Goal: Task Accomplishment & Management: Complete application form

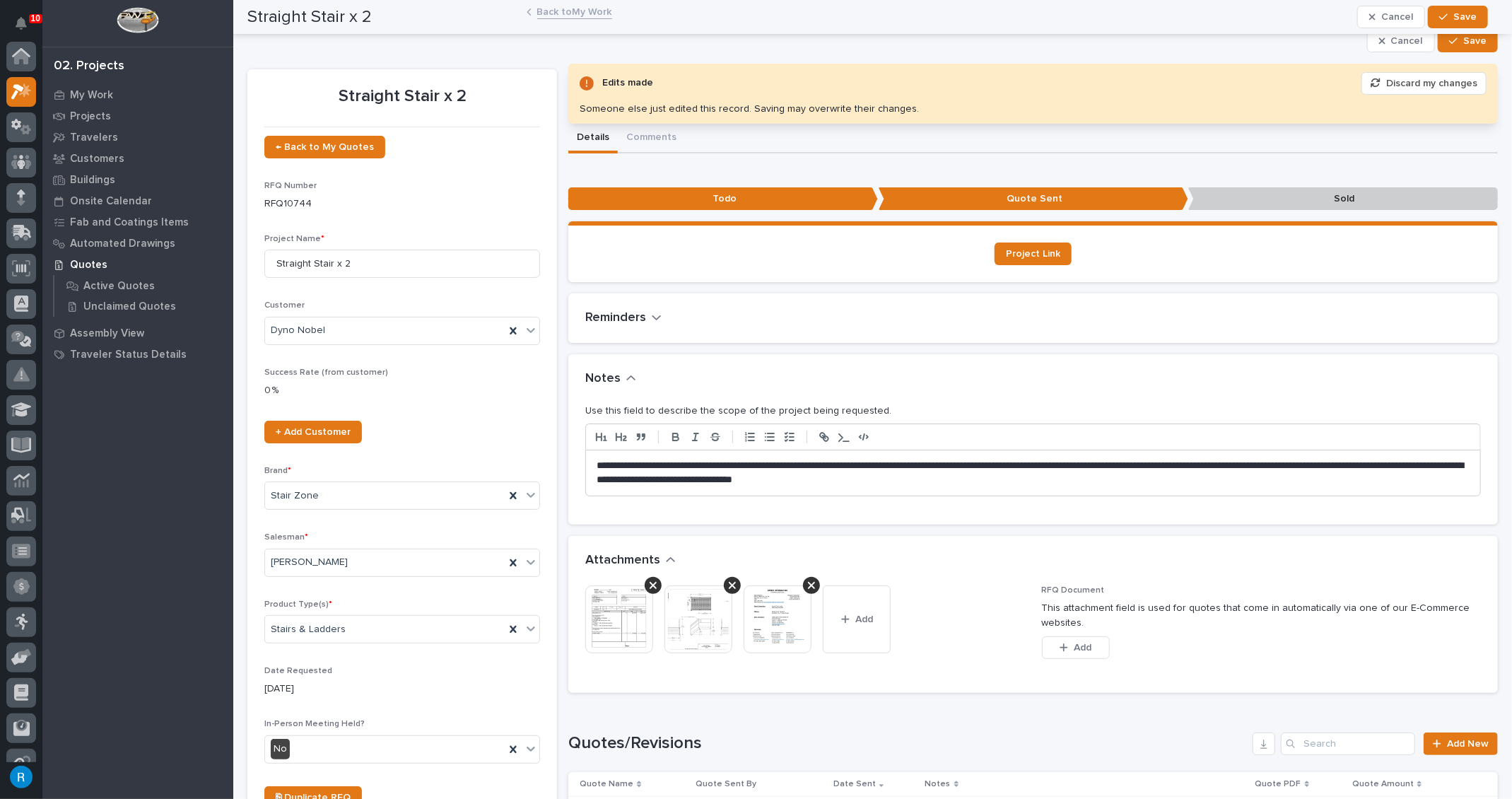
scroll to position [34, 0]
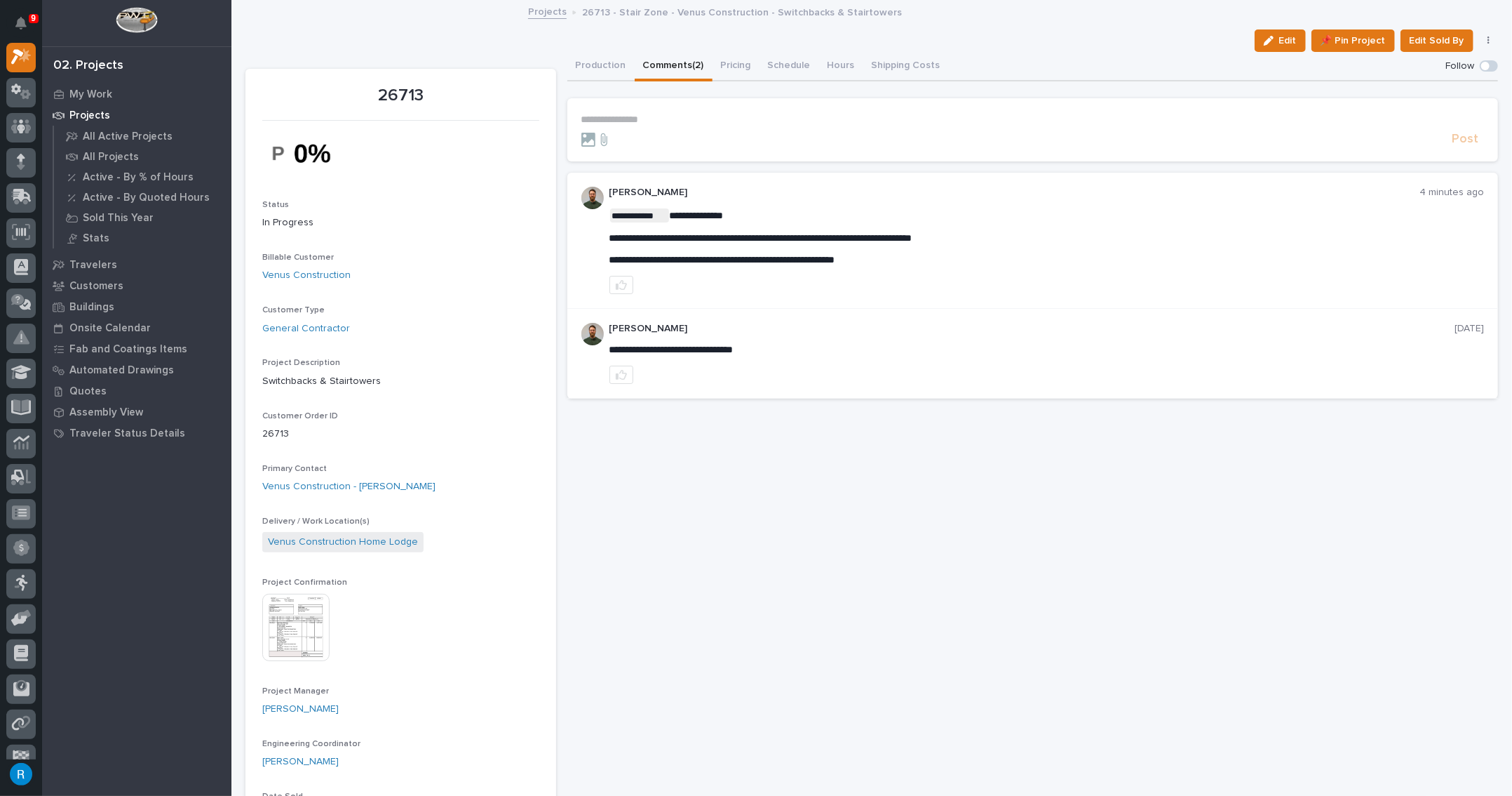
click at [632, 116] on p "**********" at bounding box center [1034, 119] width 904 height 12
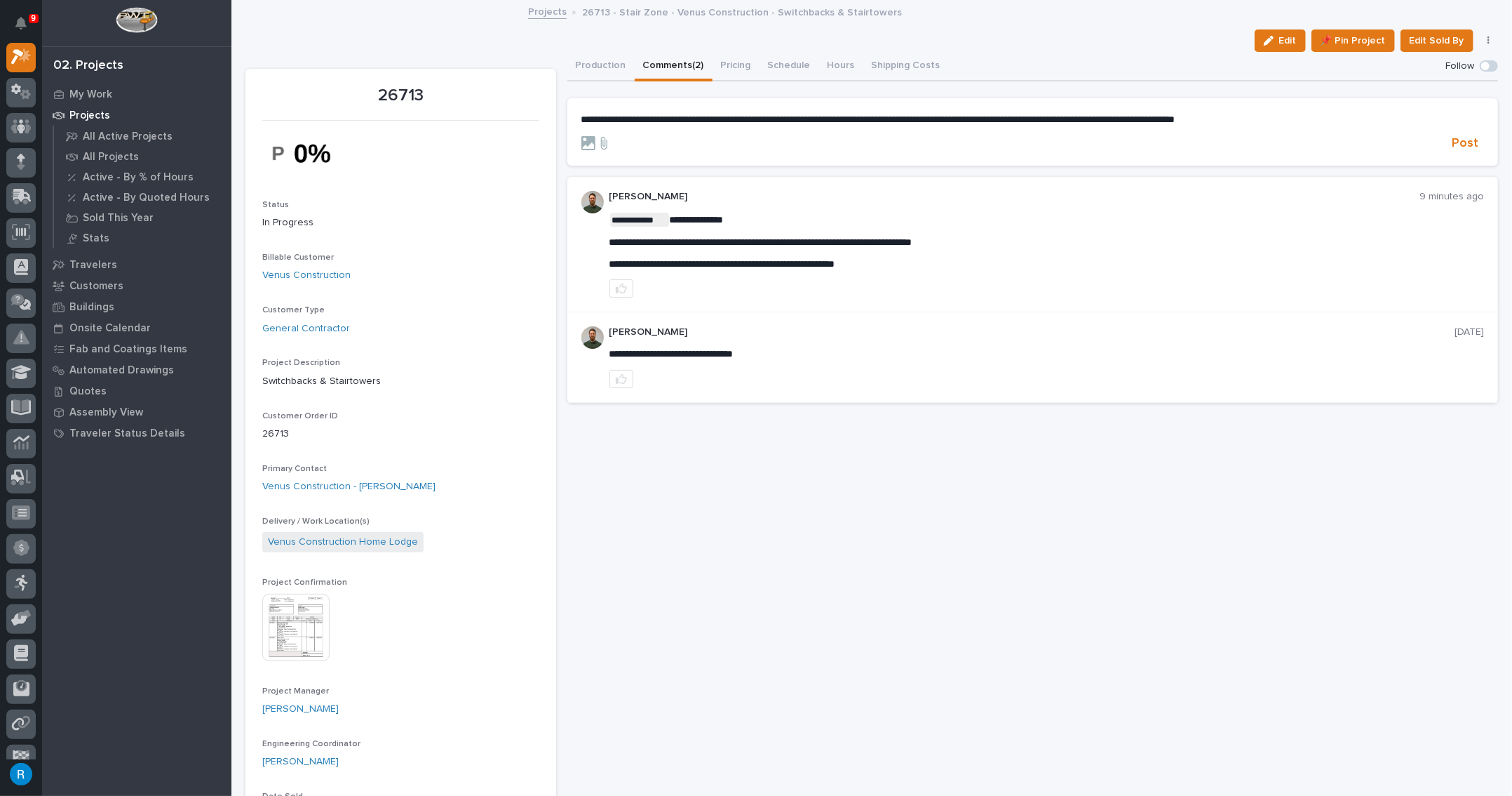
click at [575, 118] on section "**********" at bounding box center [1033, 132] width 932 height 67
click at [582, 118] on span "**********" at bounding box center [879, 119] width 594 height 10
click at [1460, 146] on span "Post" at bounding box center [1465, 143] width 26 height 16
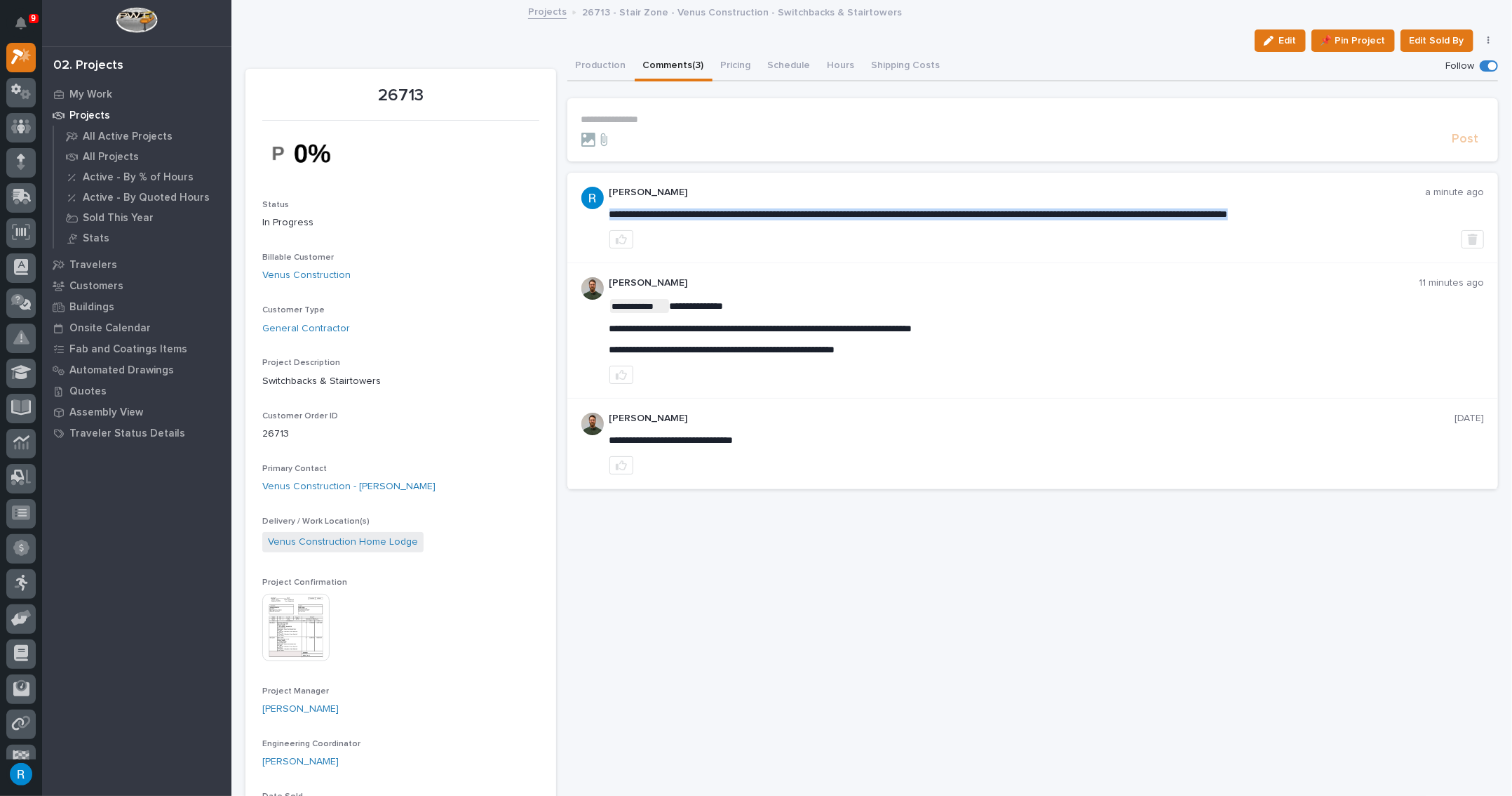
drag, startPoint x: 611, startPoint y: 212, endPoint x: 1360, endPoint y: 218, distance: 749.0
click at [596, 118] on p "**********" at bounding box center [1034, 119] width 904 height 12
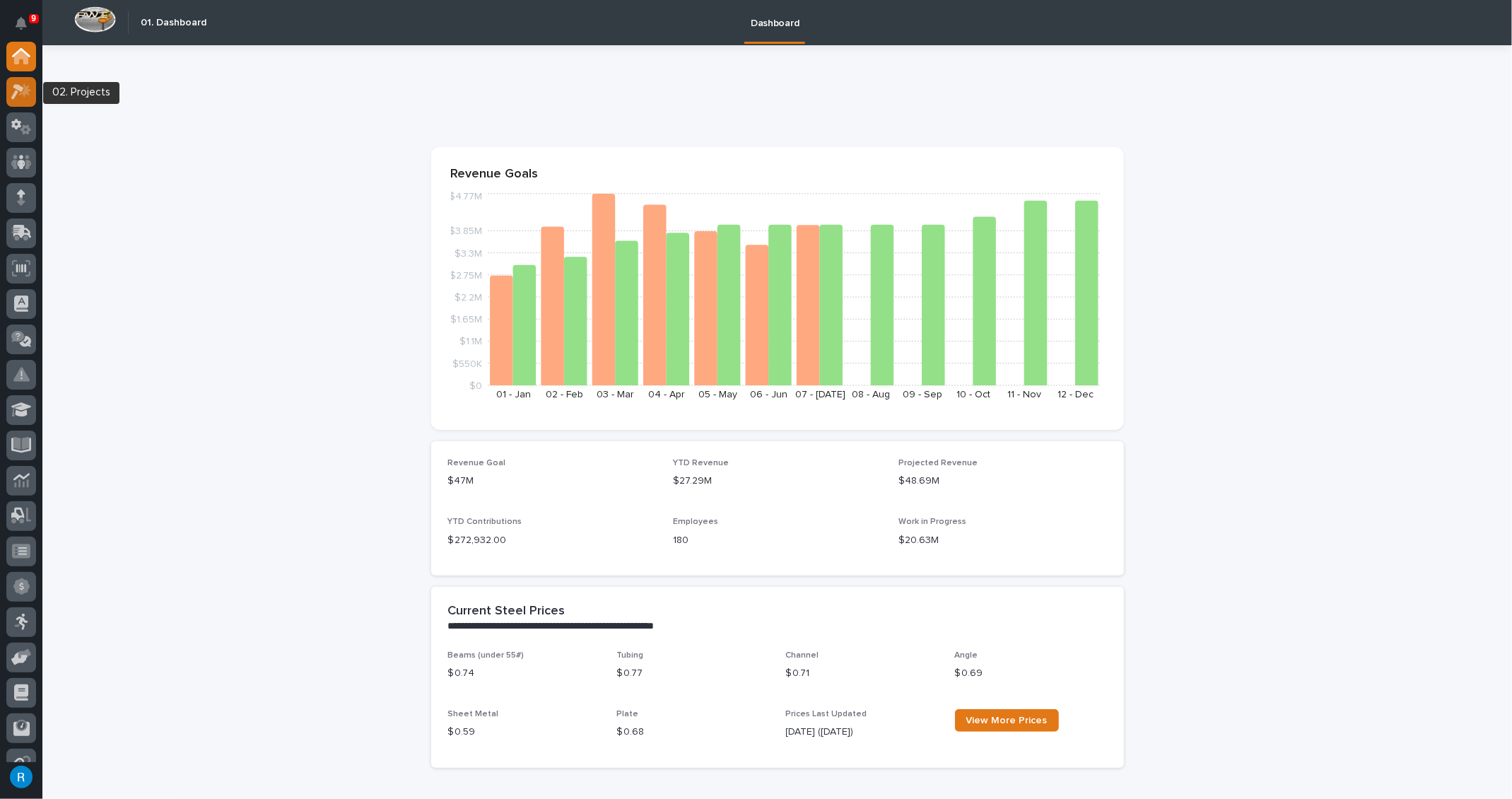
click at [21, 94] on icon at bounding box center [21, 91] width 21 height 16
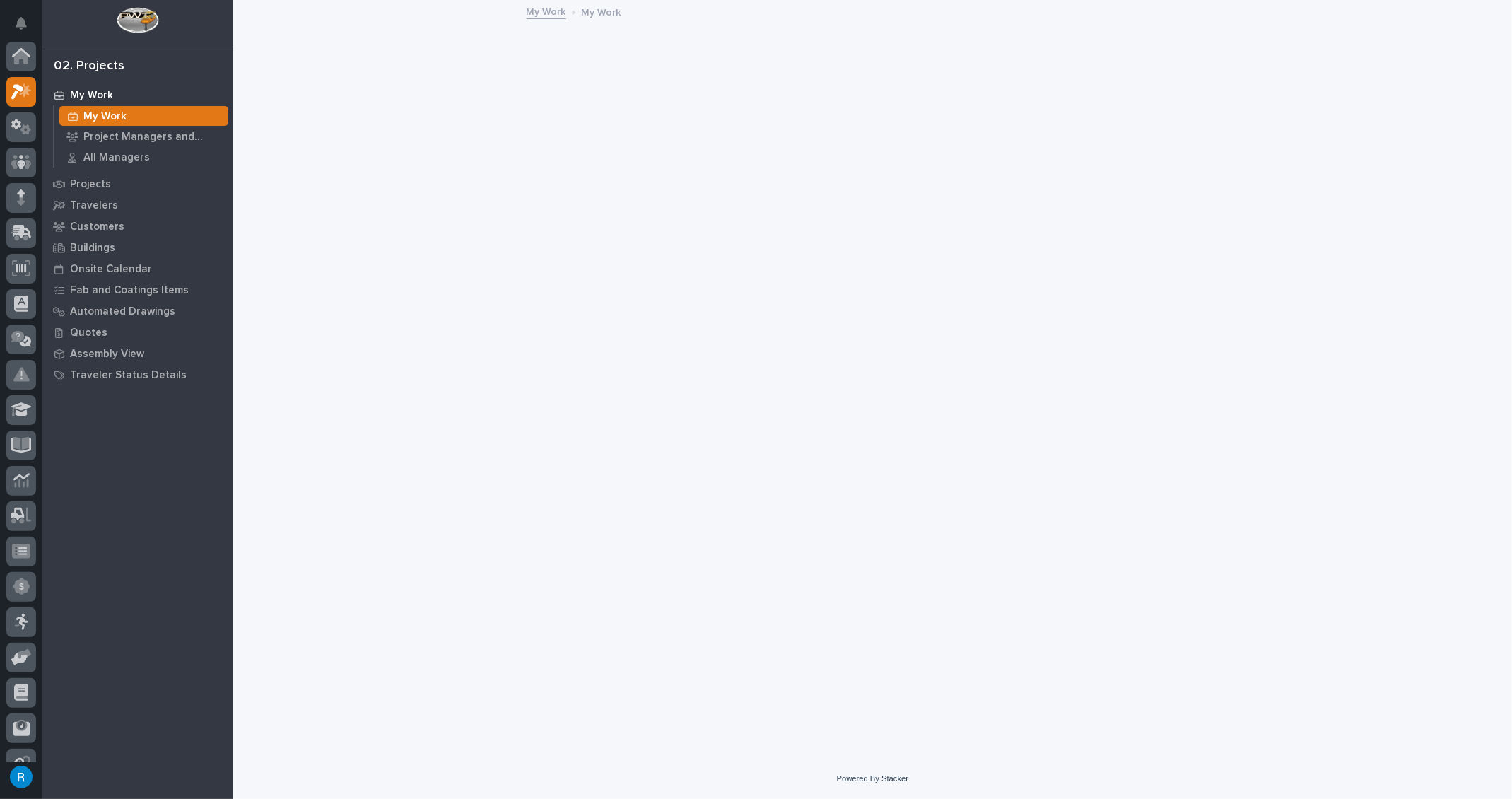
scroll to position [34, 0]
click at [90, 228] on p "Customers" at bounding box center [97, 227] width 54 height 13
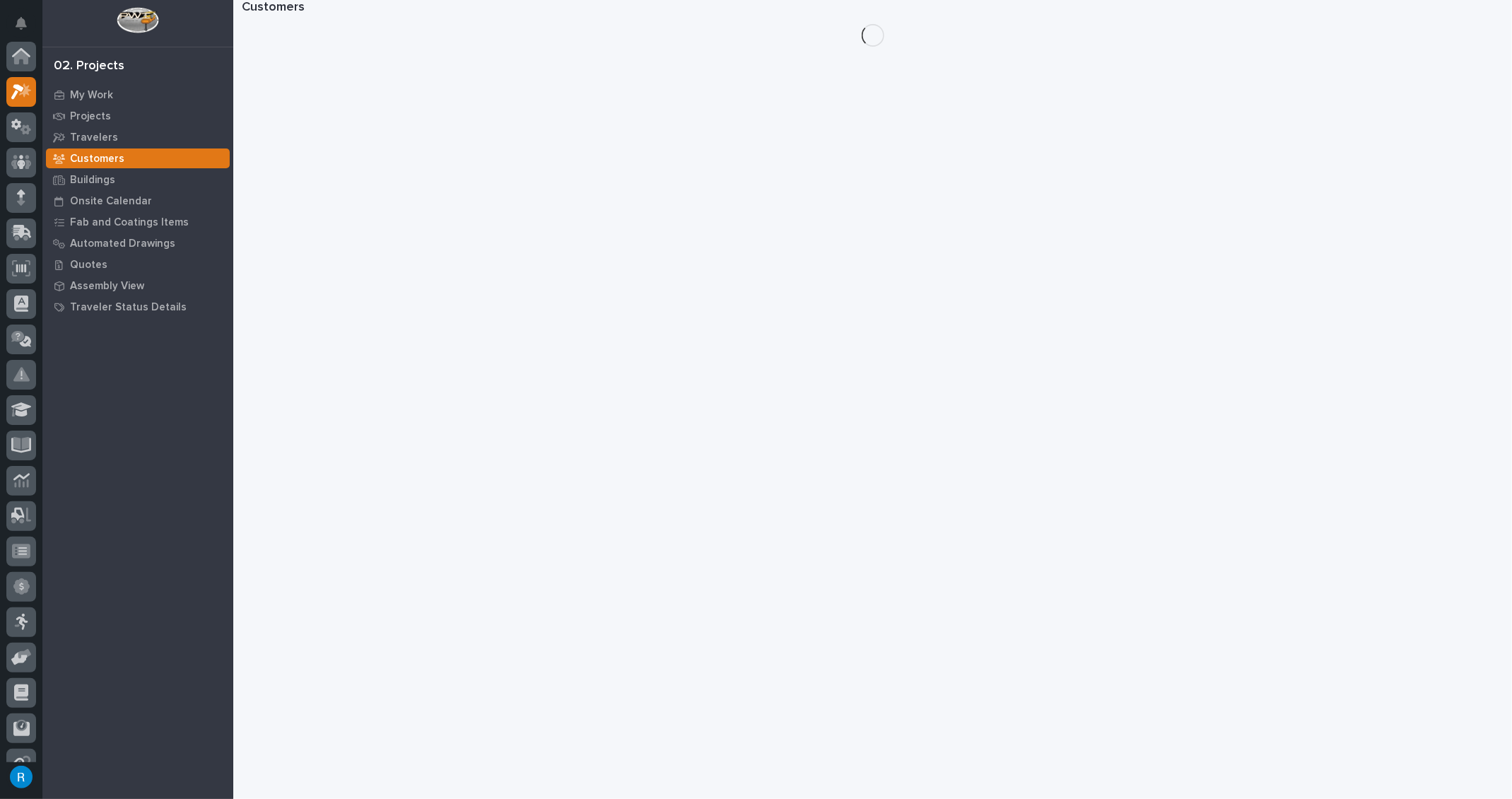
scroll to position [34, 0]
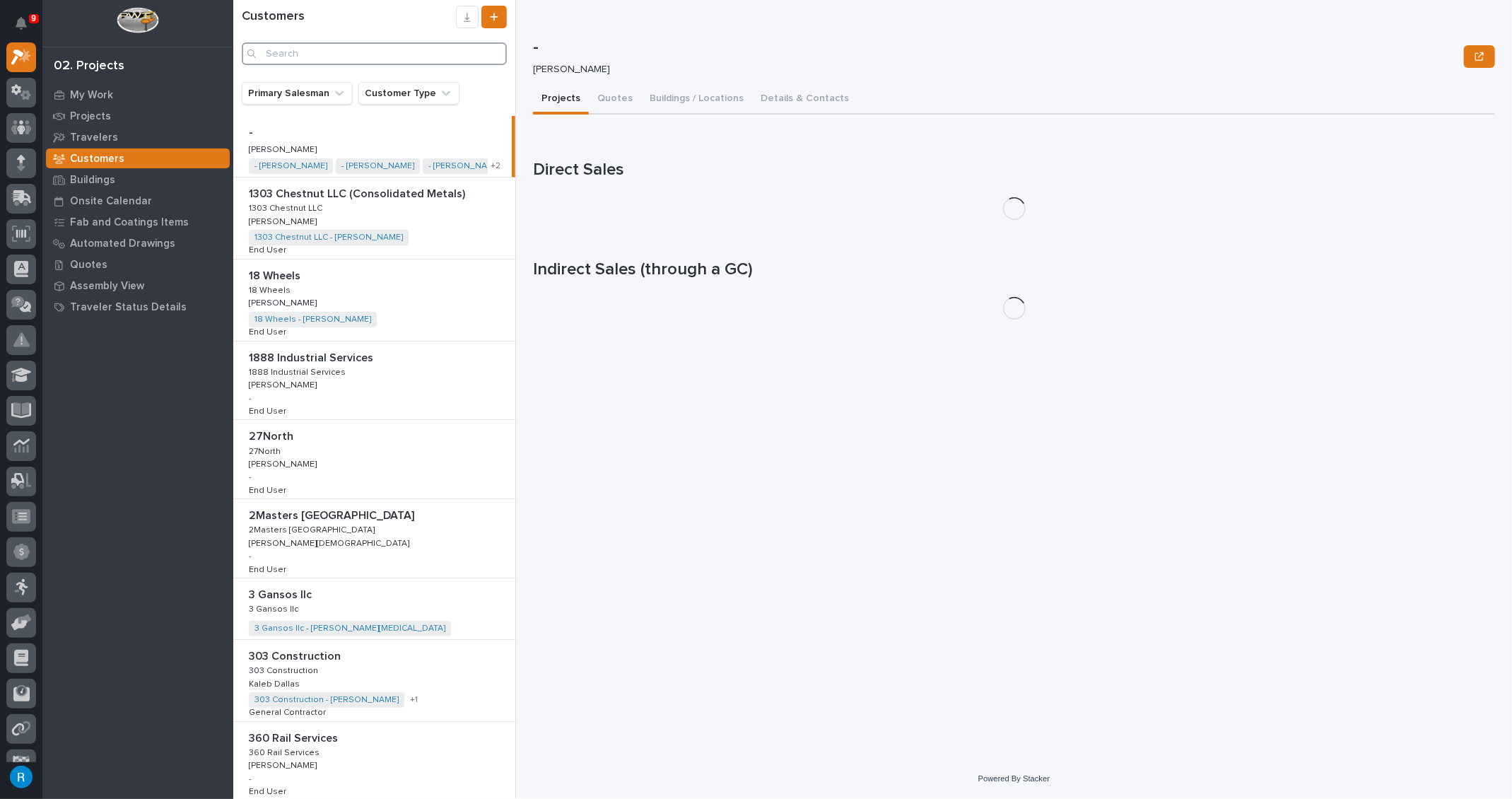
click at [283, 54] on input "Search" at bounding box center [374, 54] width 265 height 23
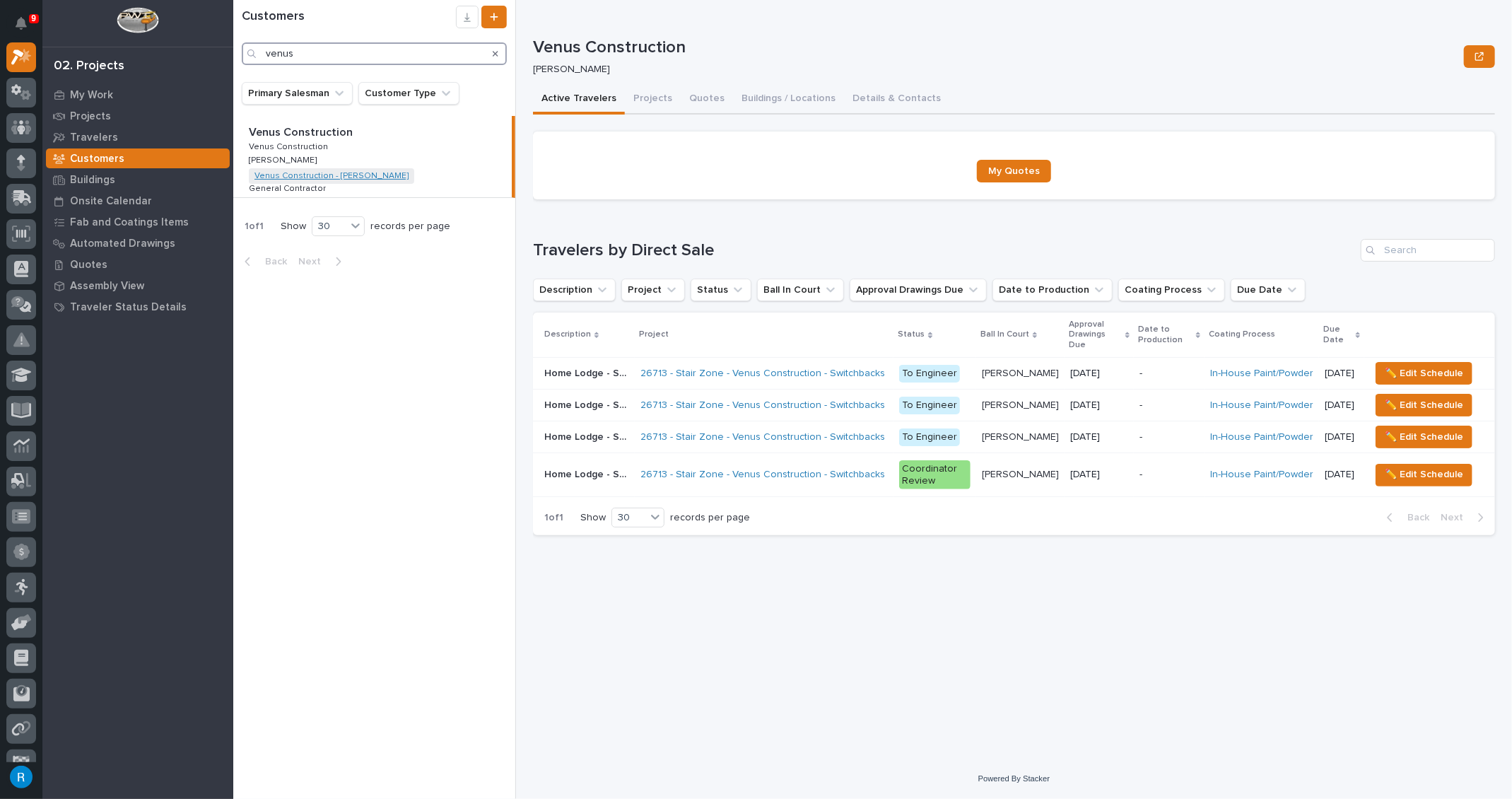
type input "venus"
click at [294, 174] on link "Venus Construction - Bob Patel" at bounding box center [331, 176] width 154 height 10
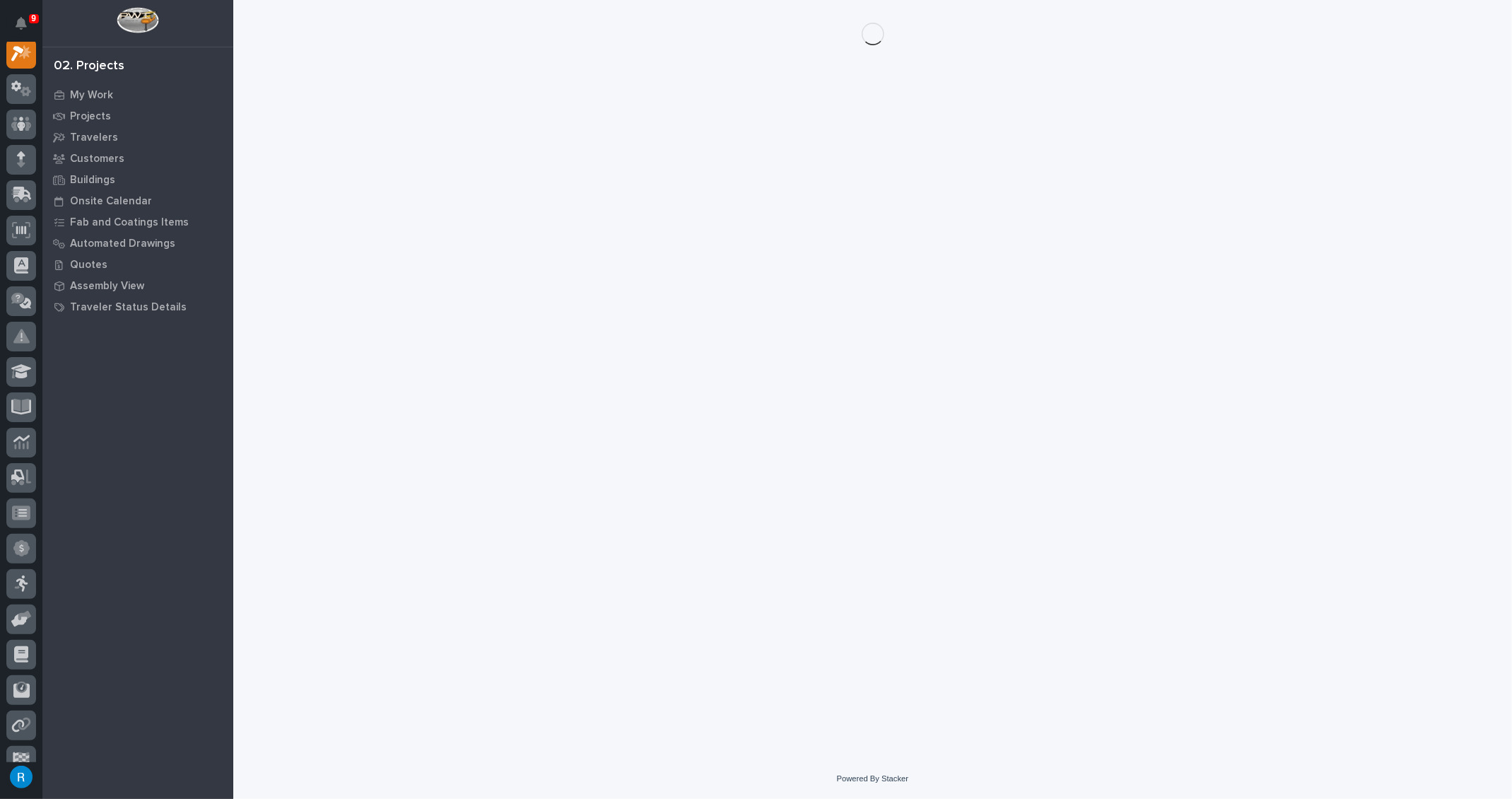
scroll to position [34, 0]
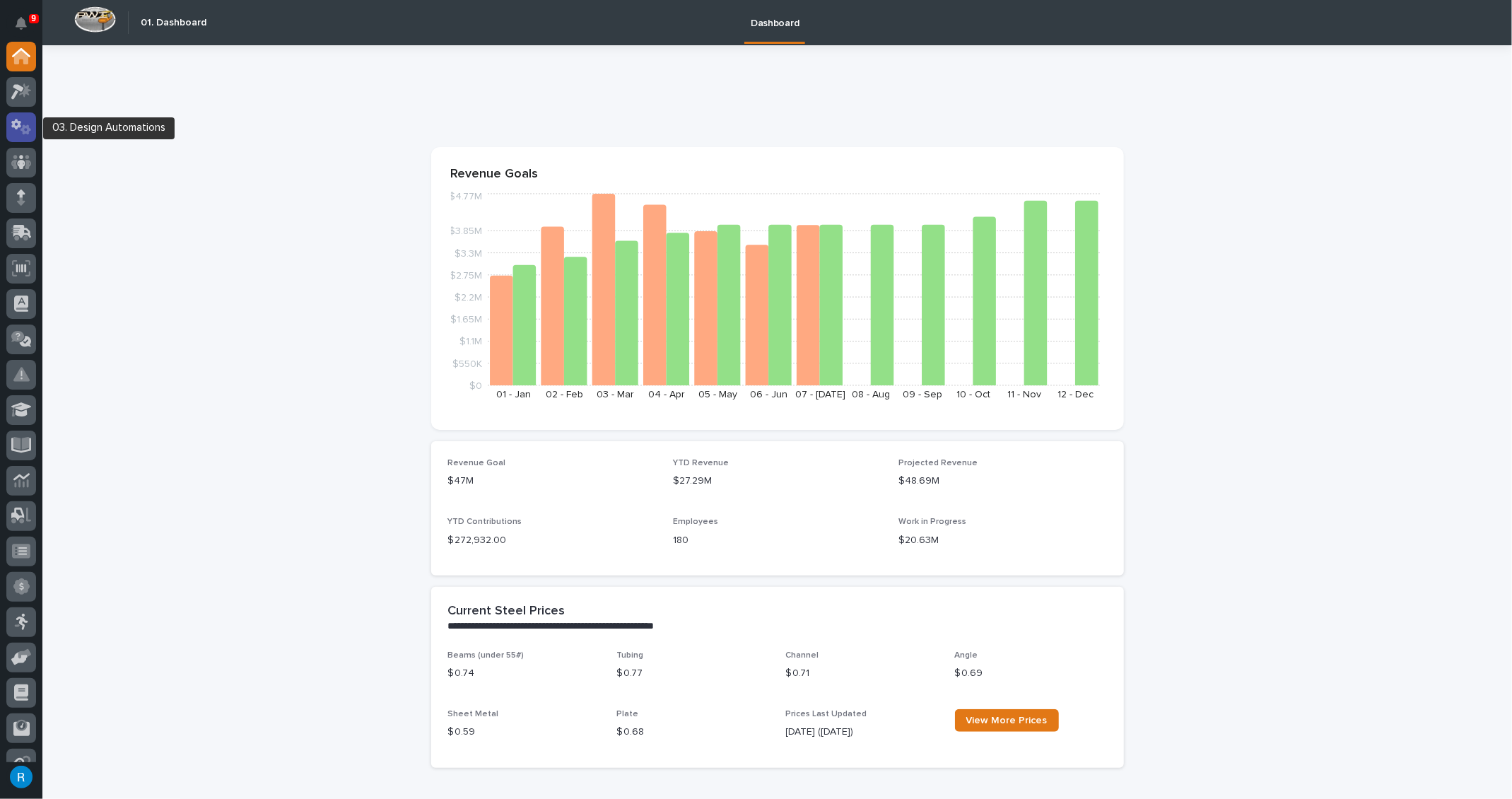
click at [24, 126] on icon at bounding box center [26, 129] width 11 height 10
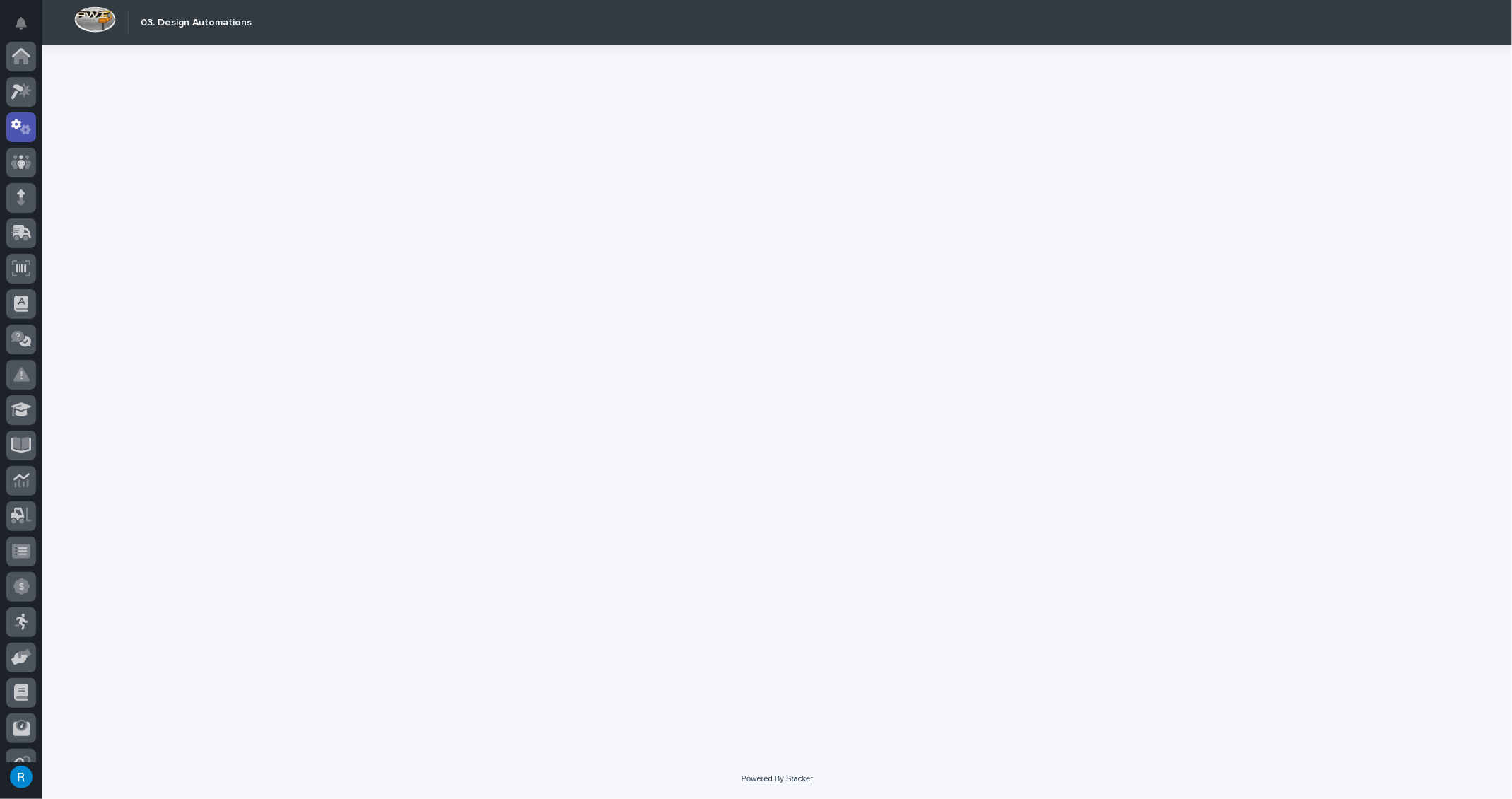
scroll to position [70, 0]
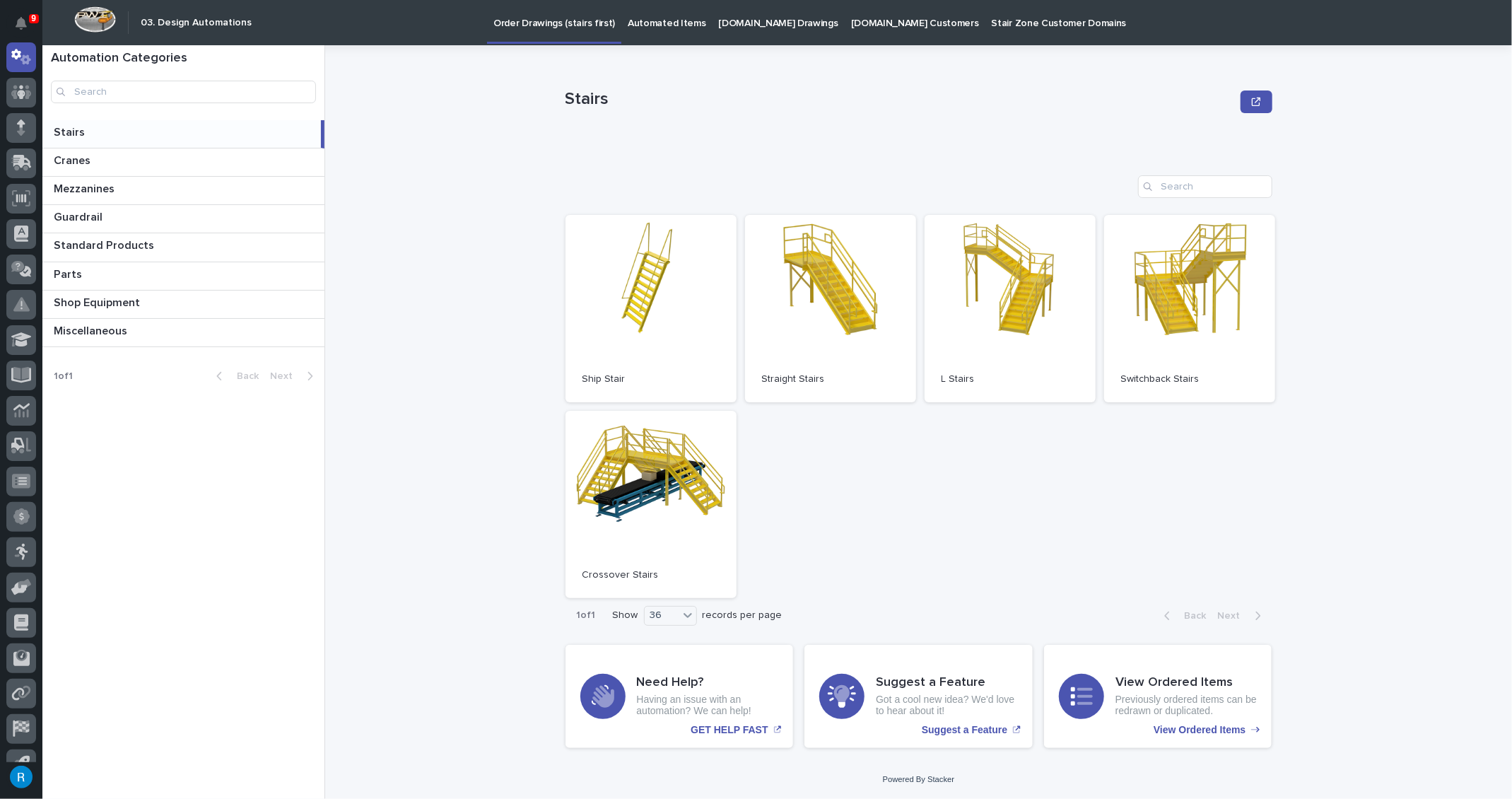
click at [733, 24] on p "StairZone.com Drawings" at bounding box center [778, 14] width 120 height 30
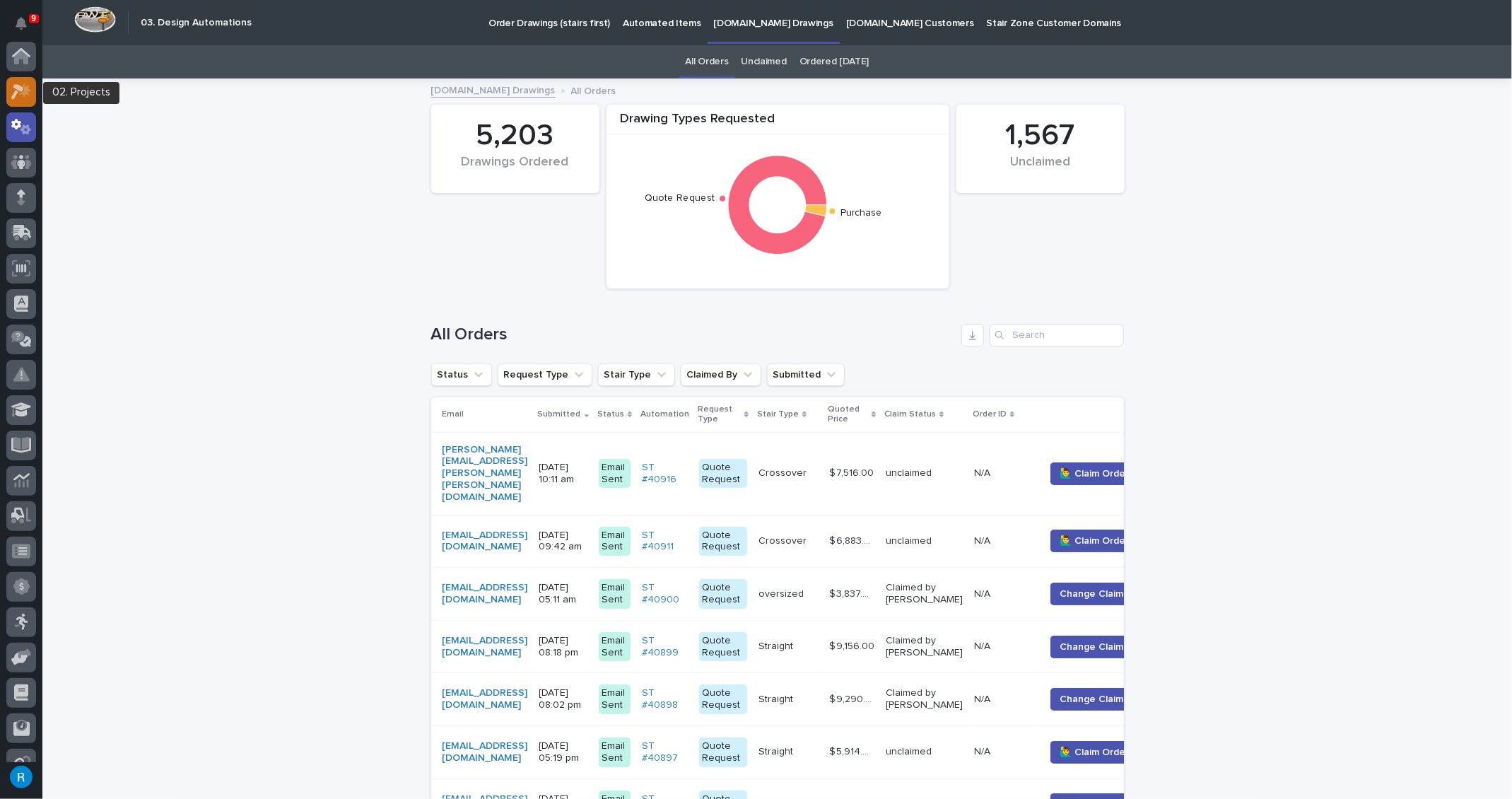
click at [13, 88] on icon at bounding box center [21, 91] width 21 height 16
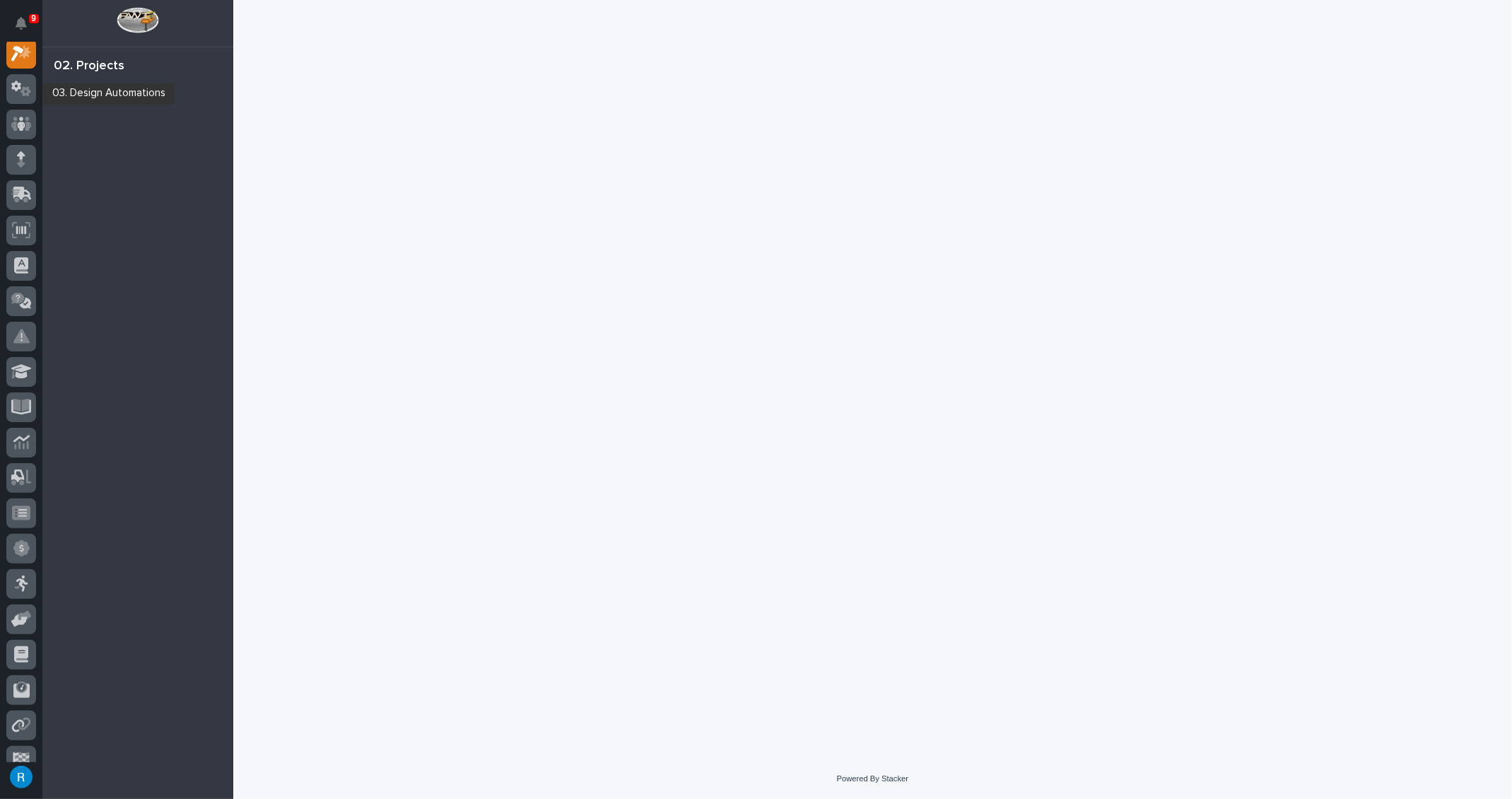
scroll to position [34, 0]
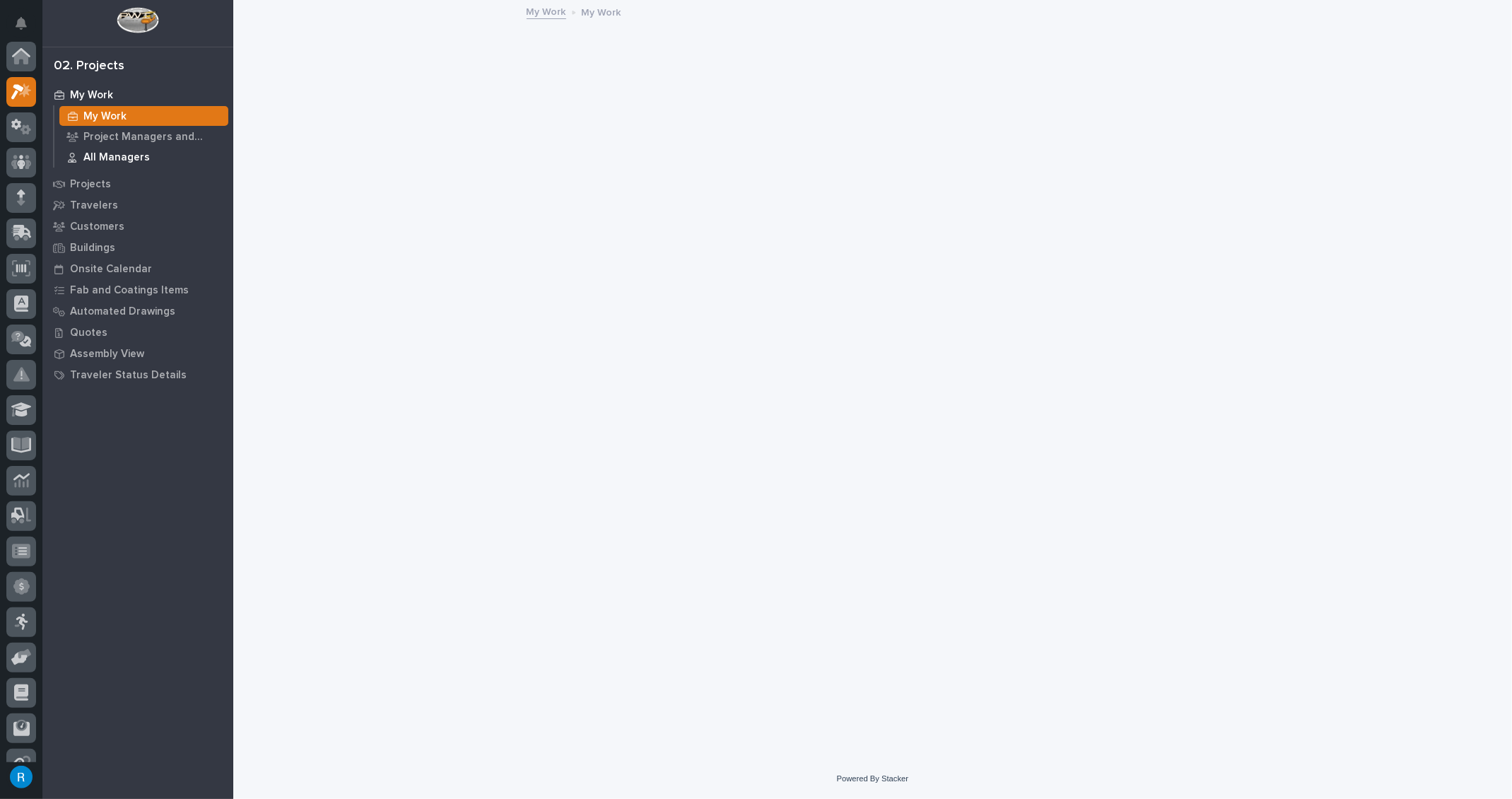
scroll to position [34, 0]
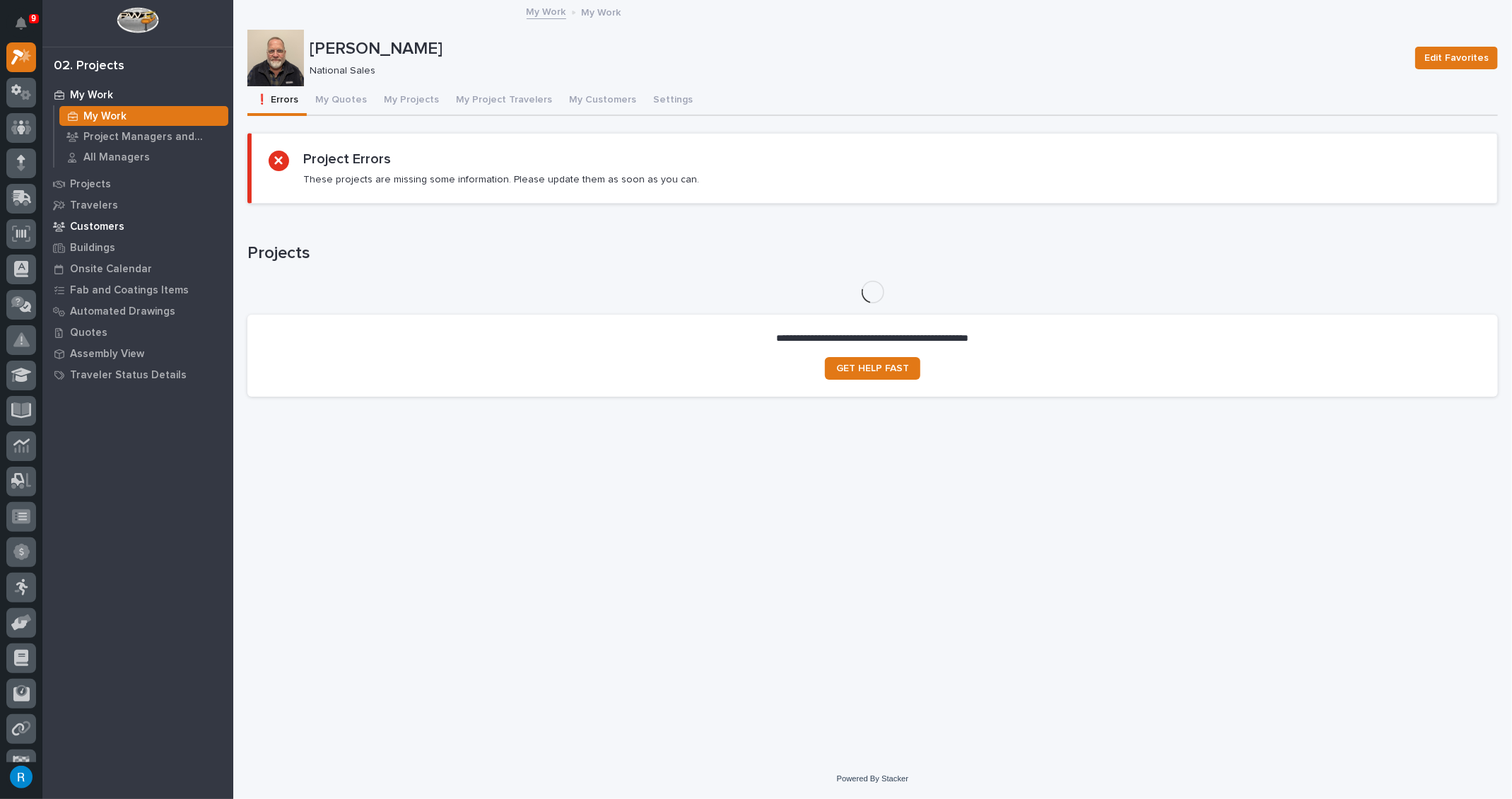
click at [89, 226] on p "Customers" at bounding box center [97, 227] width 54 height 13
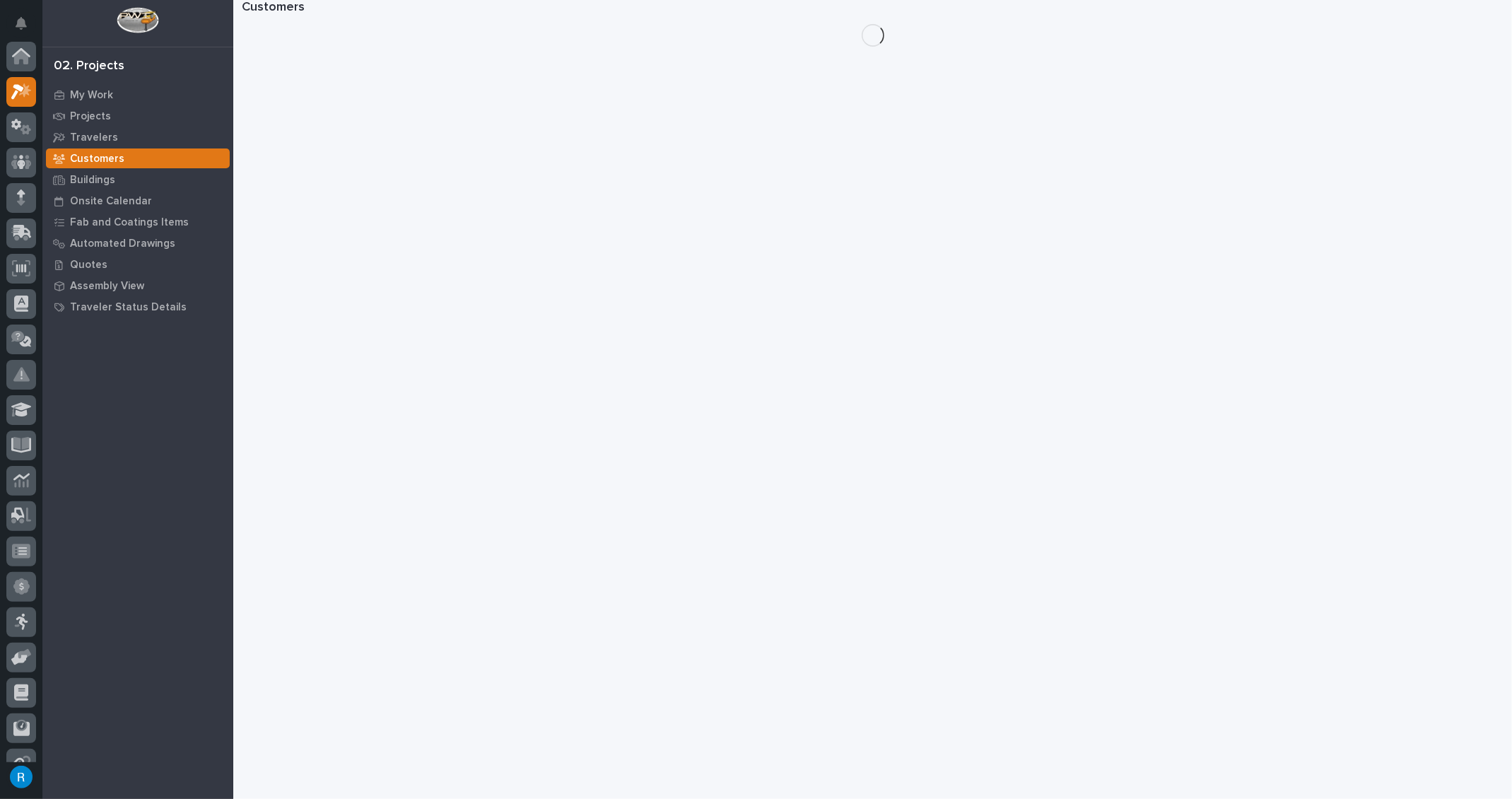
scroll to position [34, 0]
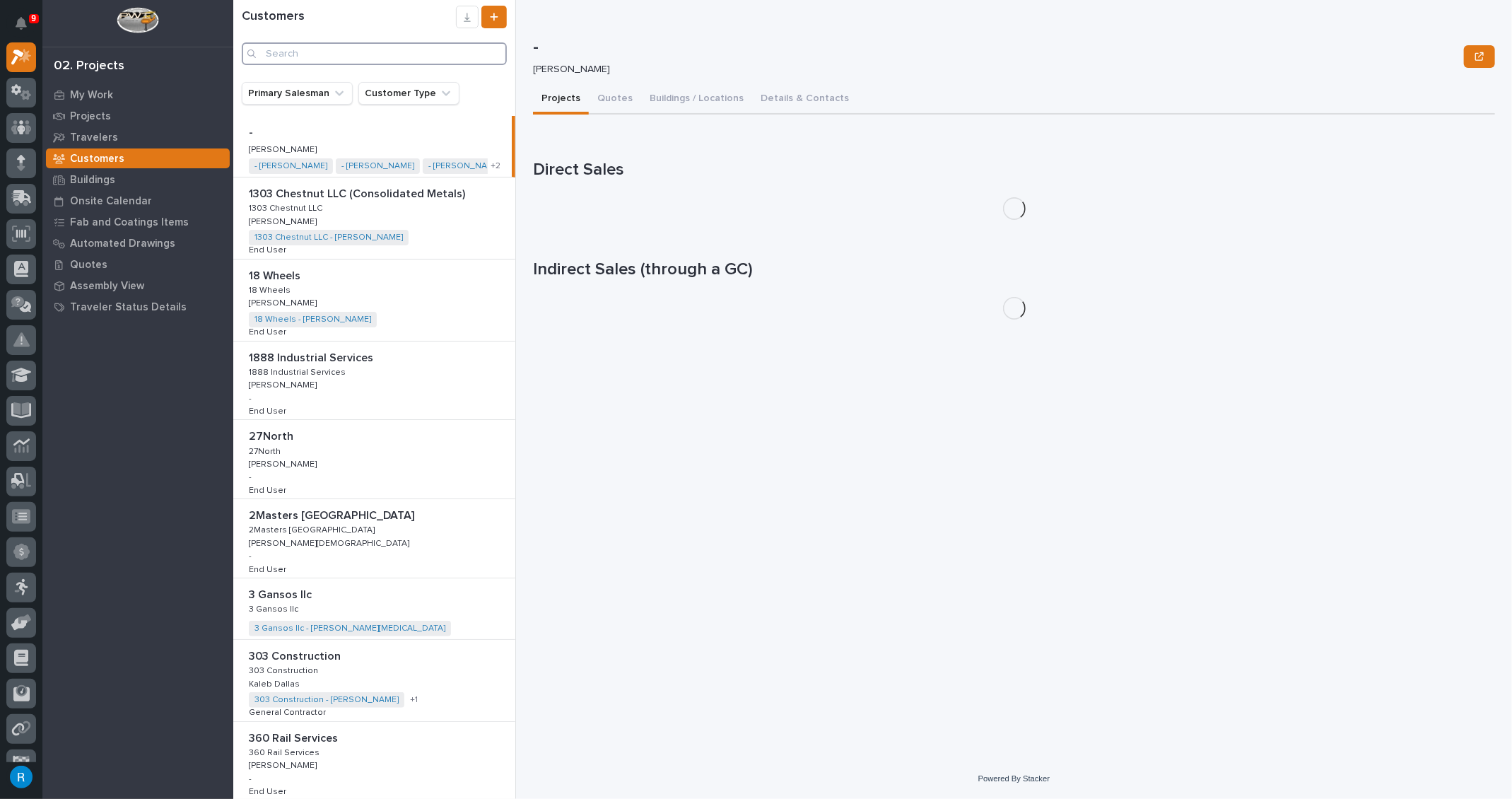
click at [286, 53] on input "Search" at bounding box center [374, 54] width 265 height 23
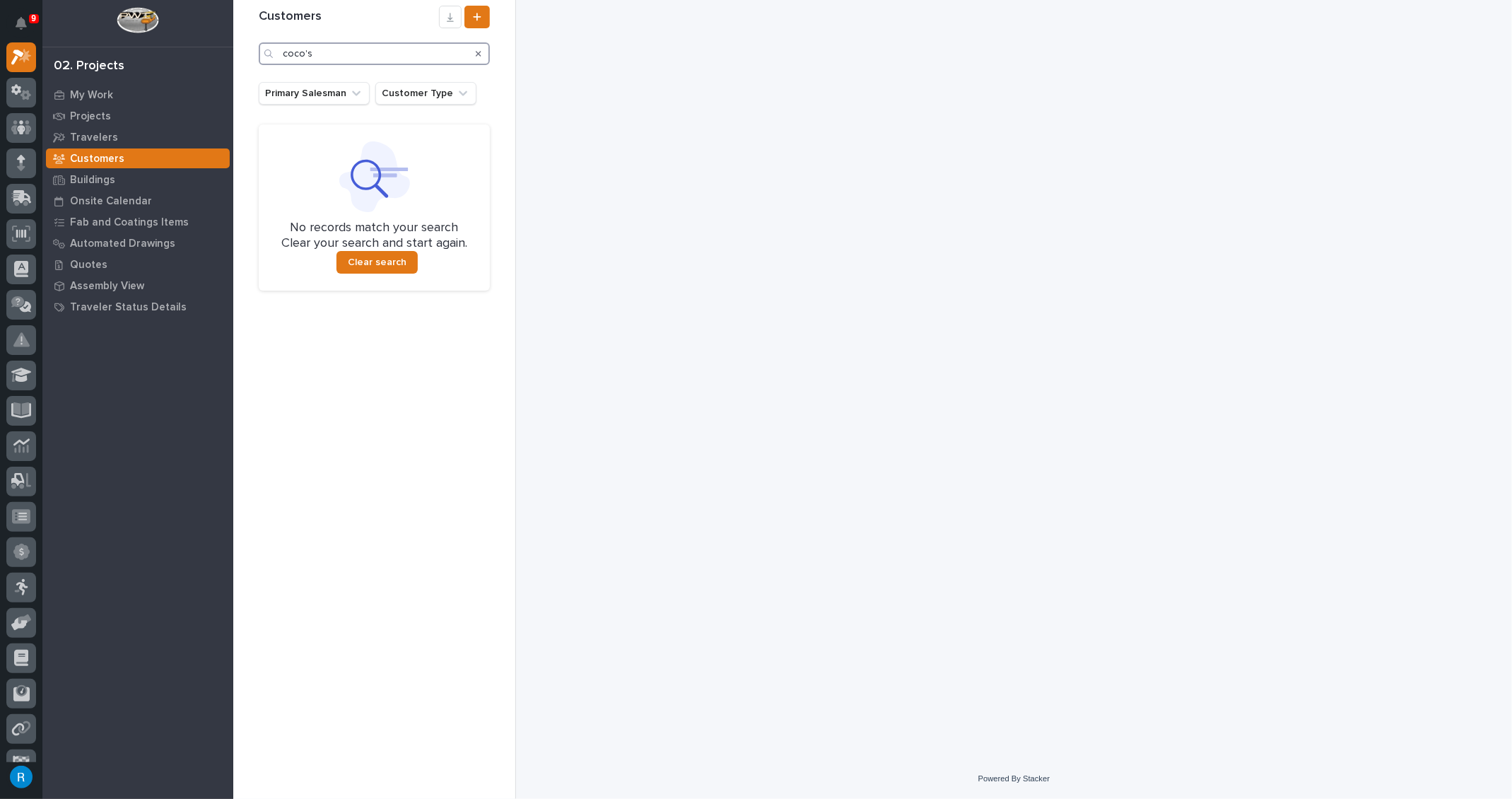
type input "coco's"
click at [16, 88] on icon at bounding box center [18, 91] width 13 height 15
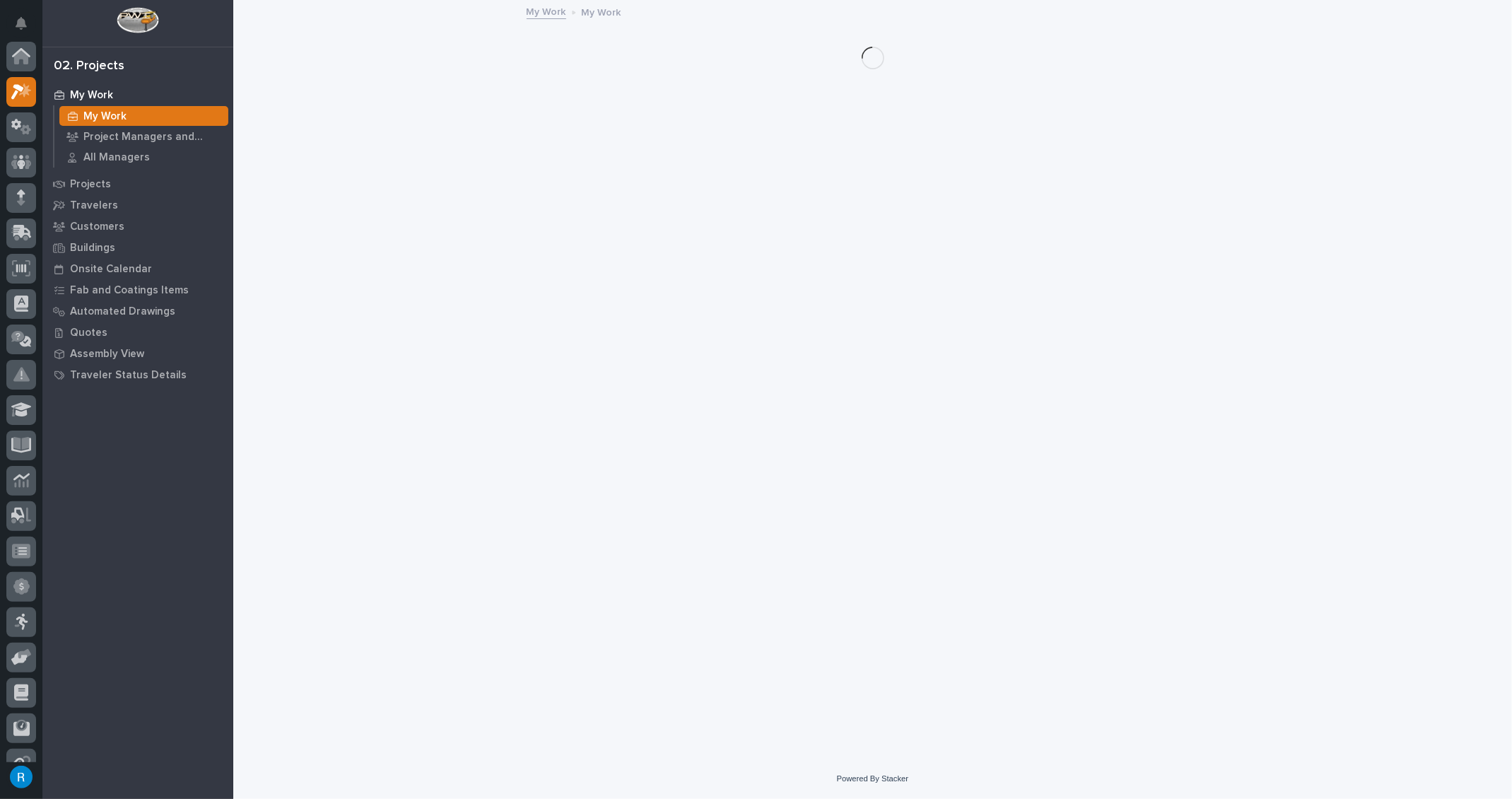
scroll to position [34, 0]
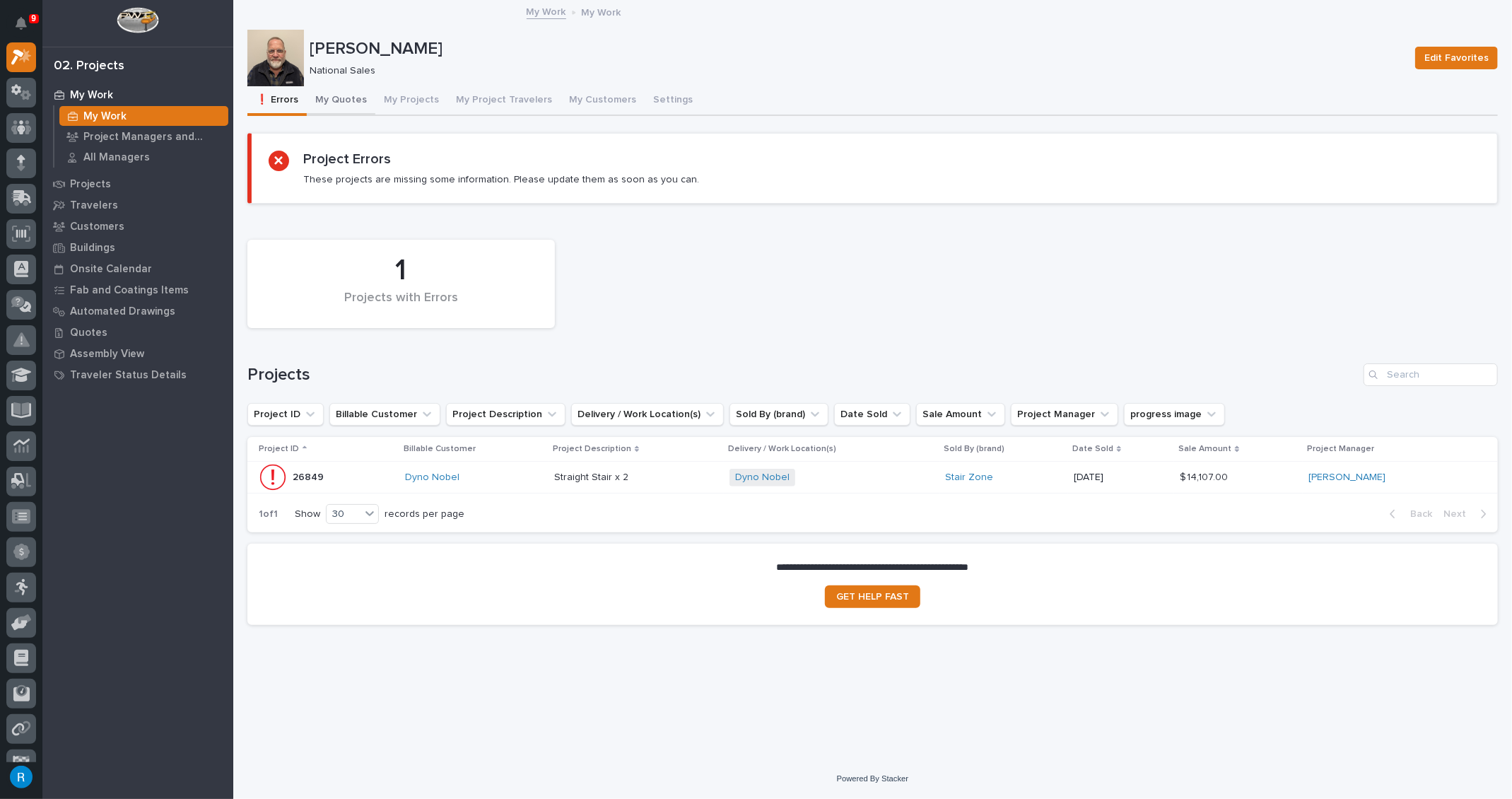
click at [334, 99] on button "My Quotes" at bounding box center [341, 101] width 69 height 30
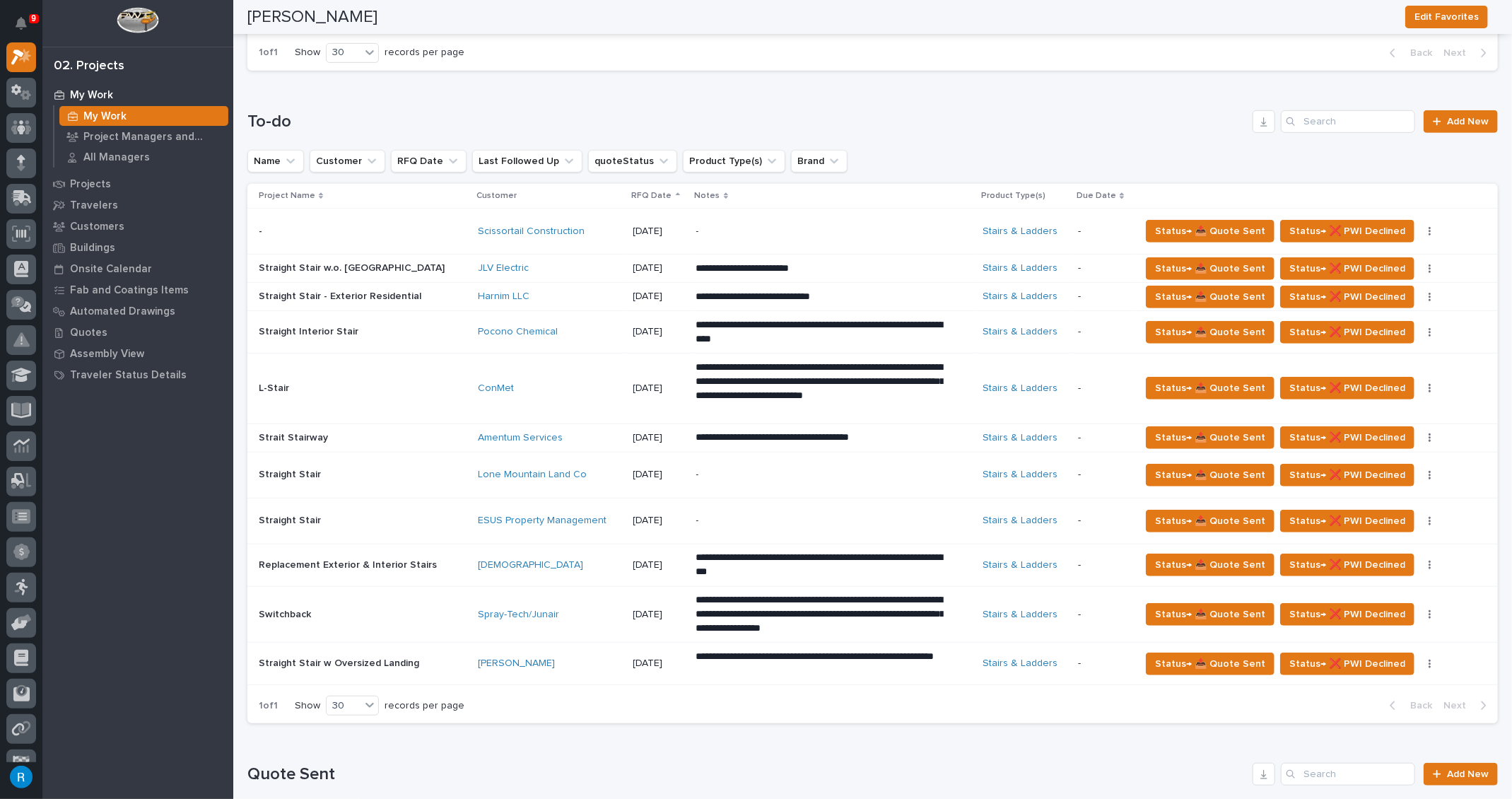
scroll to position [321, 0]
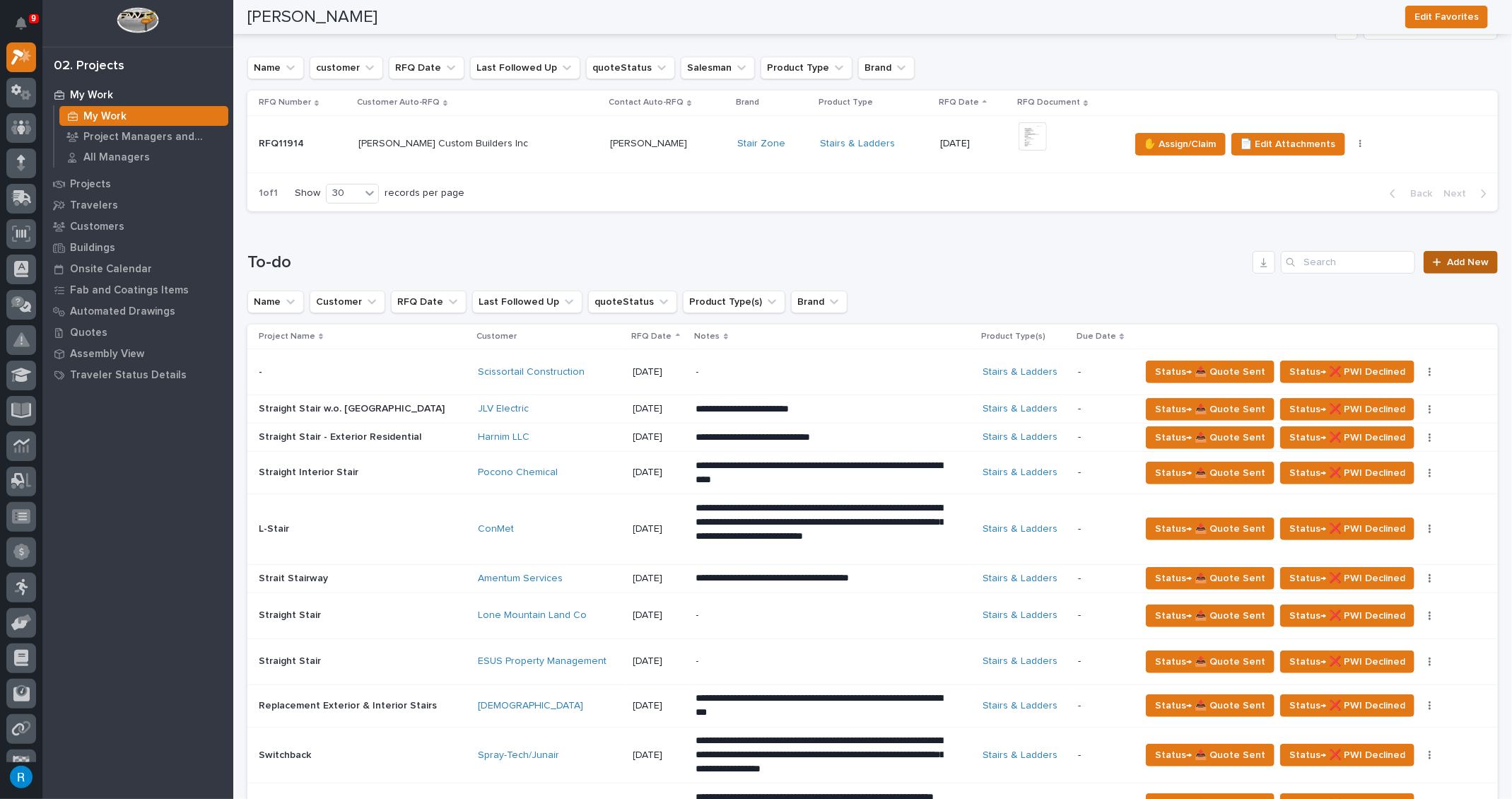
click at [1457, 258] on span "Add New" at bounding box center [1467, 262] width 42 height 10
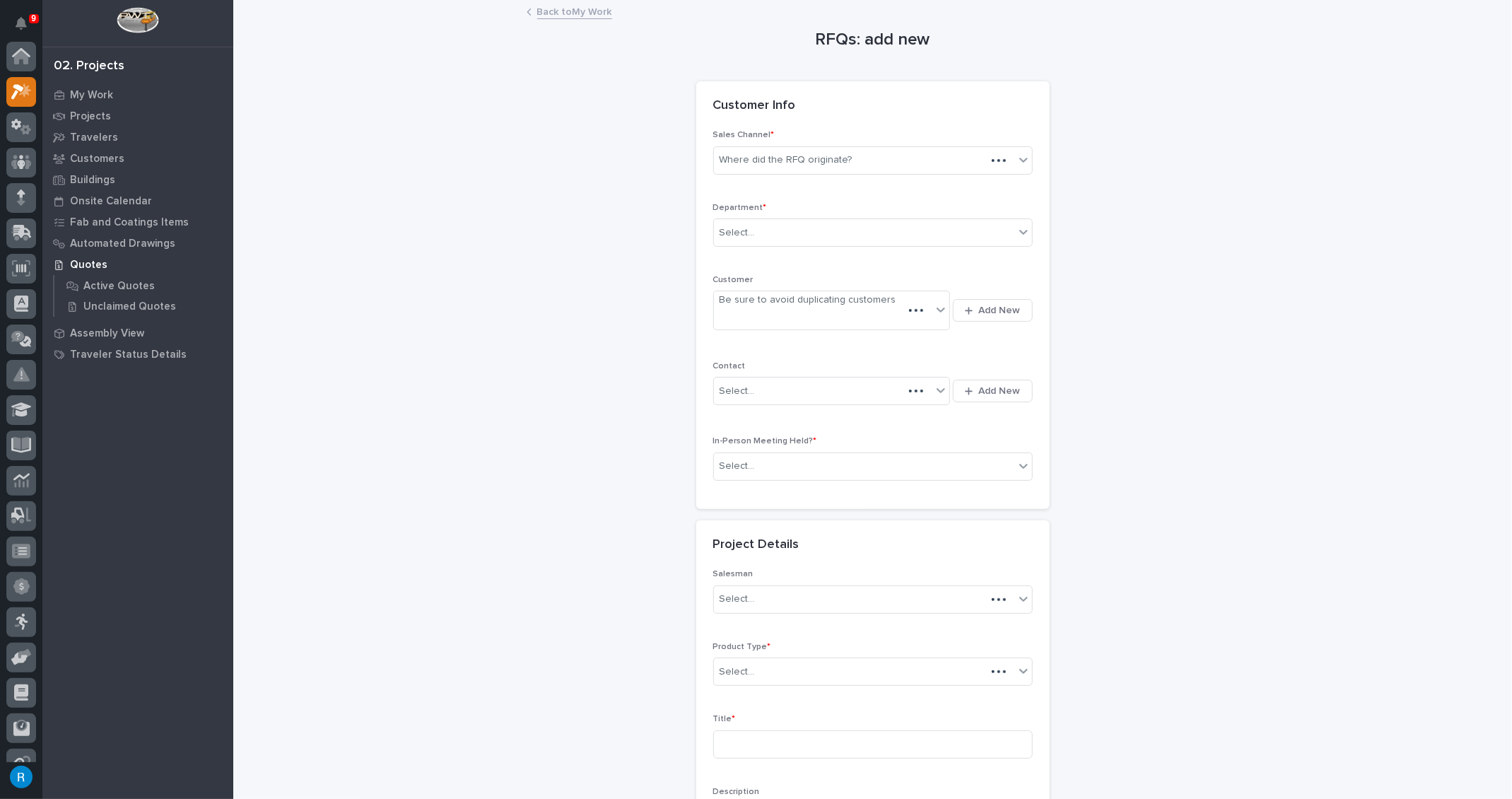
scroll to position [34, 0]
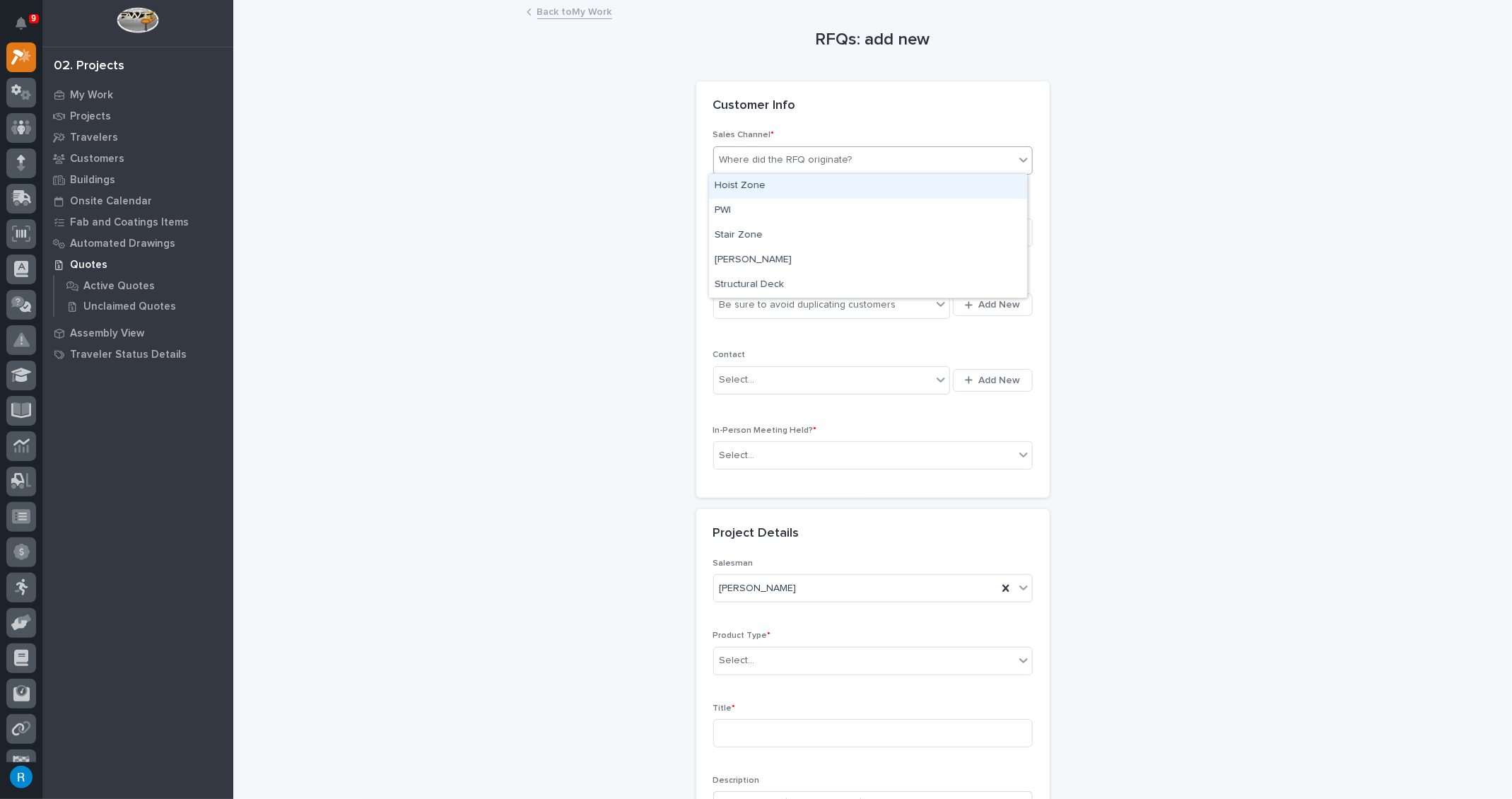
click at [743, 158] on div "Where did the RFQ originate?" at bounding box center [786, 160] width 133 height 14
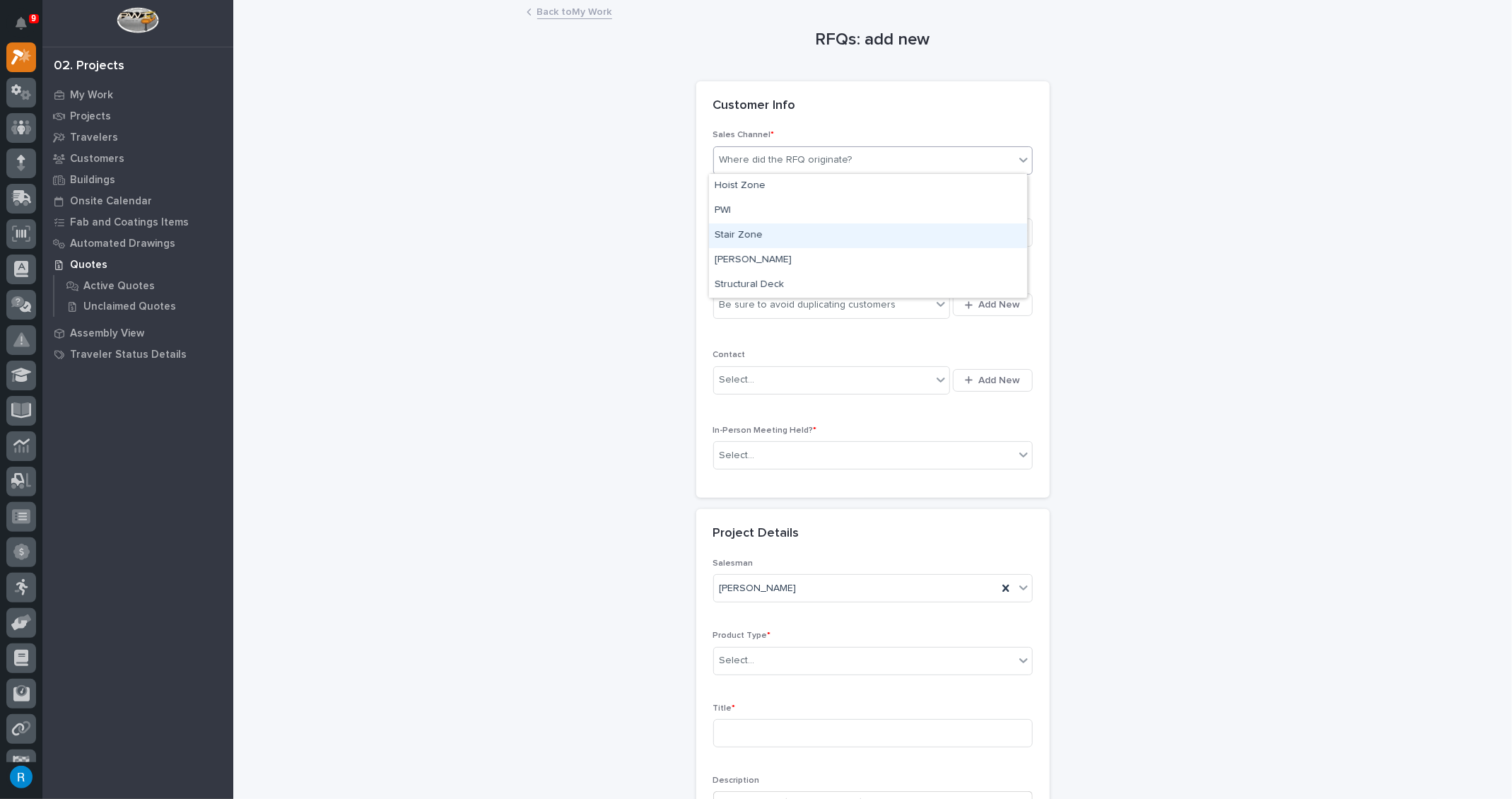
click at [726, 230] on div "Stair Zone" at bounding box center [868, 235] width 318 height 24
click at [737, 235] on div "Select..." at bounding box center [737, 232] width 35 height 14
click at [735, 251] on span "National Sales" at bounding box center [751, 257] width 72 height 15
click at [740, 299] on div "Be sure to avoid duplicating customers" at bounding box center [808, 305] width 177 height 14
type input "*"
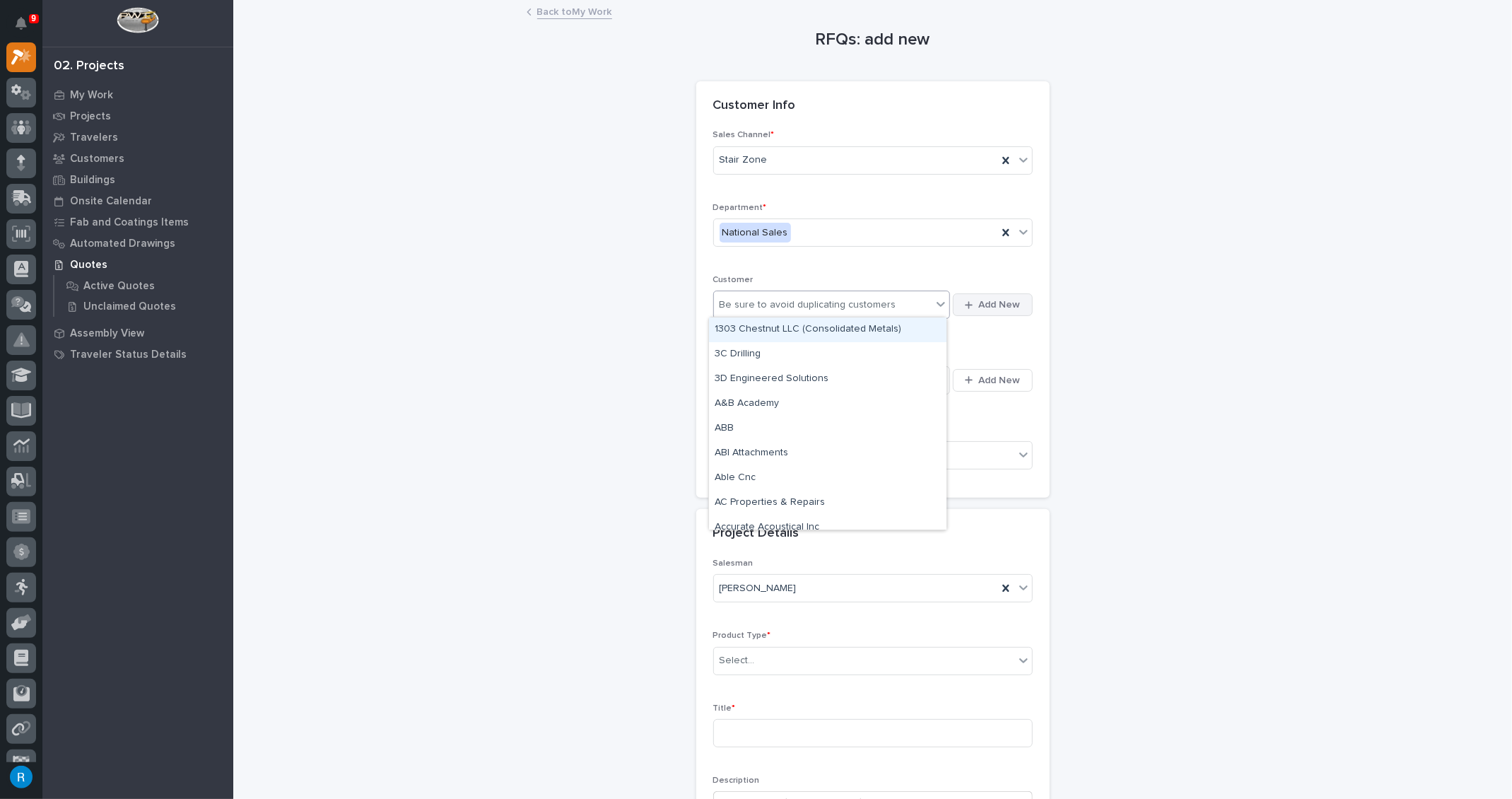
click at [996, 299] on span "Add New" at bounding box center [1000, 305] width 42 height 13
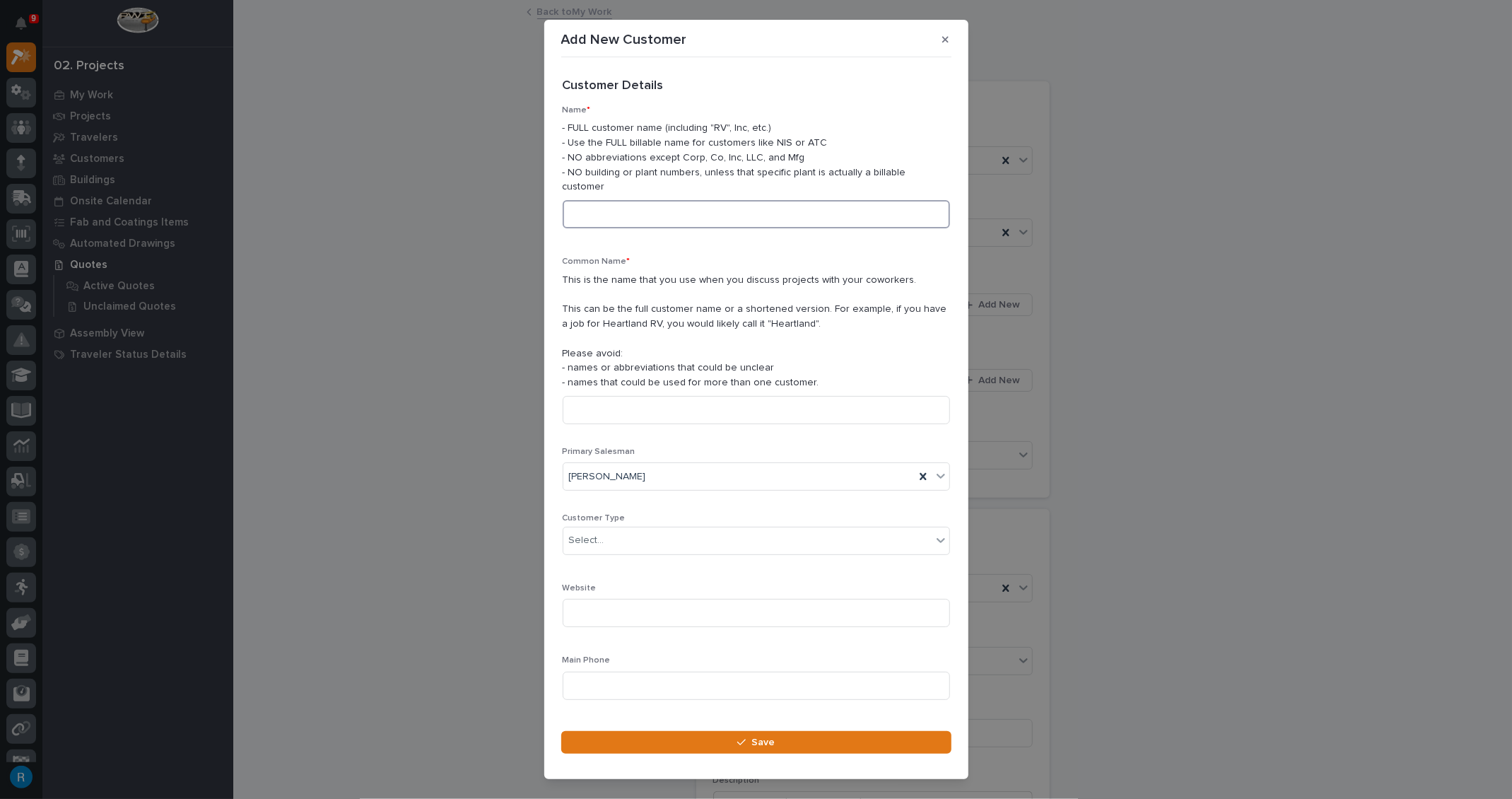
click at [583, 200] on input at bounding box center [756, 214] width 388 height 28
drag, startPoint x: 693, startPoint y: 200, endPoint x: 554, endPoint y: 194, distance: 139.1
click at [537, 197] on div "Add New Customer Loading... Saving… Loading... Saving… Loading... Saving… Custo…" at bounding box center [756, 399] width 1512 height 799
type input "CoCo's Adventure Factory"
click at [576, 396] on input at bounding box center [756, 410] width 388 height 28
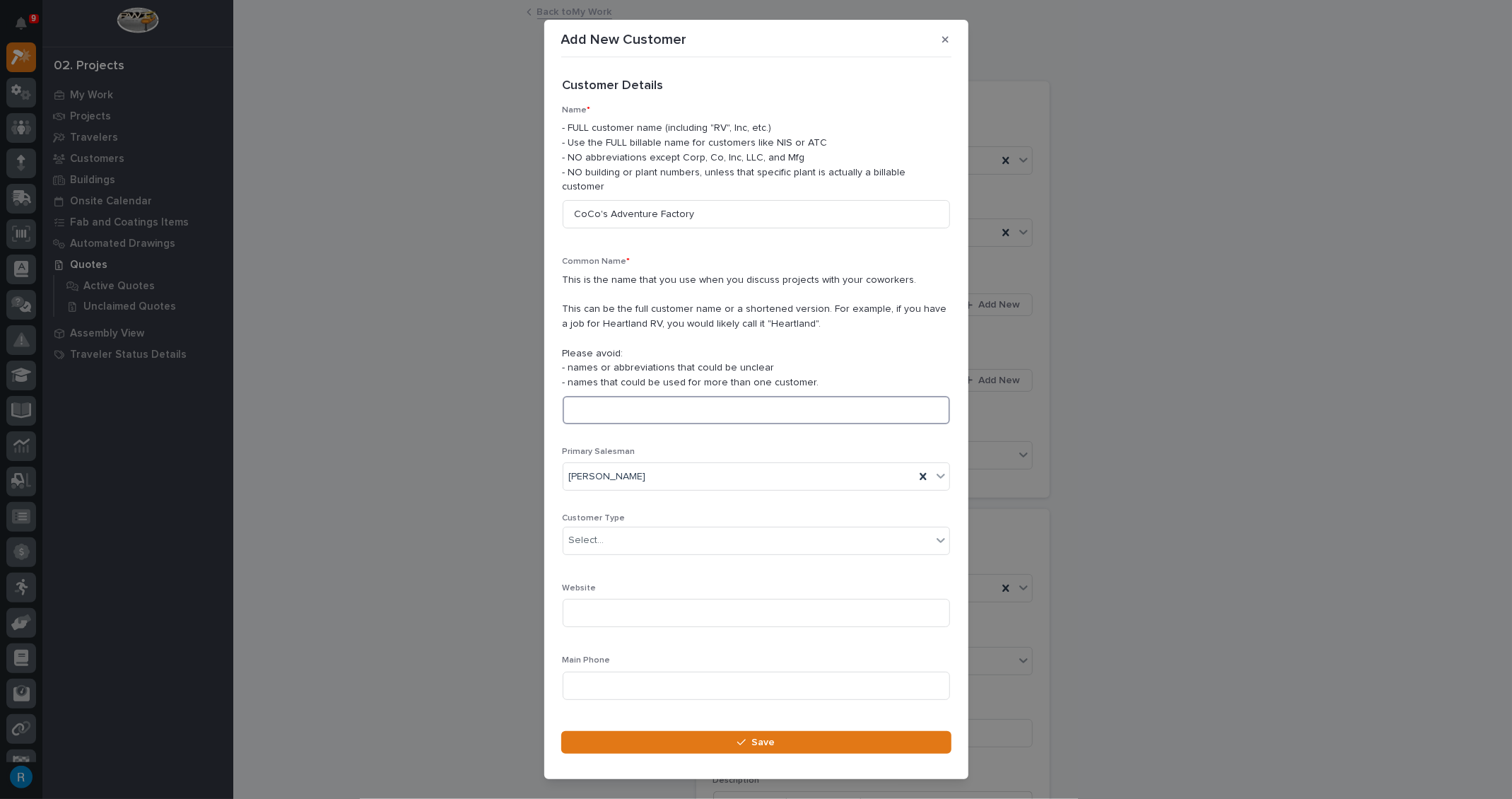
paste input "CoCo's Adventure Factory"
type input "CoCo's Adventure Factory"
click at [598, 533] on div "Select..." at bounding box center [586, 540] width 35 height 14
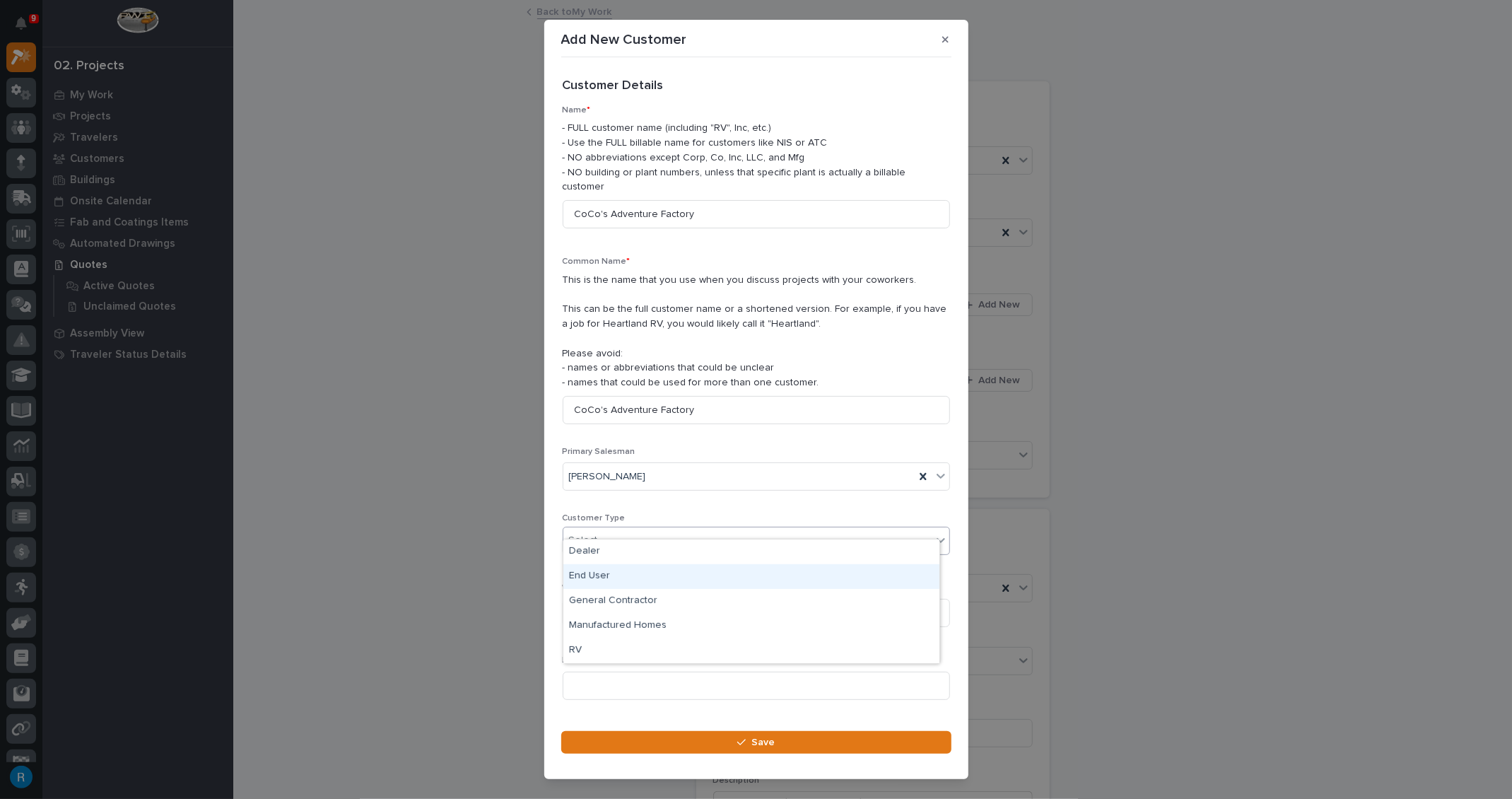
click at [588, 575] on div "End User" at bounding box center [751, 577] width 376 height 24
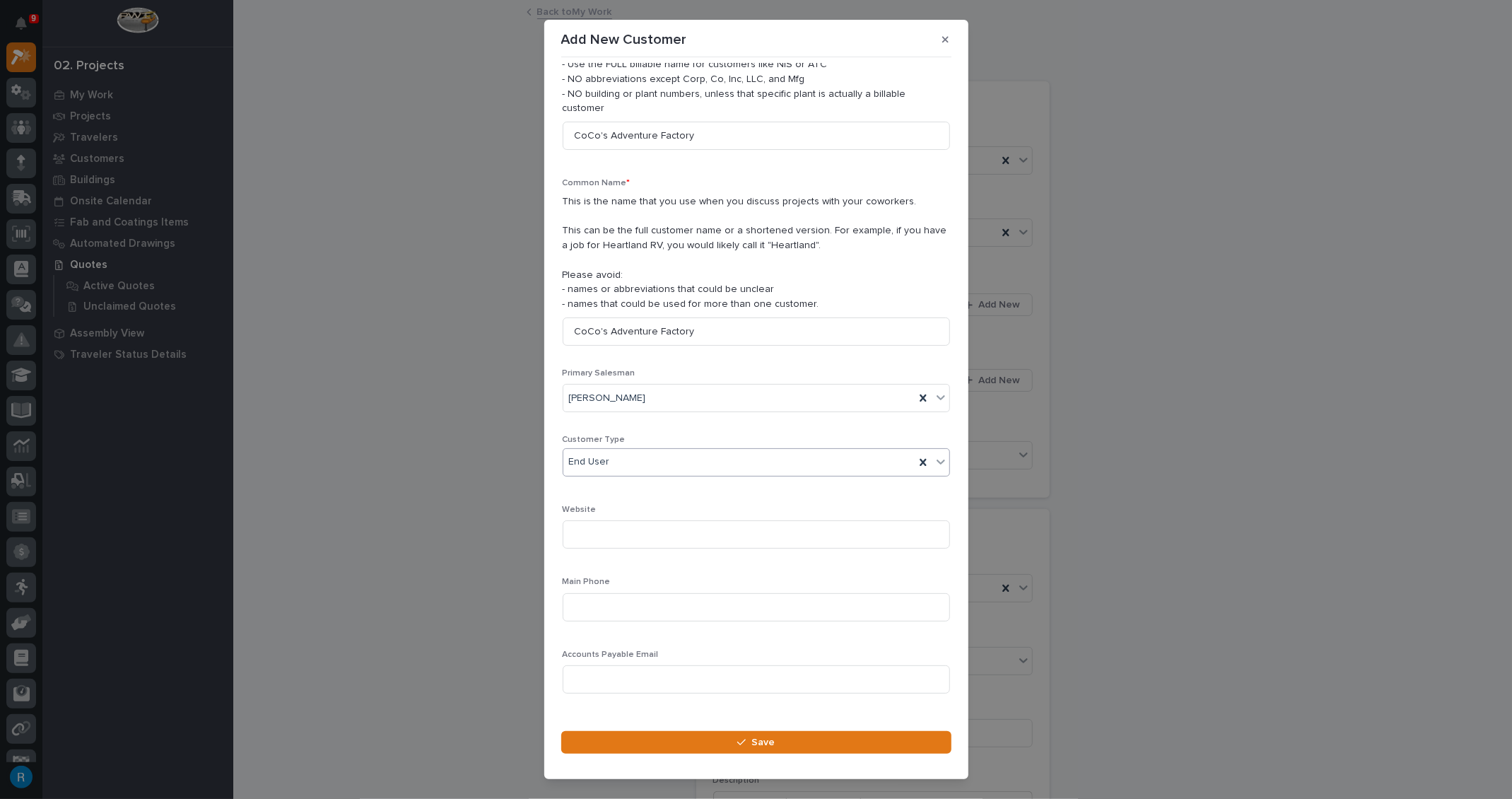
scroll to position [85, 0]
click at [586, 586] on input at bounding box center [756, 600] width 388 height 28
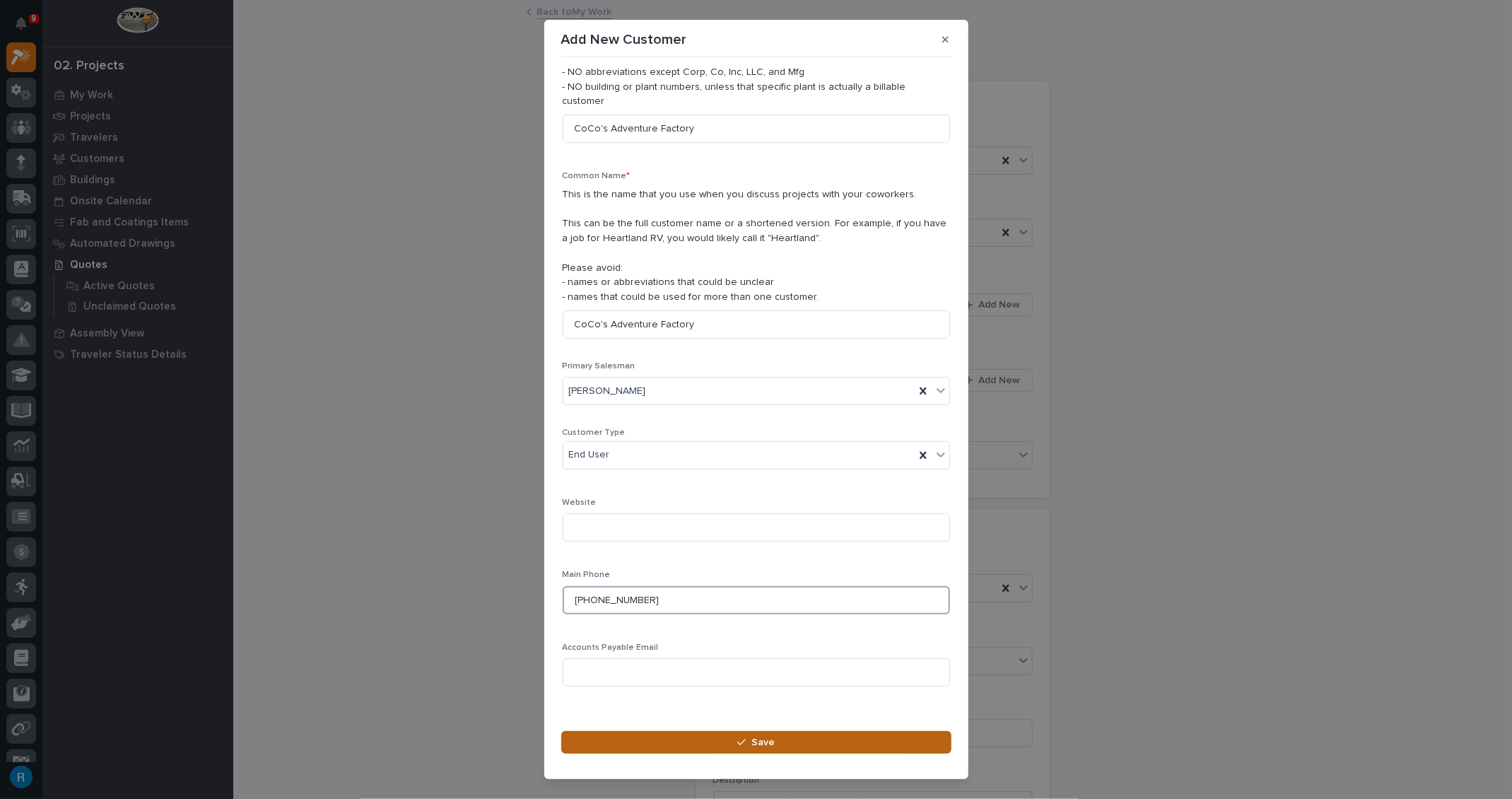
type input "347-341-9448"
click at [765, 742] on span "Save" at bounding box center [763, 742] width 24 height 13
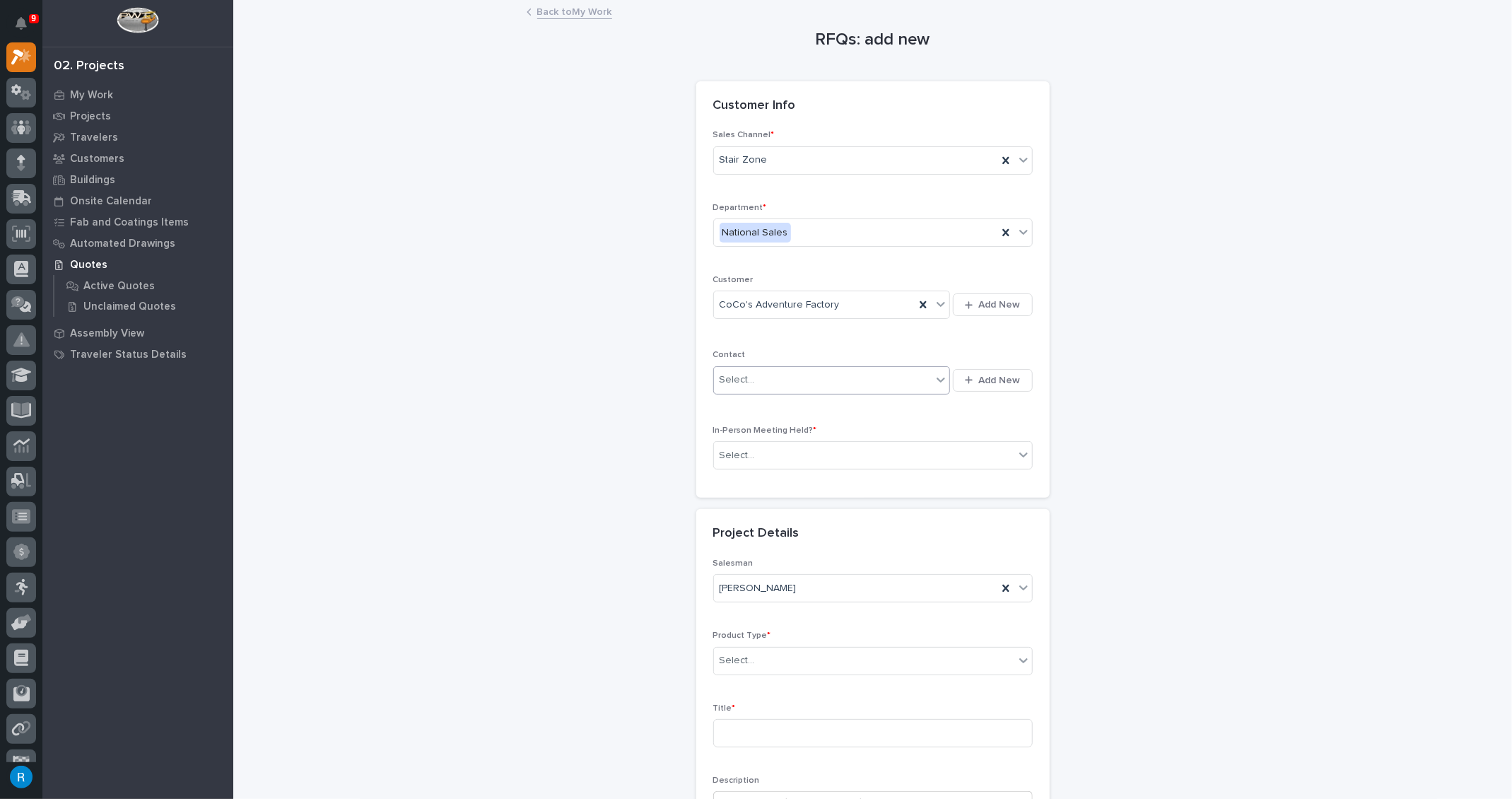
click at [777, 377] on div "Select..." at bounding box center [823, 380] width 219 height 24
click at [1002, 376] on span "Add New" at bounding box center [1000, 380] width 42 height 13
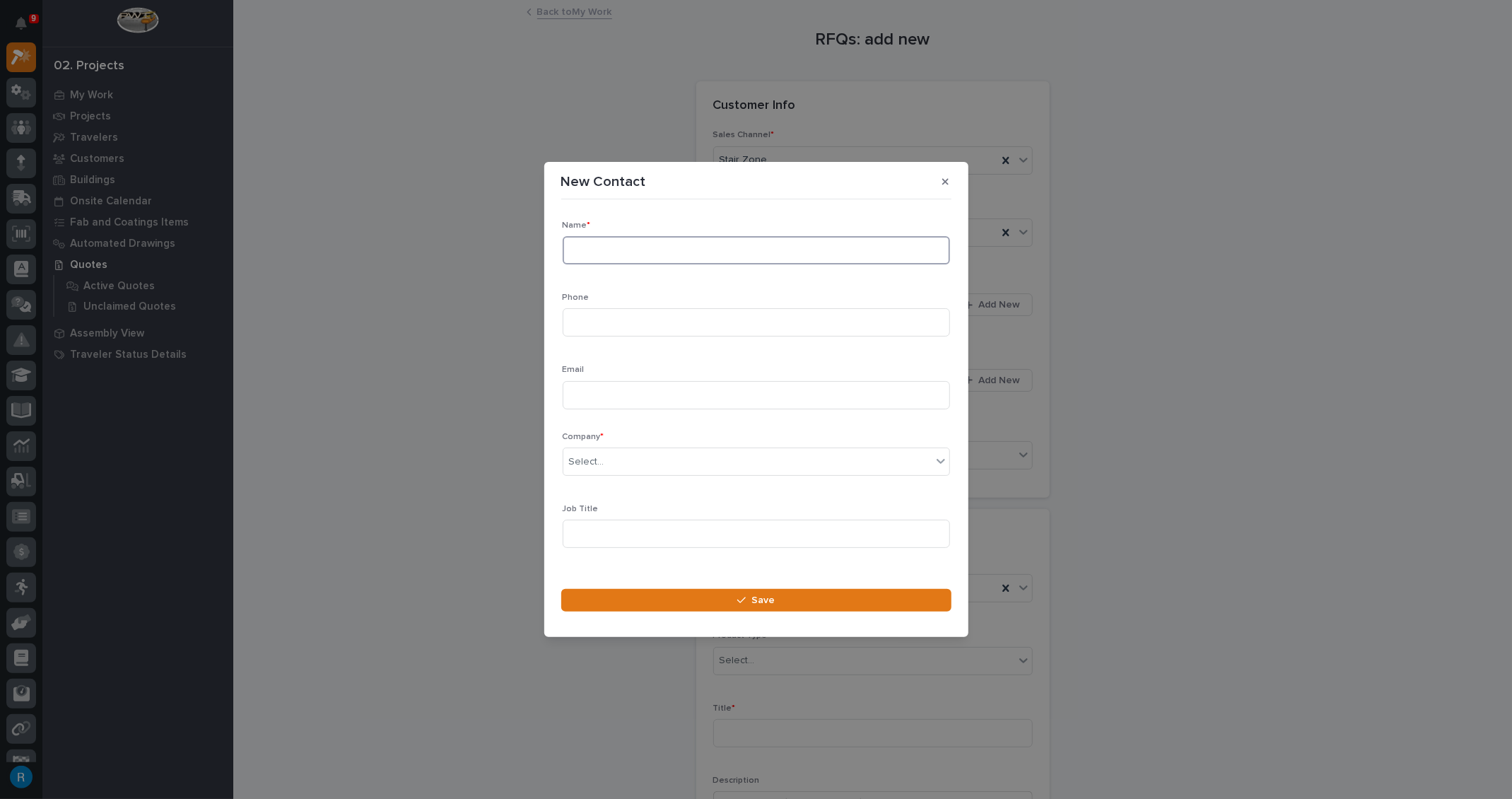
click at [576, 248] on input at bounding box center [756, 250] width 388 height 28
type input "Dan Halpert"
type input "347-341-9448"
type input "danhalpert@yahoo.com"
type input "****"
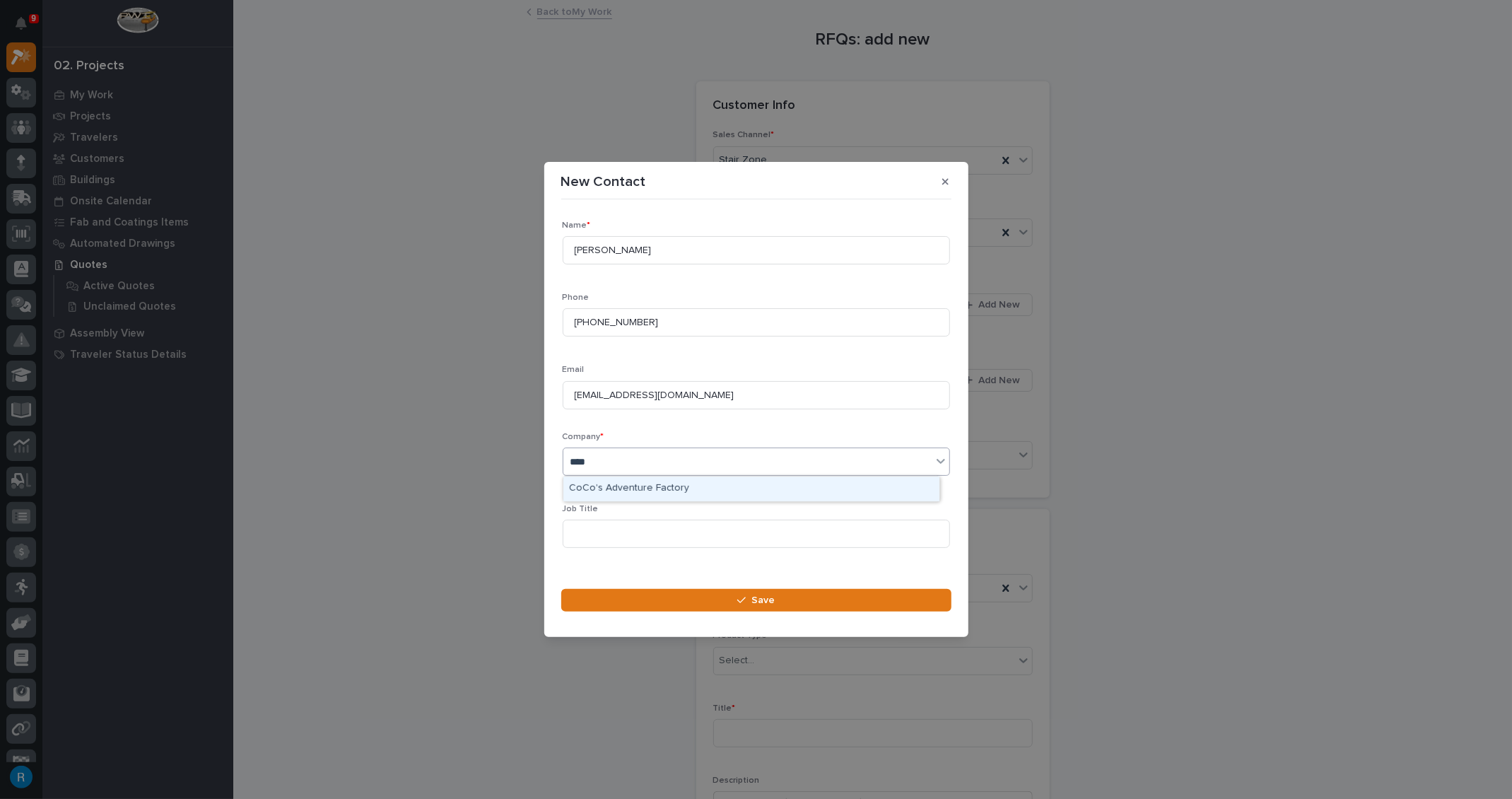
click at [631, 488] on div "CoCo's Adventure Factory" at bounding box center [751, 489] width 376 height 24
click at [574, 529] on input at bounding box center [756, 533] width 388 height 28
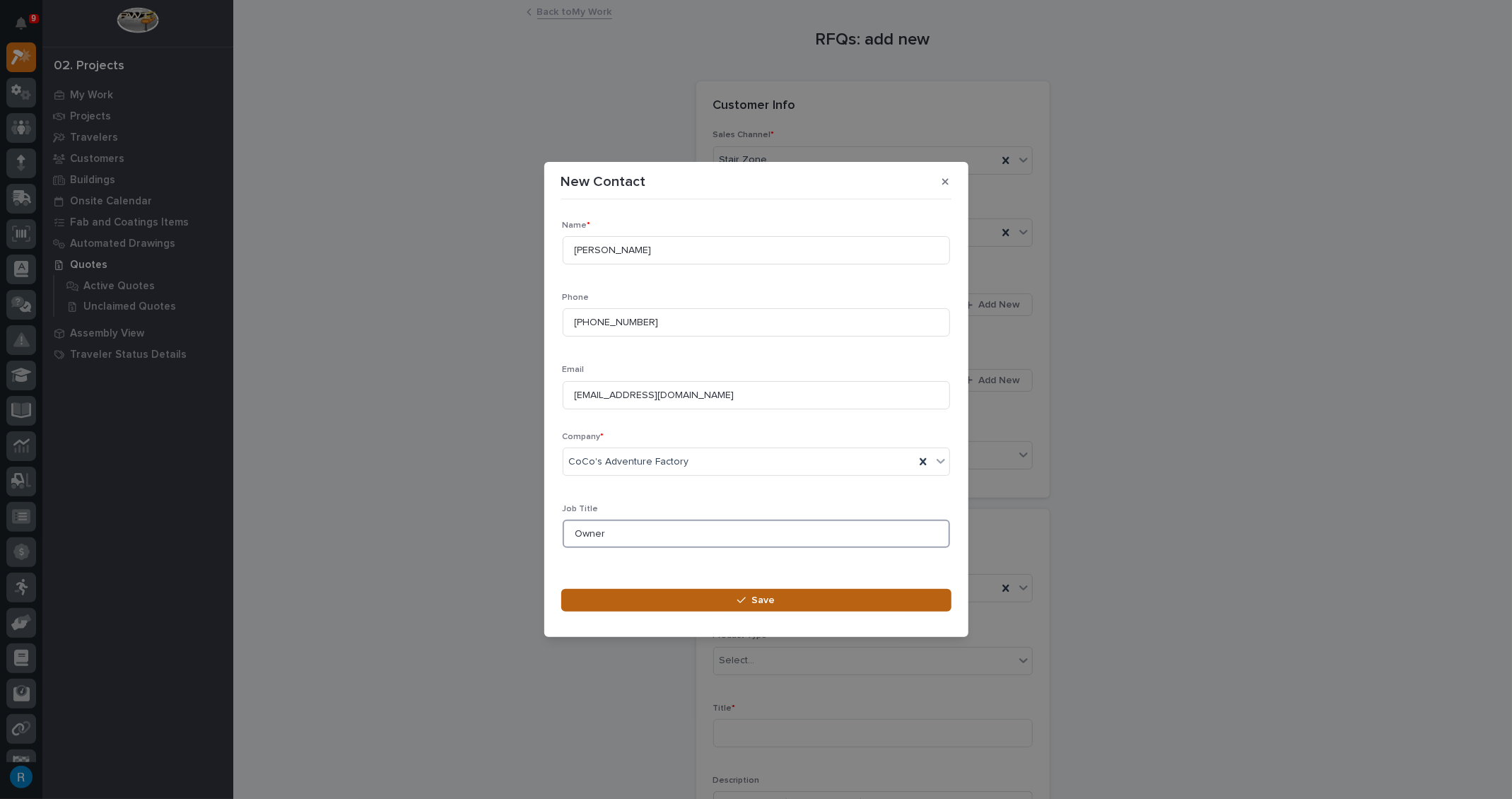
type input "Owner"
click at [768, 603] on span "Save" at bounding box center [763, 600] width 24 height 13
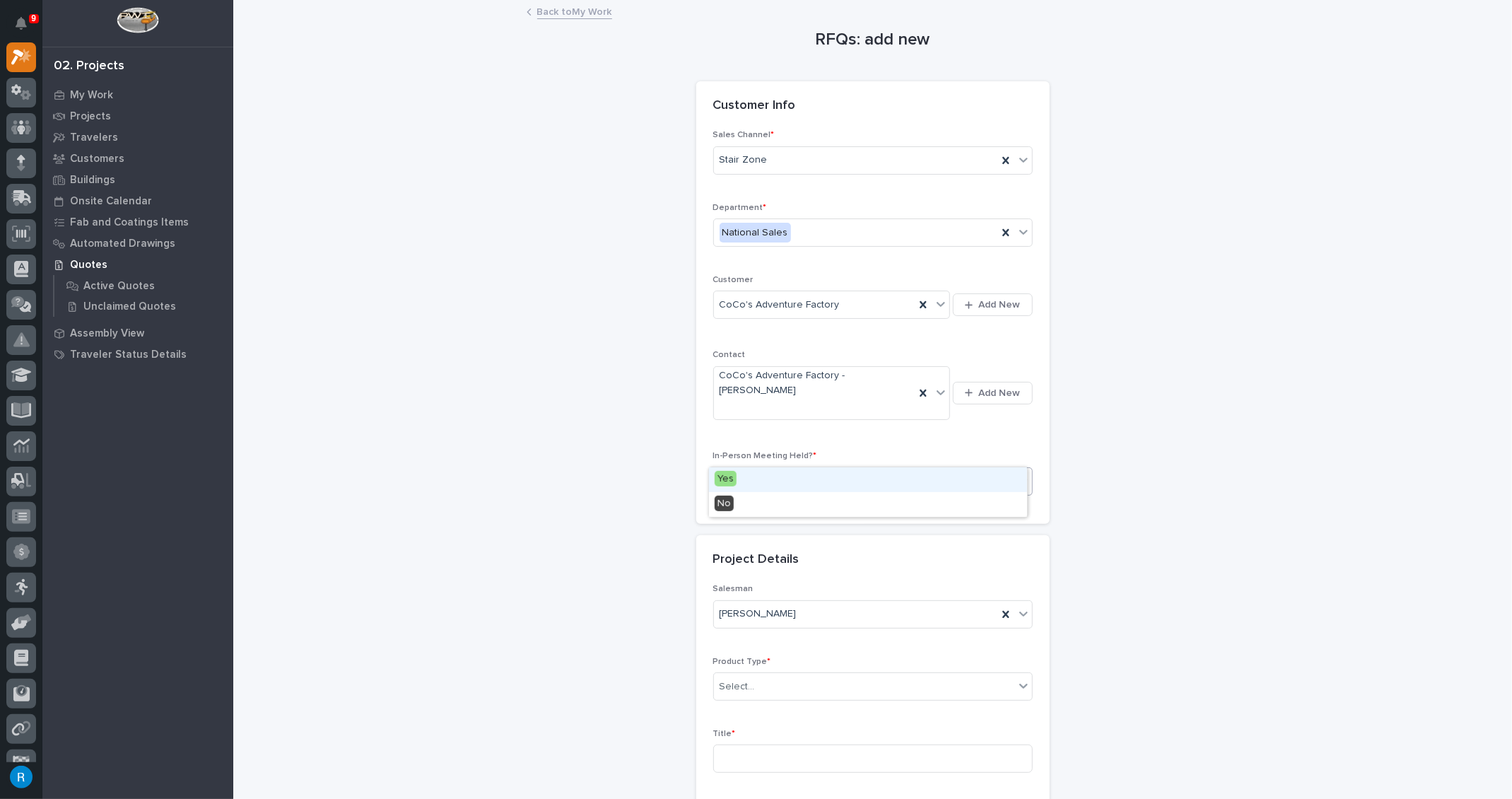
click at [776, 469] on div "Select..." at bounding box center [864, 481] width 301 height 24
click at [720, 501] on span "No" at bounding box center [724, 503] width 19 height 15
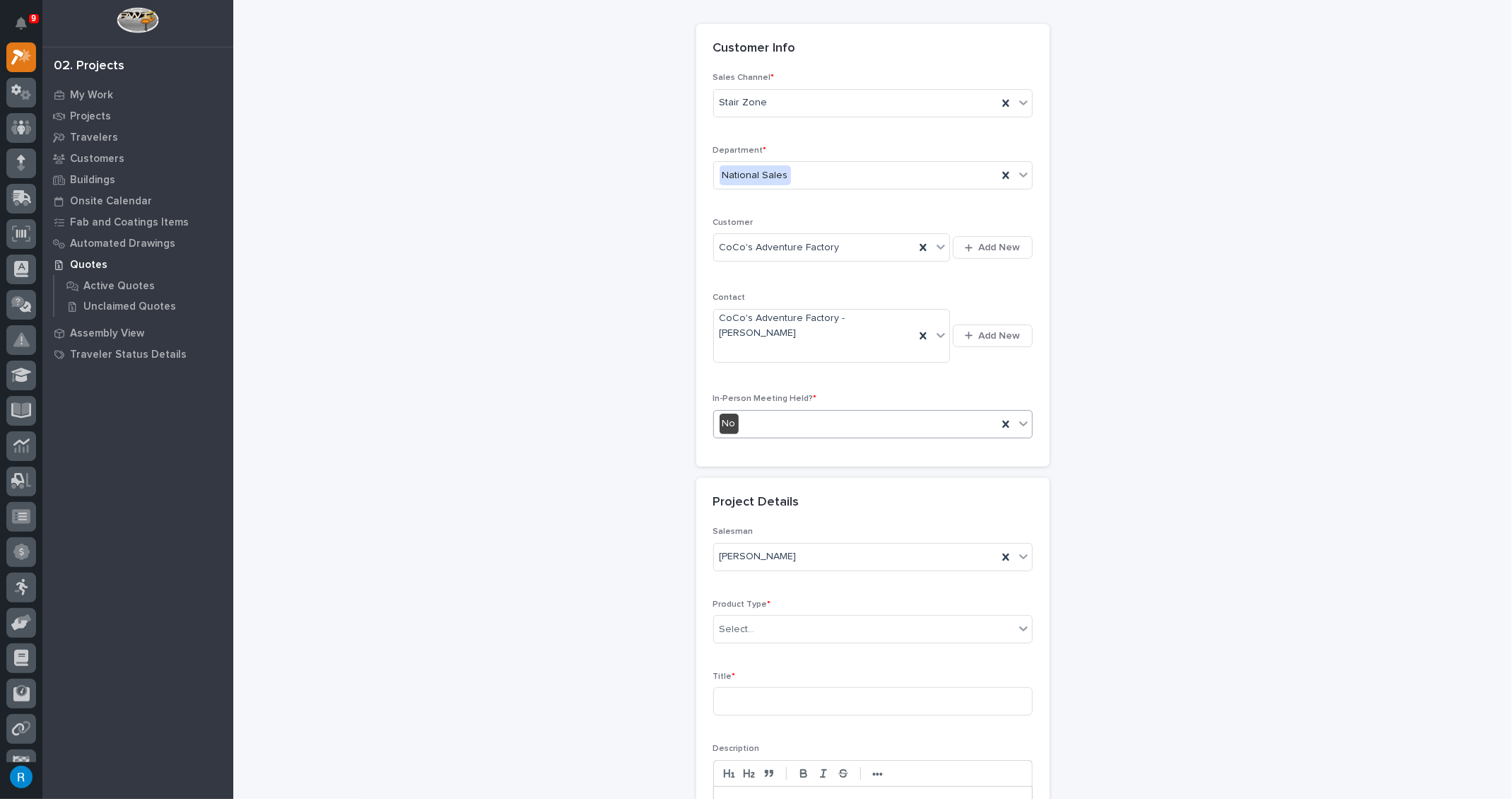
scroll to position [192, 0]
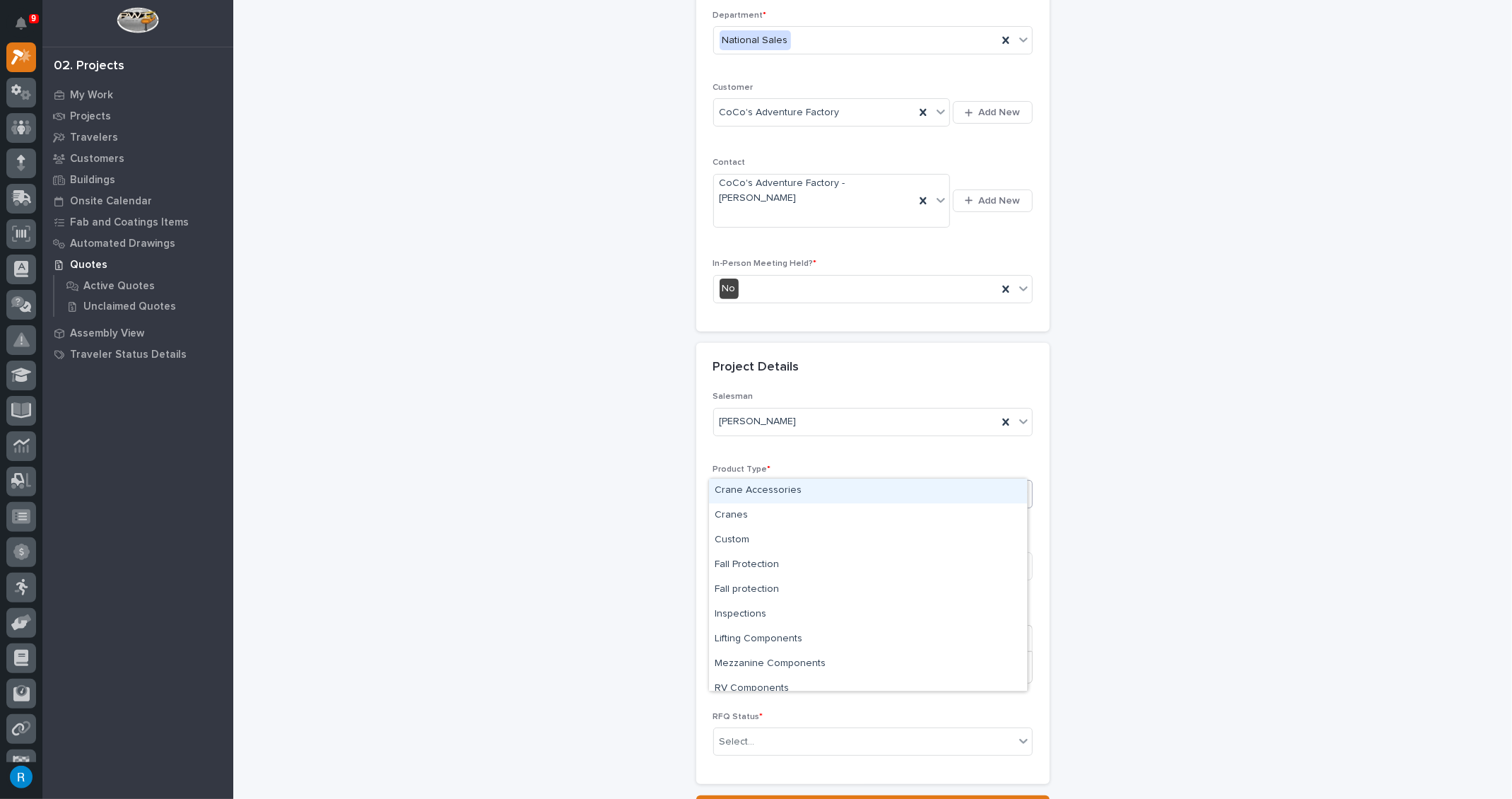
click at [770, 483] on div "Select..." at bounding box center [864, 494] width 301 height 24
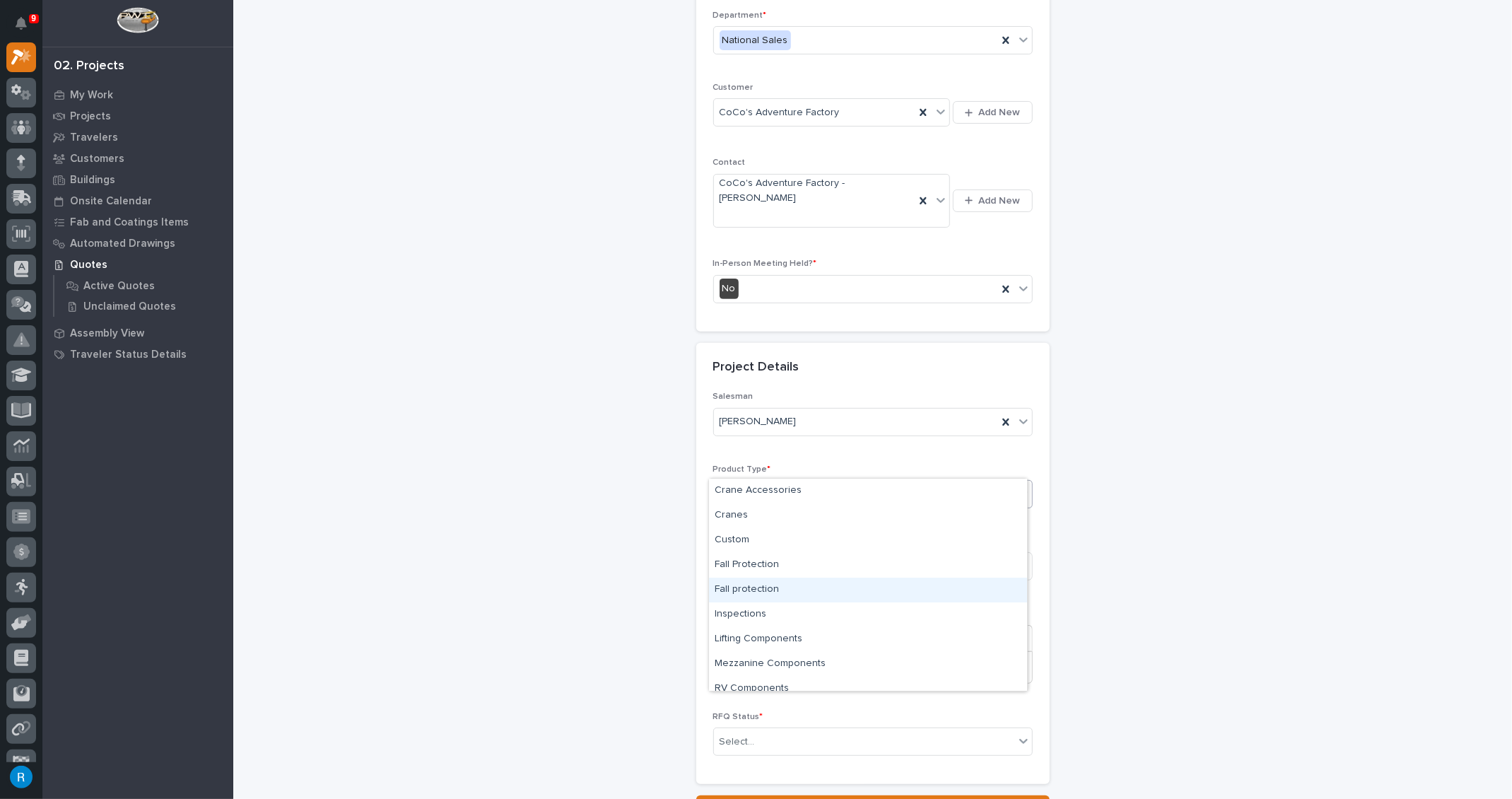
scroll to position [35, 0]
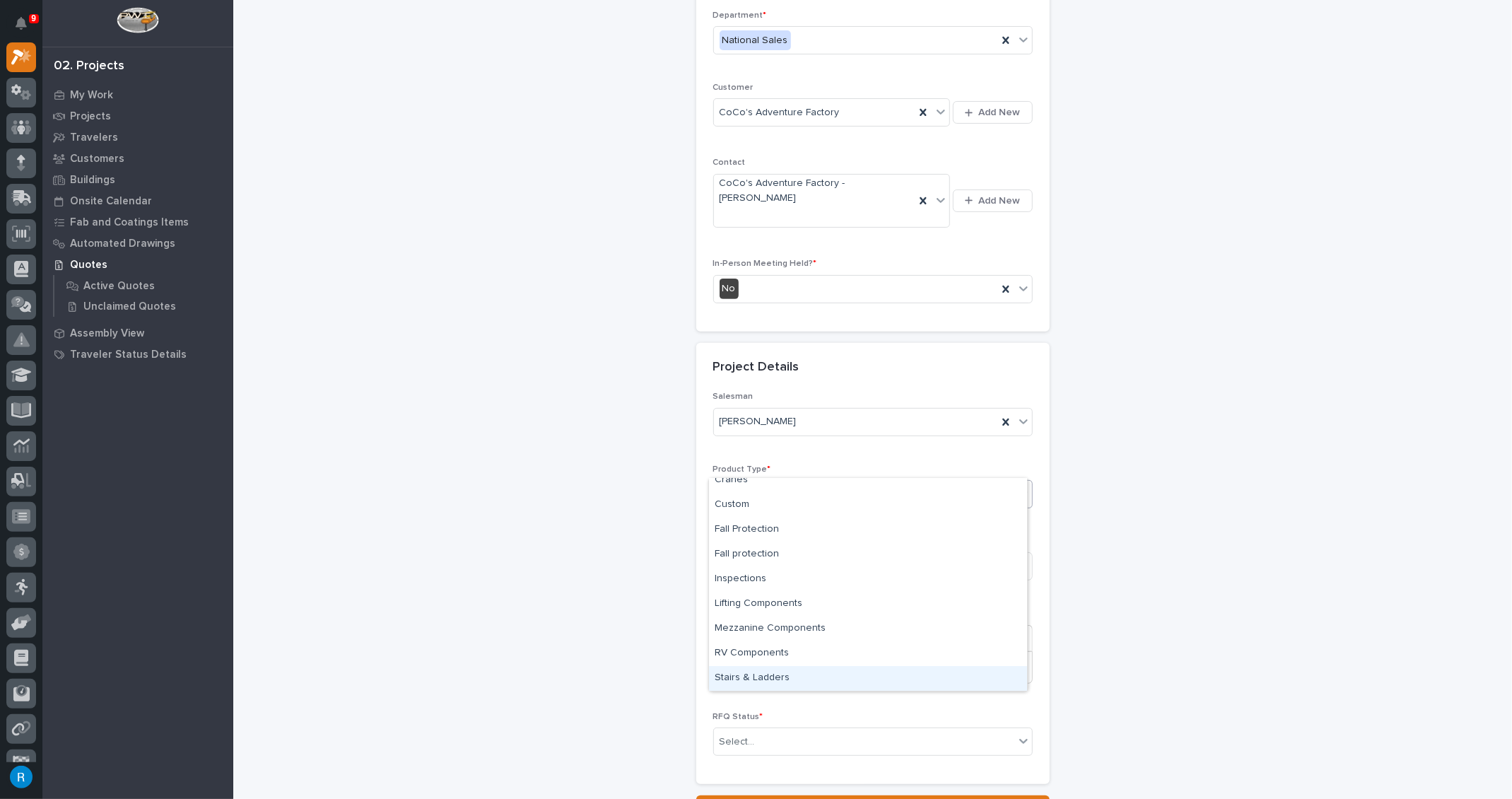
click at [743, 675] on div "Stairs & Ladders" at bounding box center [868, 678] width 318 height 24
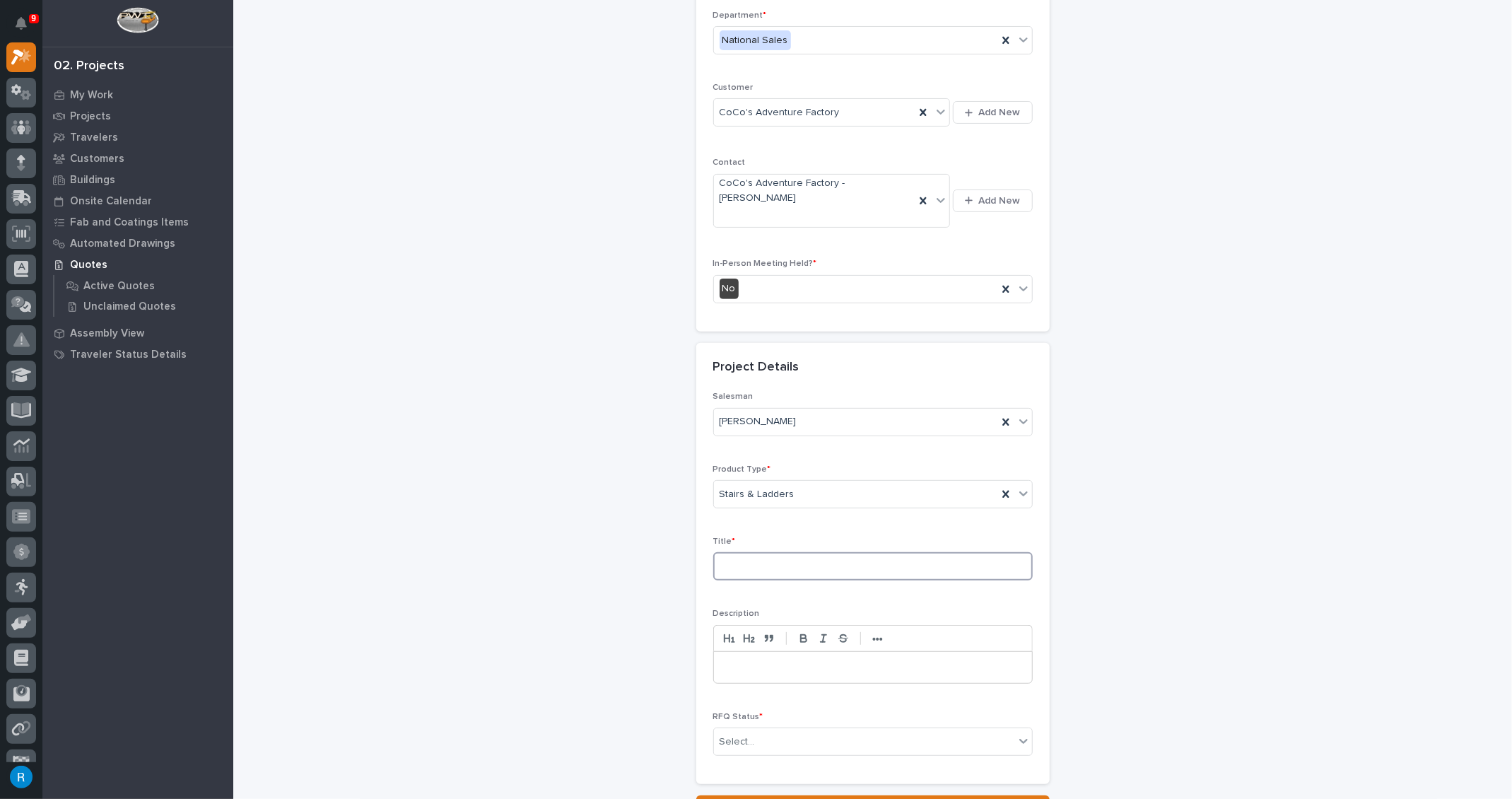
click at [731, 552] on input at bounding box center [873, 566] width 320 height 28
click at [719, 552] on input "Straight Stairs" at bounding box center [873, 566] width 320 height 28
click at [800, 552] on input "2 Straight Stairs" at bounding box center [873, 566] width 320 height 28
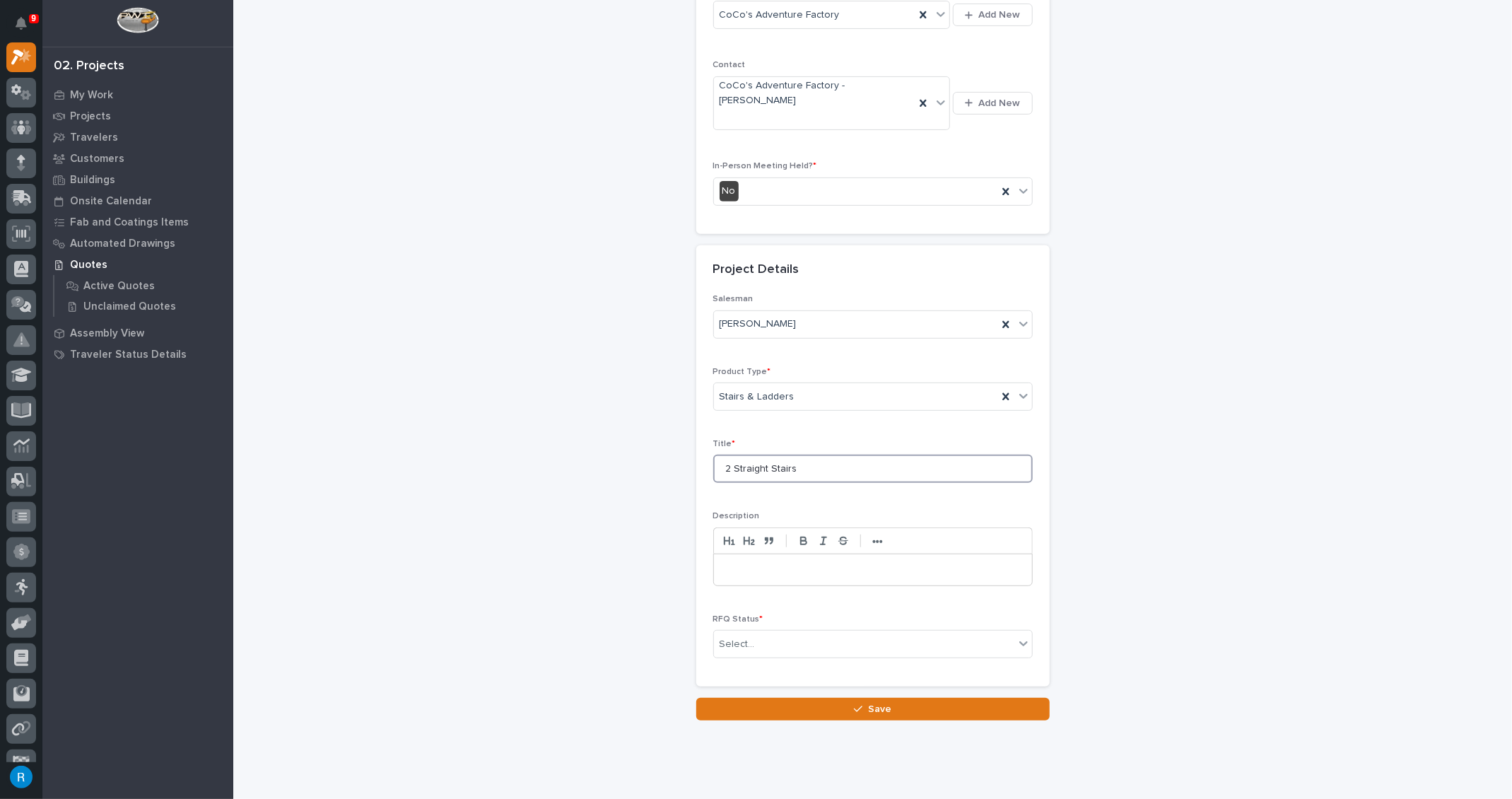
scroll to position [290, 0]
type input "2 Straight Stairs"
click at [723, 637] on div "Select..." at bounding box center [737, 644] width 35 height 14
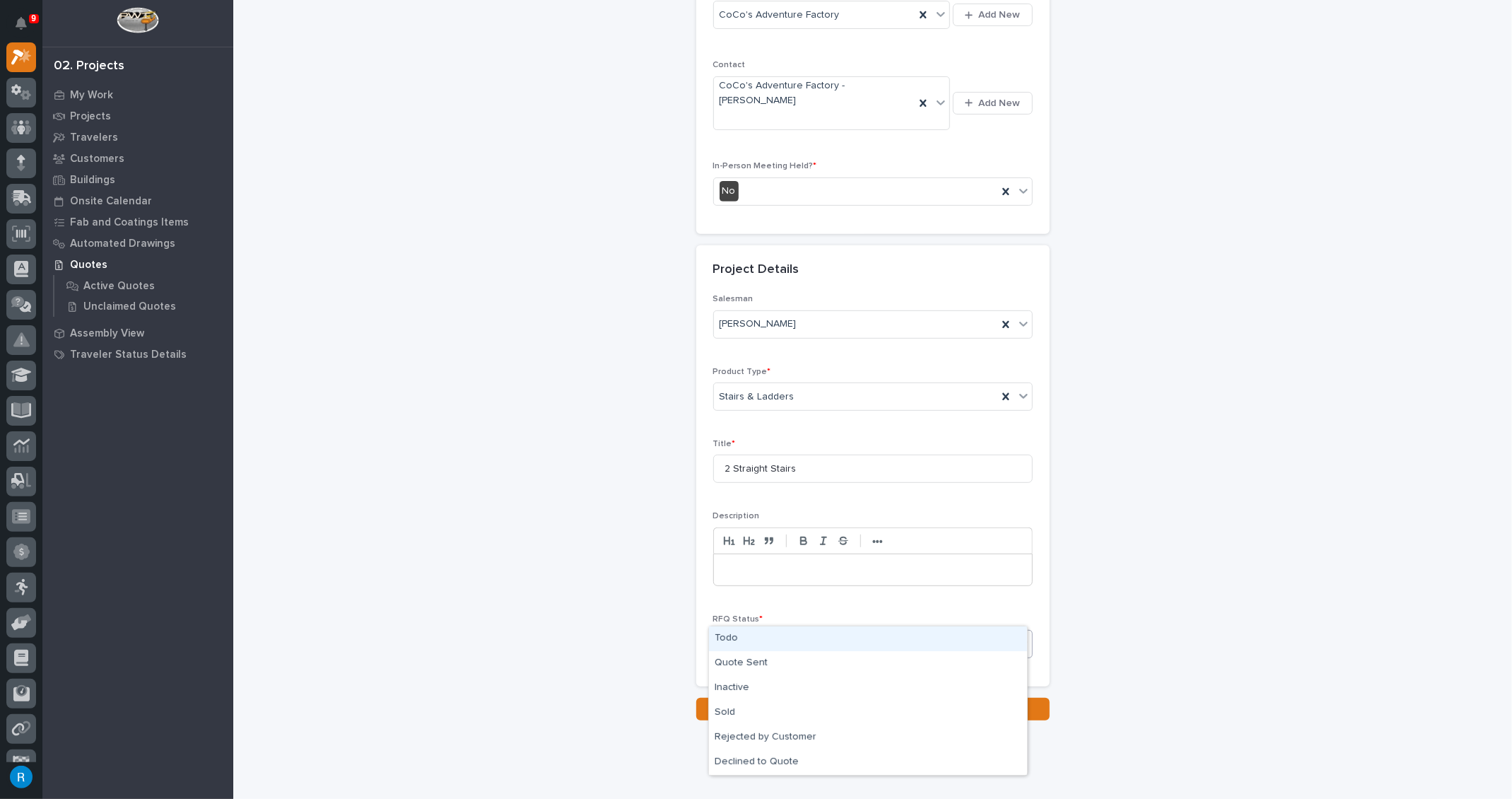
click at [725, 637] on div "Todo" at bounding box center [868, 638] width 318 height 24
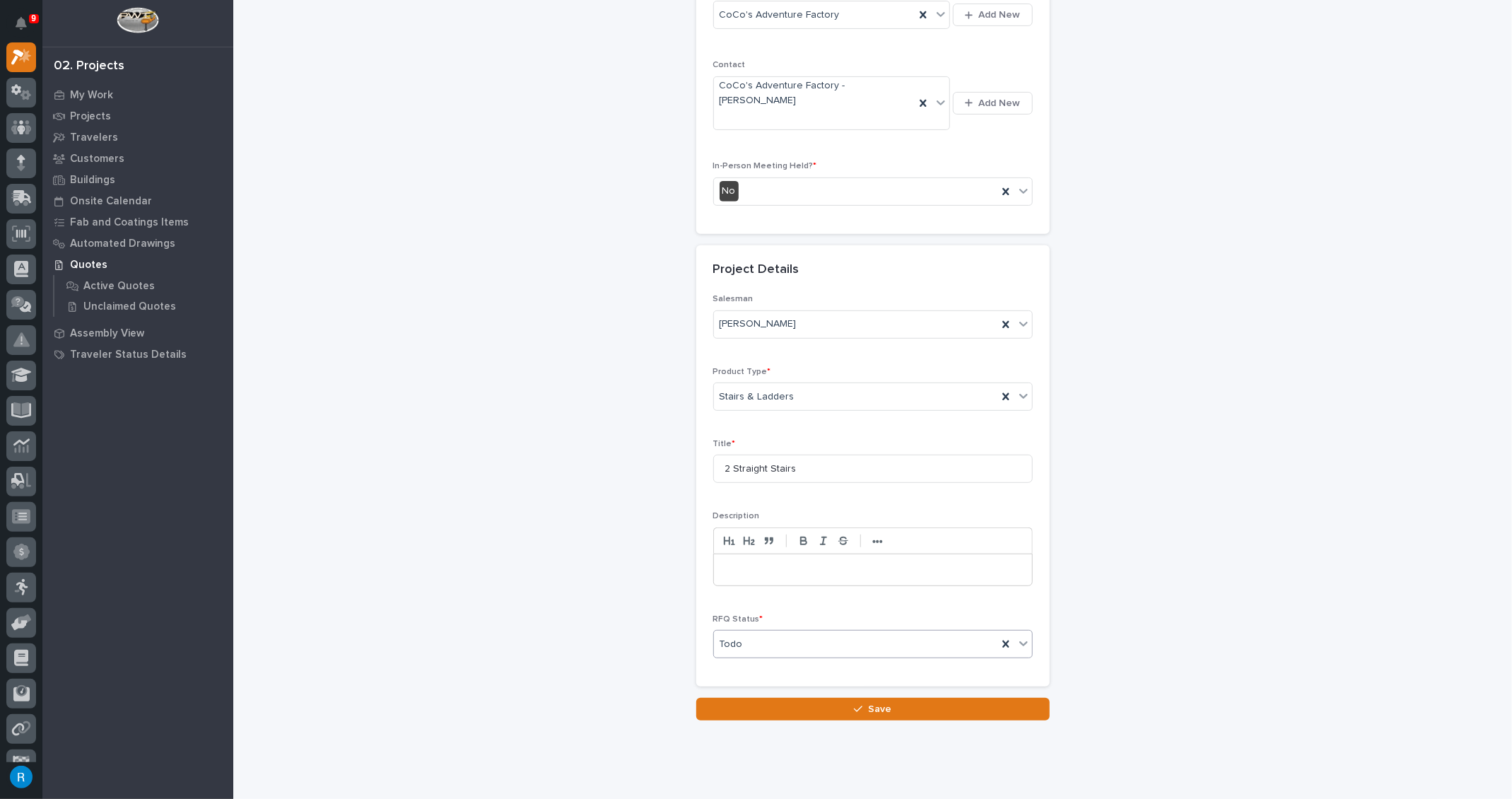
click at [725, 563] on p at bounding box center [873, 570] width 297 height 14
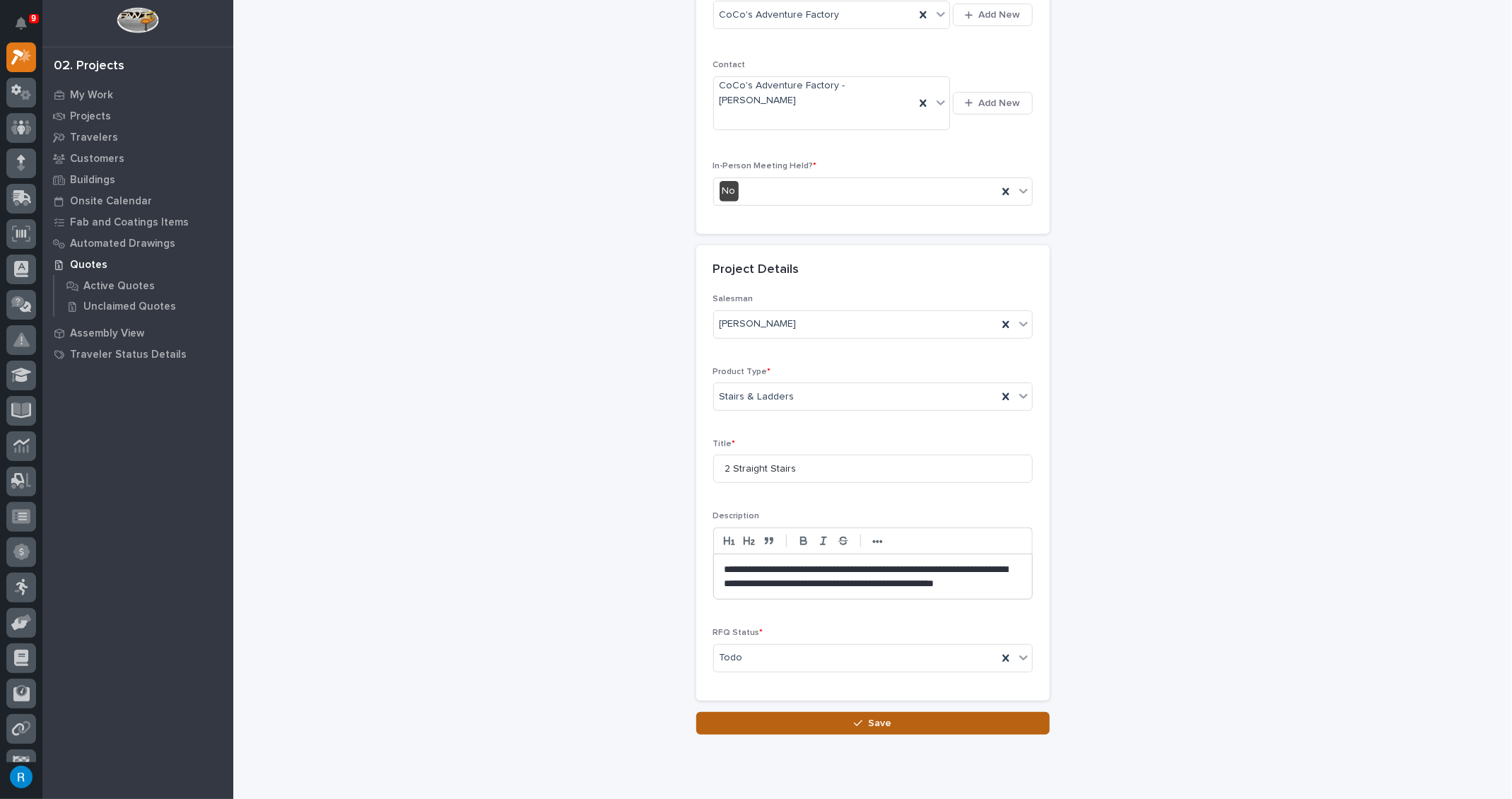
click at [876, 717] on span "Save" at bounding box center [879, 723] width 24 height 13
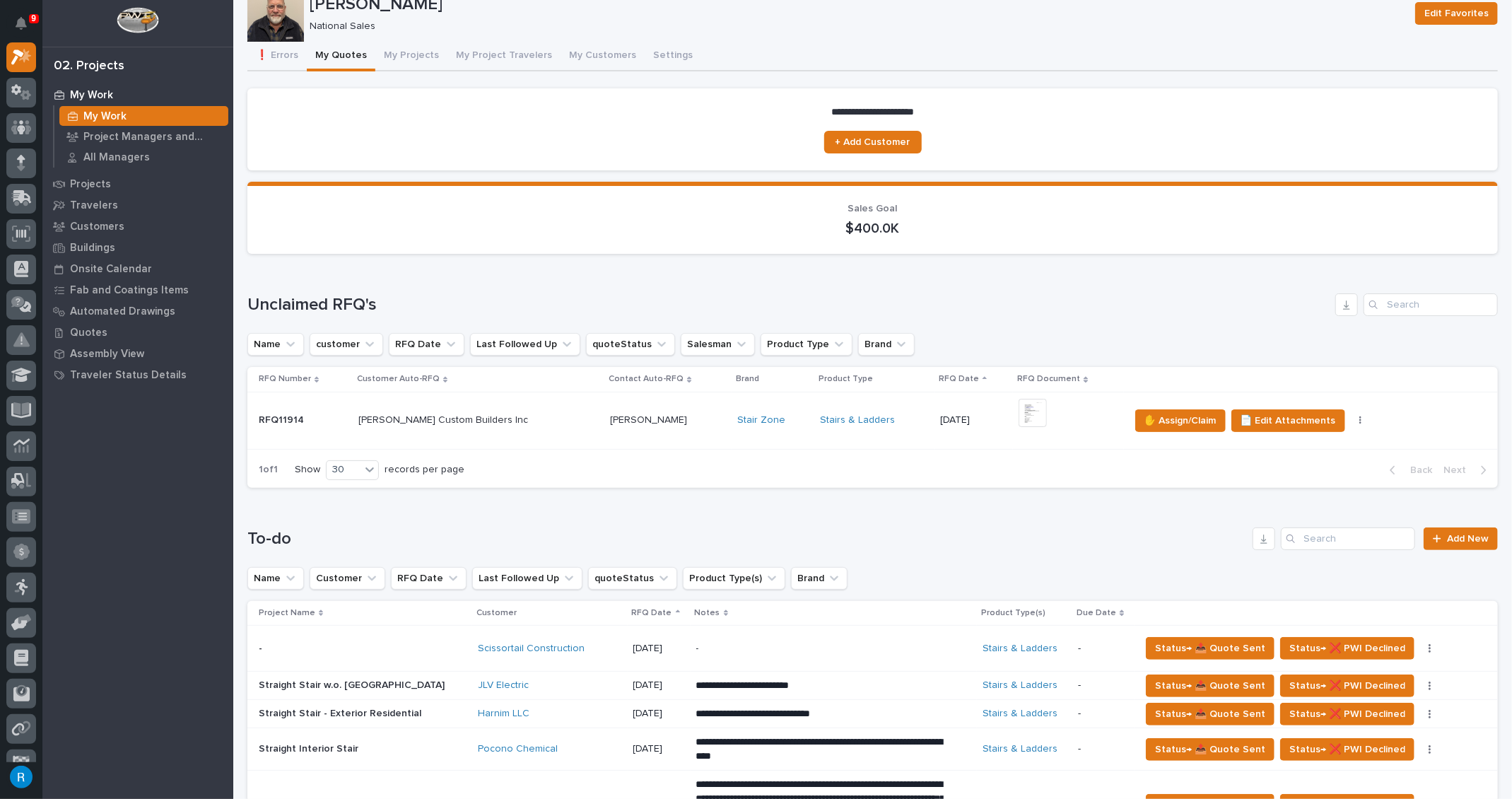
scroll to position [64, 0]
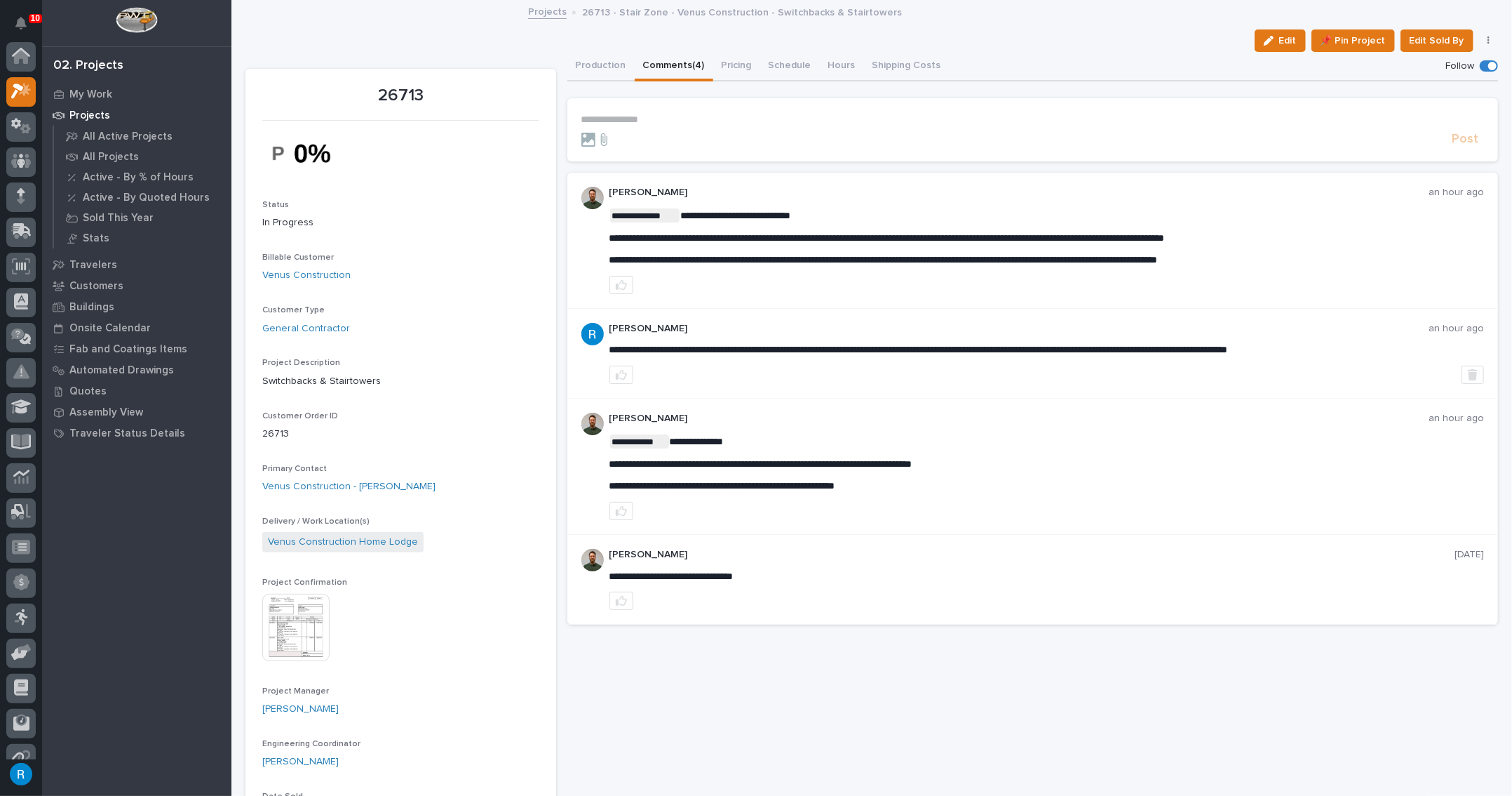
scroll to position [34, 0]
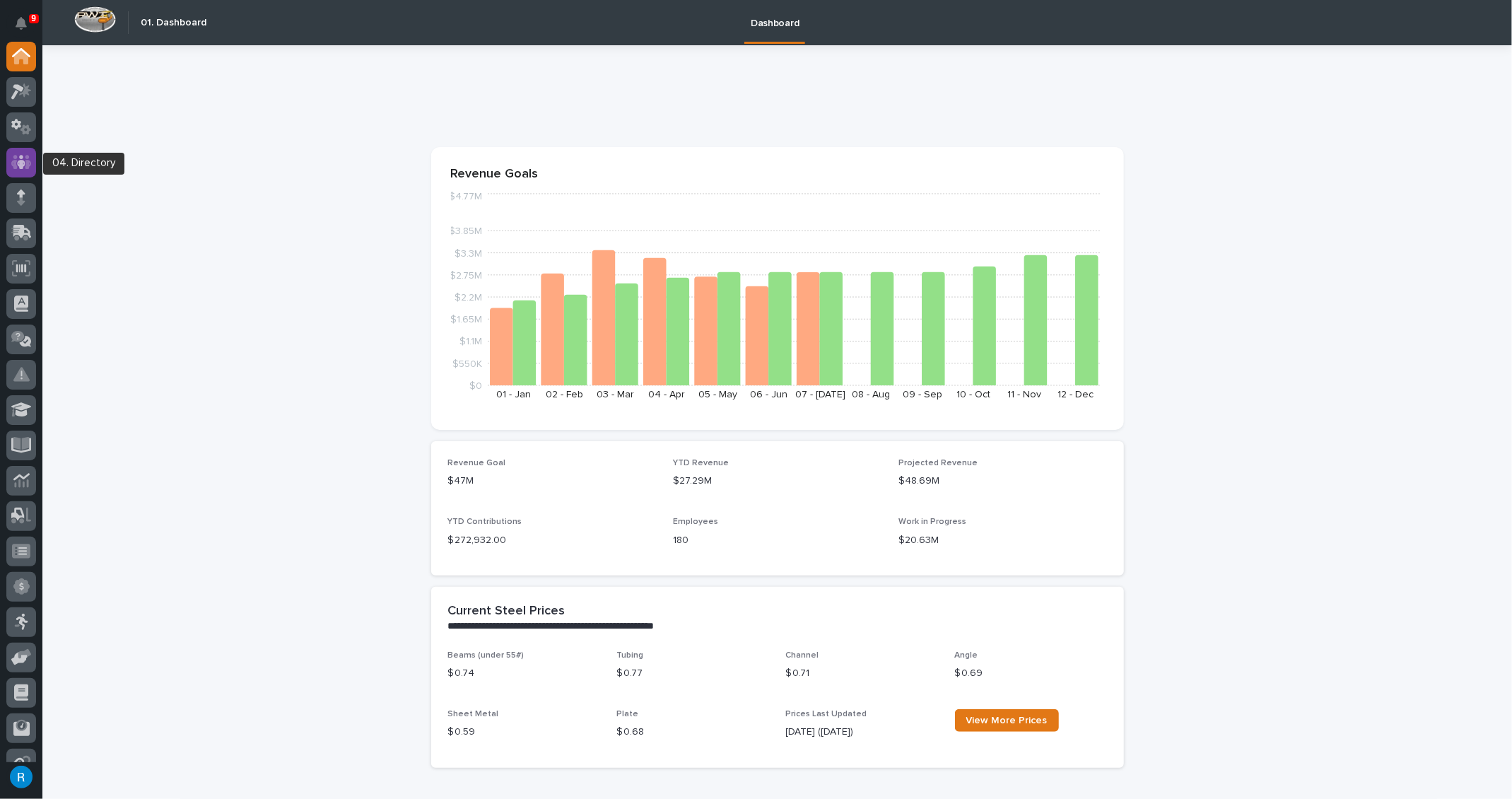
click at [14, 160] on icon at bounding box center [21, 161] width 21 height 16
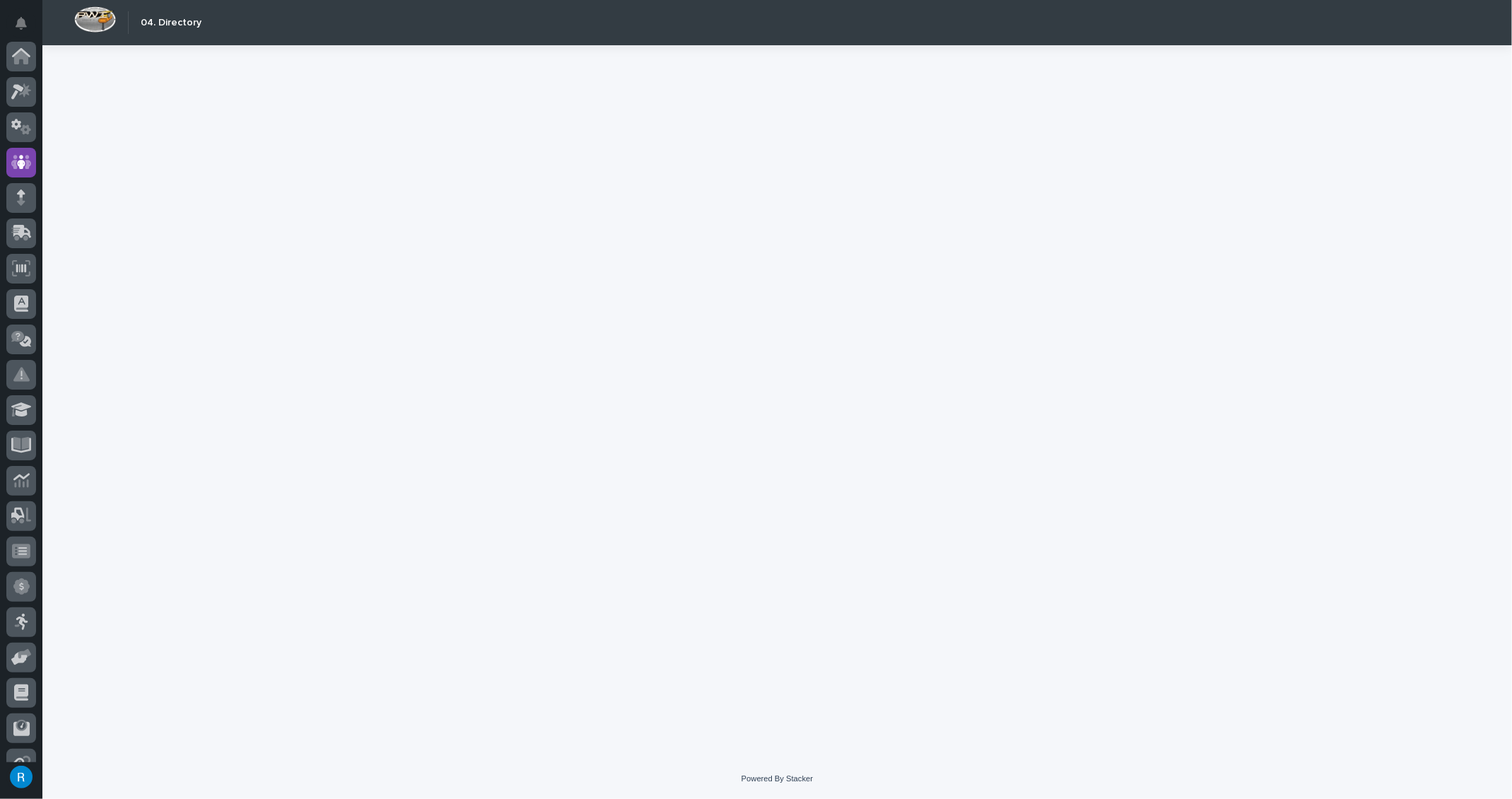
scroll to position [92, 0]
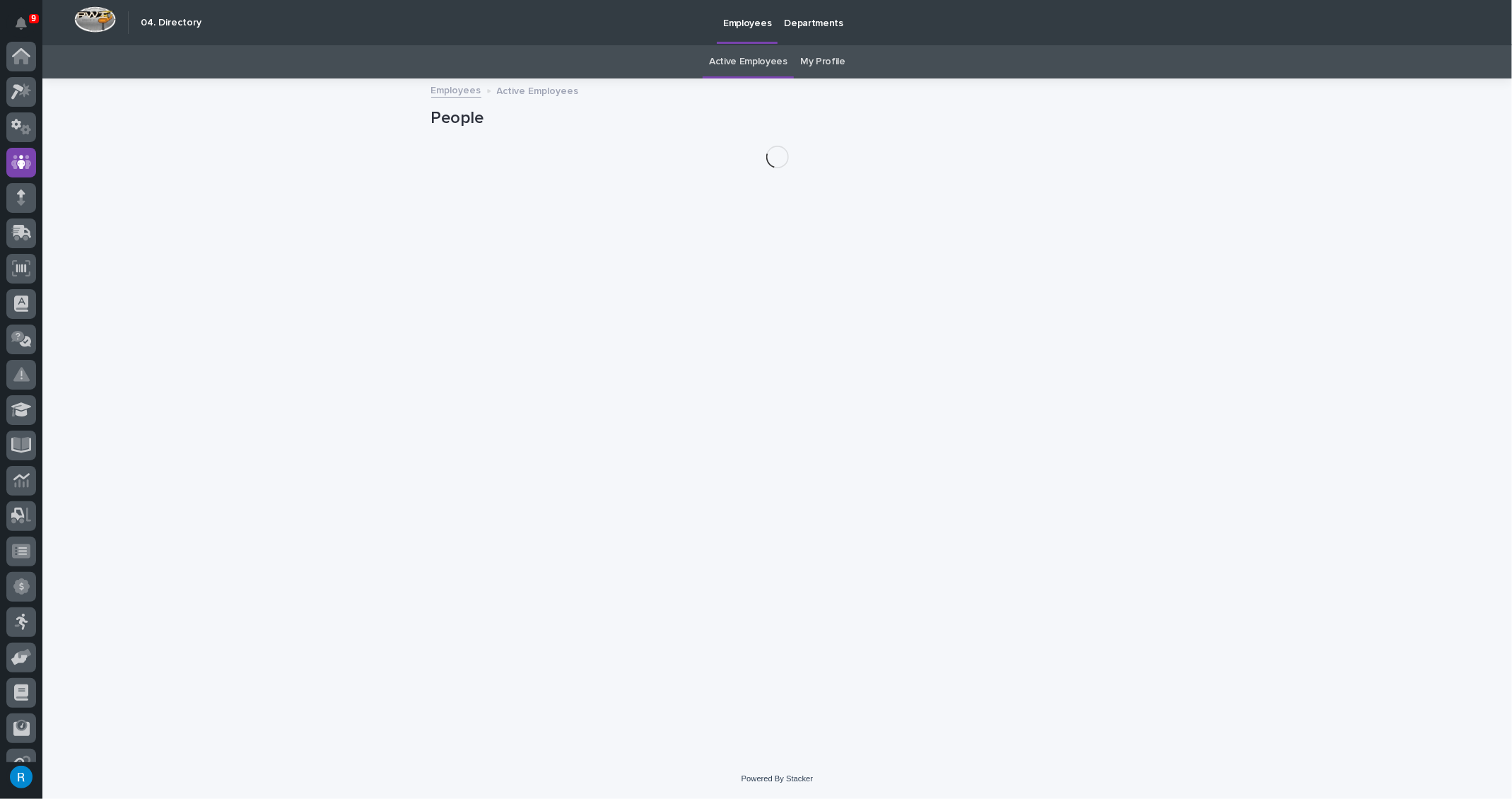
scroll to position [92, 0]
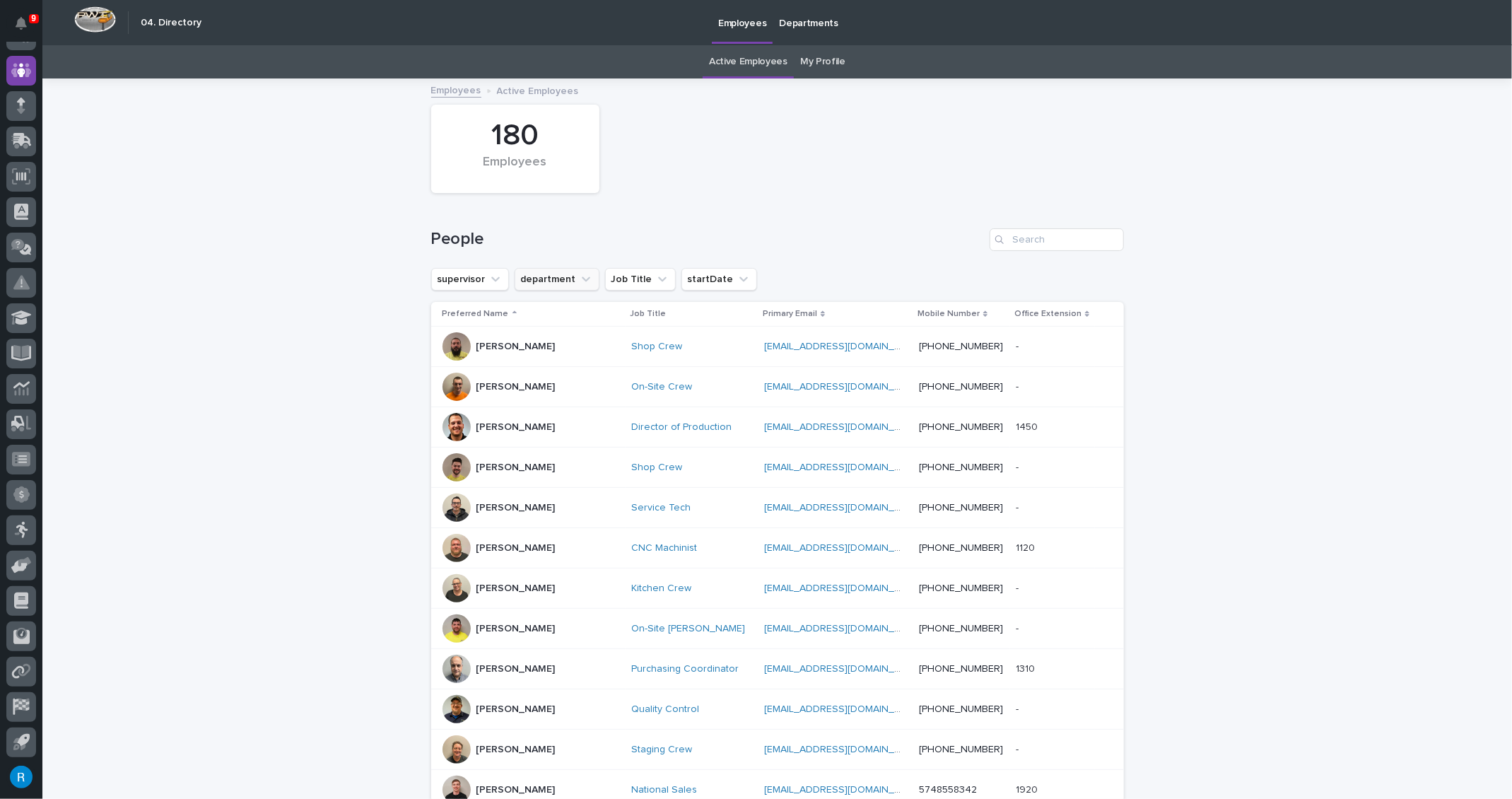
click at [548, 280] on button "department" at bounding box center [557, 280] width 85 height 23
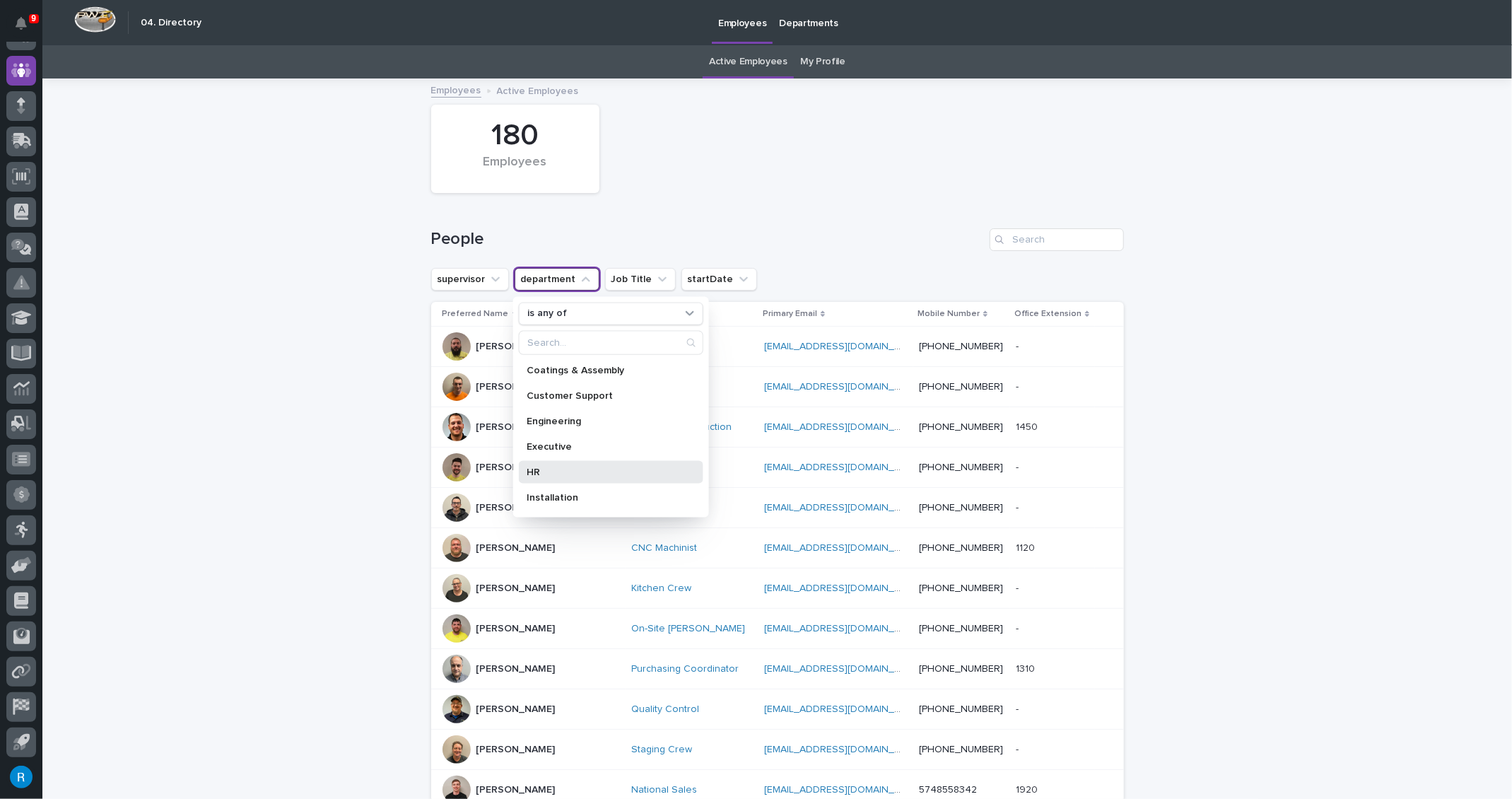
click at [527, 467] on p "HR" at bounding box center [603, 471] width 153 height 10
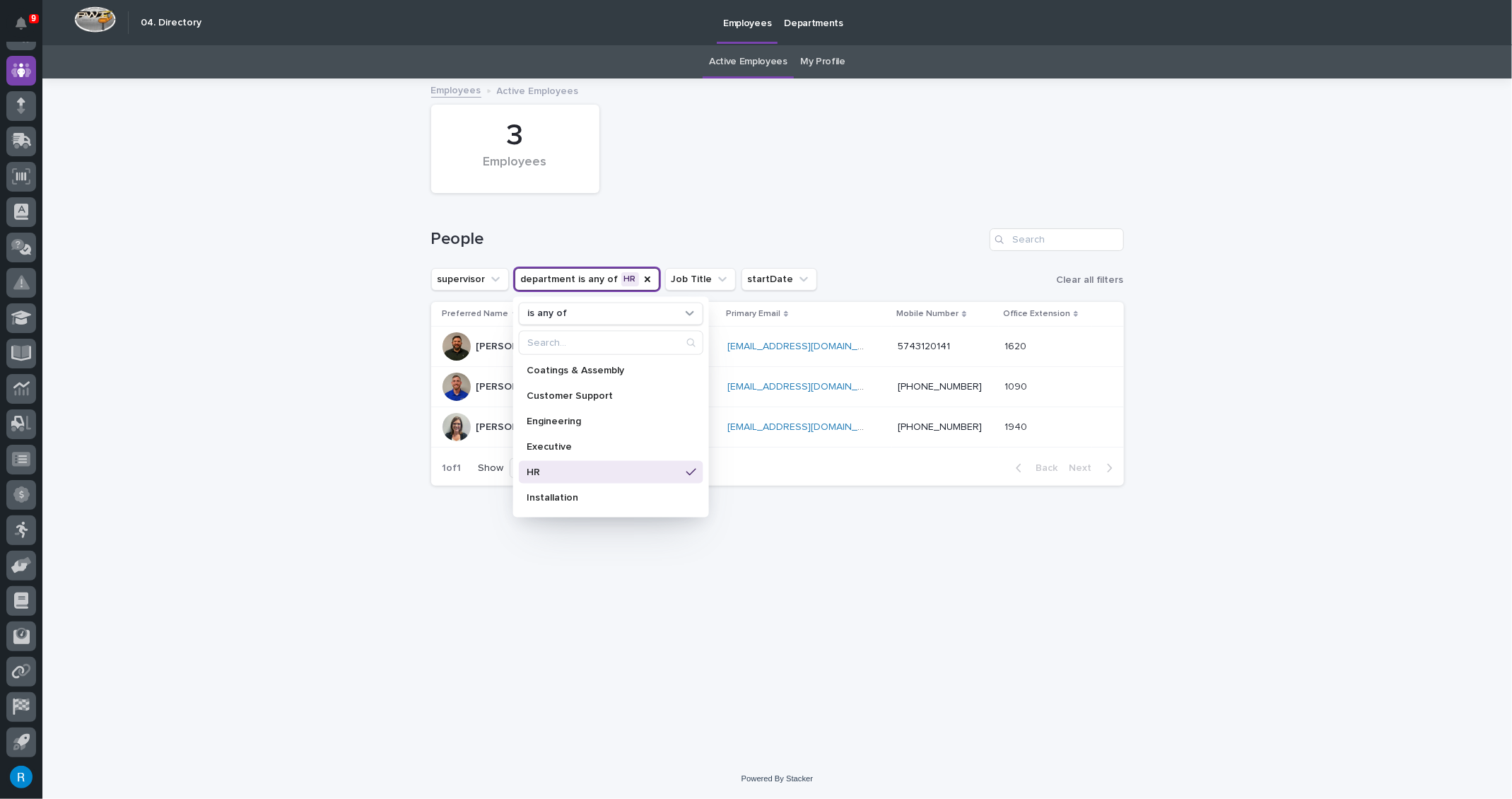
click at [763, 195] on div "3 Employees" at bounding box center [777, 149] width 707 height 103
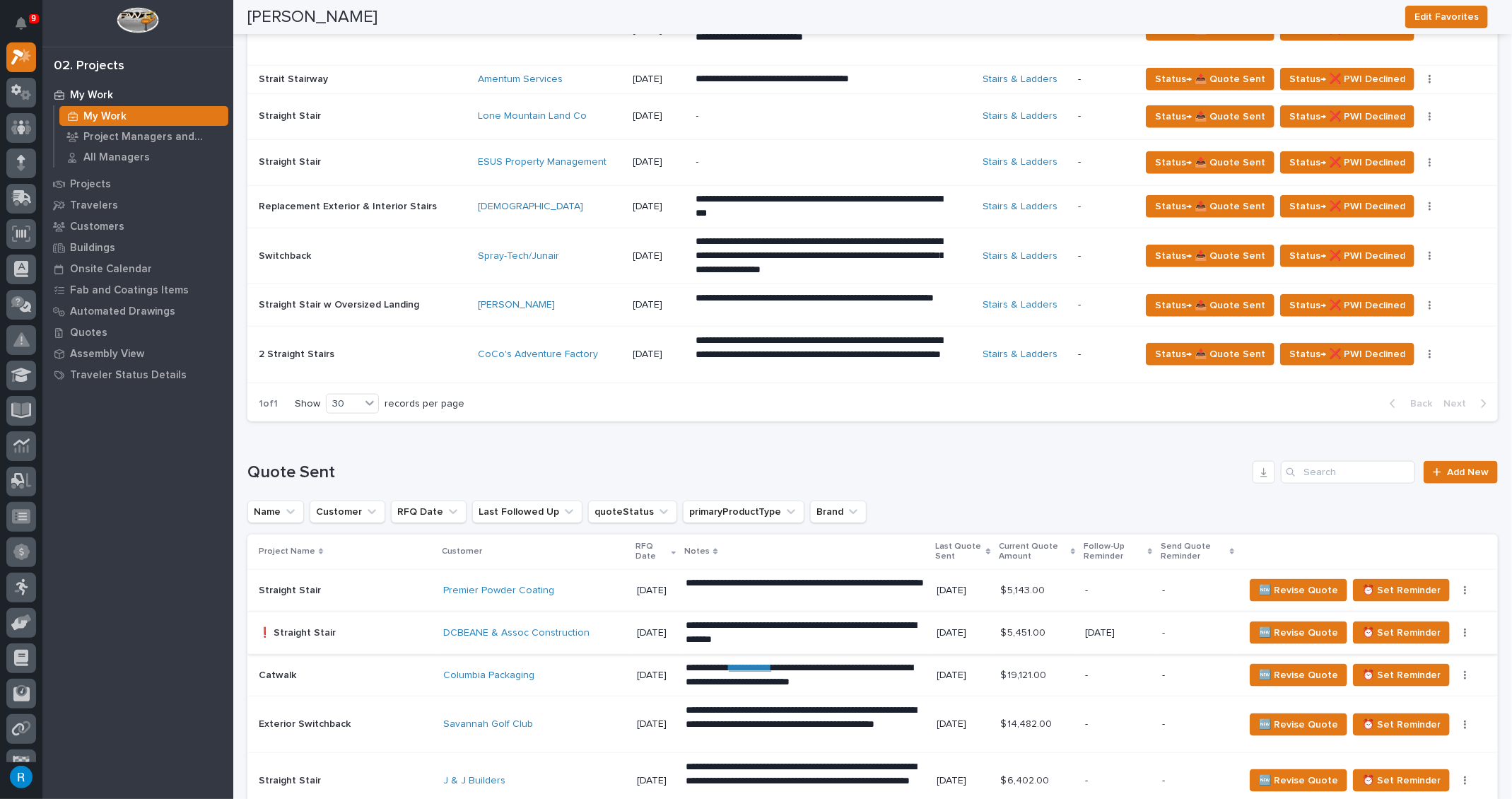
scroll to position [900, 0]
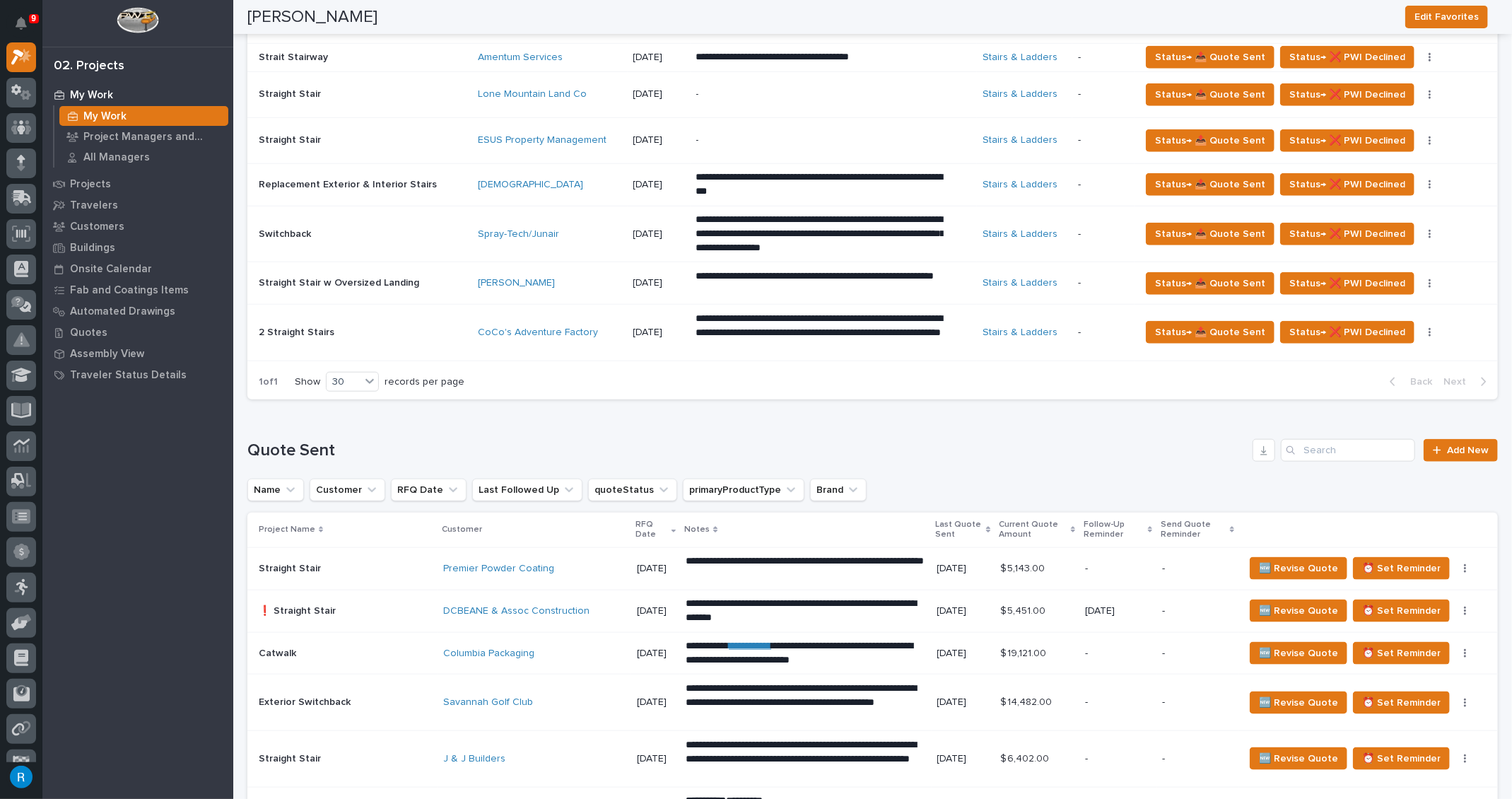
click at [589, 330] on div "CoCo's Adventure Factory" at bounding box center [550, 333] width 143 height 12
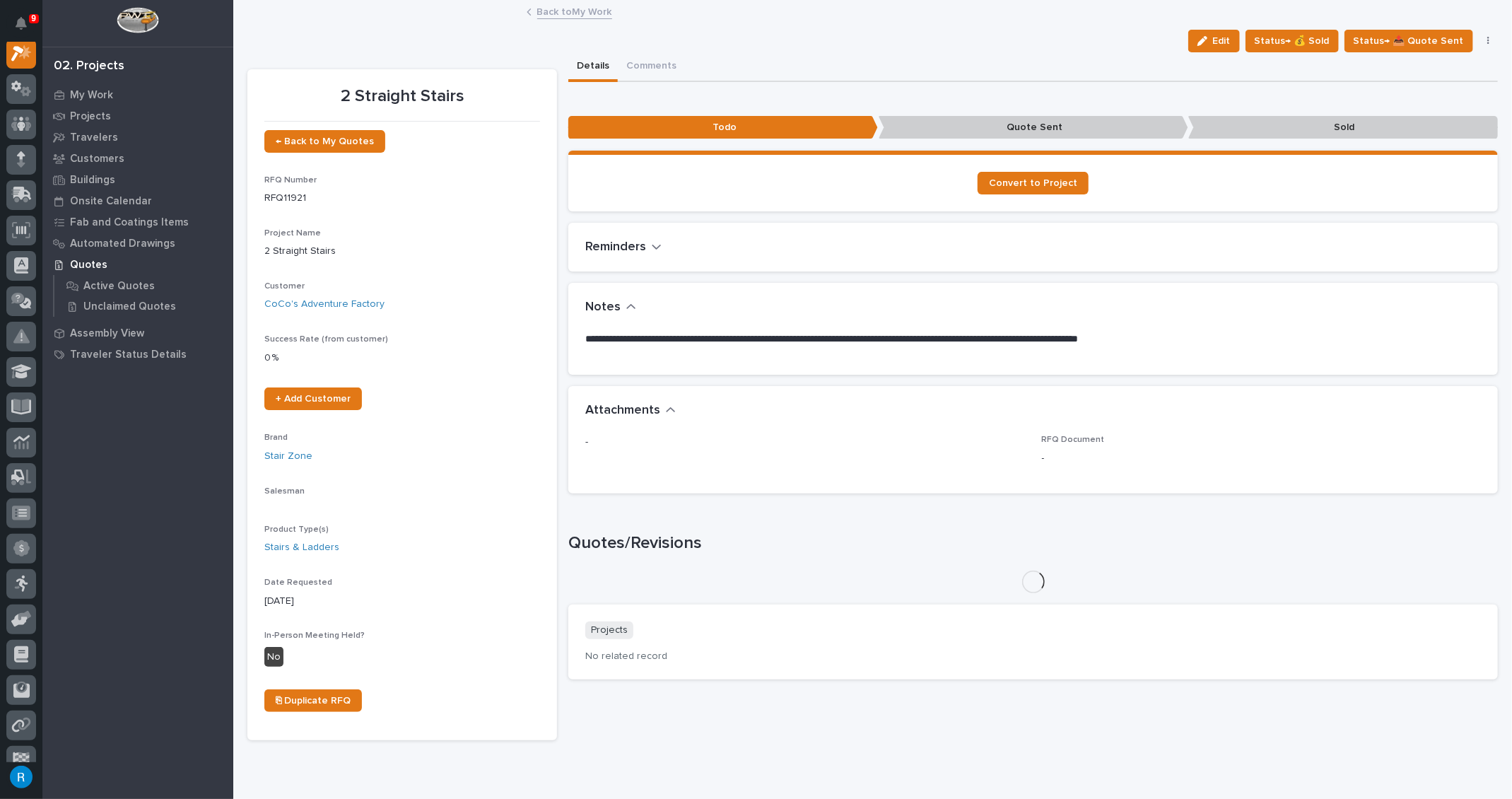
scroll to position [34, 0]
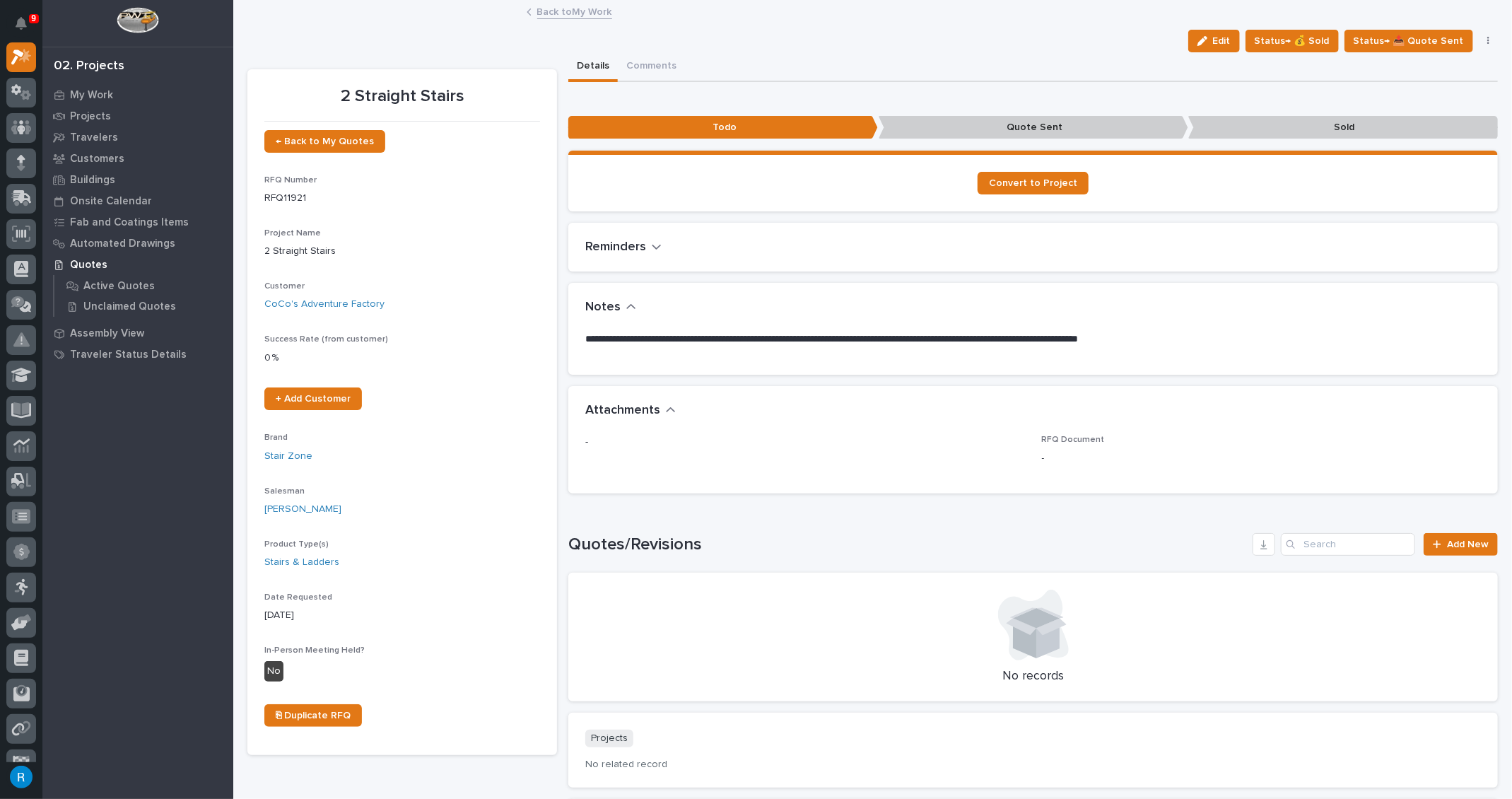
click at [585, 337] on p "**********" at bounding box center [1029, 339] width 888 height 14
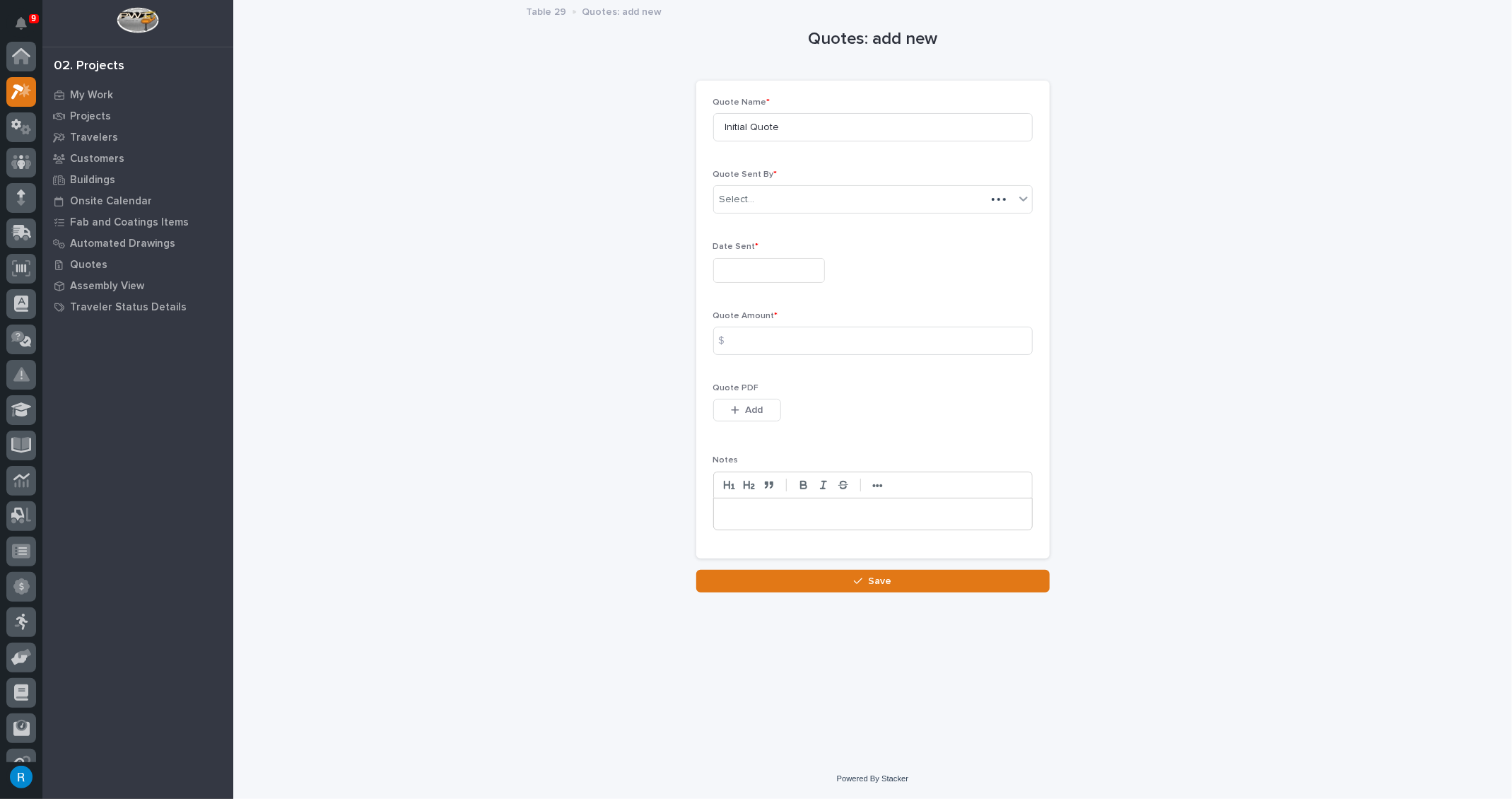
scroll to position [34, 0]
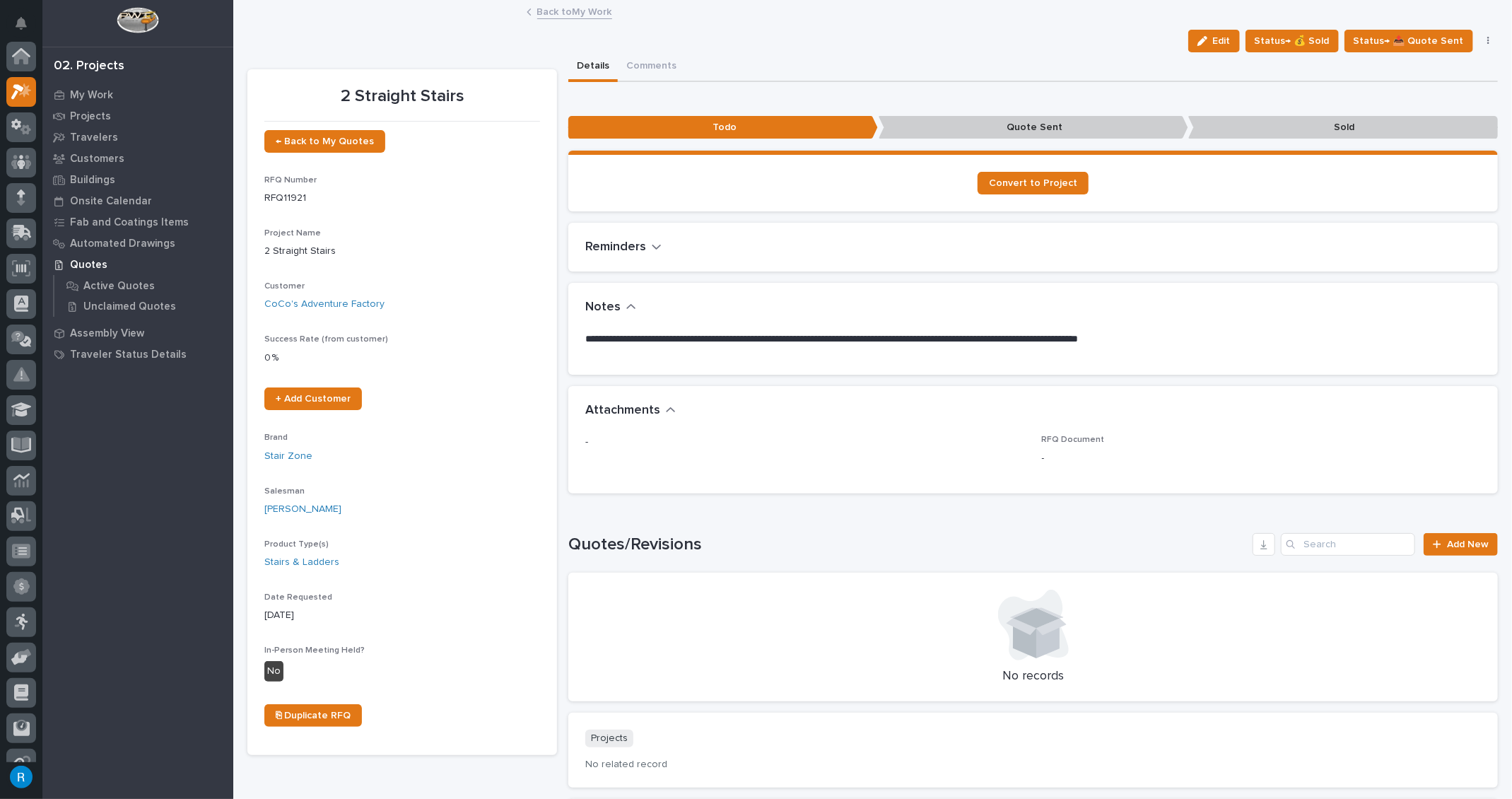
scroll to position [38, 0]
click at [1207, 42] on icon "button" at bounding box center [1202, 40] width 10 height 10
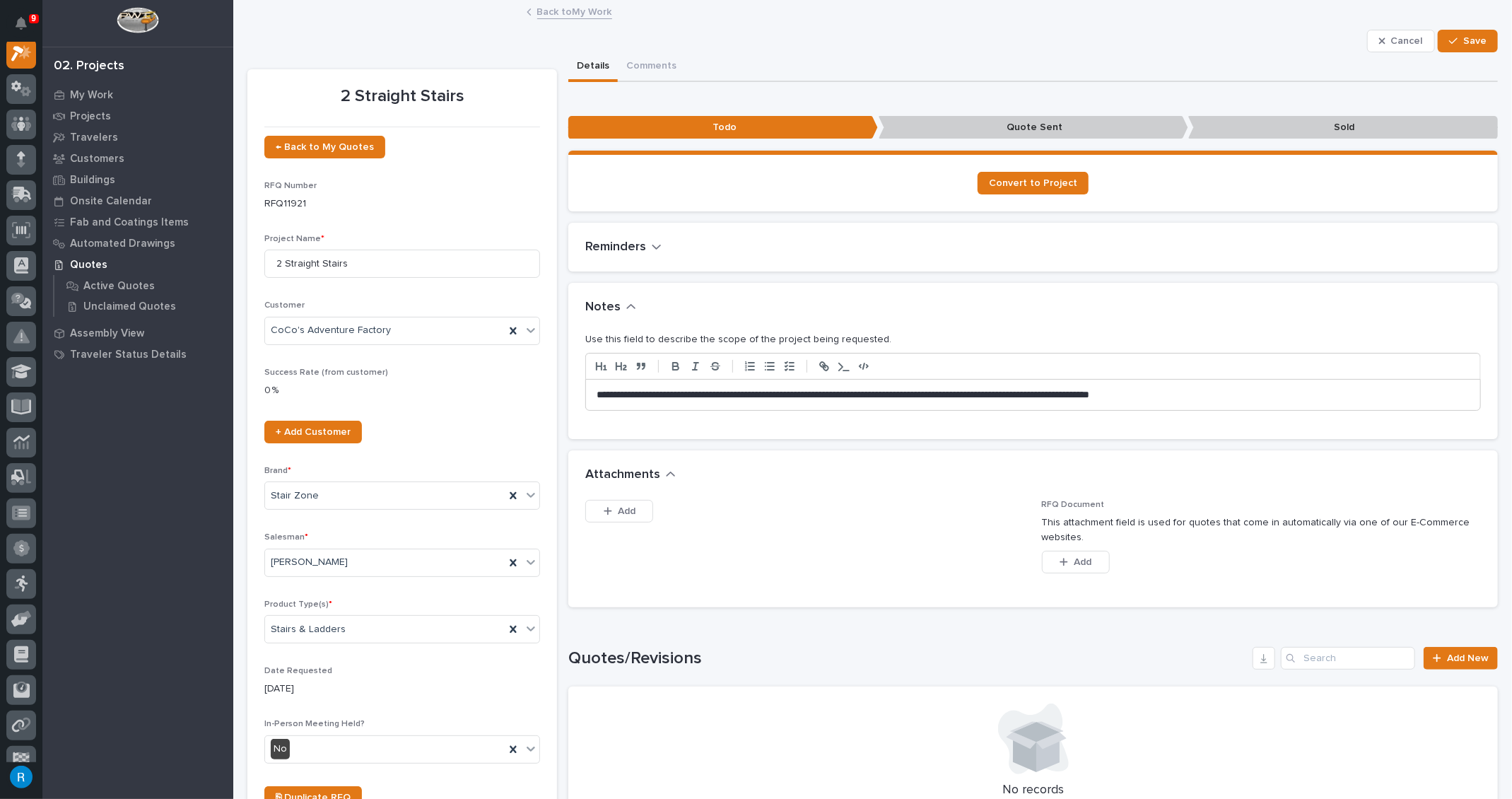
click at [596, 392] on p "**********" at bounding box center [1029, 395] width 866 height 14
click at [716, 391] on p "**********" at bounding box center [1029, 395] width 866 height 14
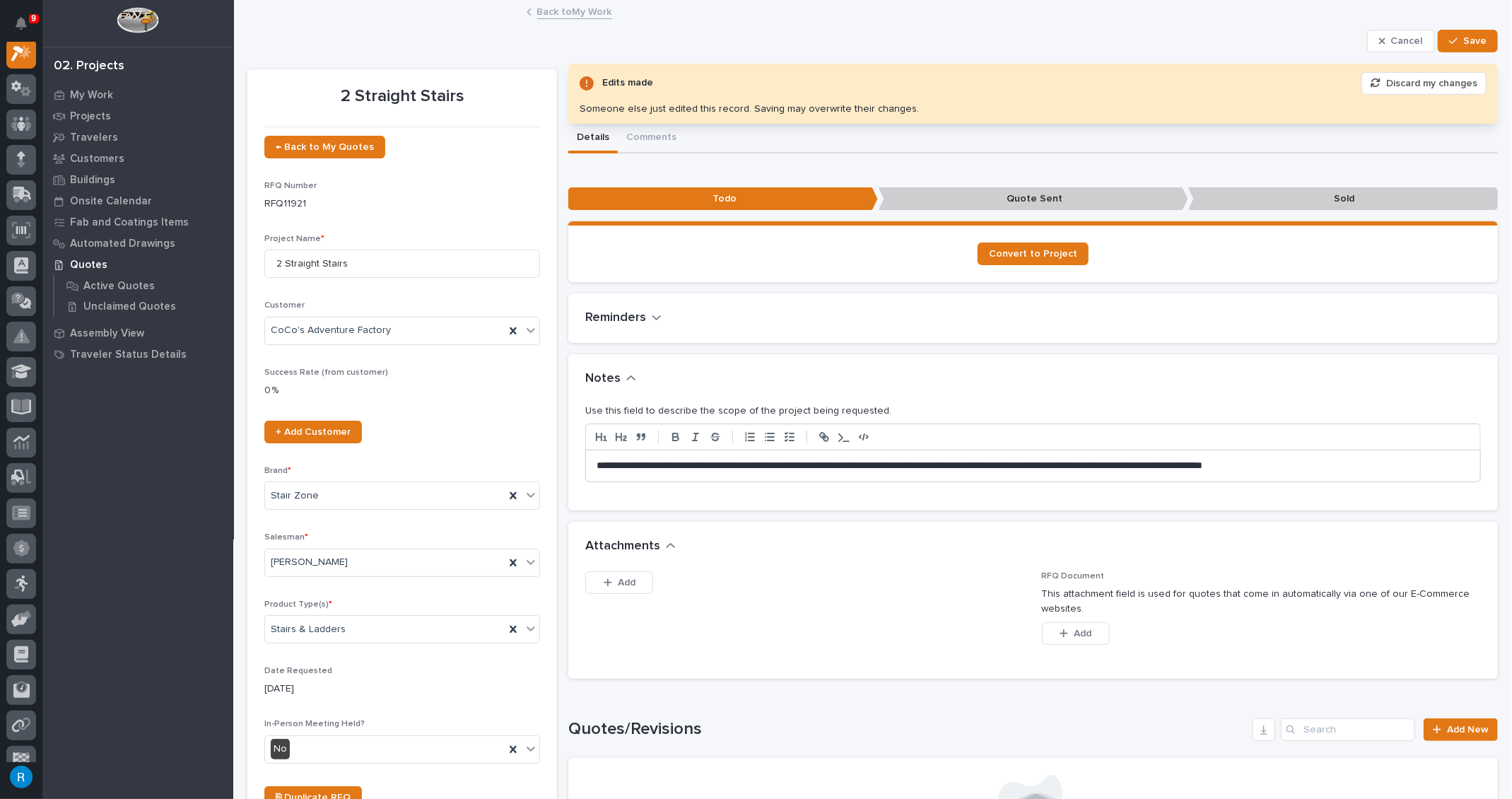
click at [1334, 465] on p "**********" at bounding box center [1029, 465] width 866 height 14
click at [1466, 43] on span "Save" at bounding box center [1475, 40] width 24 height 13
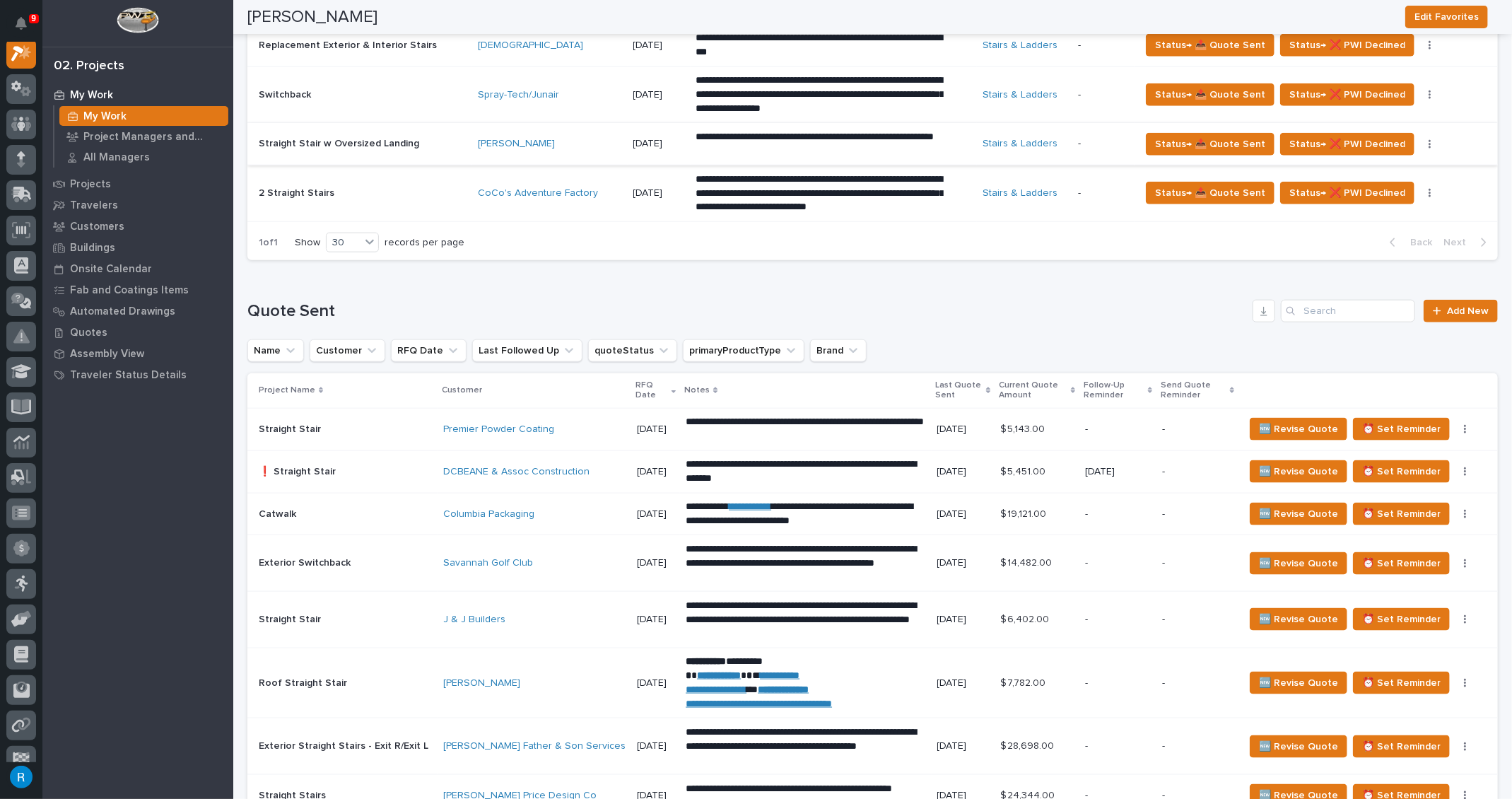
scroll to position [1008, 0]
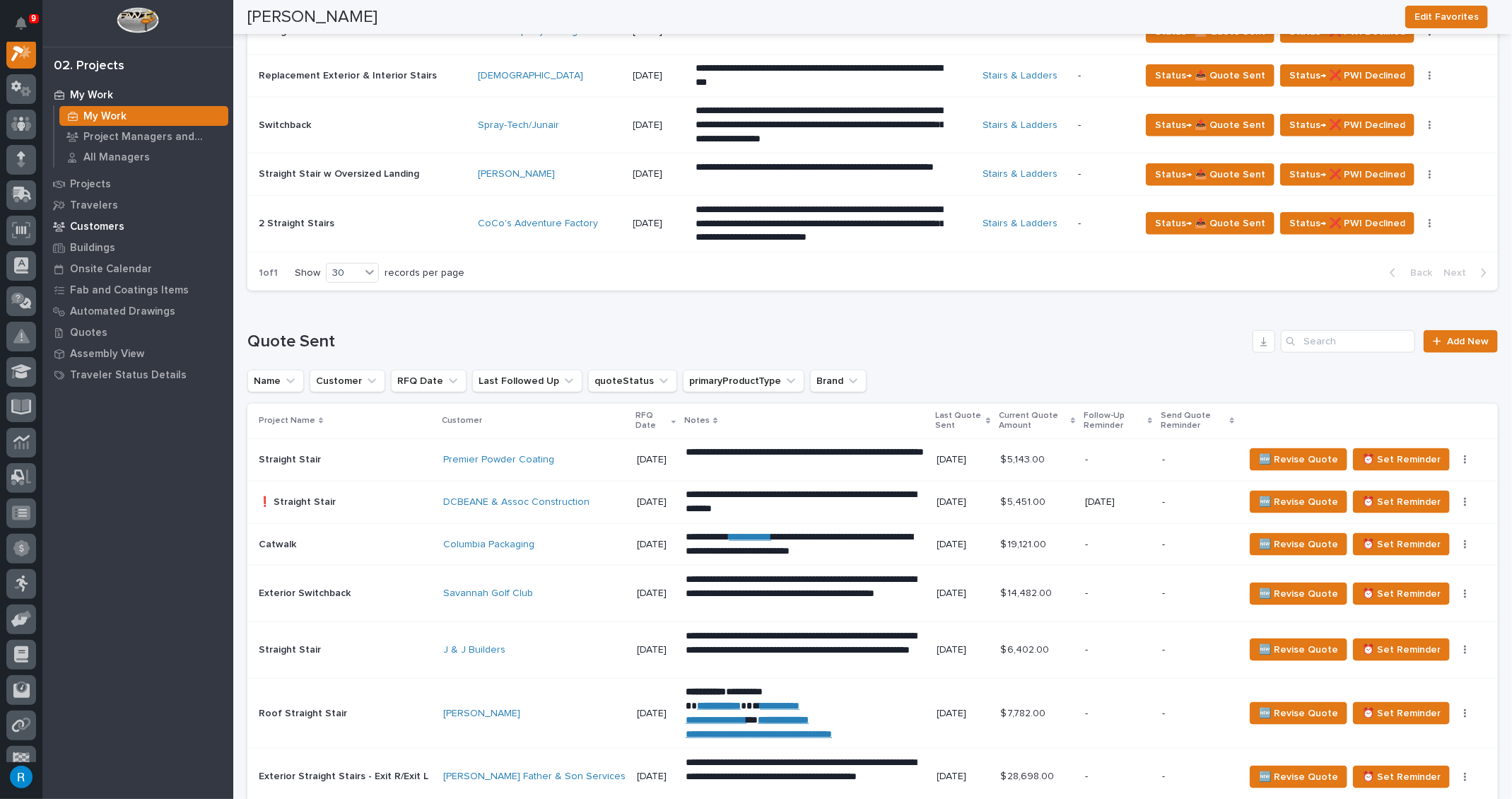
click at [98, 223] on p "Customers" at bounding box center [97, 227] width 54 height 13
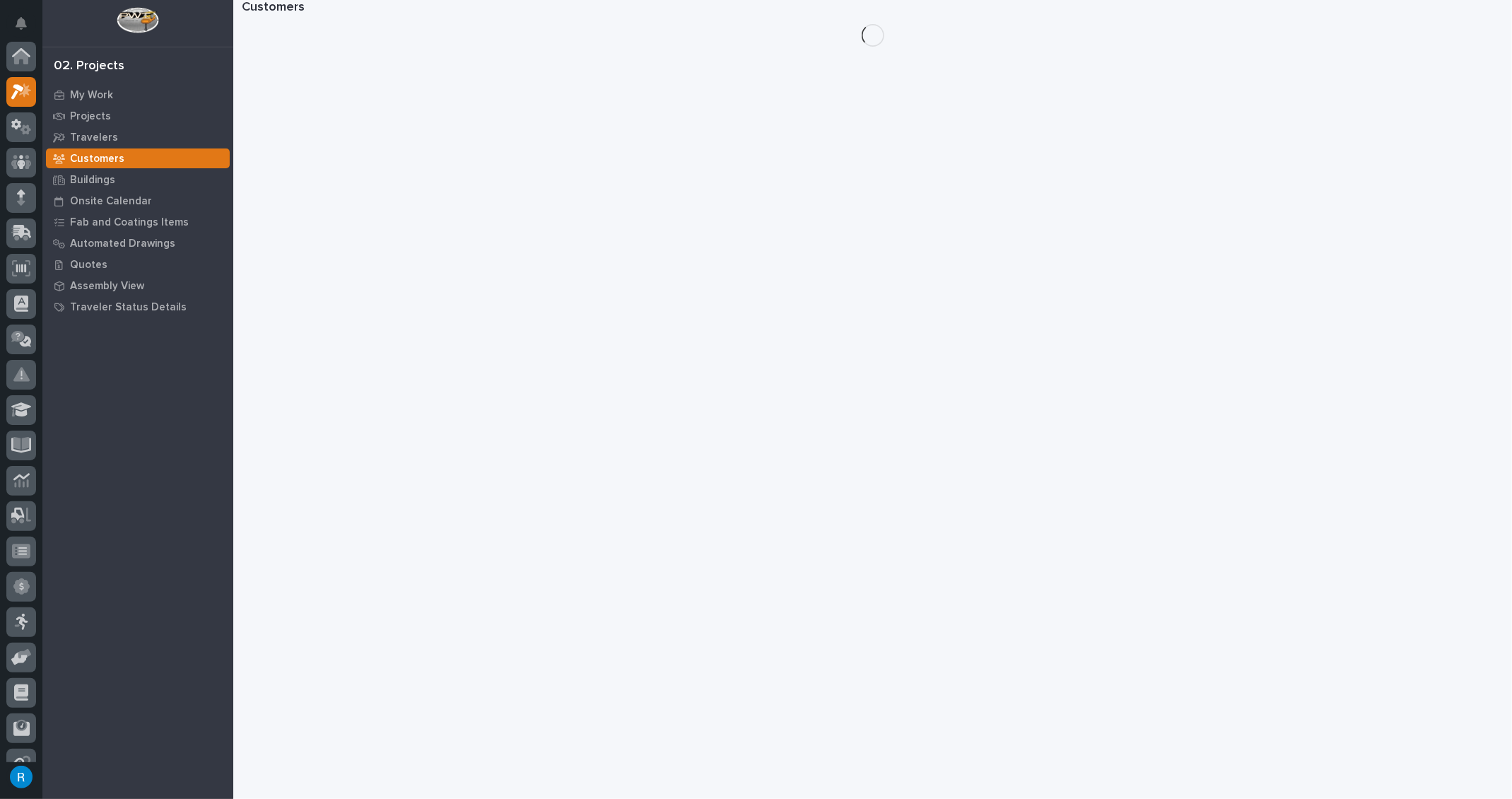
scroll to position [34, 0]
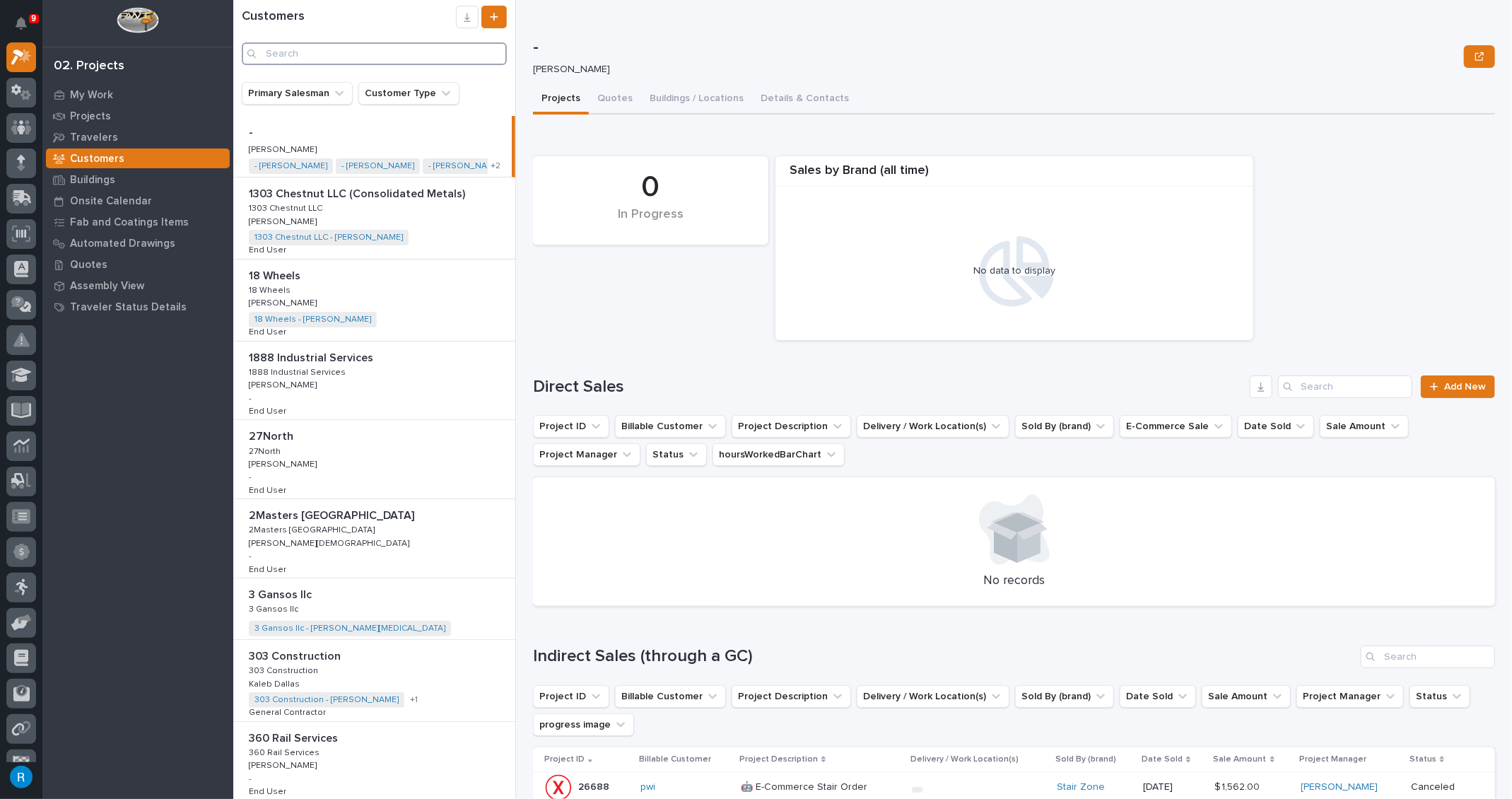
click at [271, 54] on input "Search" at bounding box center [374, 54] width 265 height 23
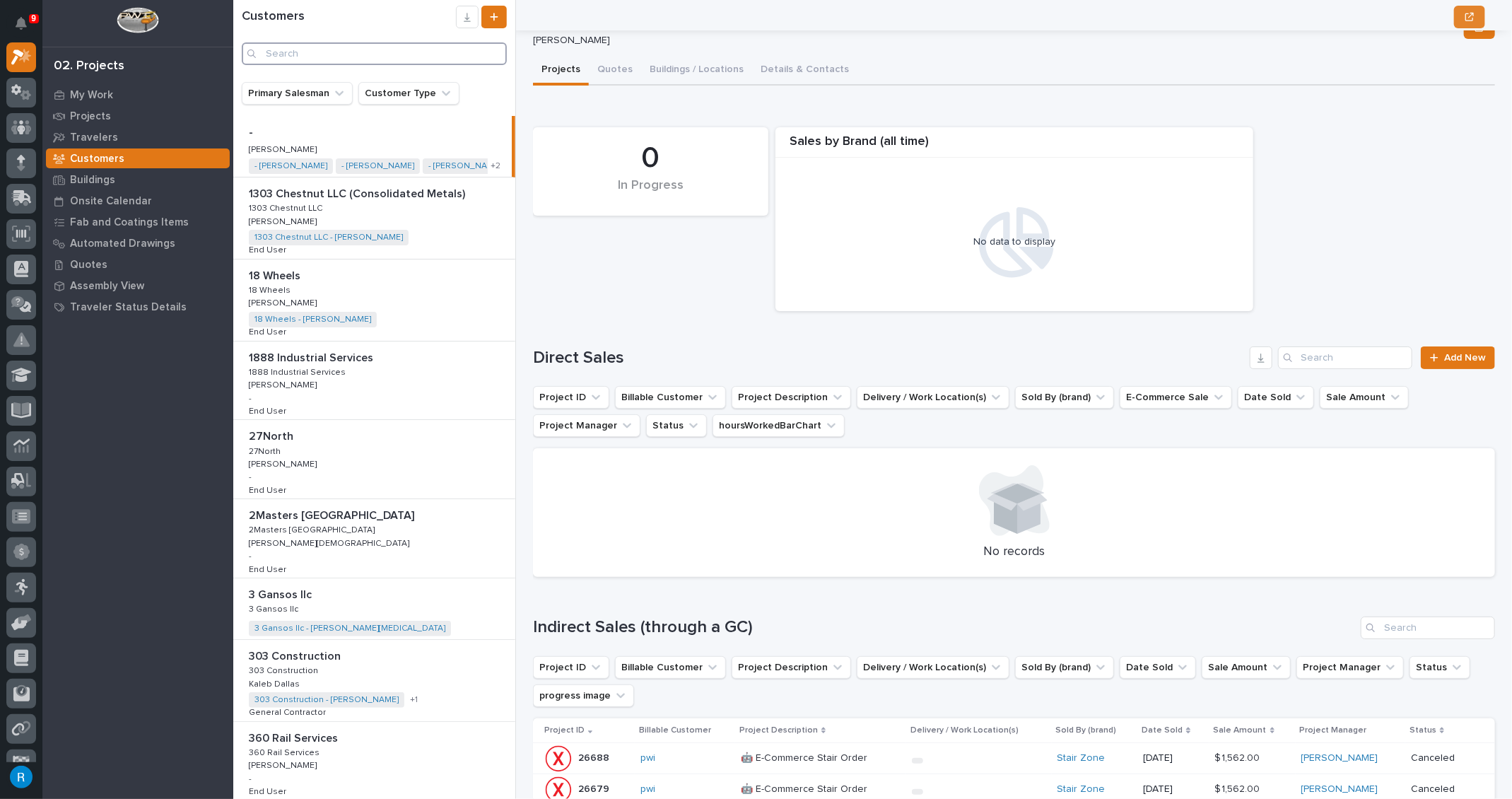
scroll to position [0, 0]
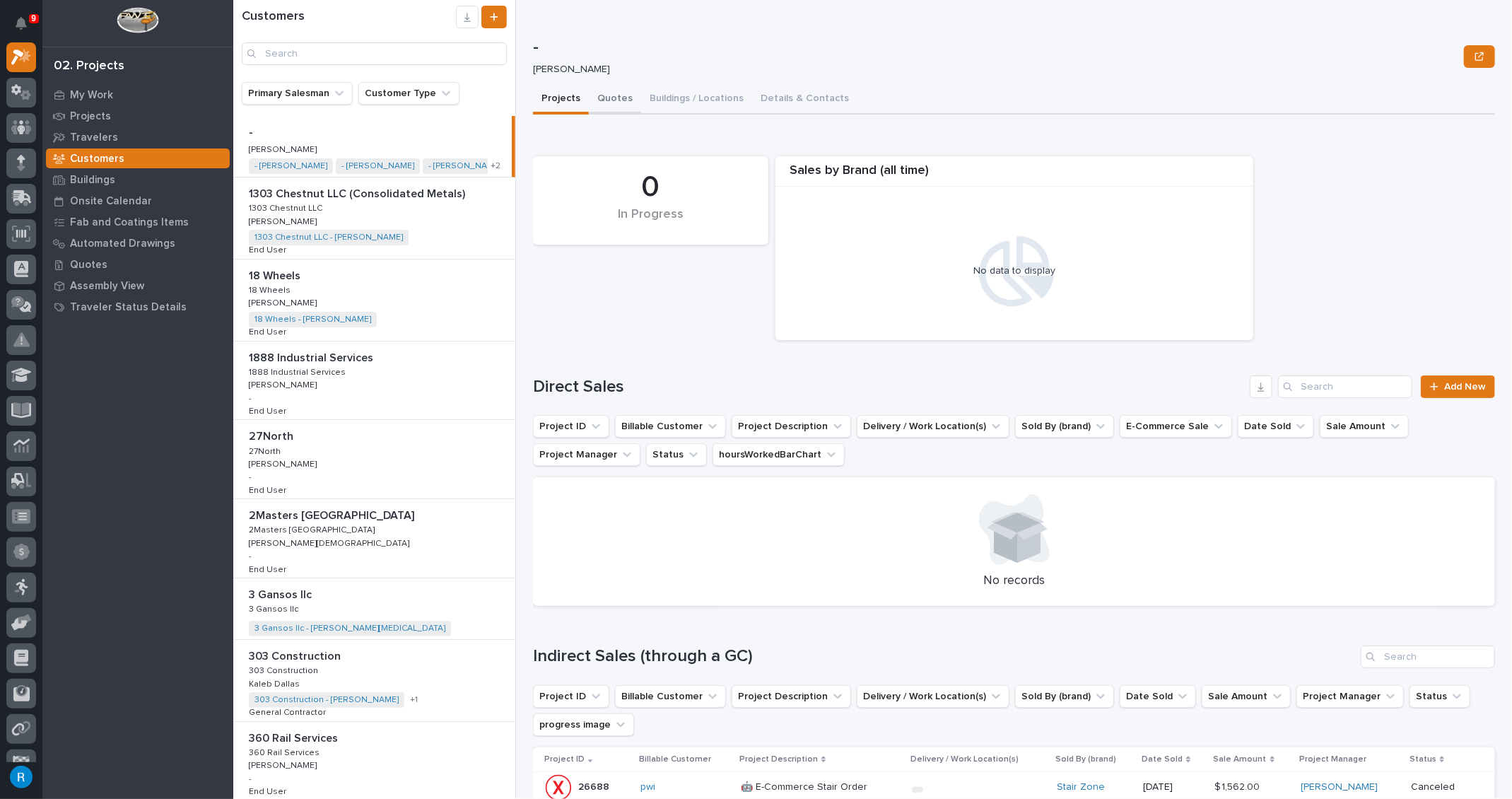
click at [615, 99] on button "Quotes" at bounding box center [614, 99] width 53 height 30
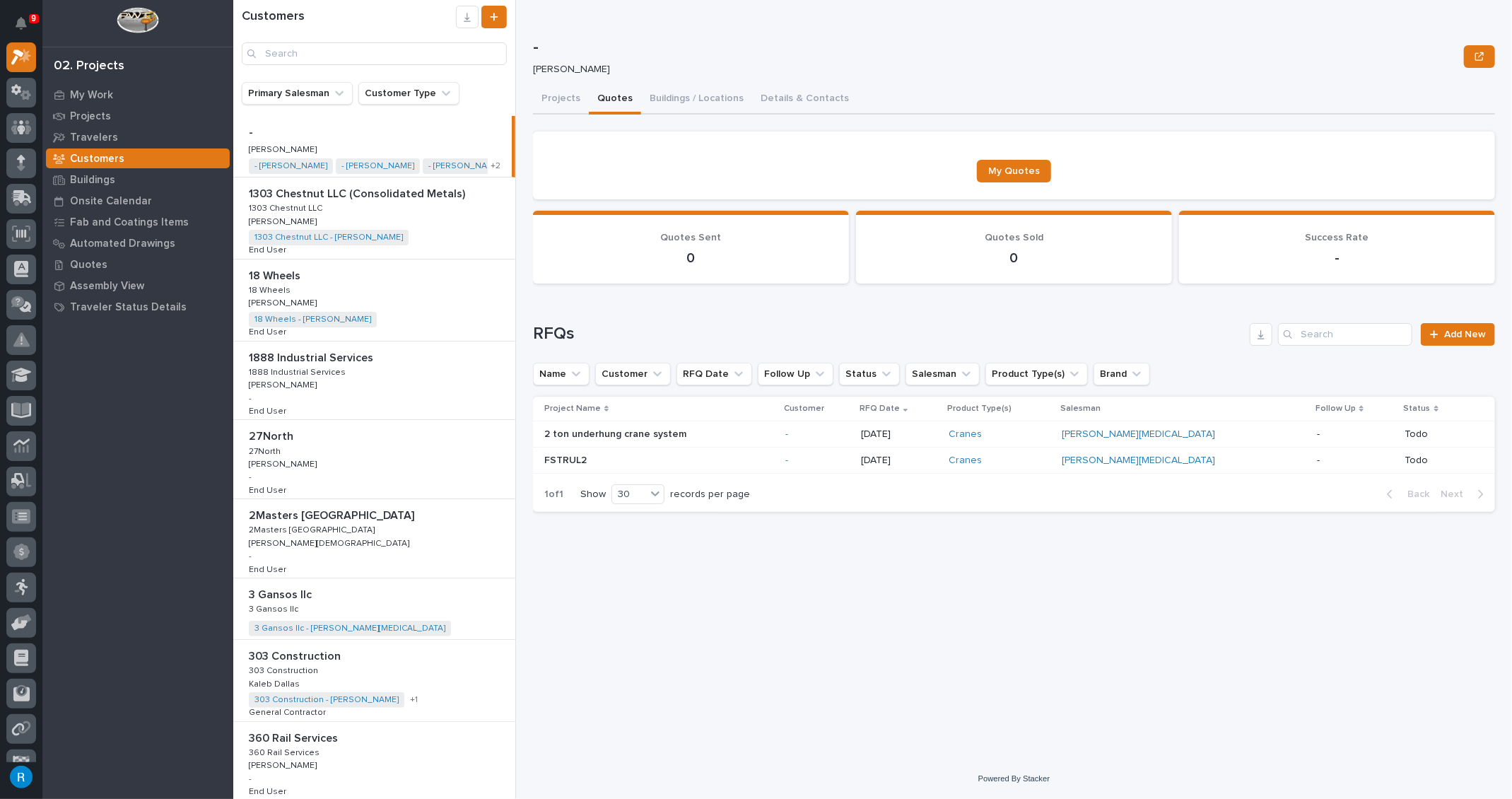
click at [91, 160] on p "Customers" at bounding box center [97, 159] width 54 height 13
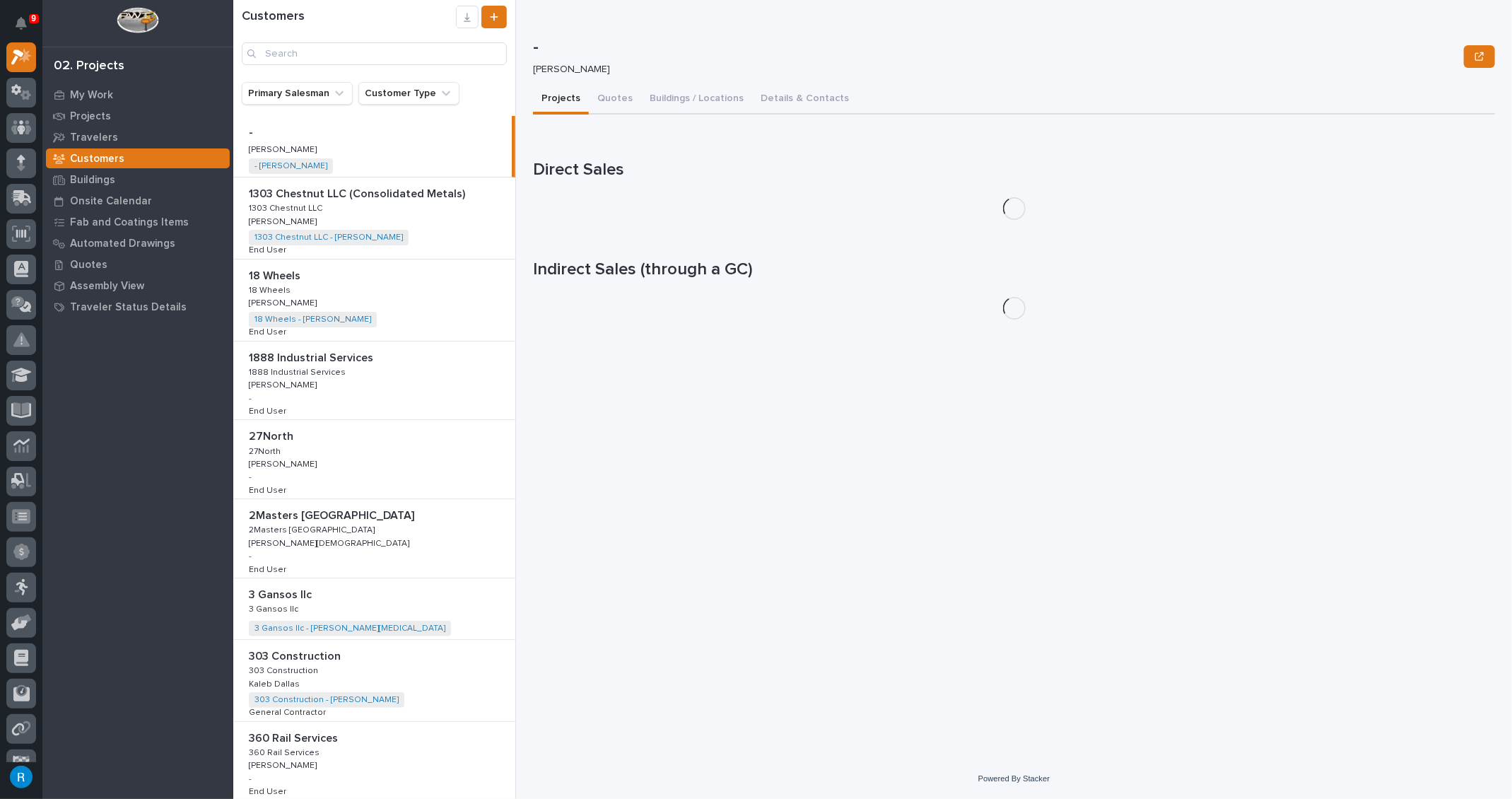
click at [278, 54] on input "Search" at bounding box center [374, 54] width 265 height 23
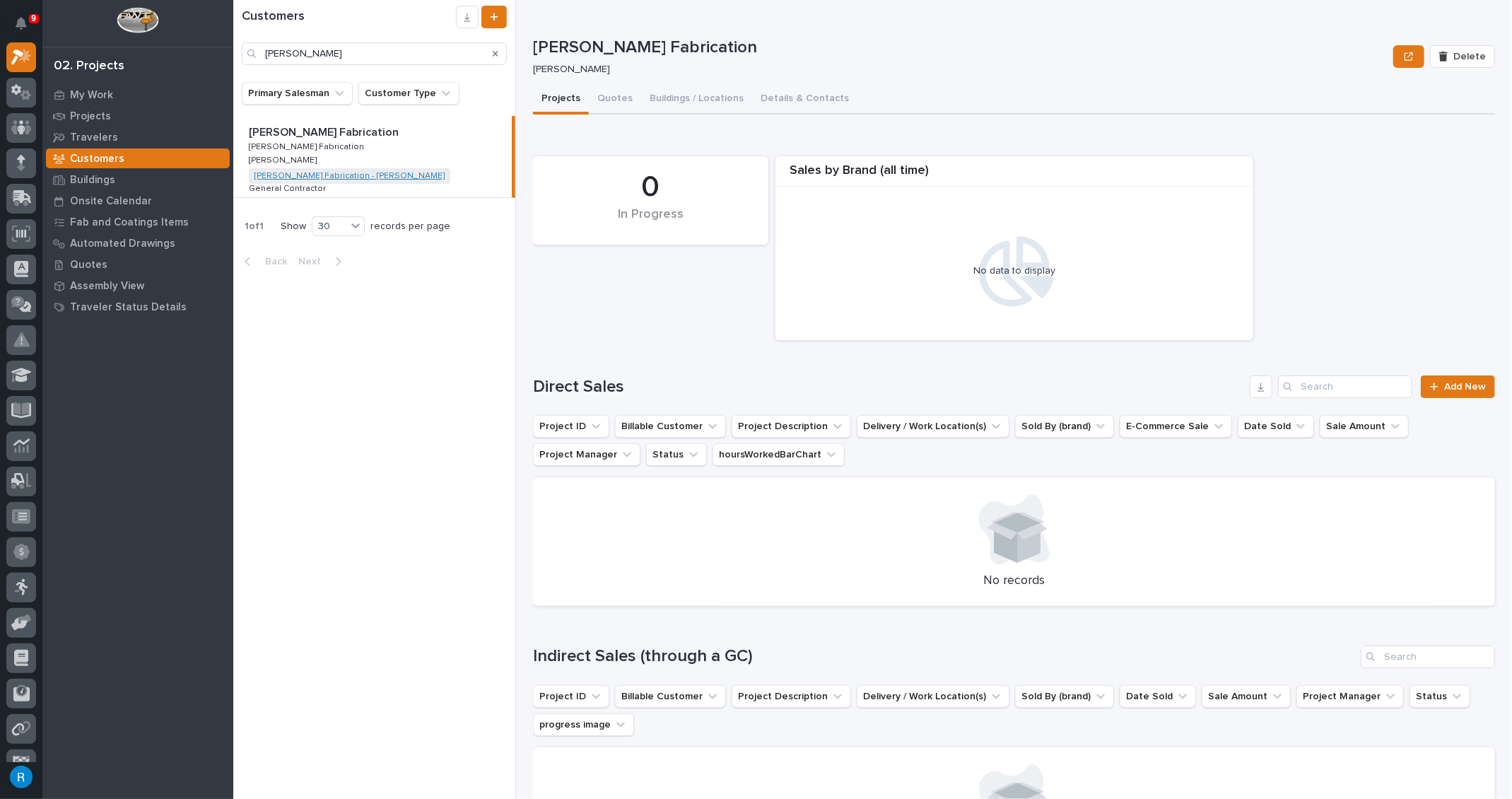
type input "jason skipworth"
click at [321, 177] on link "Jason Skipworth Fabrication - Ben Drayer" at bounding box center [349, 176] width 190 height 10
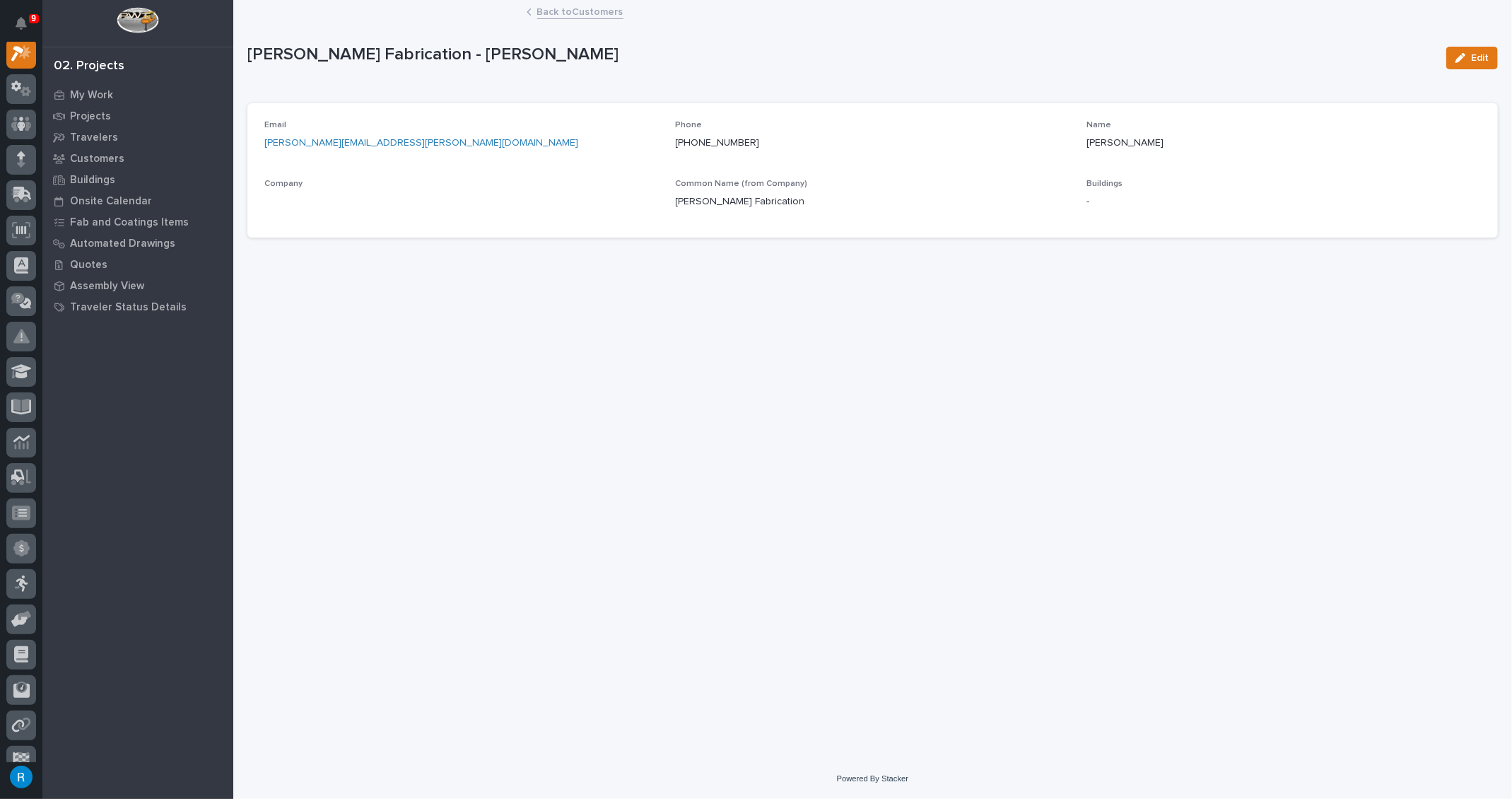
scroll to position [34, 0]
click at [1479, 54] on span "Edit" at bounding box center [1479, 58] width 18 height 13
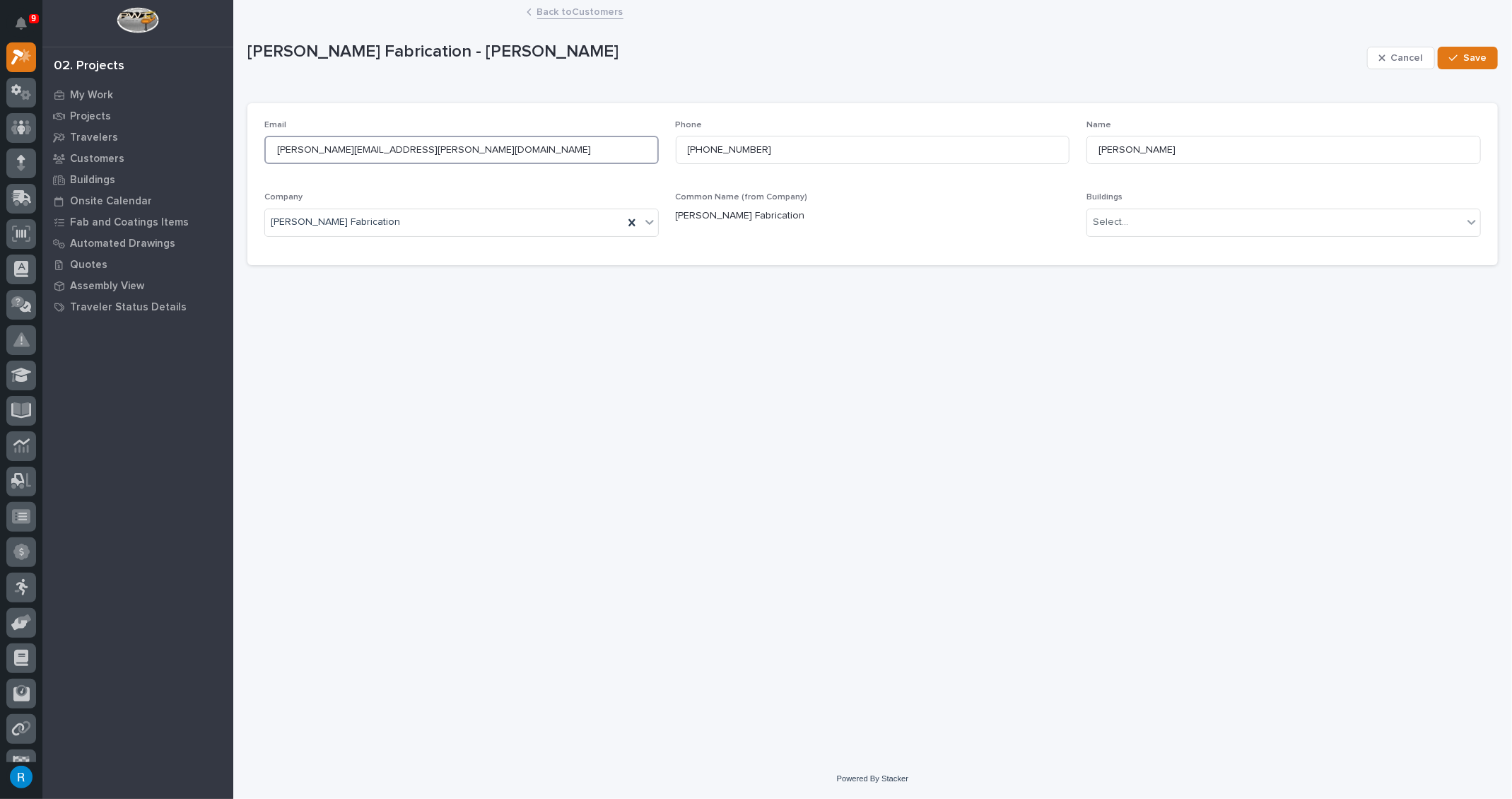
click at [319, 148] on input "benjamin.drayer@gmail.com" at bounding box center [461, 149] width 394 height 28
click at [347, 151] on input "benjamindrayer@gmail.com" at bounding box center [461, 149] width 394 height 28
type input "benjamindrayer6@gmail.com"
click at [1465, 54] on span "Save" at bounding box center [1475, 58] width 24 height 13
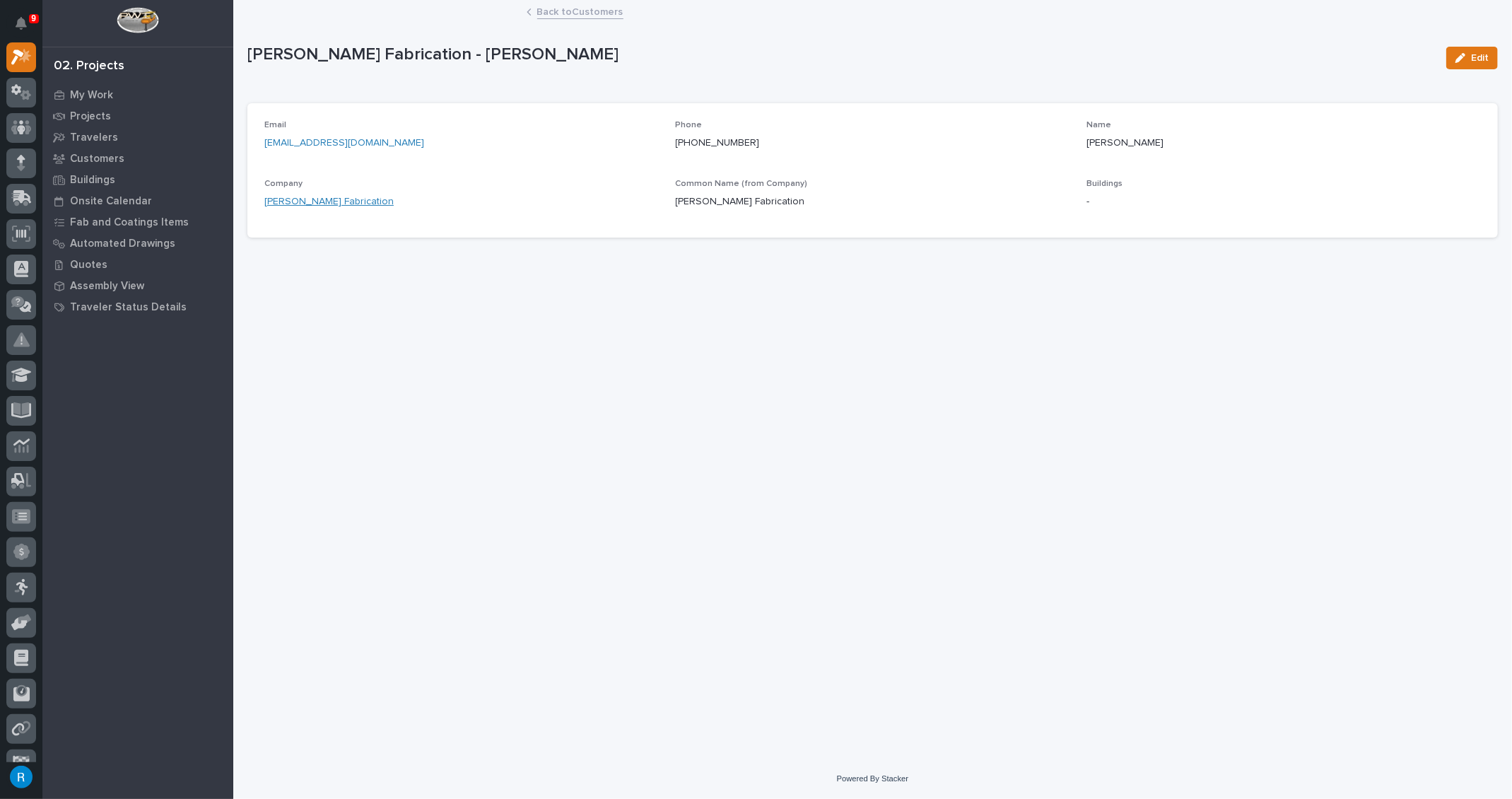
click at [327, 203] on link "[PERSON_NAME] Fabrication" at bounding box center [329, 201] width 129 height 14
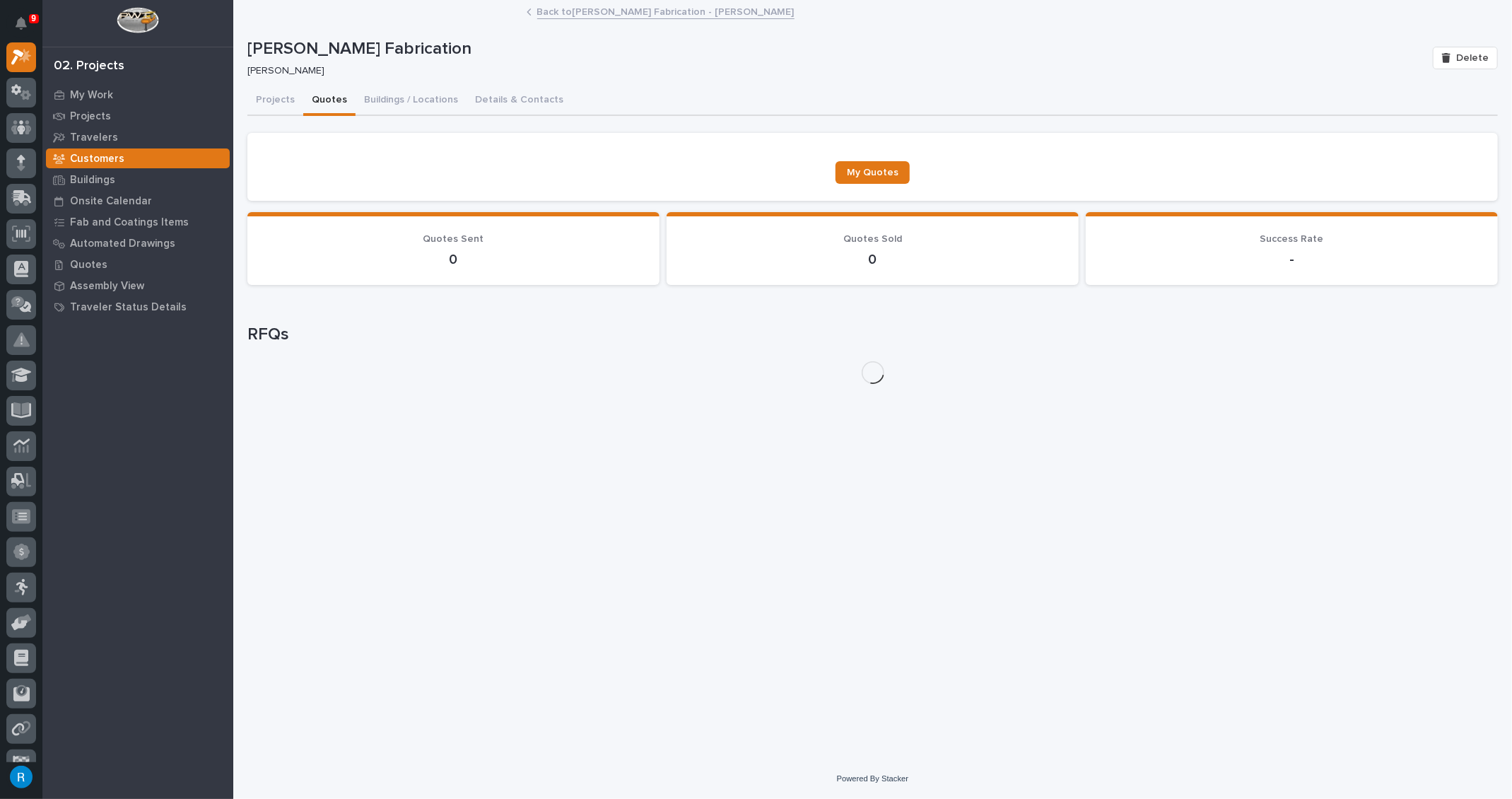
click at [326, 99] on button "Quotes" at bounding box center [329, 101] width 53 height 30
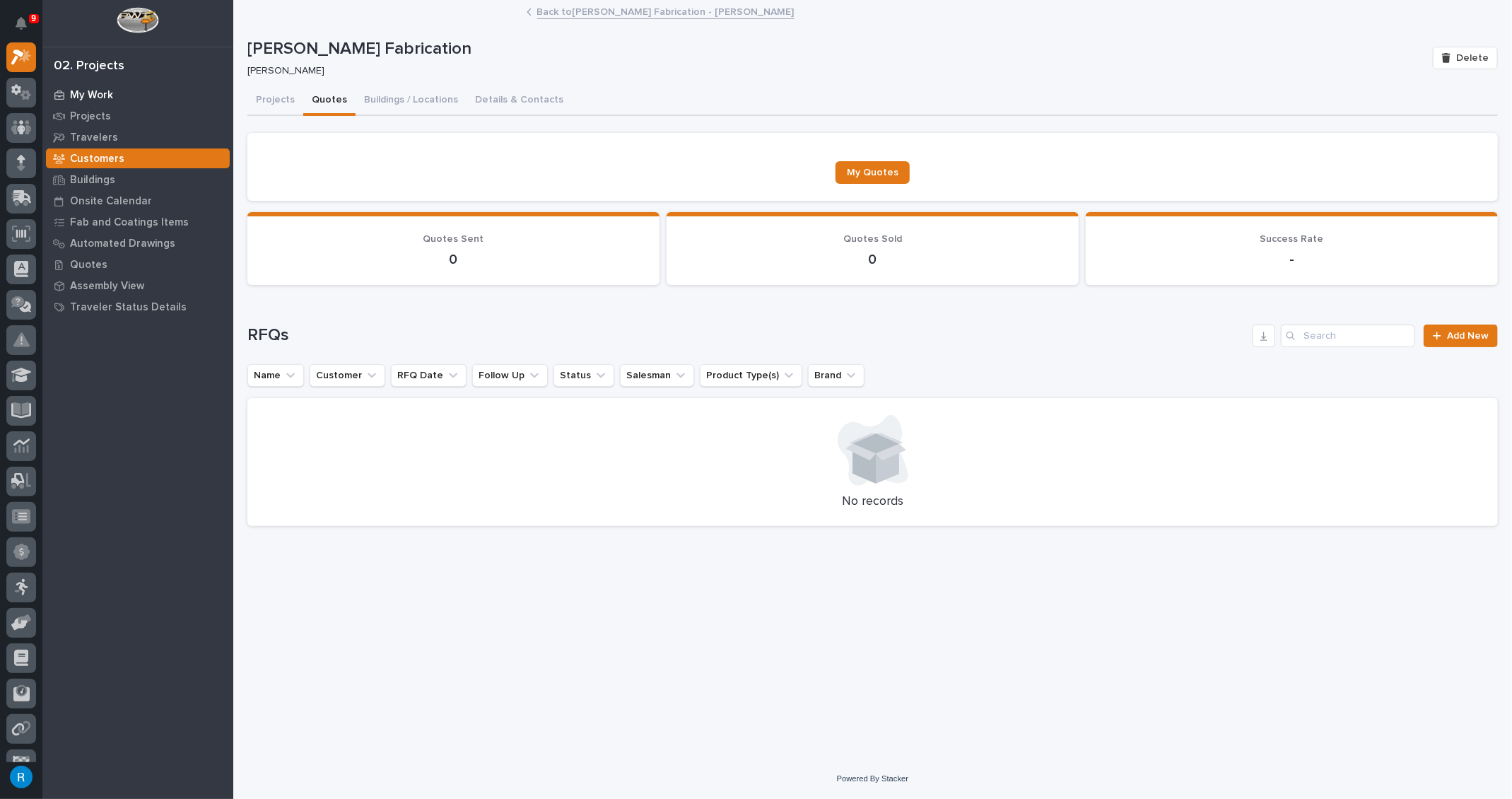
click at [97, 93] on p "My Work" at bounding box center [91, 95] width 43 height 13
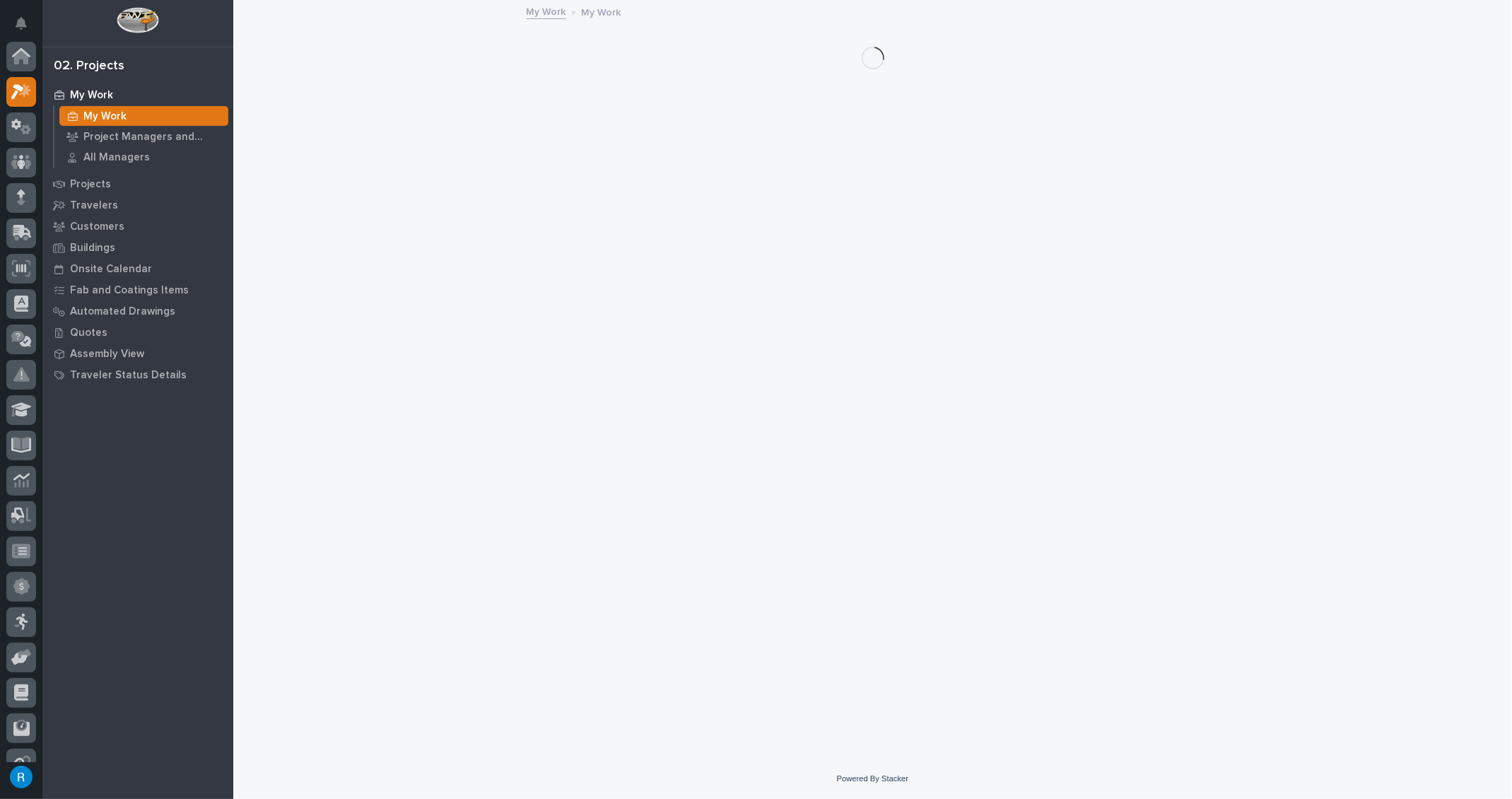
scroll to position [34, 0]
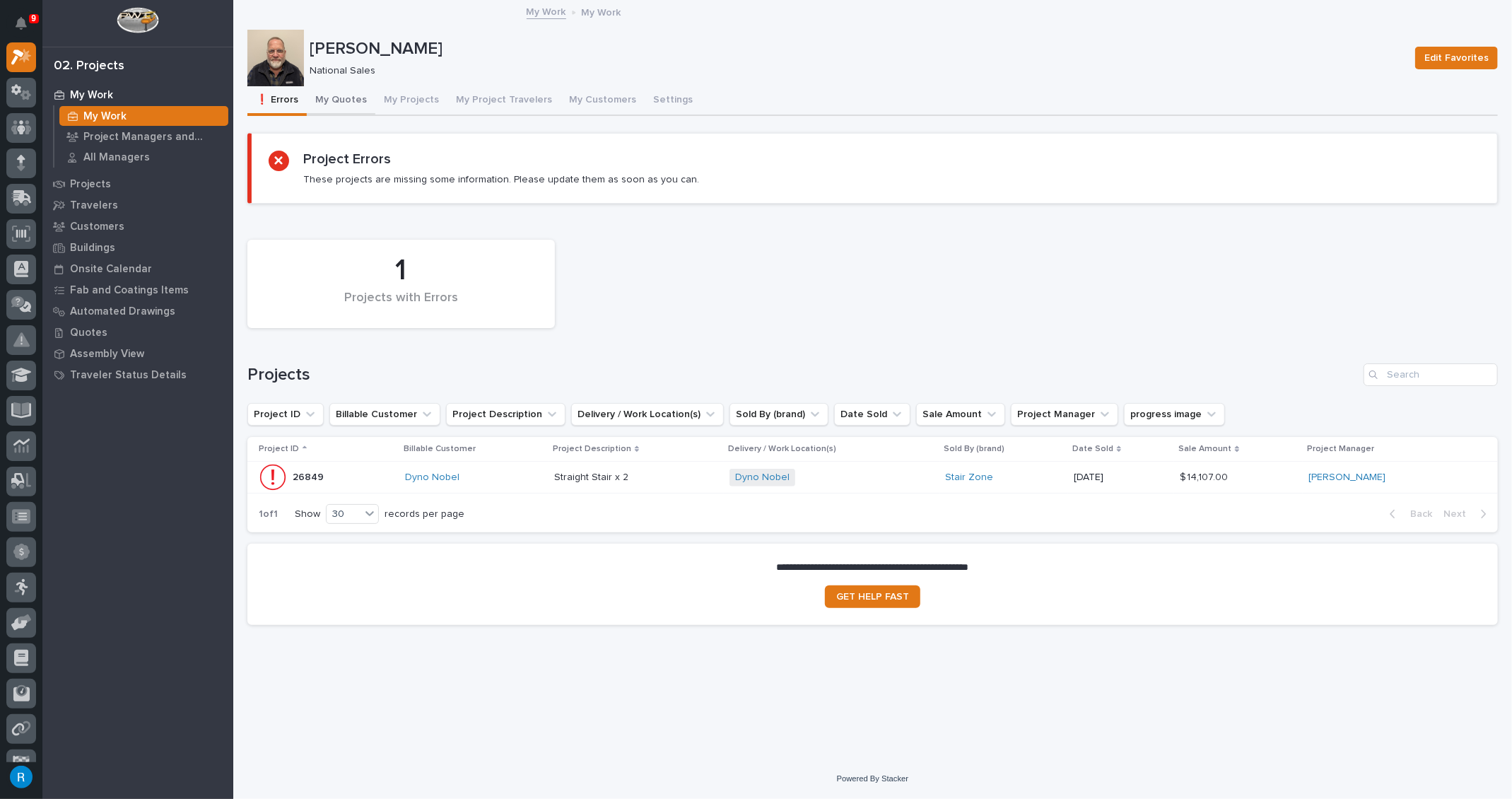
click at [343, 101] on button "My Quotes" at bounding box center [341, 101] width 69 height 30
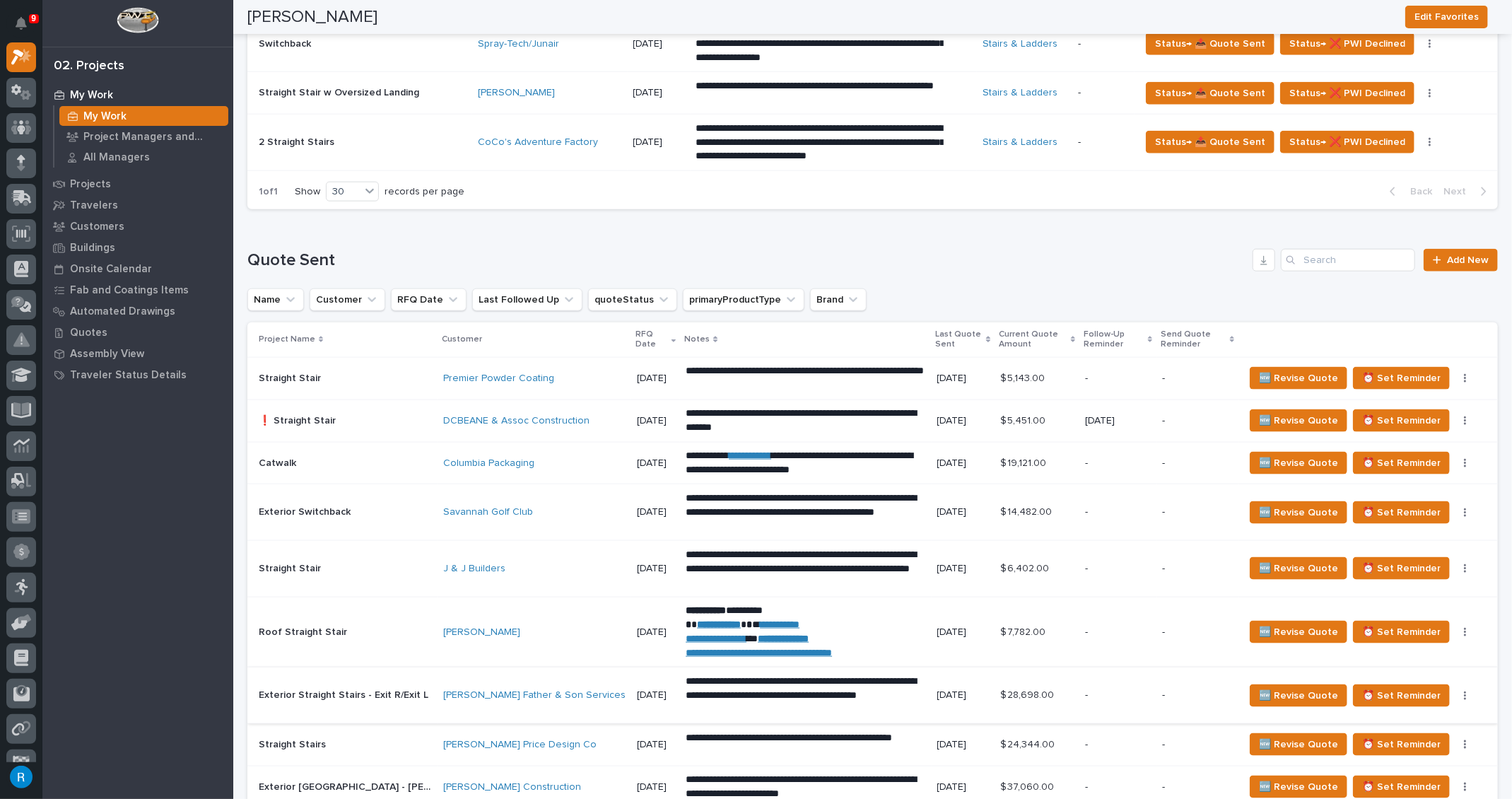
scroll to position [1081, 0]
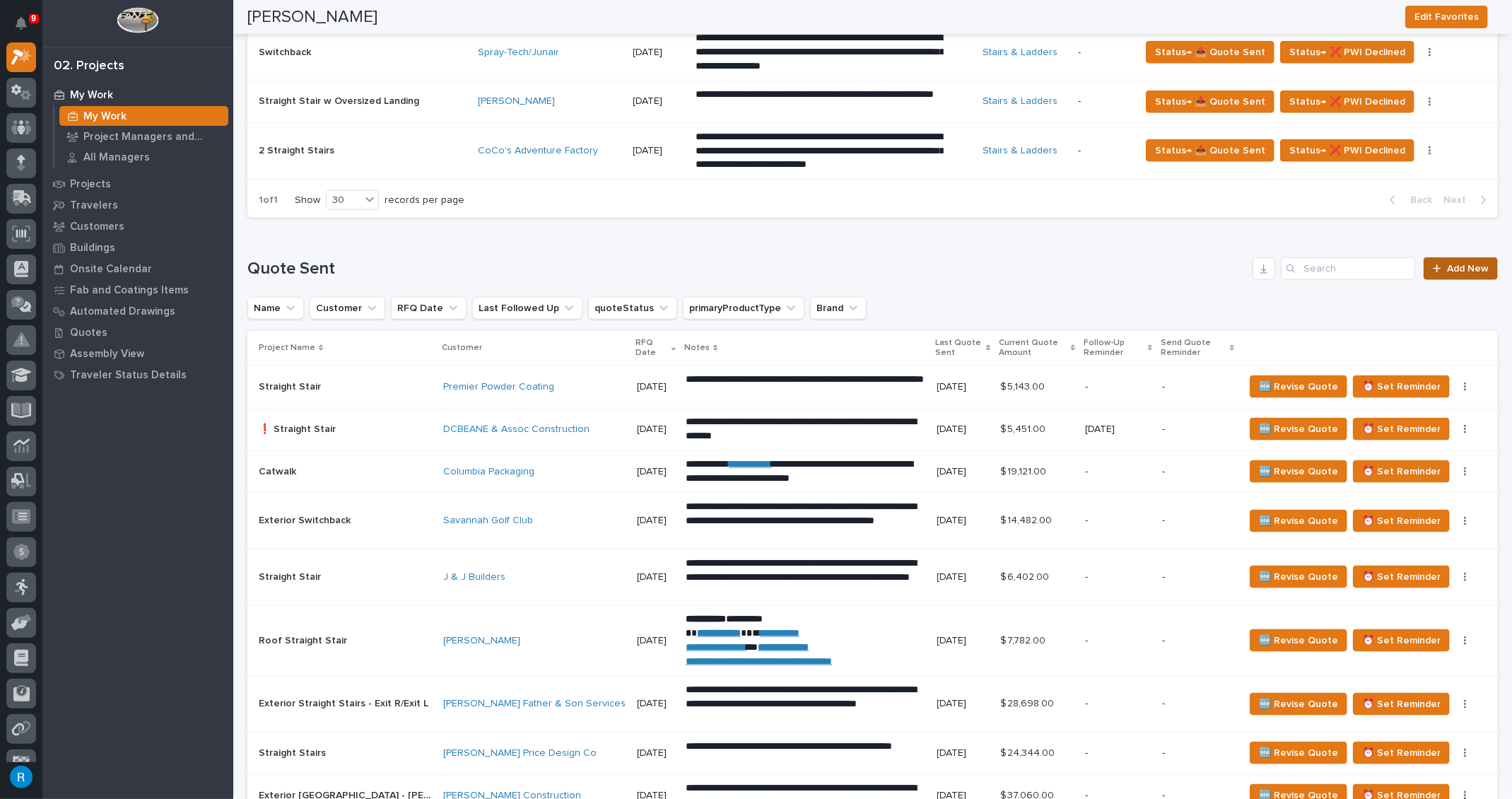
click at [1454, 264] on span "Add New" at bounding box center [1467, 268] width 42 height 10
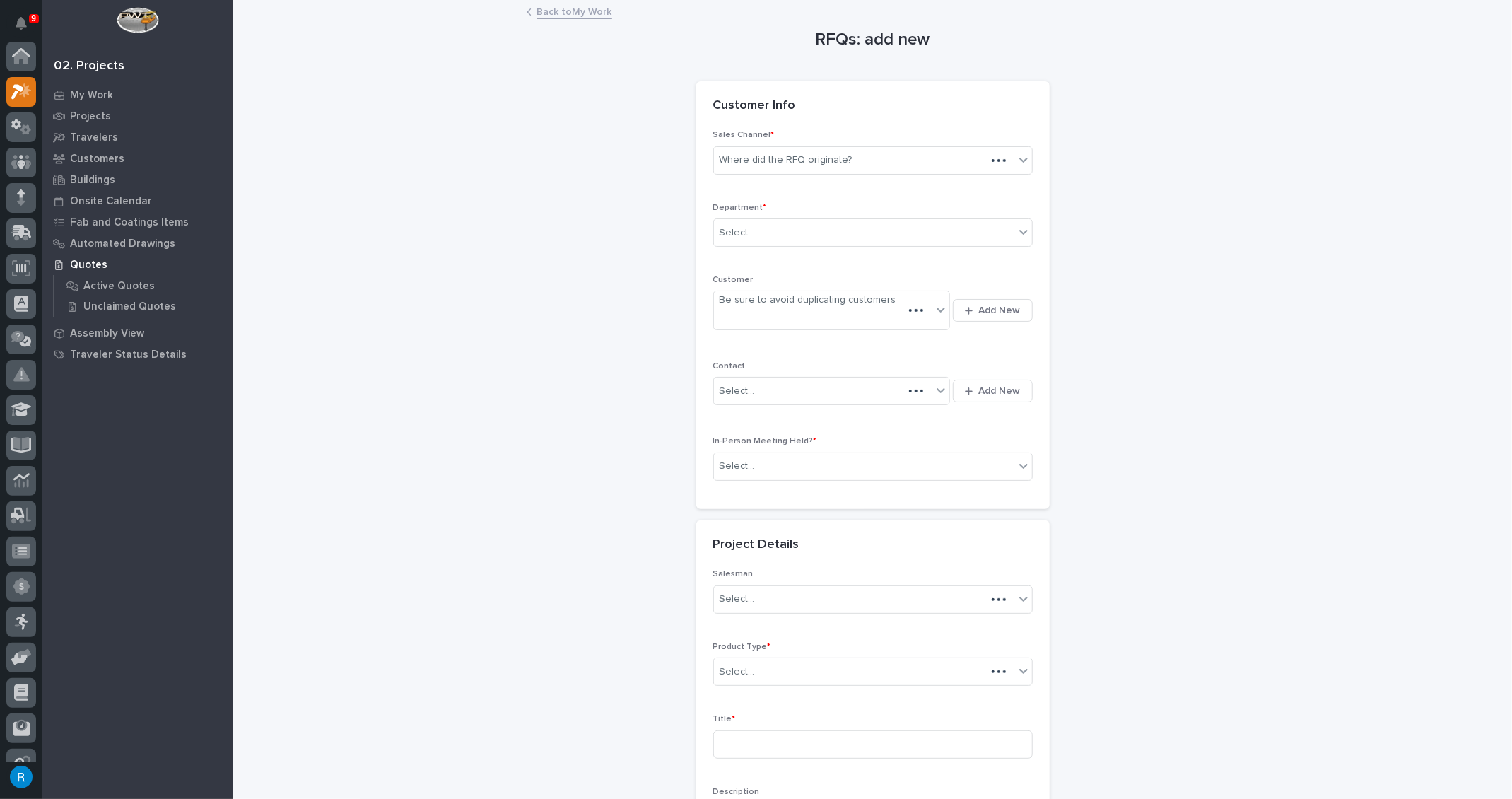
scroll to position [34, 0]
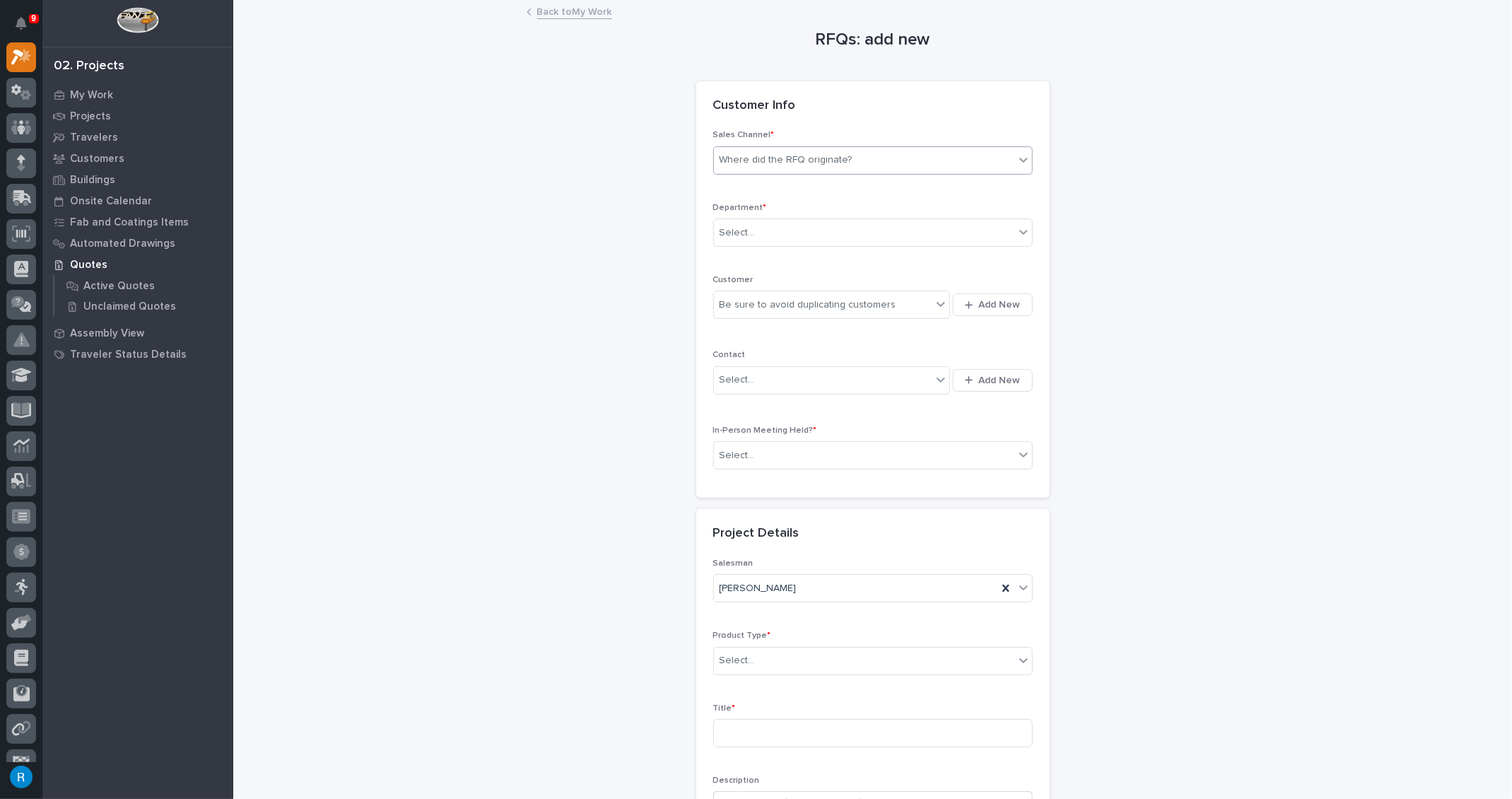
click at [1017, 157] on icon at bounding box center [1023, 160] width 14 height 14
click at [752, 231] on div "Stair Zone" at bounding box center [868, 235] width 318 height 24
click at [857, 239] on div "Select..." at bounding box center [864, 233] width 301 height 24
click at [754, 259] on span "National Sales" at bounding box center [751, 257] width 72 height 15
click at [725, 299] on div "Be sure to avoid duplicating customers" at bounding box center [808, 305] width 177 height 14
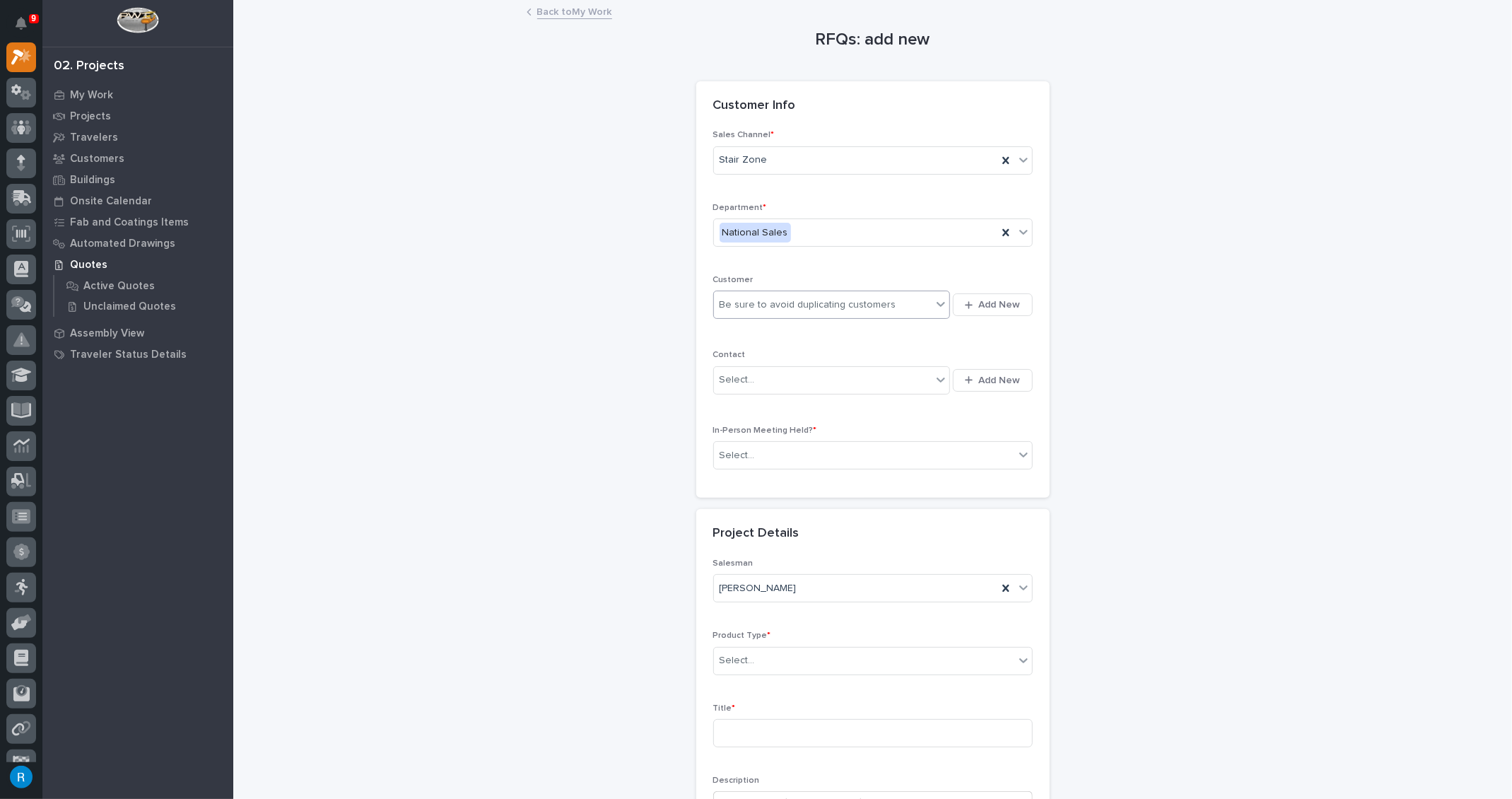
click at [902, 304] on div "Be sure to avoid duplicating customers" at bounding box center [823, 305] width 219 height 24
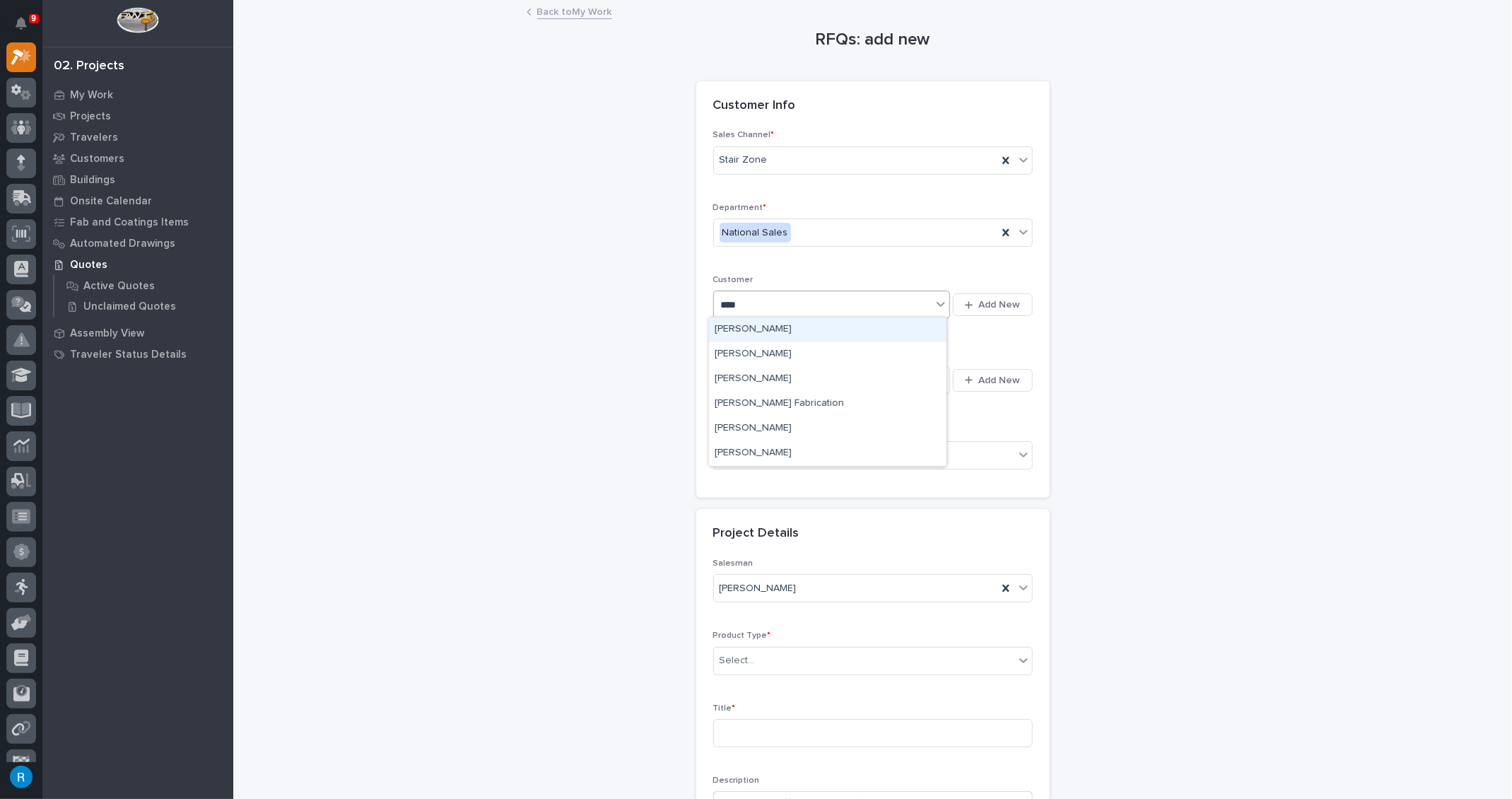
type input "*****"
click at [817, 405] on div "[PERSON_NAME] Fabrication" at bounding box center [828, 404] width 238 height 24
click at [889, 379] on div "Select..." at bounding box center [823, 380] width 219 height 24
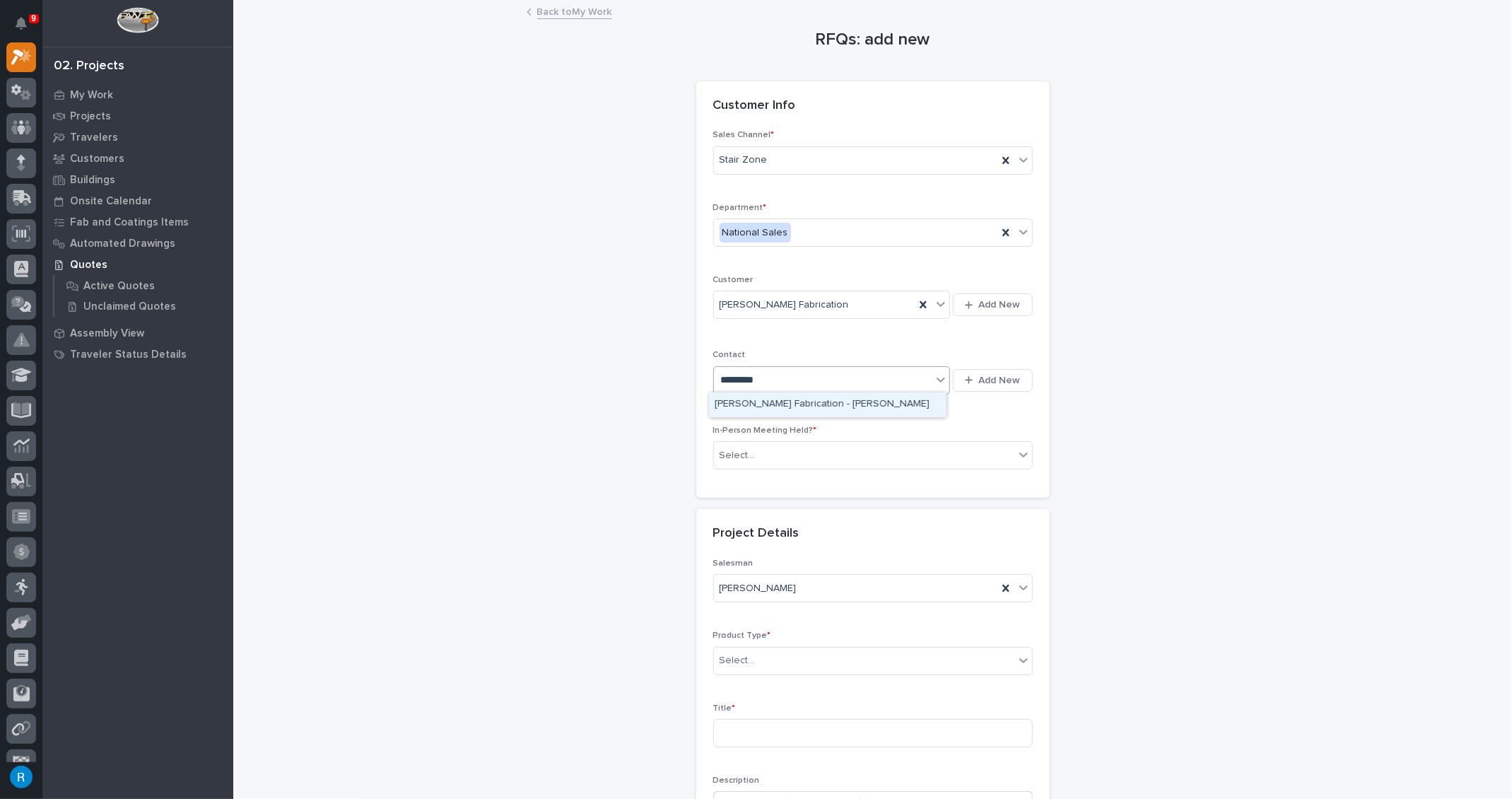
type input "**********"
click at [772, 401] on div "Jason Skipworth Fabrication - Ben Drayer" at bounding box center [828, 404] width 238 height 24
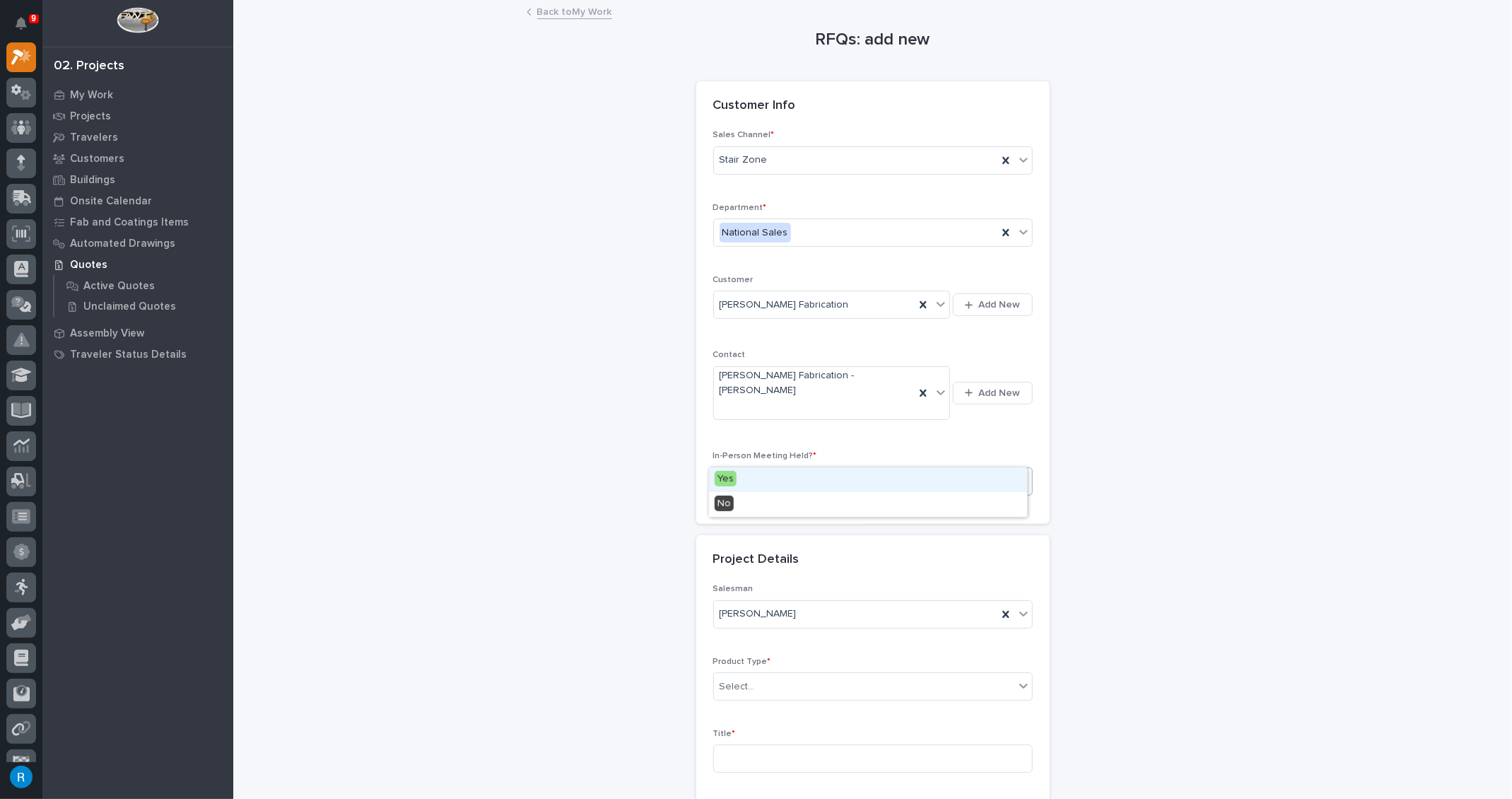
click at [774, 469] on div "Select..." at bounding box center [864, 481] width 301 height 24
click at [719, 501] on span "No" at bounding box center [724, 503] width 19 height 15
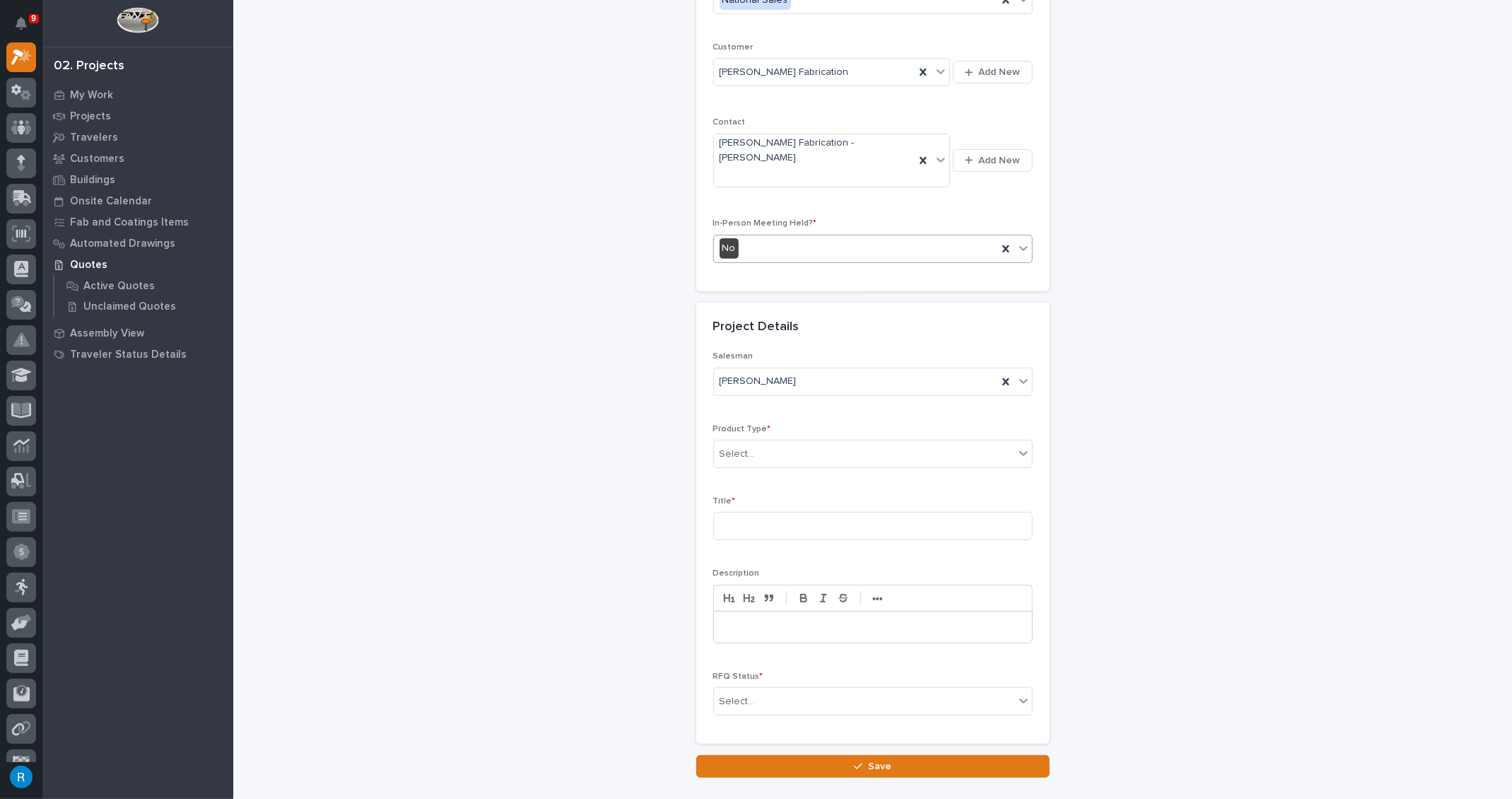
scroll to position [257, 0]
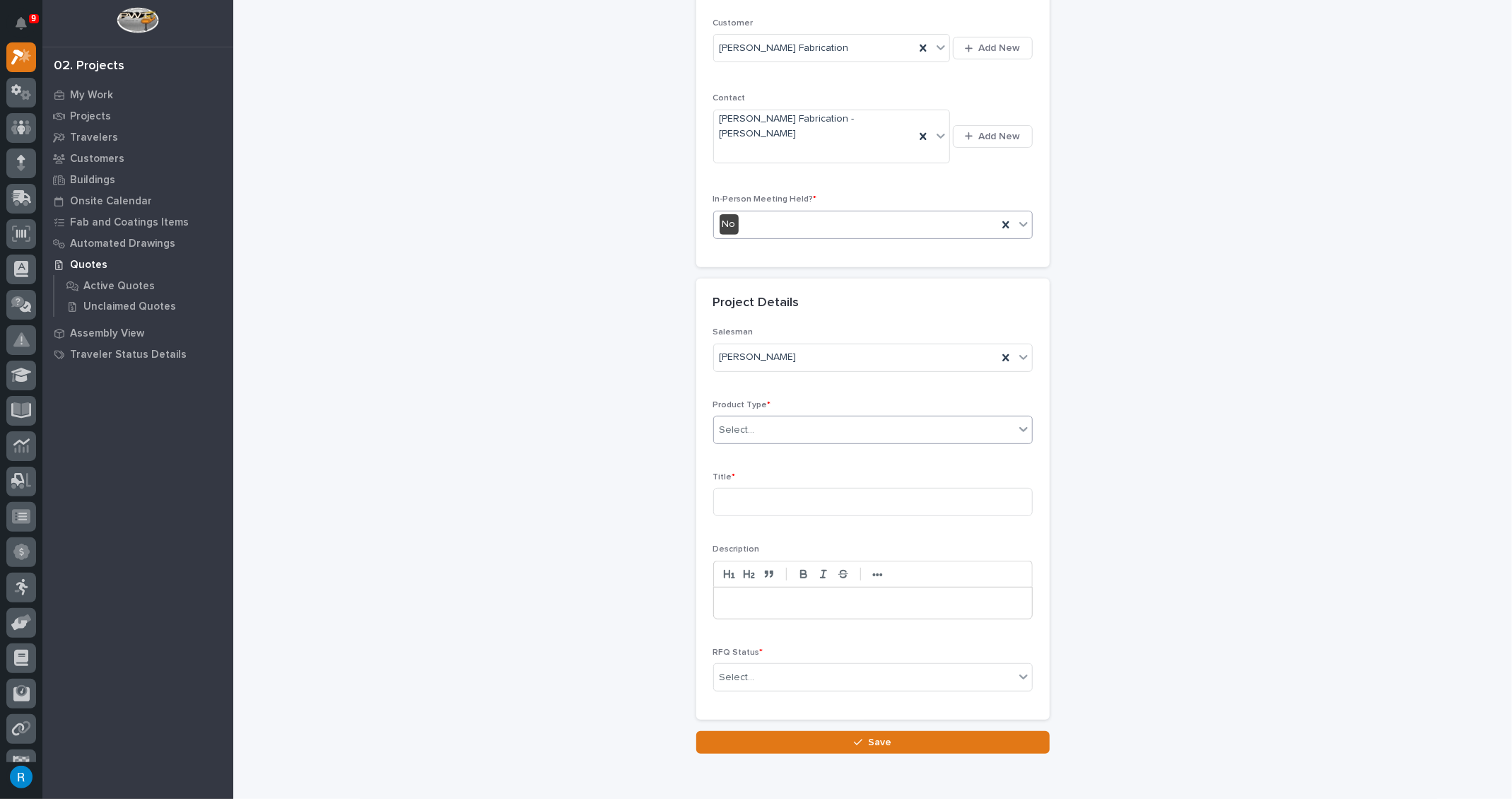
click at [729, 423] on div "Select..." at bounding box center [737, 430] width 35 height 14
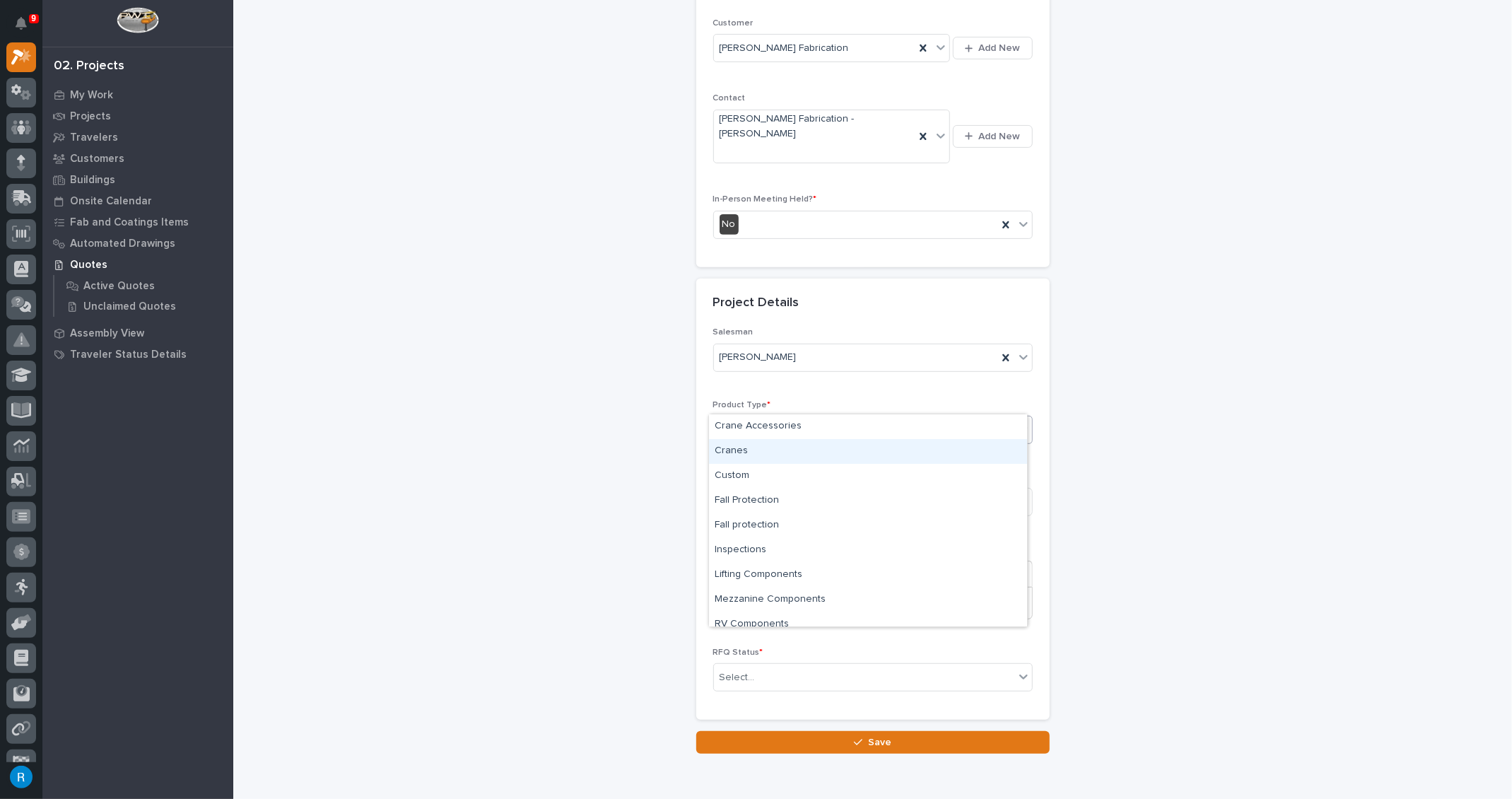
scroll to position [35, 0]
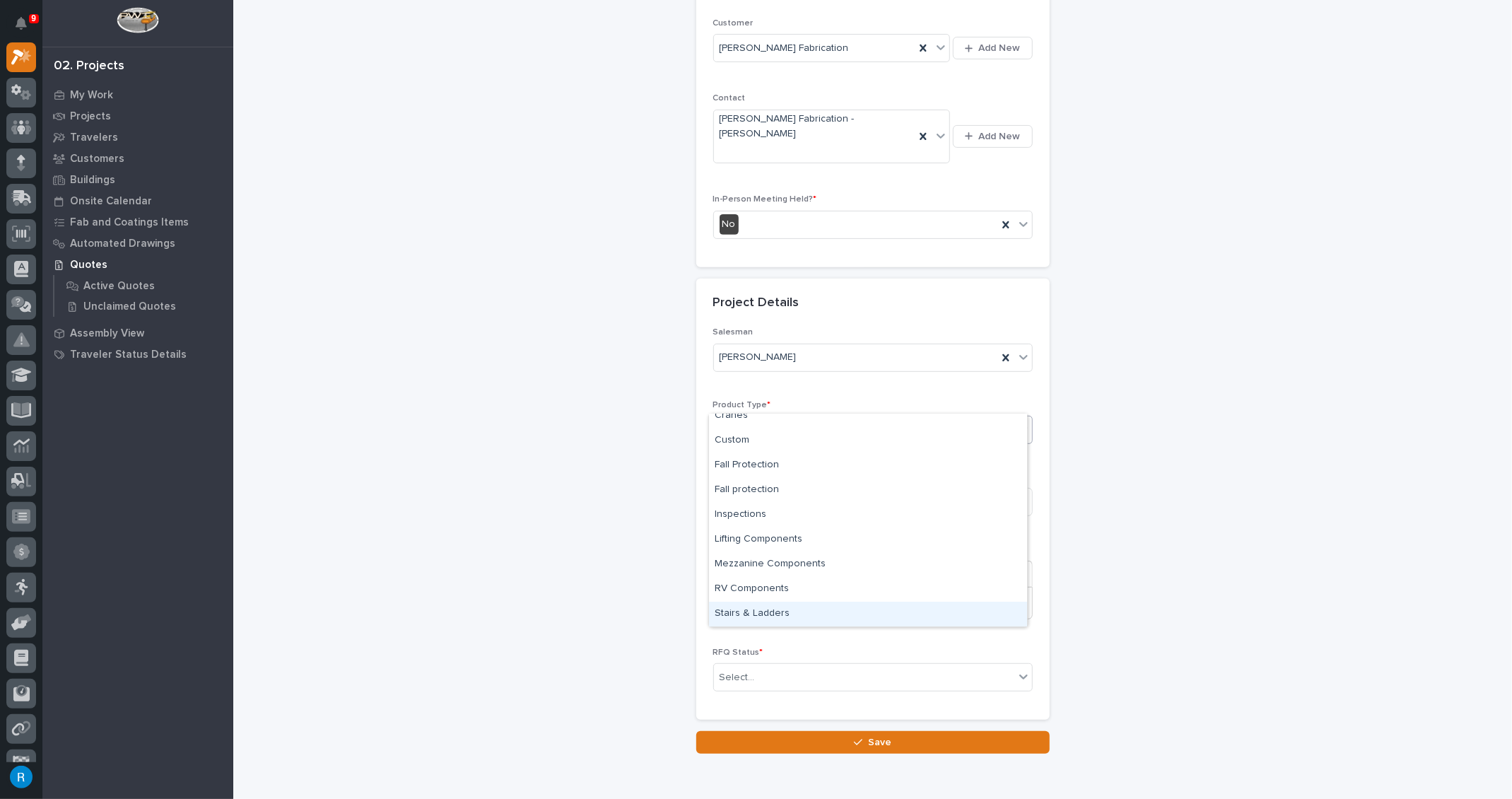
click at [746, 612] on div "Stairs & Ladders" at bounding box center [868, 614] width 318 height 24
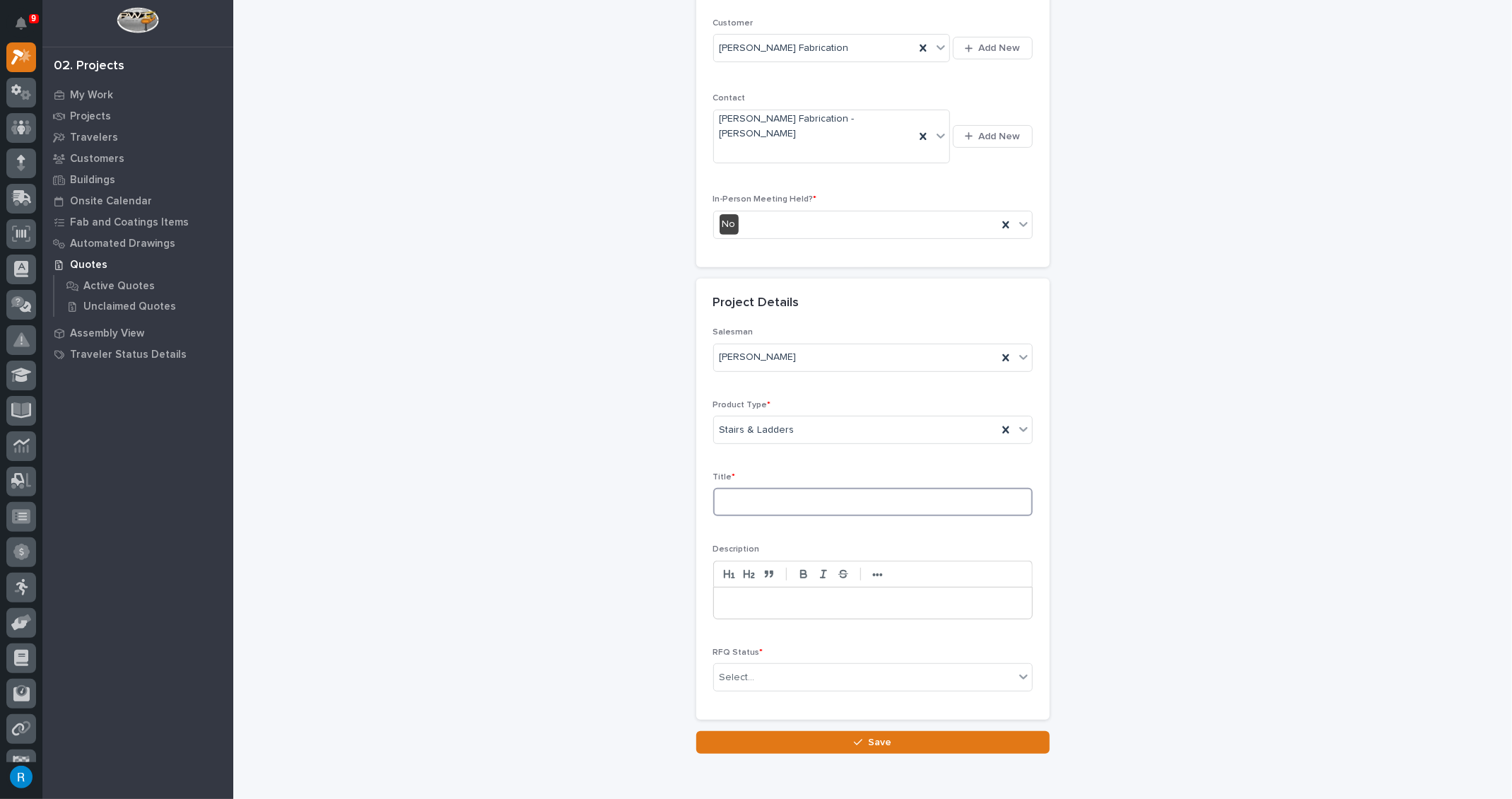
click at [725, 488] on input at bounding box center [873, 502] width 320 height 28
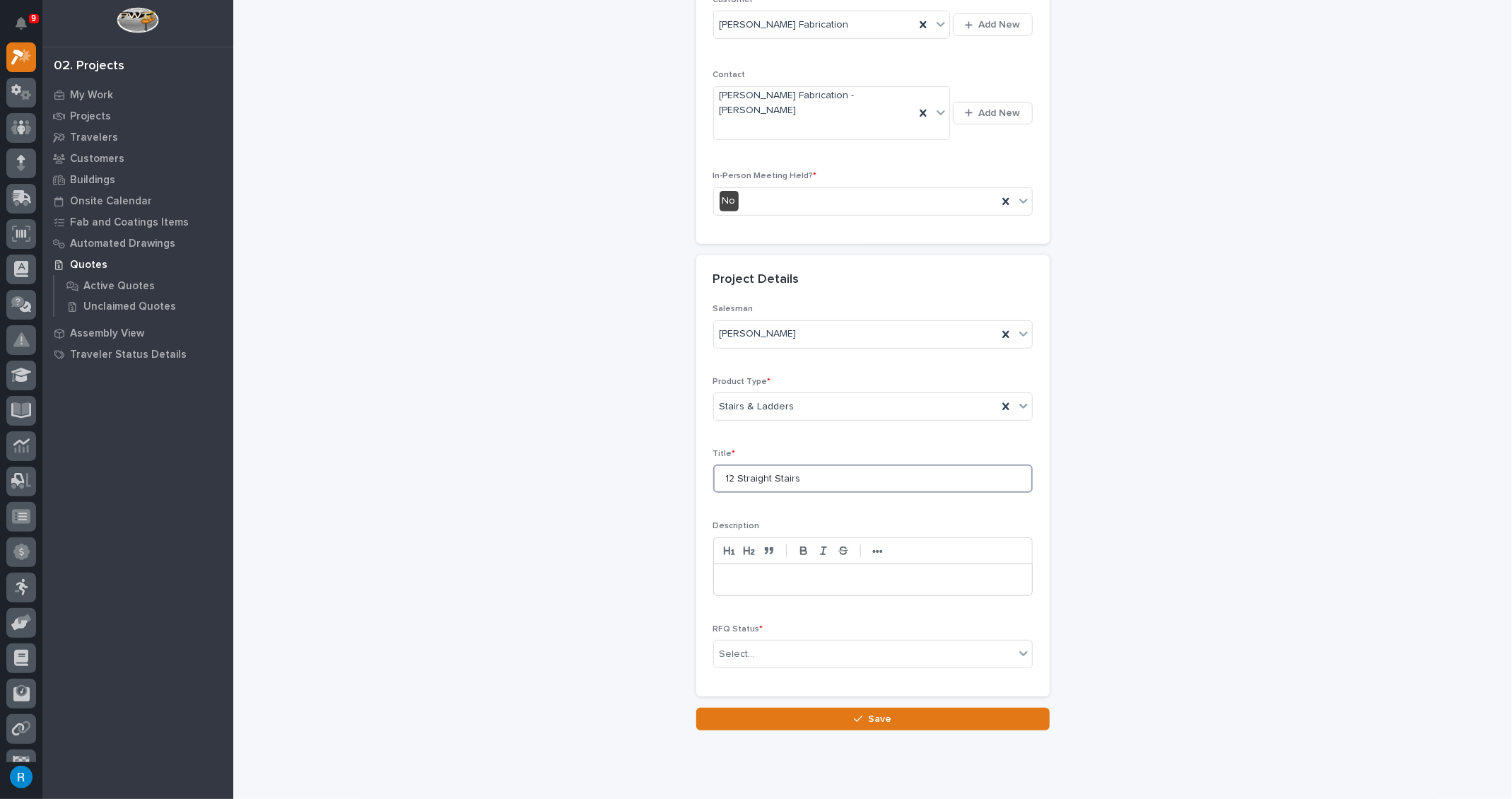
scroll to position [290, 0]
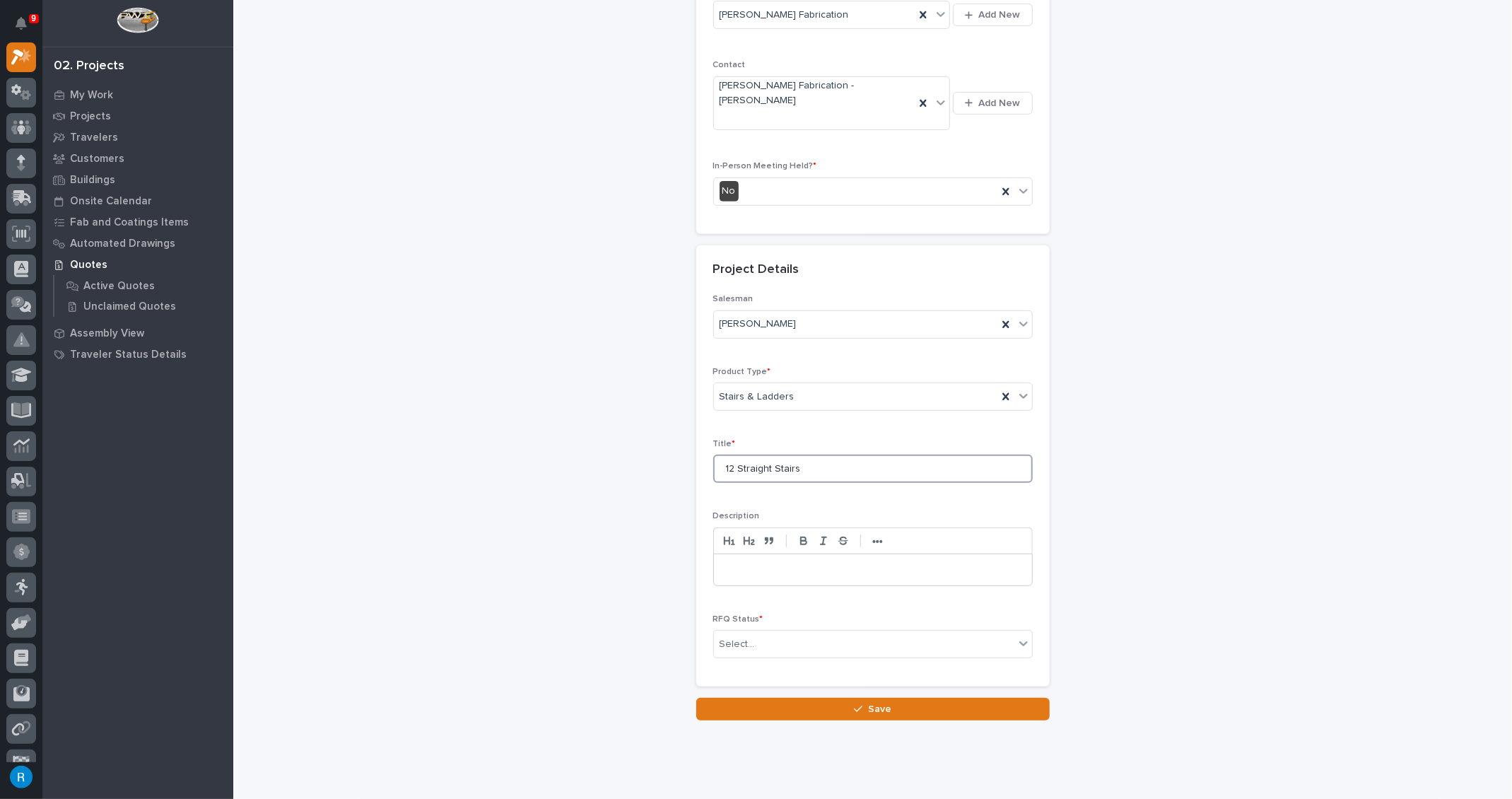
type input "12 Straight Stairs"
click at [716, 555] on div at bounding box center [873, 570] width 318 height 31
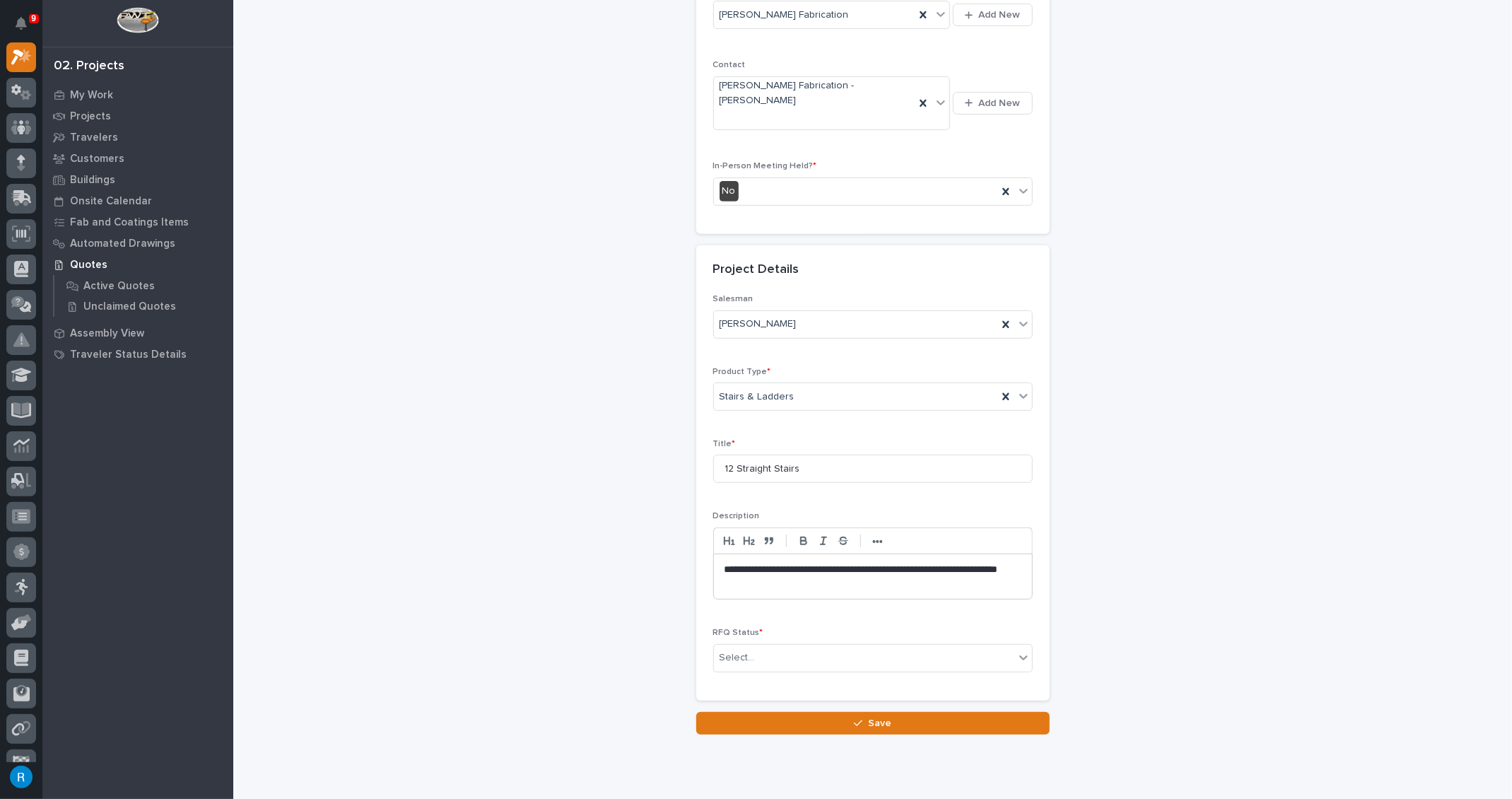
click at [740, 563] on p "**********" at bounding box center [873, 577] width 298 height 28
click at [841, 646] on div "Select..." at bounding box center [864, 657] width 301 height 24
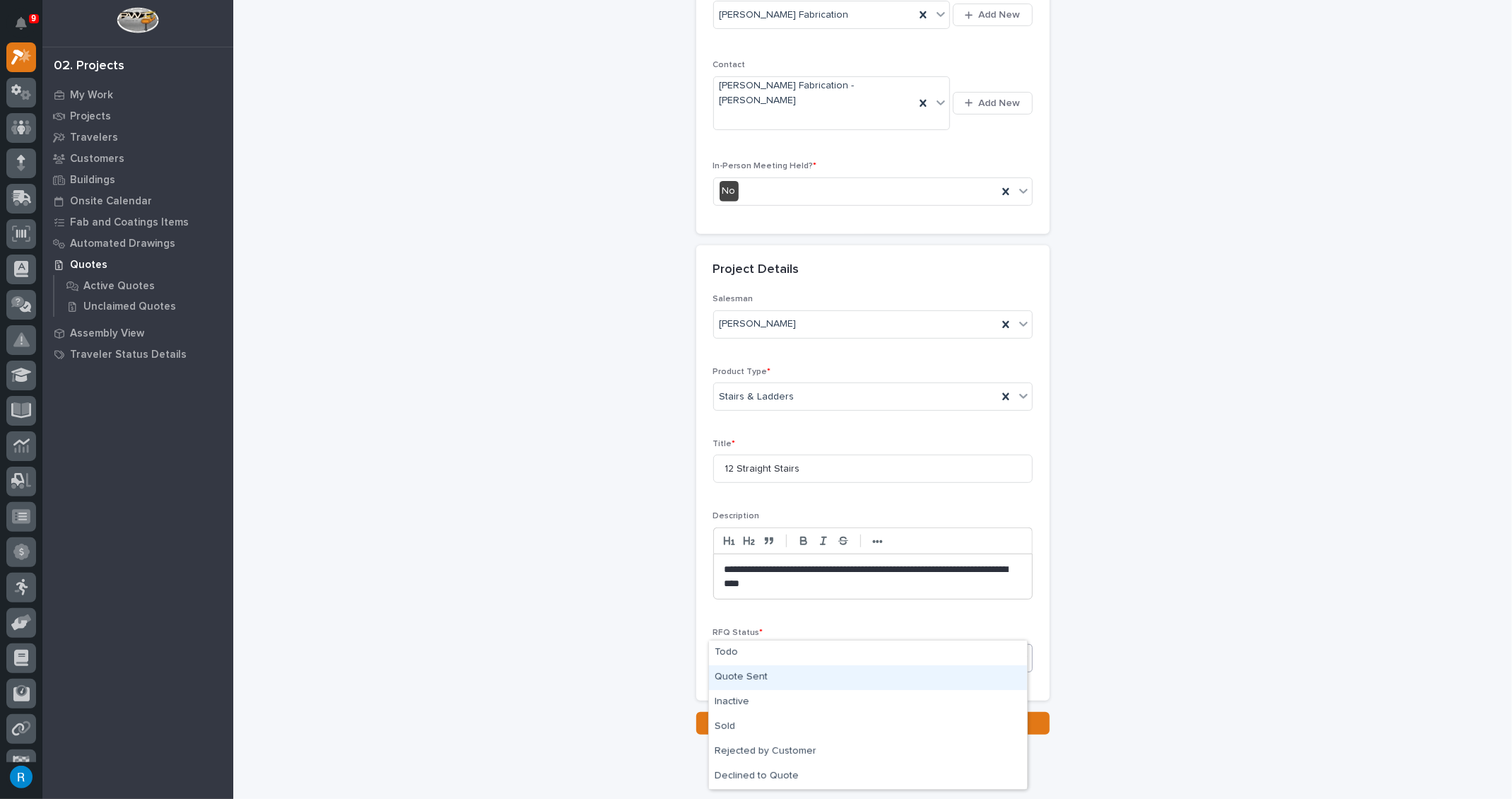
click at [746, 673] on div "Quote Sent" at bounding box center [868, 678] width 318 height 24
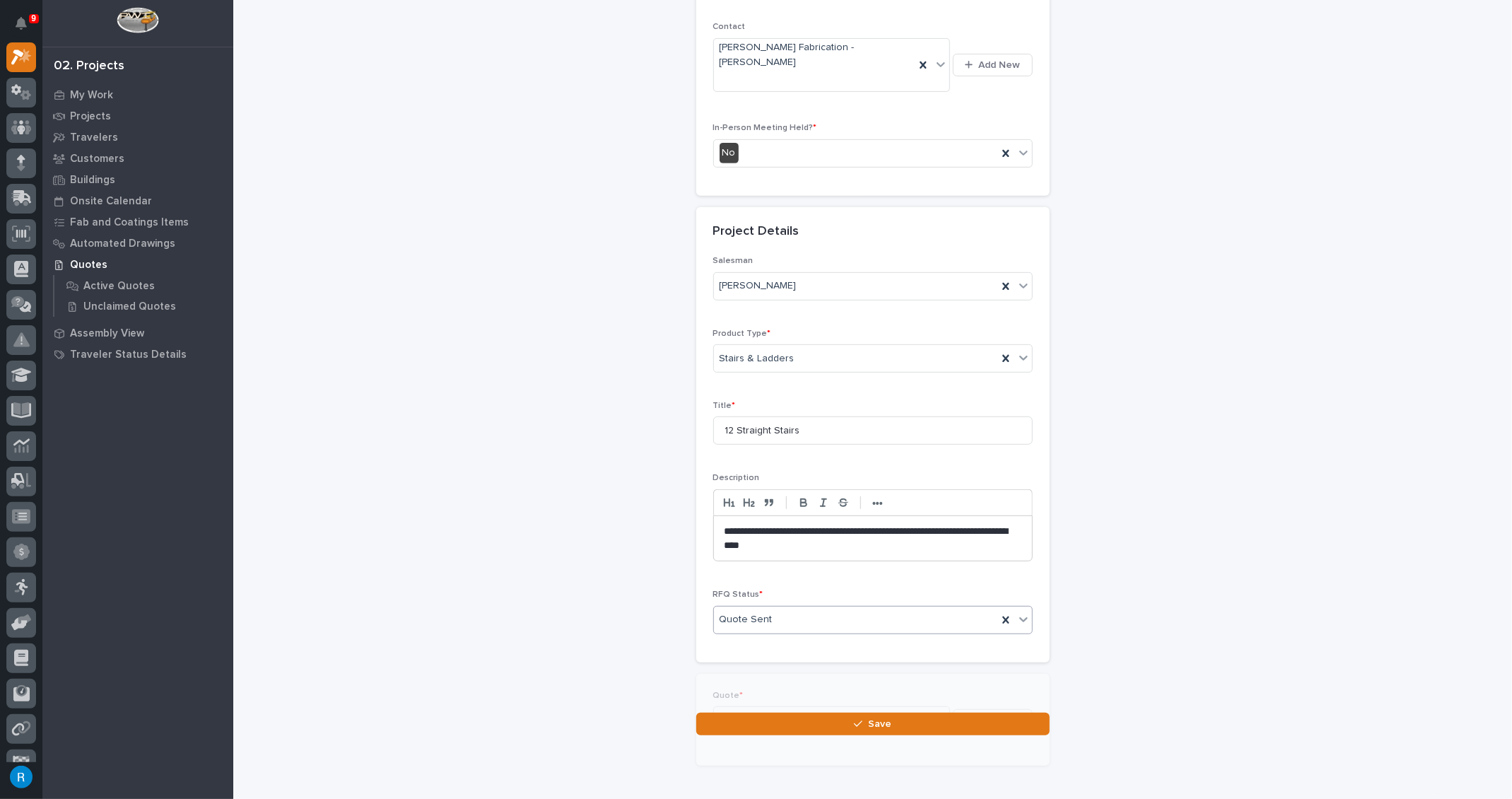
scroll to position [341, 0]
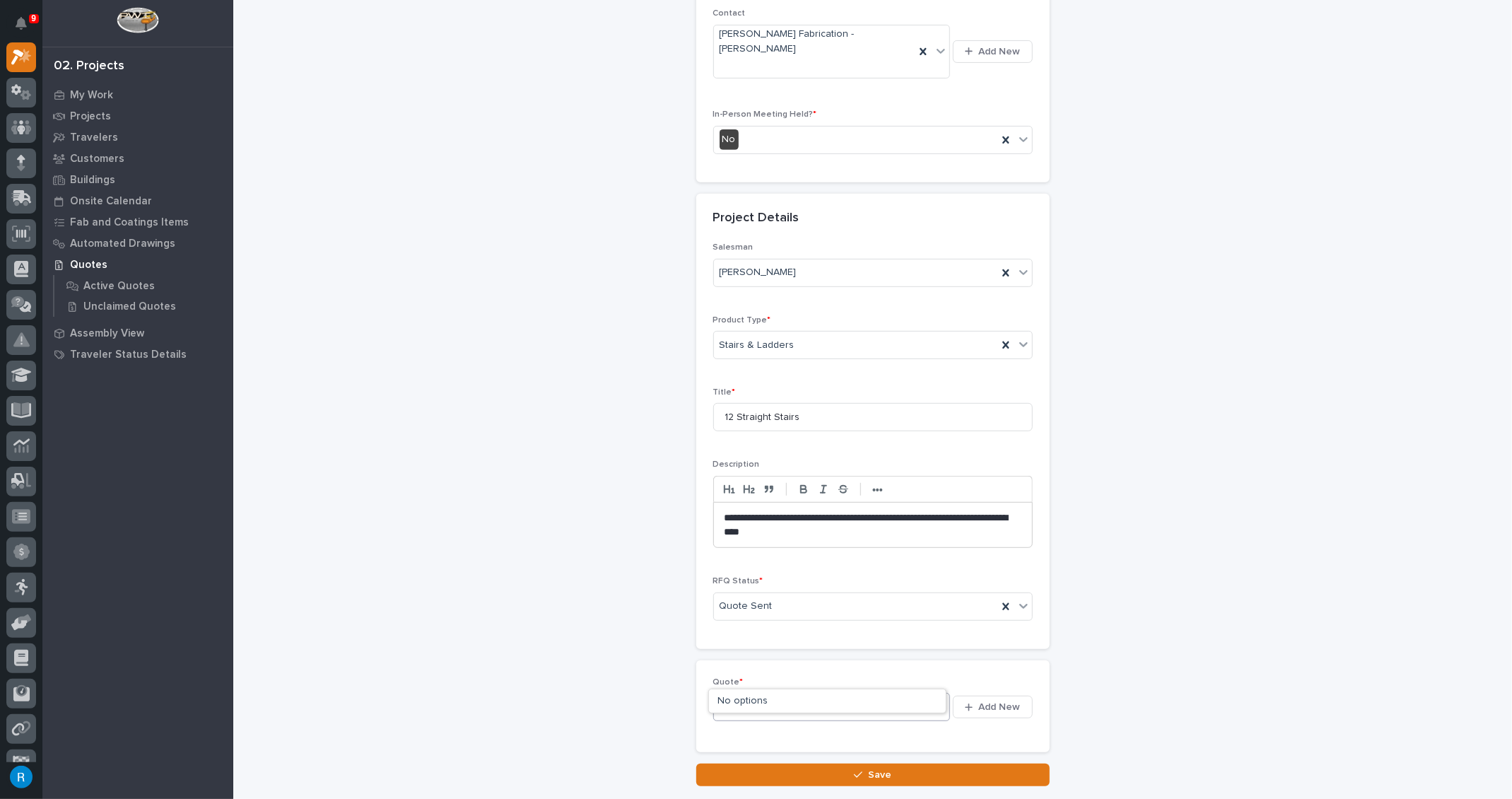
click at [833, 698] on div "Please add your quote" at bounding box center [823, 707] width 219 height 18
click at [998, 701] on span "Add New" at bounding box center [1000, 707] width 42 height 13
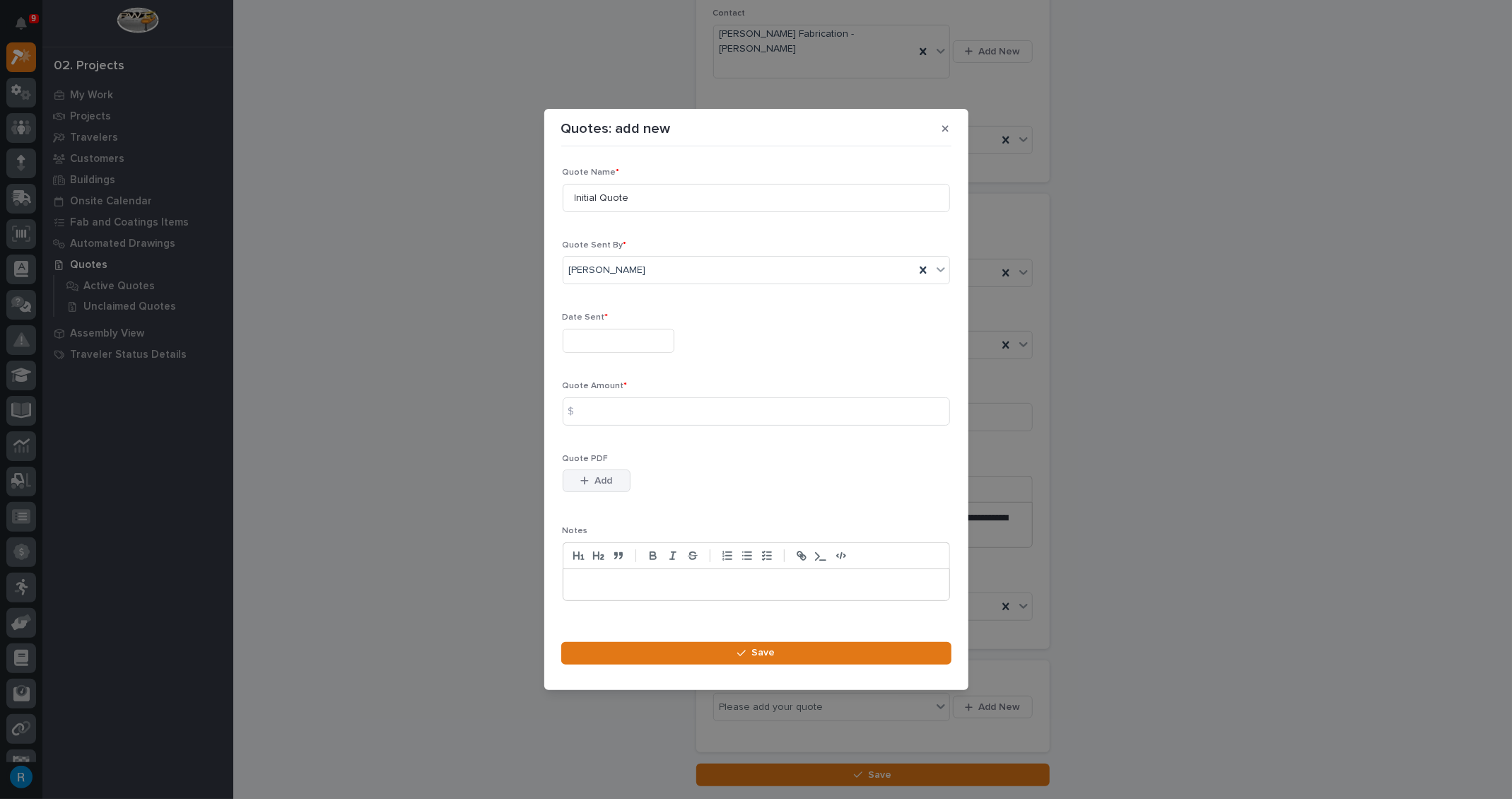
click at [603, 477] on span "Add" at bounding box center [603, 481] width 18 height 13
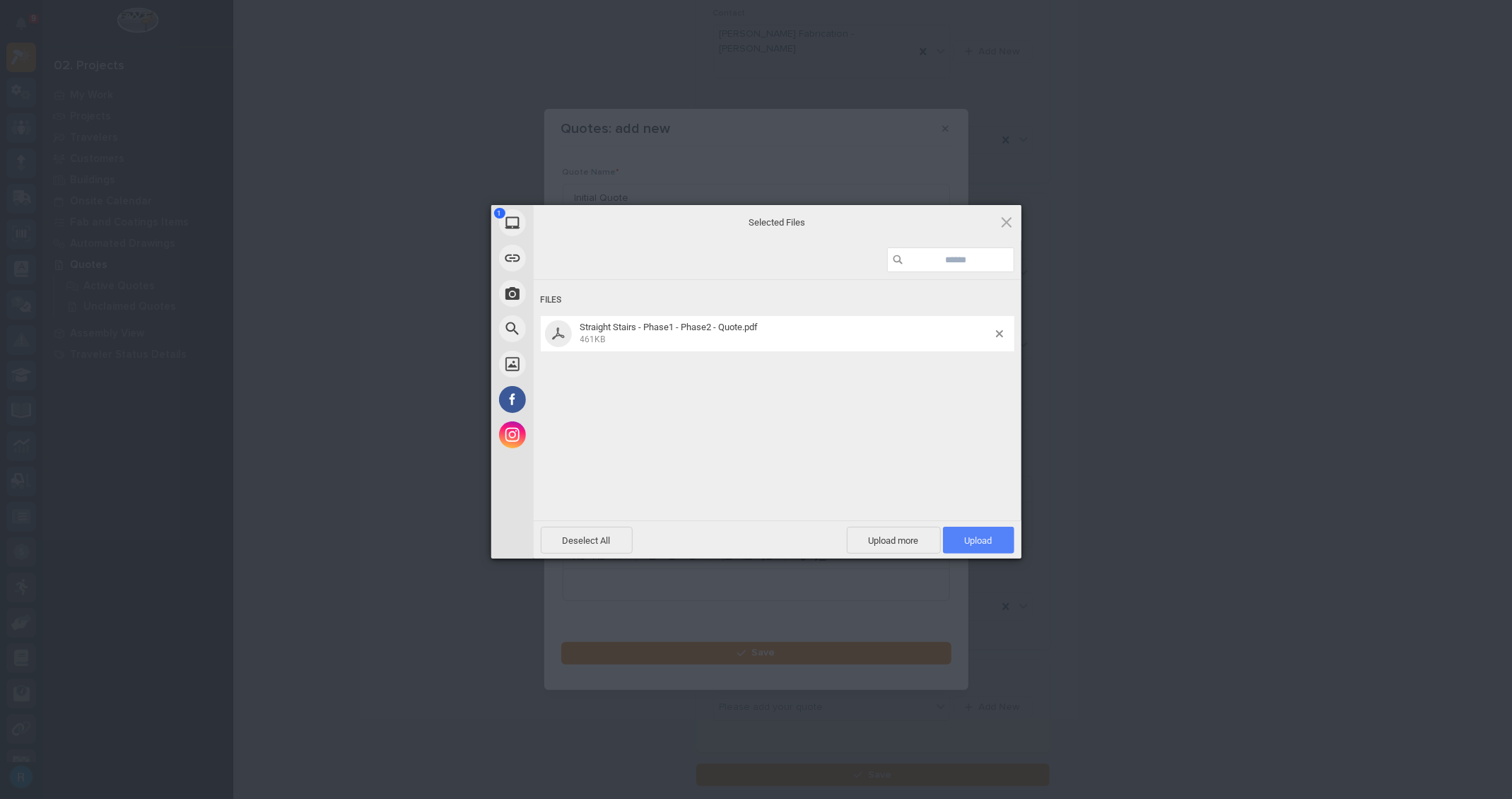
click at [968, 532] on span "Upload 1" at bounding box center [978, 540] width 72 height 27
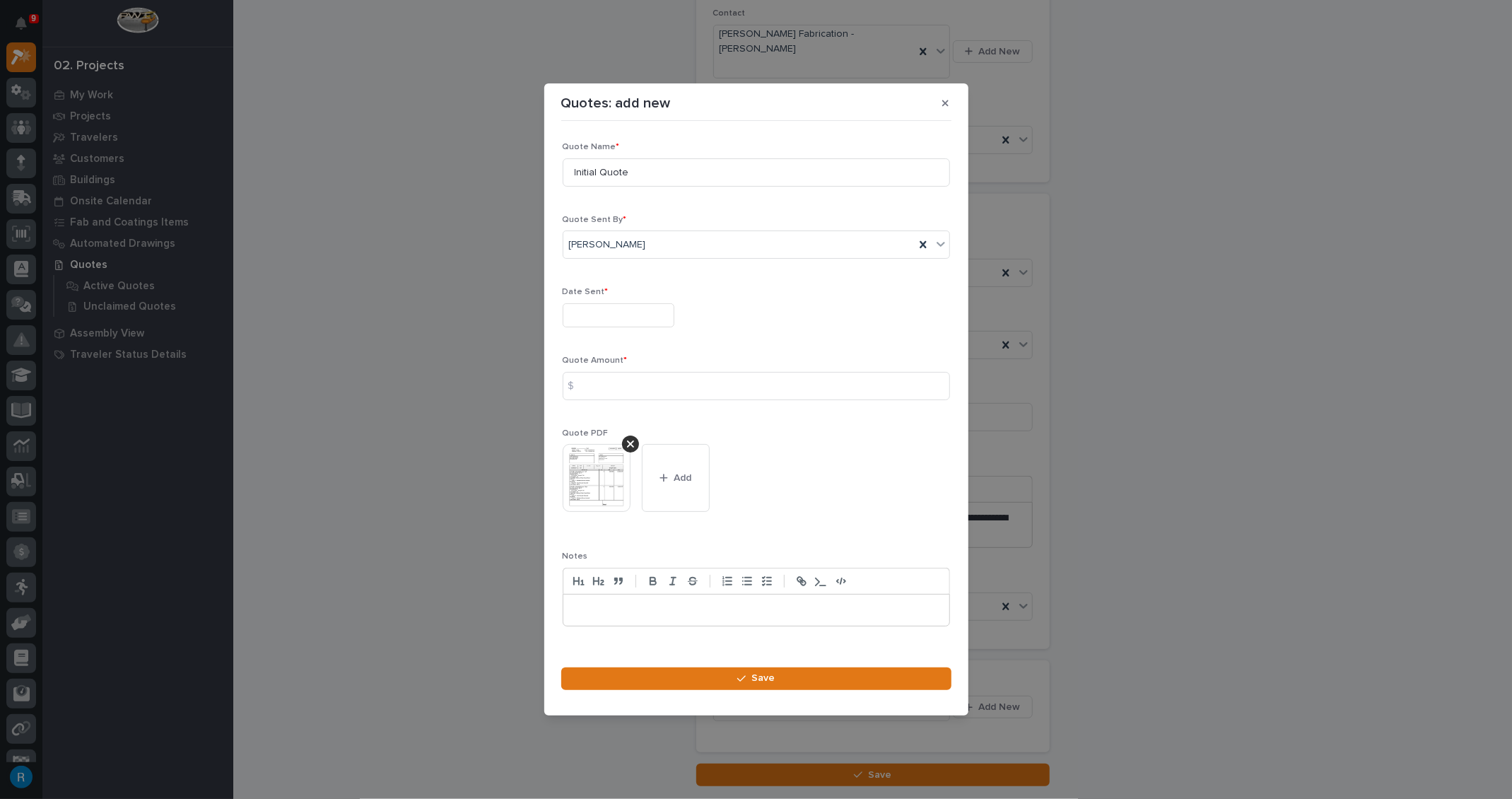
click at [596, 488] on img at bounding box center [596, 478] width 68 height 68
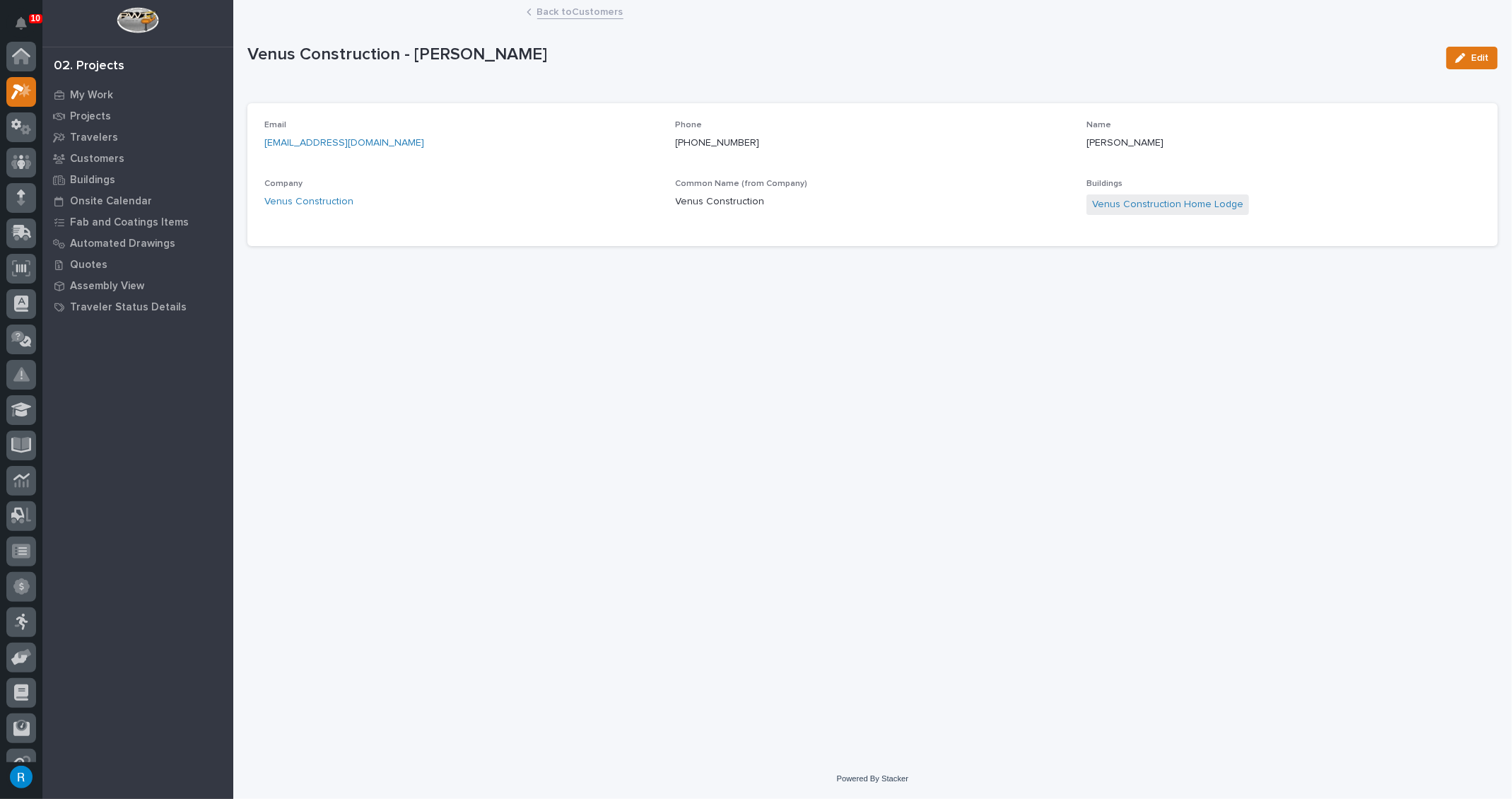
scroll to position [34, 0]
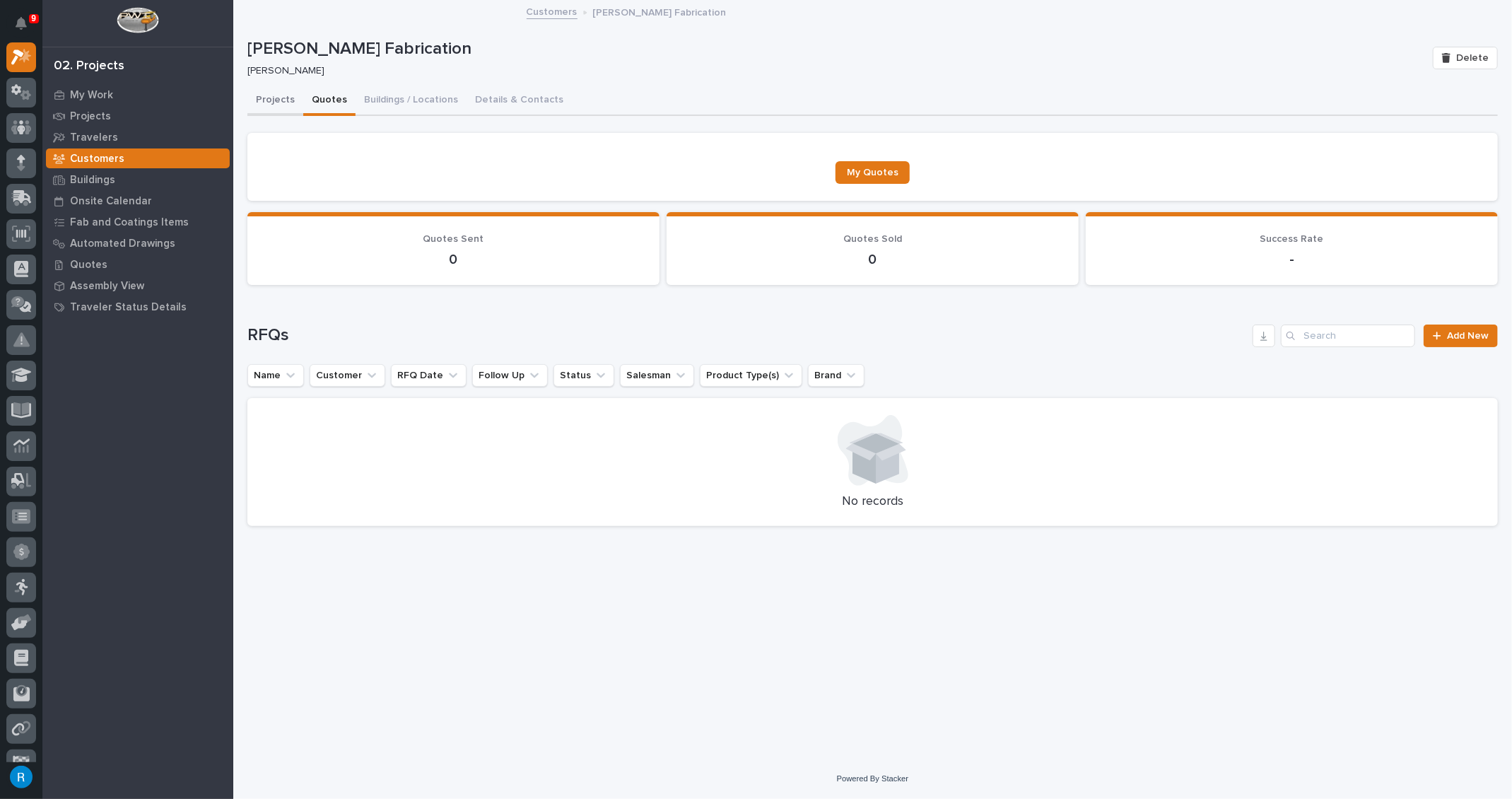
click at [281, 101] on button "Projects" at bounding box center [275, 101] width 56 height 30
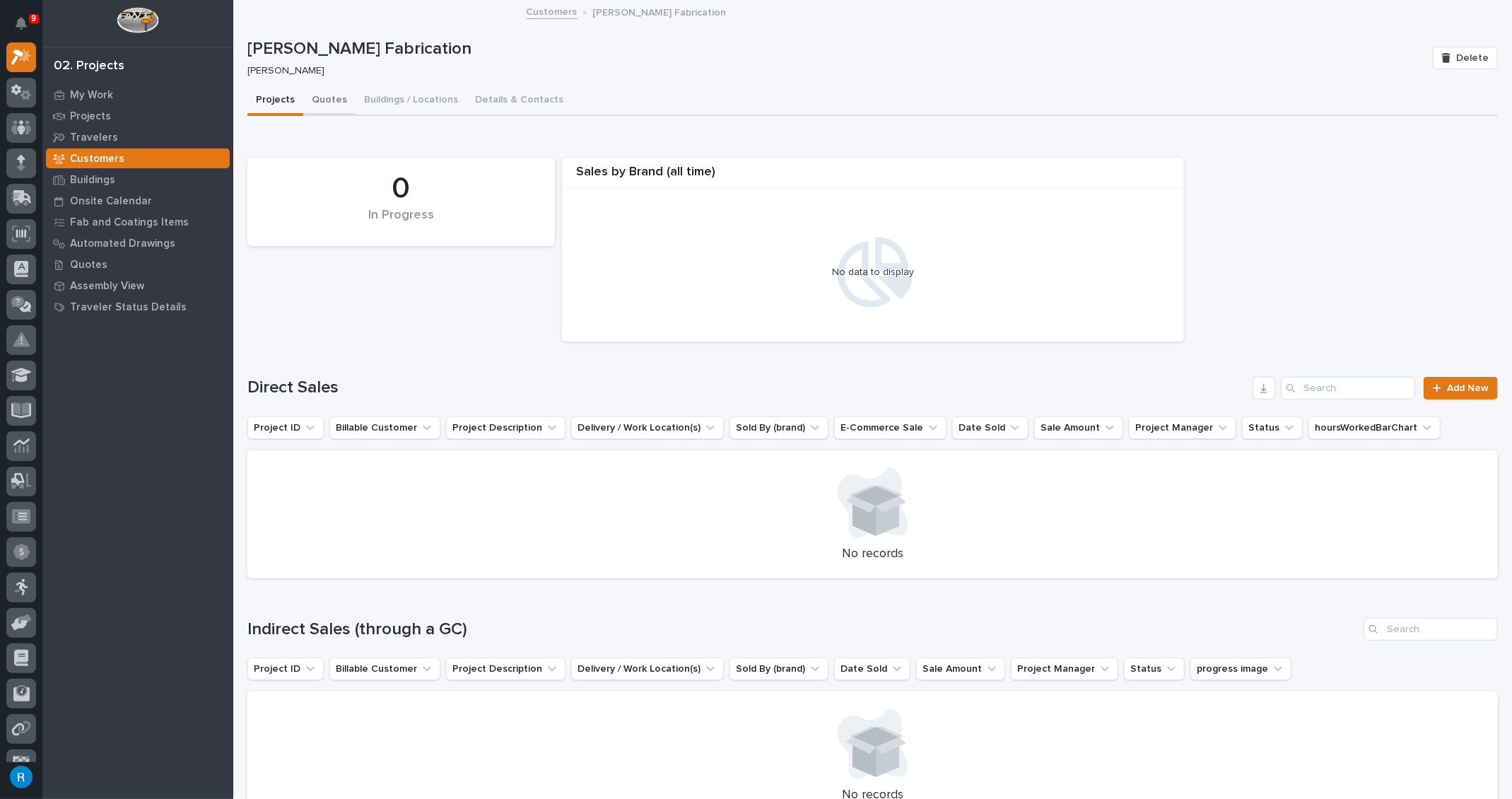
click at [321, 101] on button "Quotes" at bounding box center [329, 101] width 53 height 30
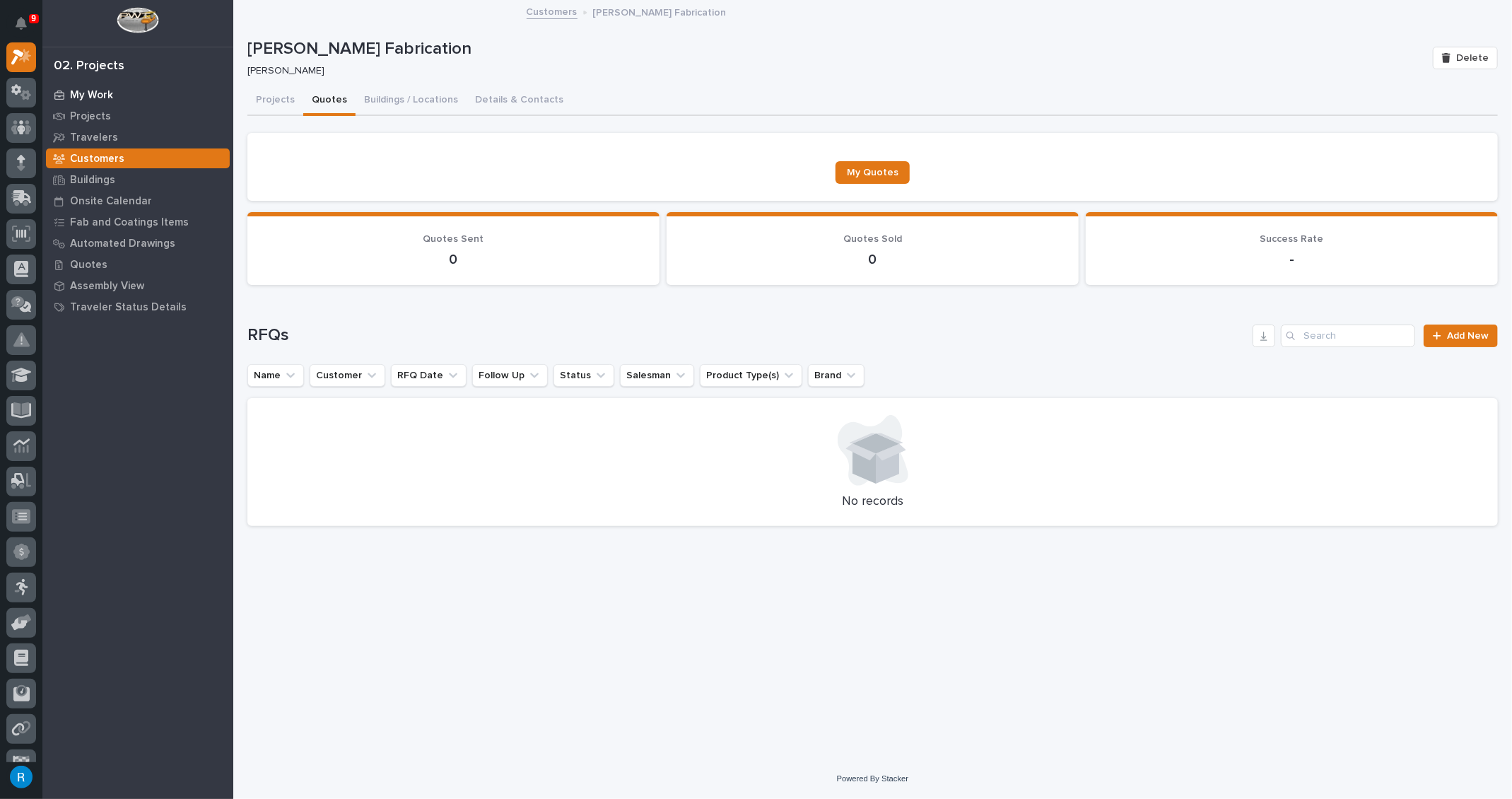
click at [100, 89] on p "My Work" at bounding box center [91, 95] width 43 height 13
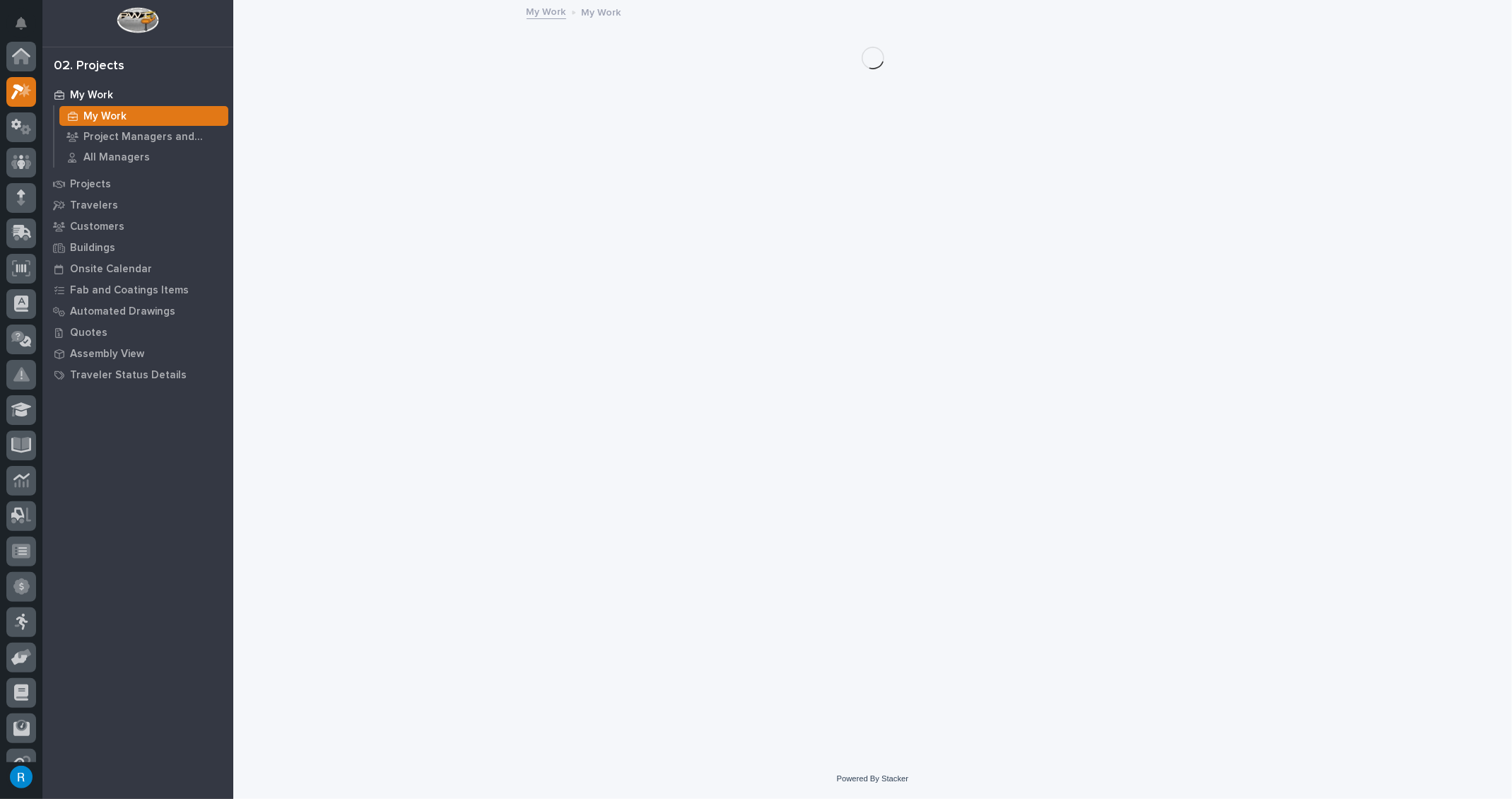
scroll to position [34, 0]
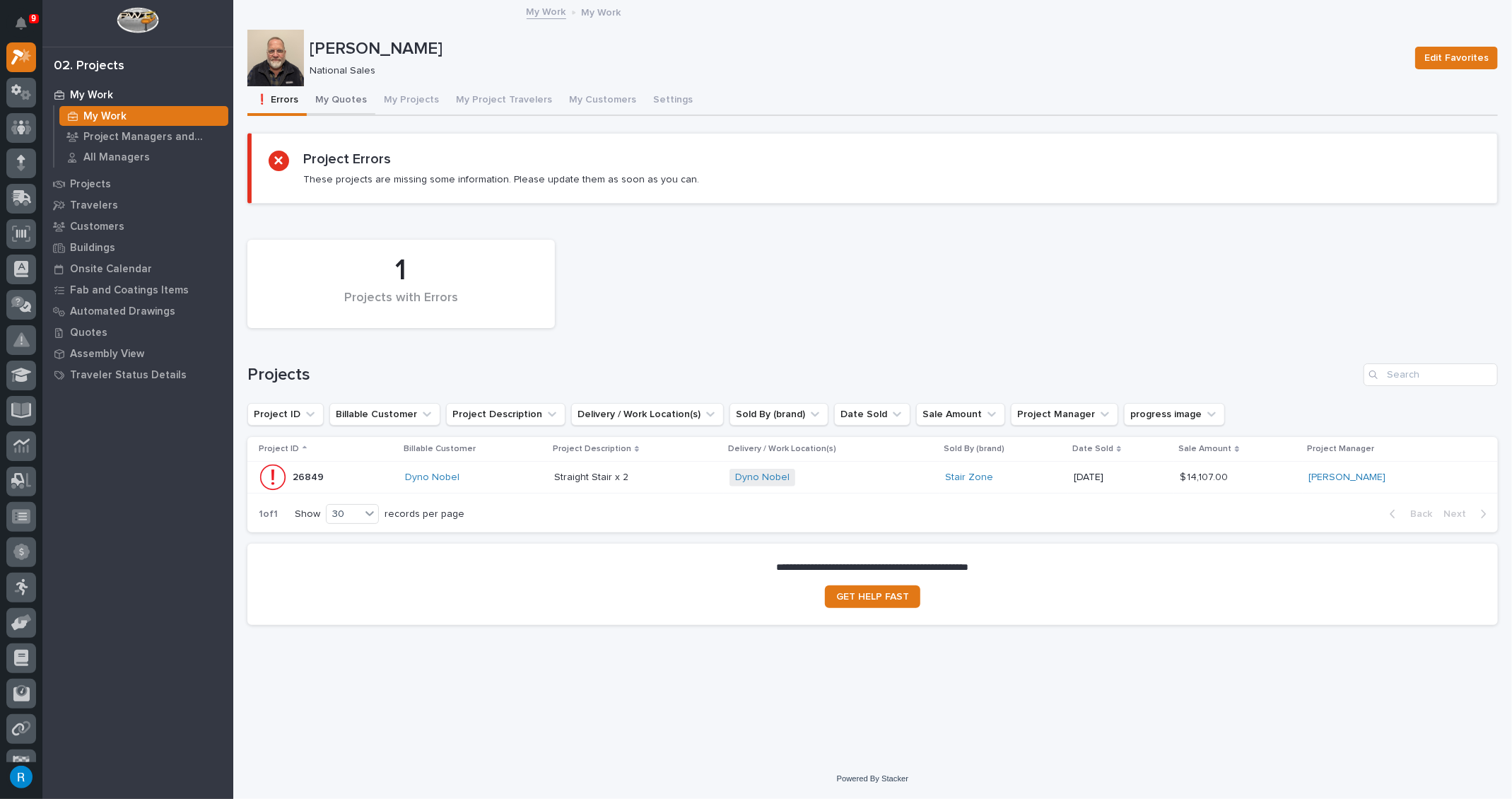
click at [342, 101] on button "My Quotes" at bounding box center [341, 101] width 69 height 30
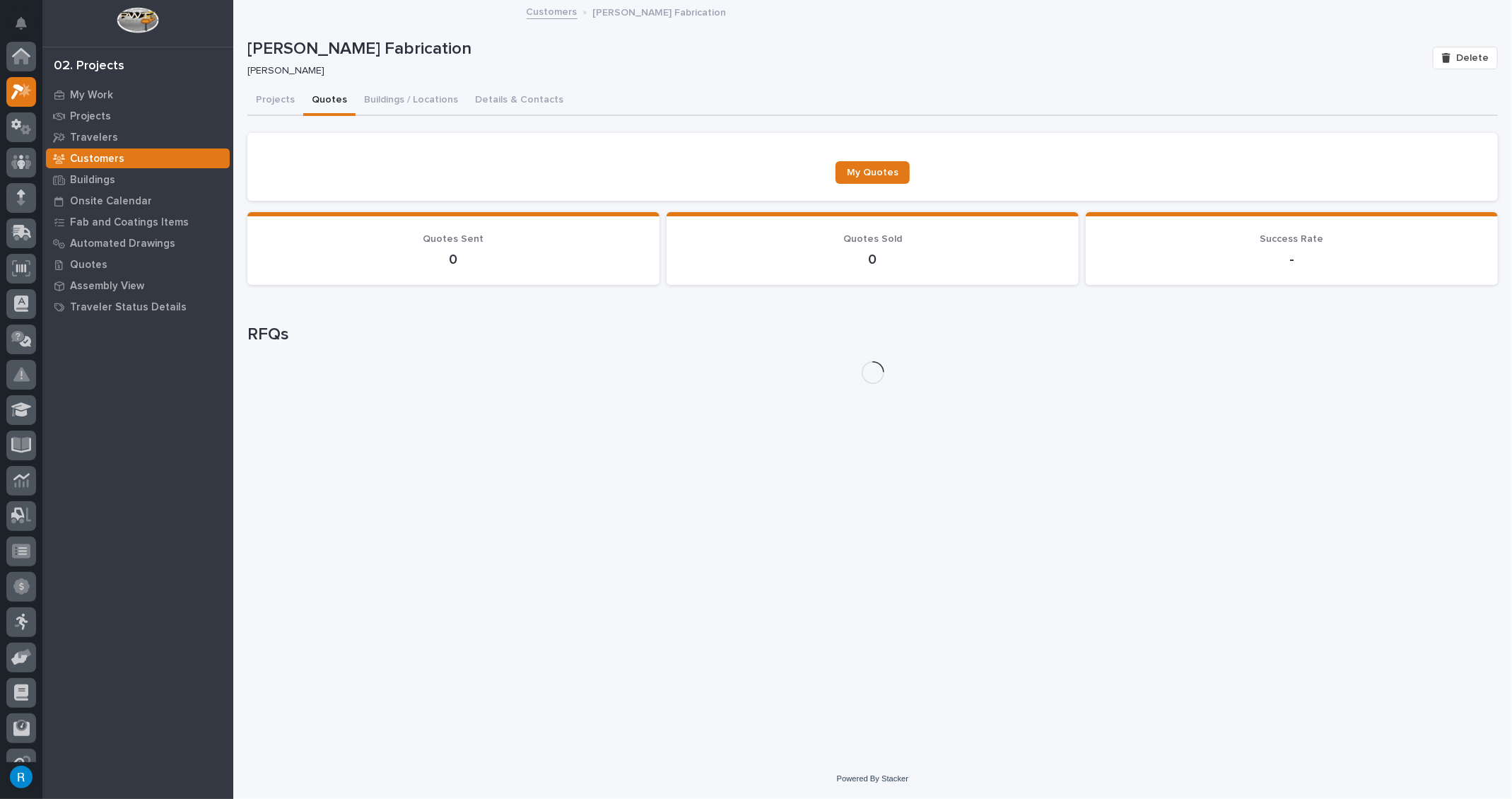
scroll to position [38, 0]
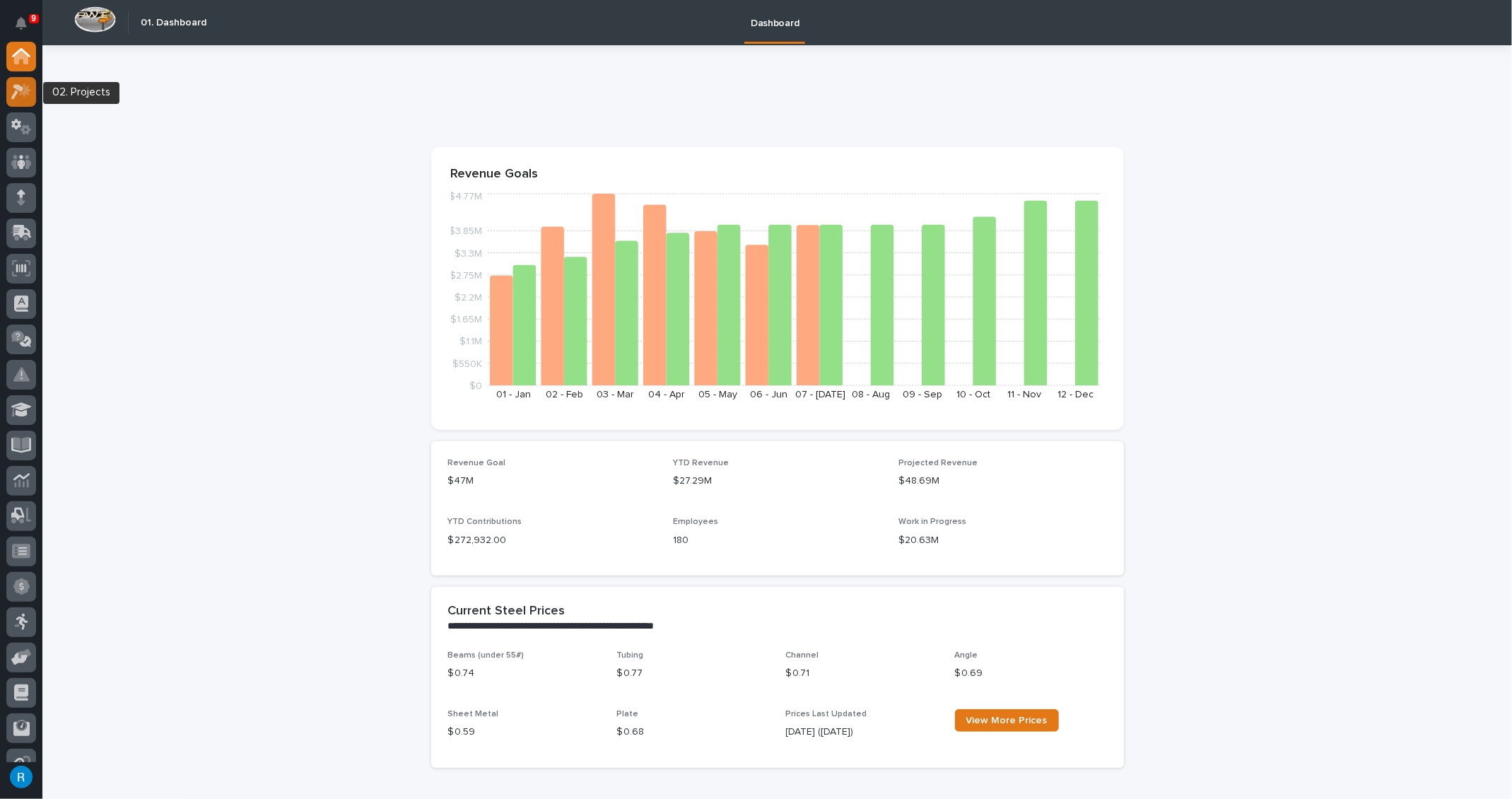
click at [17, 91] on icon at bounding box center [21, 91] width 21 height 16
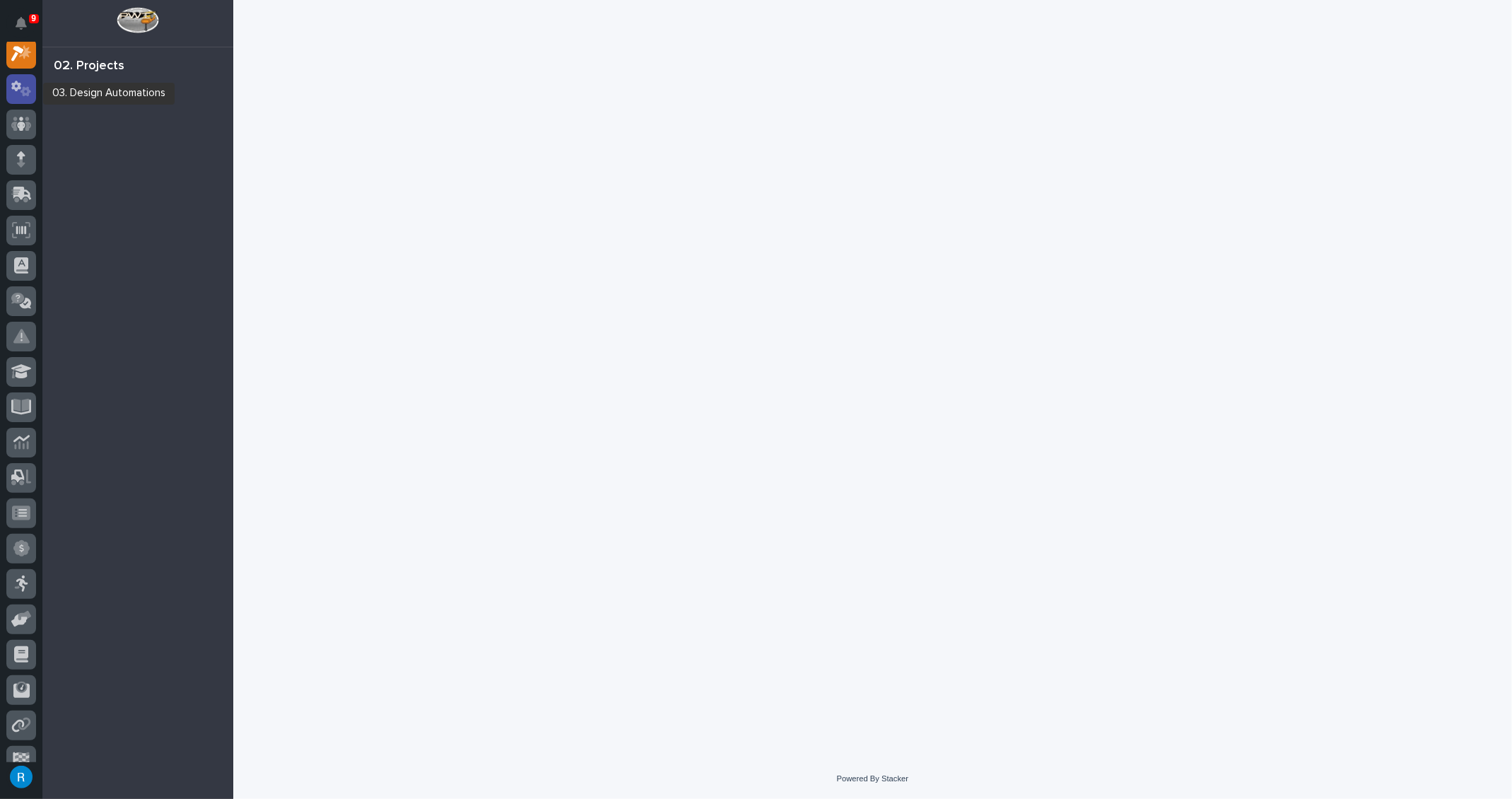
scroll to position [34, 0]
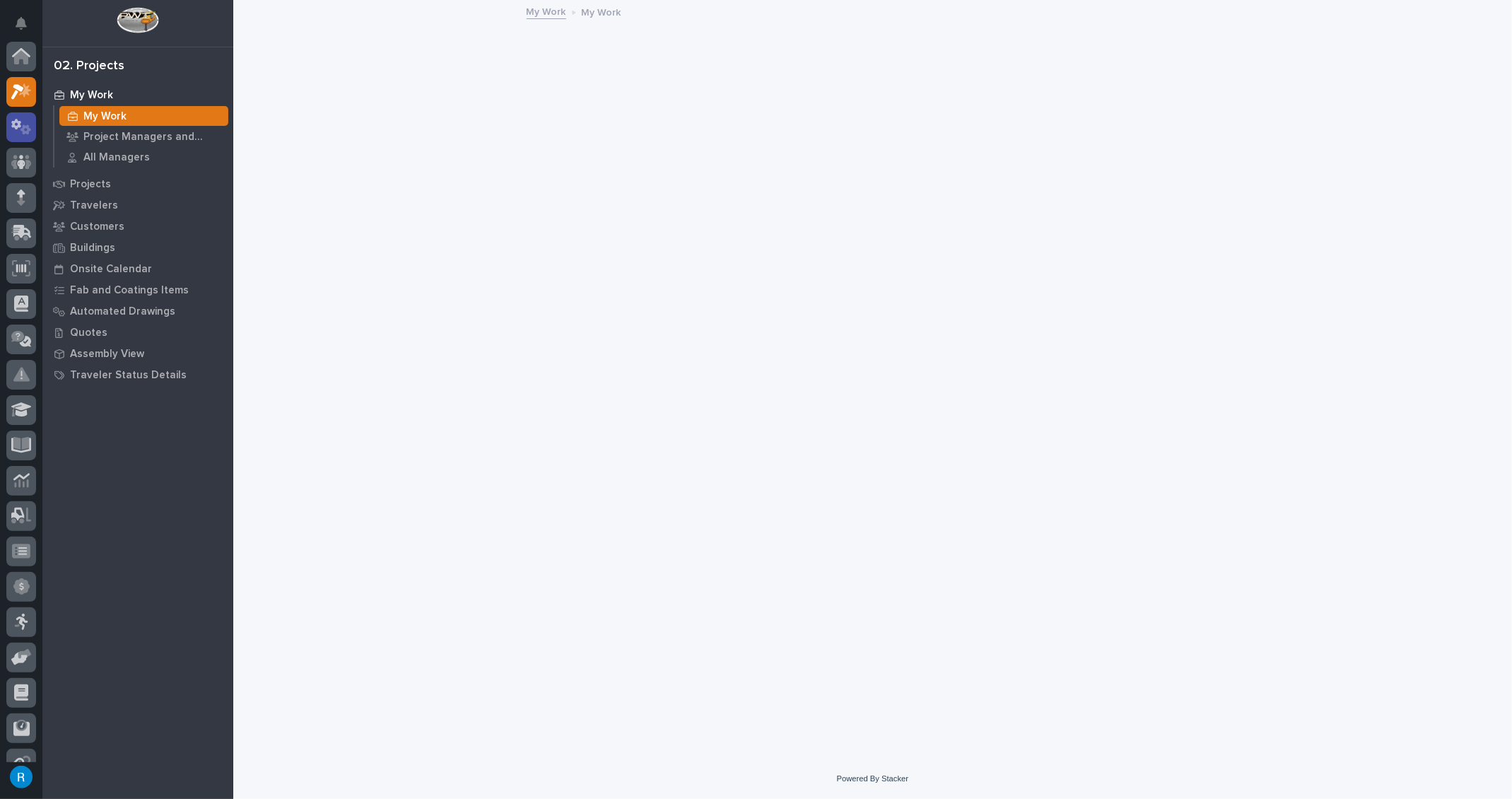
scroll to position [34, 0]
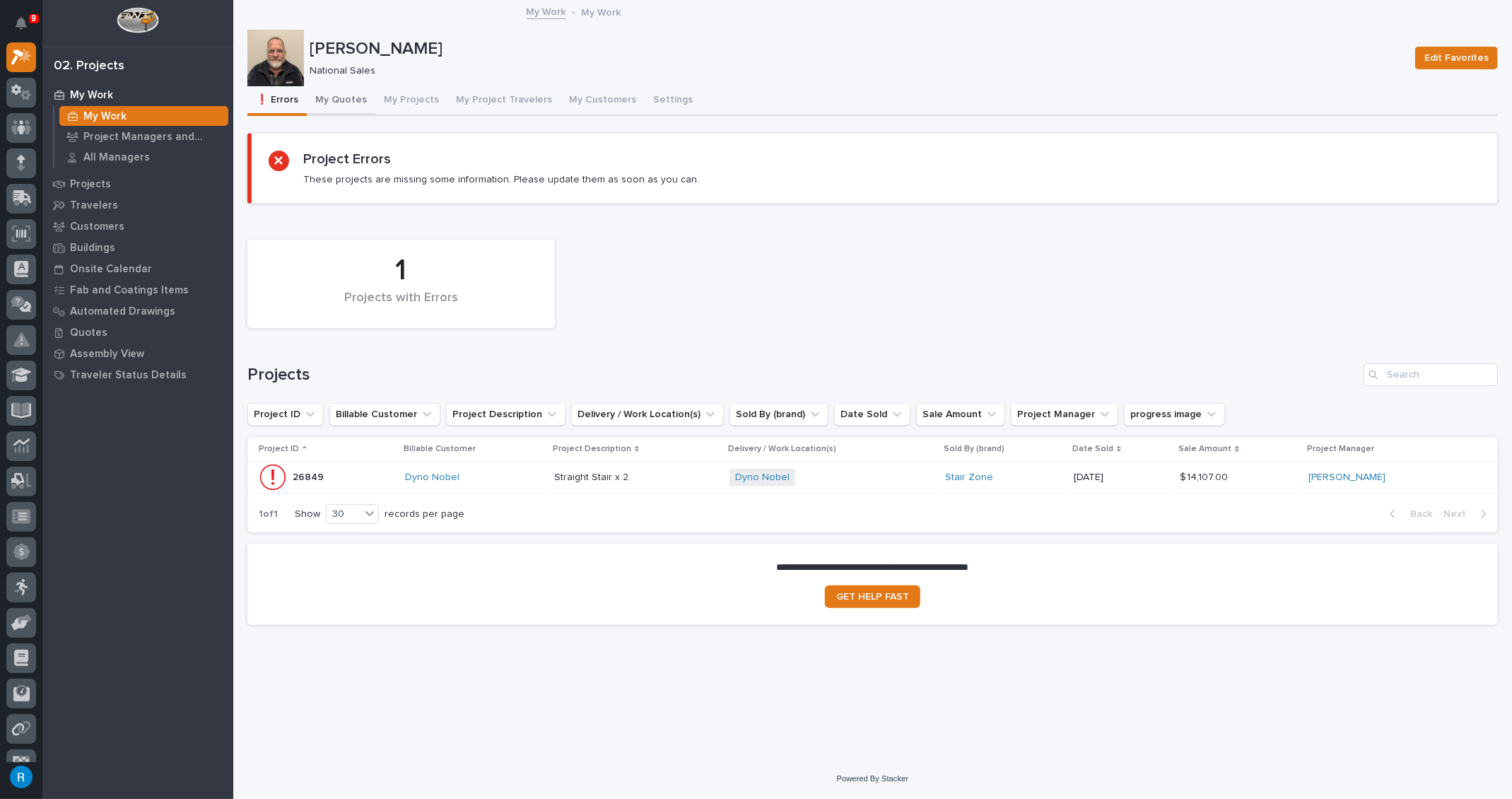
click at [332, 104] on button "My Quotes" at bounding box center [341, 101] width 69 height 30
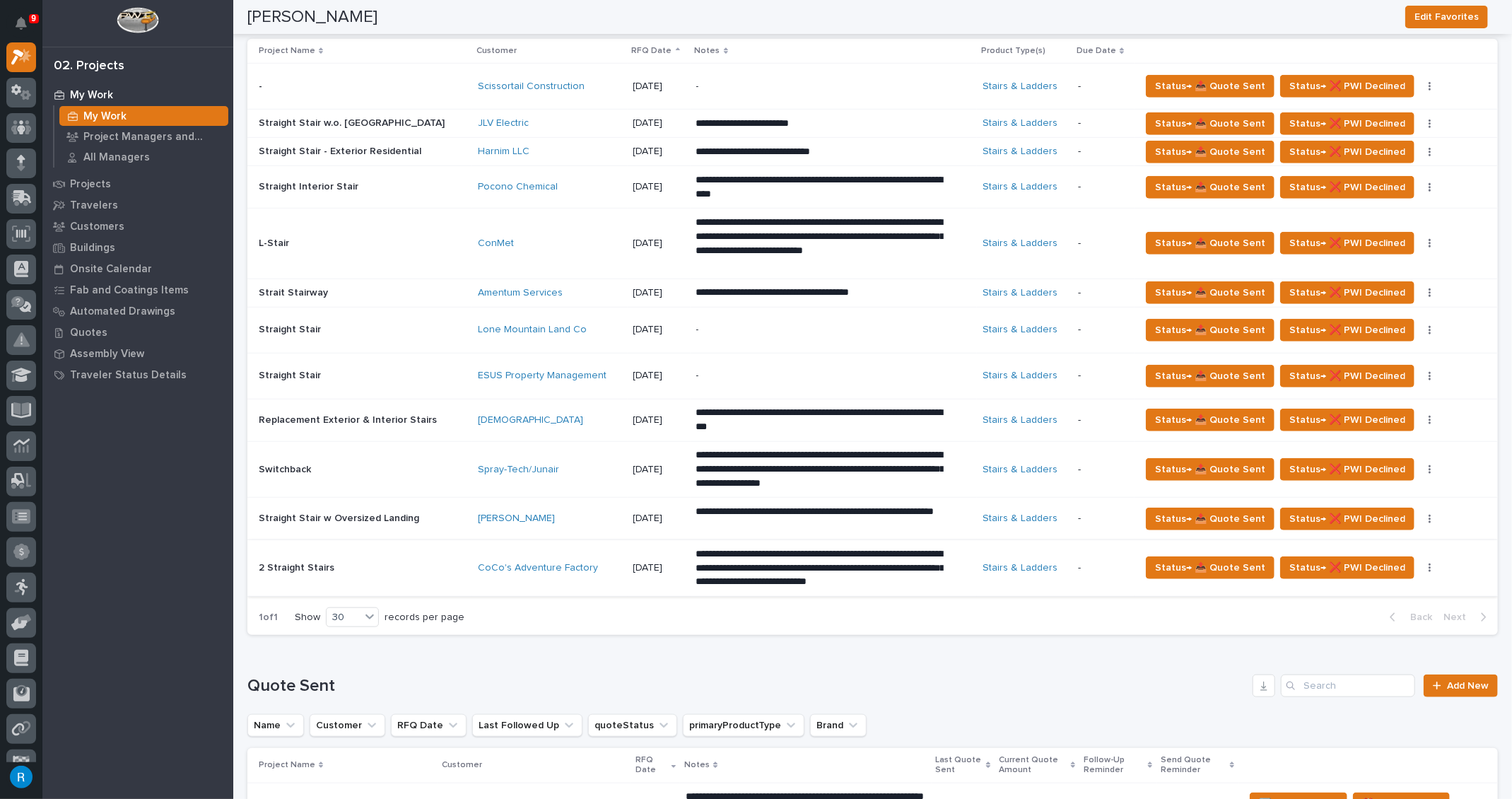
scroll to position [964, 0]
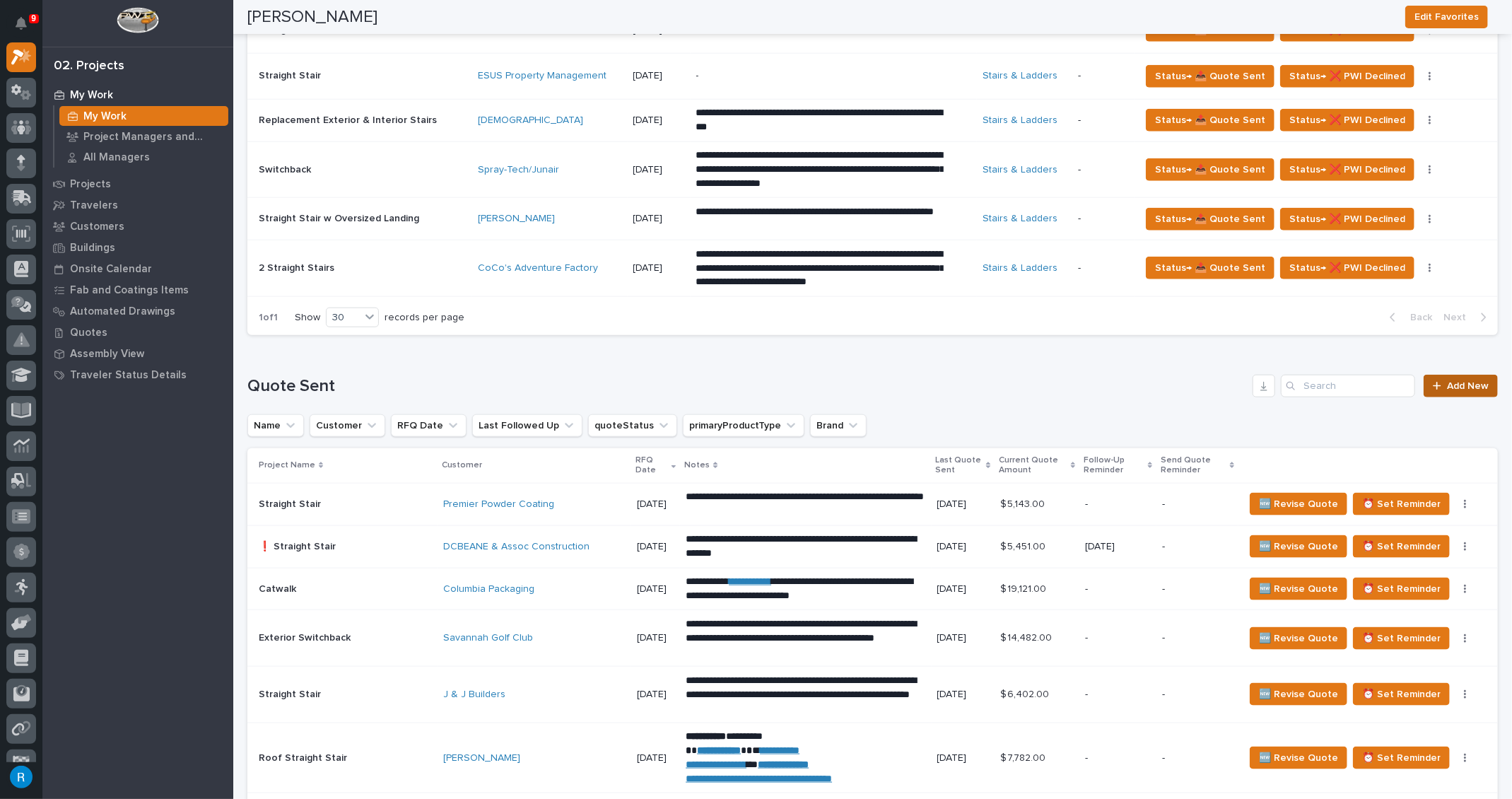
click at [1456, 384] on span "Add New" at bounding box center [1467, 385] width 42 height 10
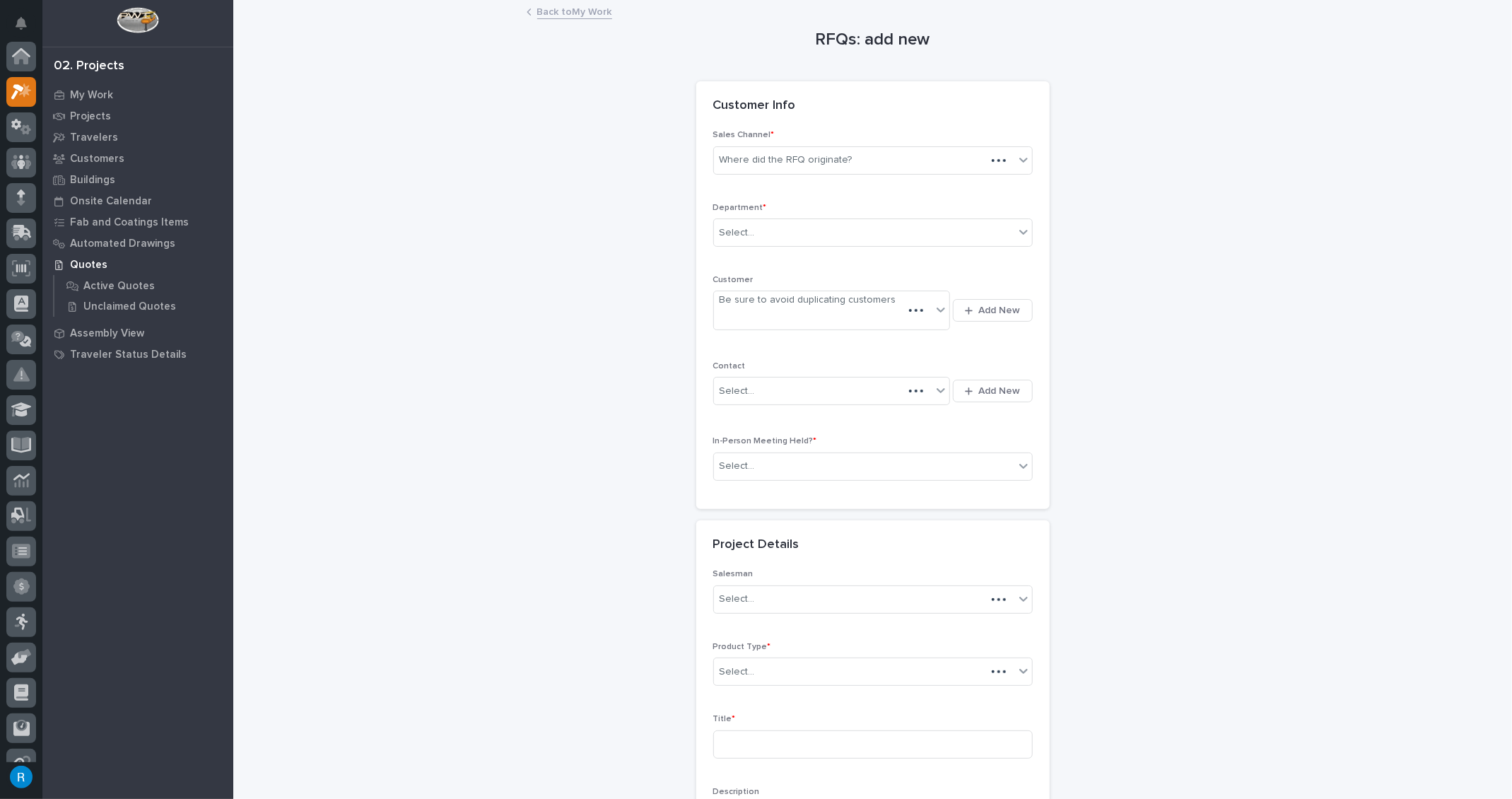
scroll to position [34, 0]
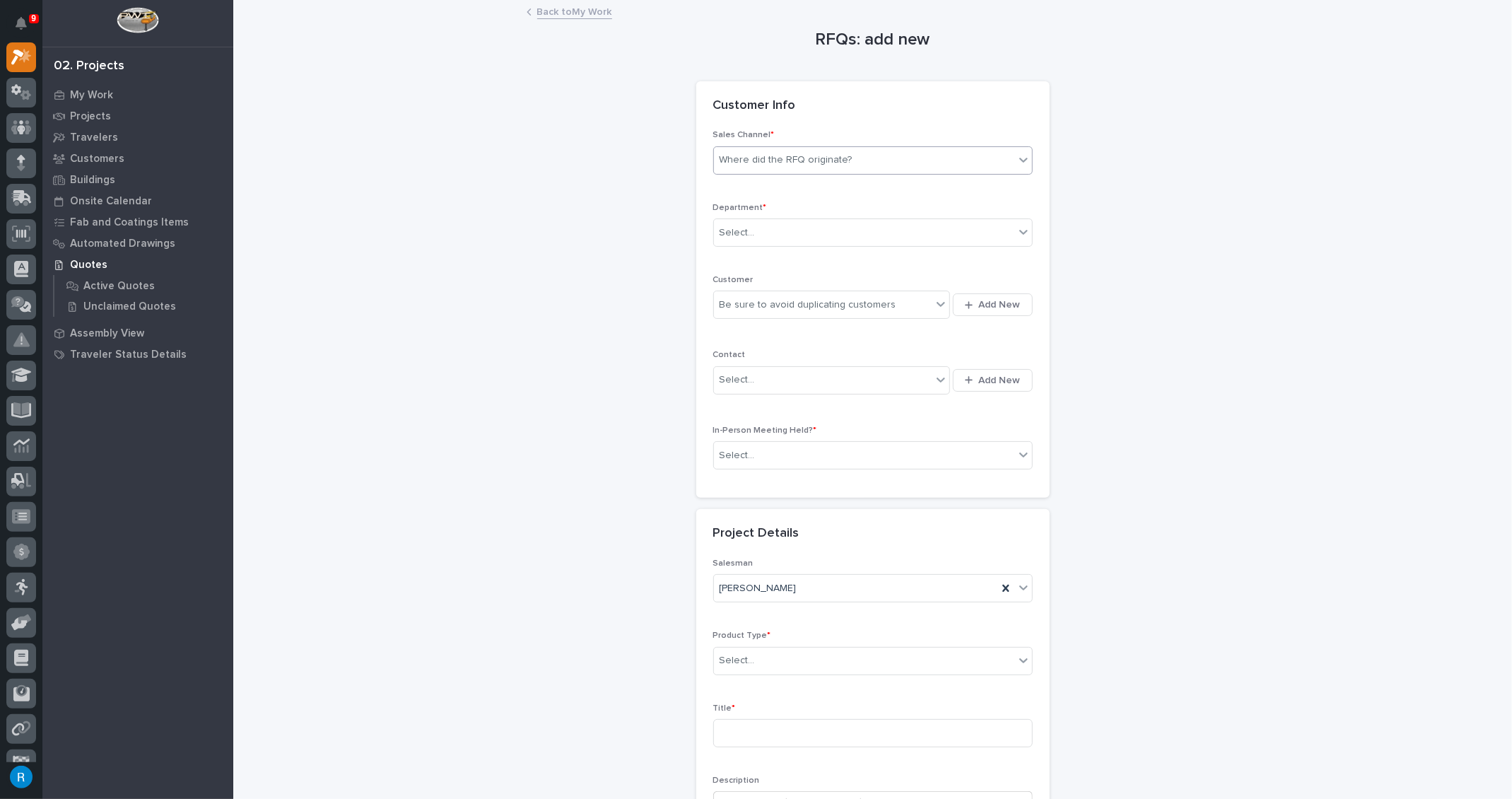
click at [927, 171] on div "Where did the RFQ originate?" at bounding box center [864, 160] width 301 height 24
click at [751, 235] on div "Stair Zone" at bounding box center [868, 235] width 318 height 24
click at [767, 236] on div "Select..." at bounding box center [864, 233] width 301 height 24
click at [746, 257] on span "National Sales" at bounding box center [751, 257] width 72 height 15
click at [903, 306] on div "Be sure to avoid duplicating customers" at bounding box center [823, 305] width 219 height 24
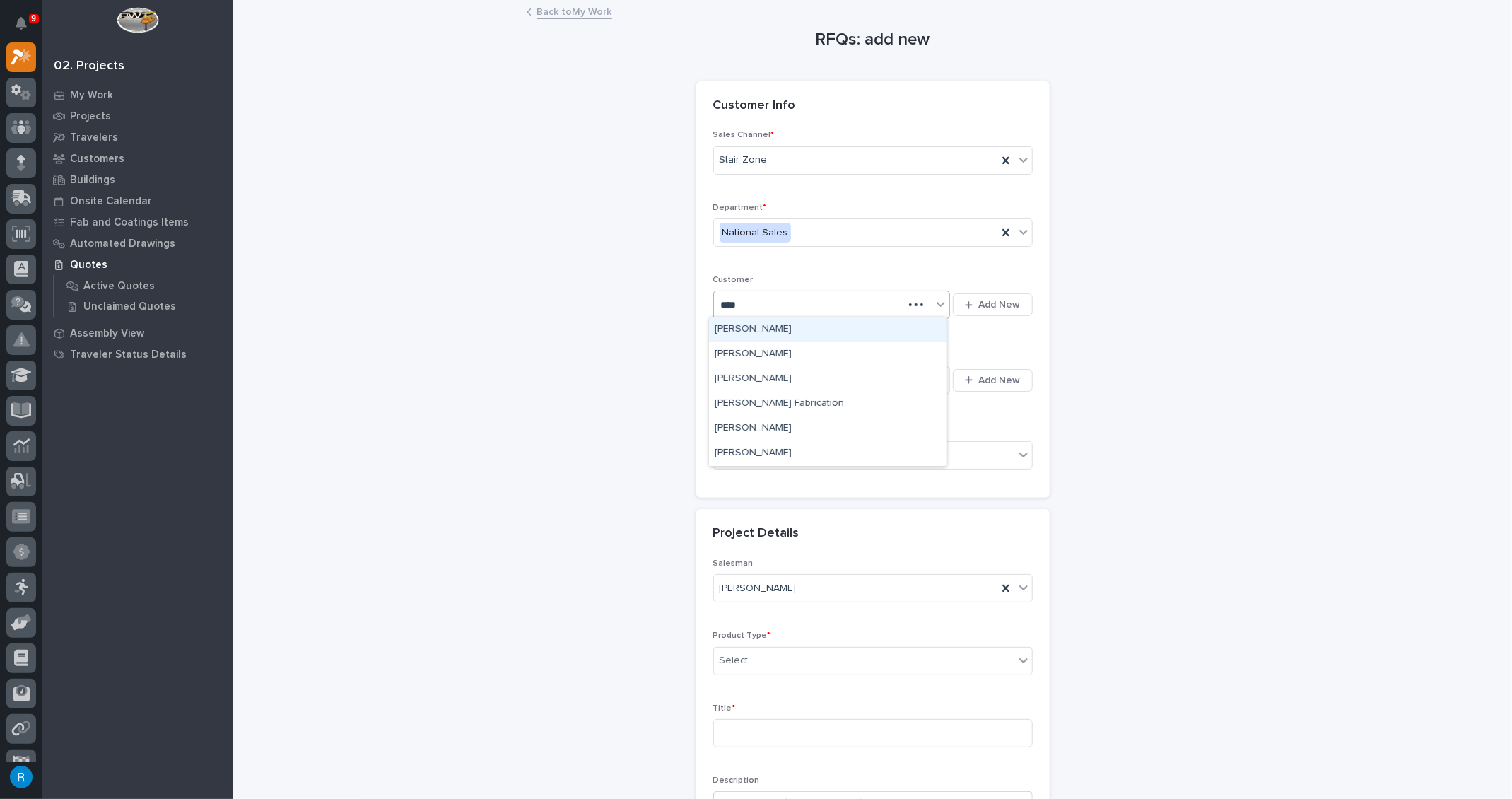
type input "*****"
click at [767, 401] on div "[PERSON_NAME] Fabrication" at bounding box center [828, 404] width 238 height 24
drag, startPoint x: 892, startPoint y: 376, endPoint x: 894, endPoint y: 388, distance: 12.2
click at [892, 381] on div "Select..." at bounding box center [823, 380] width 219 height 24
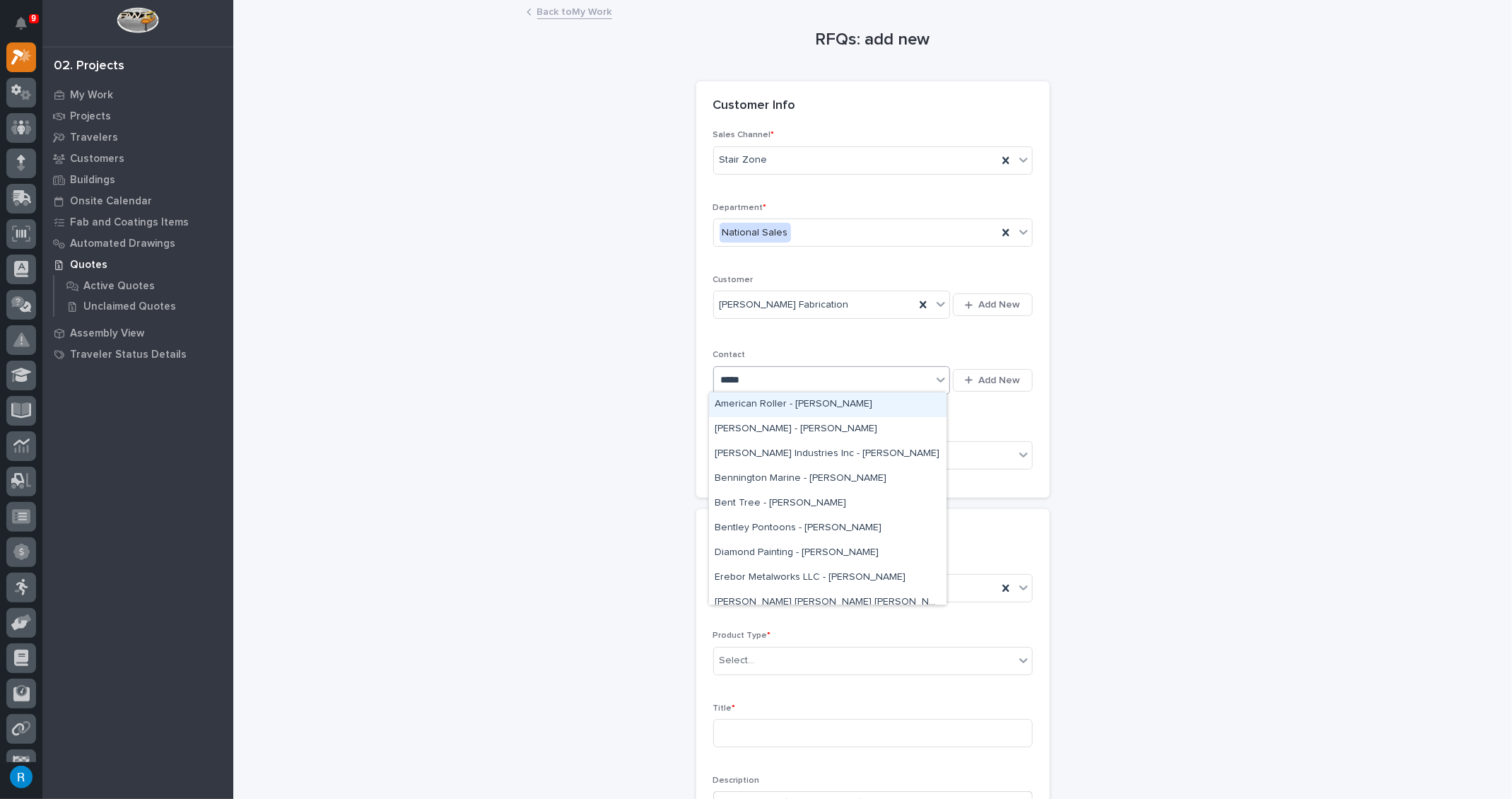
type input "******"
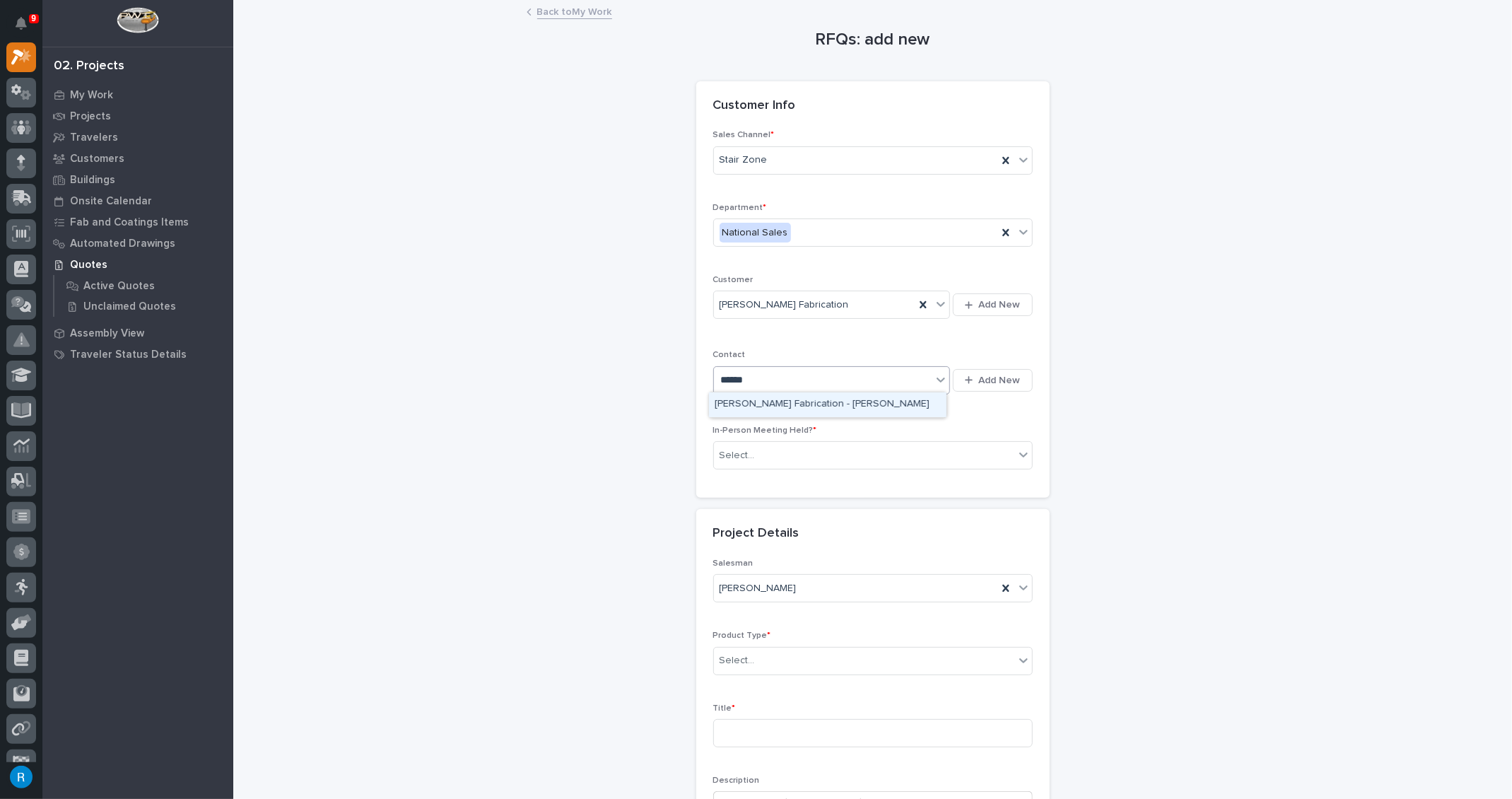
drag, startPoint x: 764, startPoint y: 398, endPoint x: 772, endPoint y: 402, distance: 8.9
click at [764, 398] on div "Jason Skipworth Fabrication - Ben Drayer" at bounding box center [828, 404] width 238 height 24
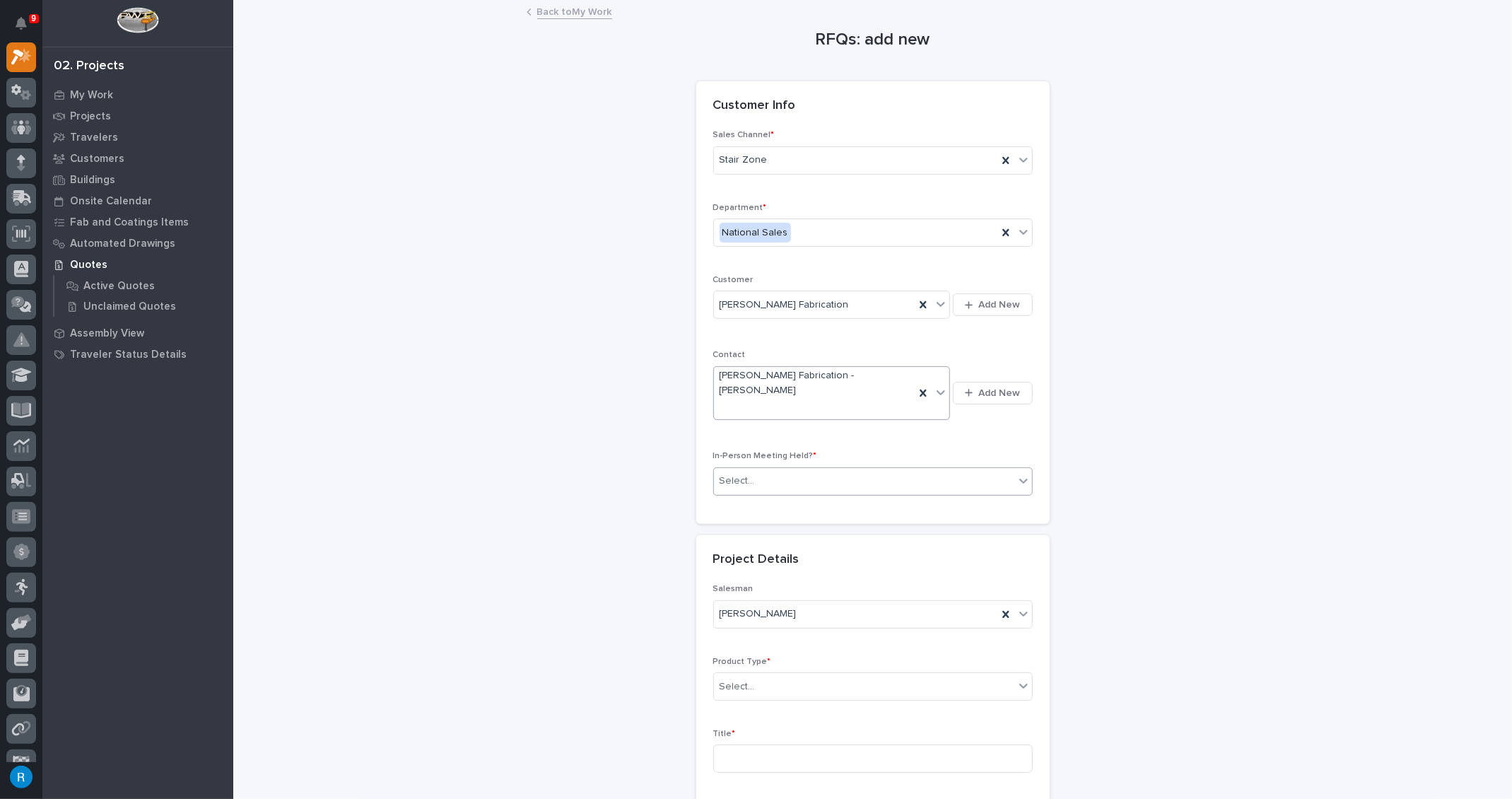
click at [754, 469] on div "Select..." at bounding box center [864, 481] width 301 height 24
click at [720, 509] on span "No" at bounding box center [724, 503] width 19 height 15
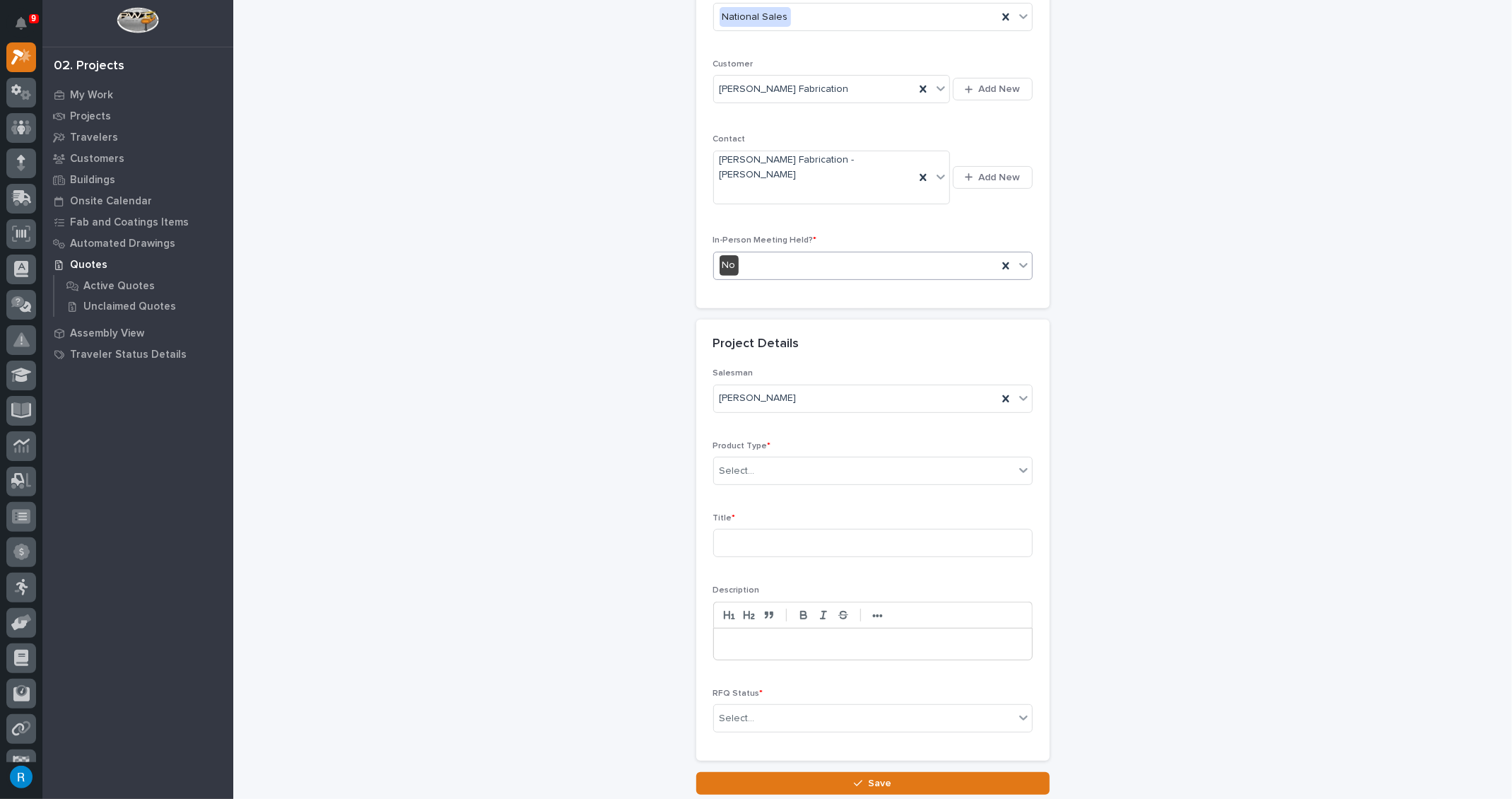
scroll to position [257, 0]
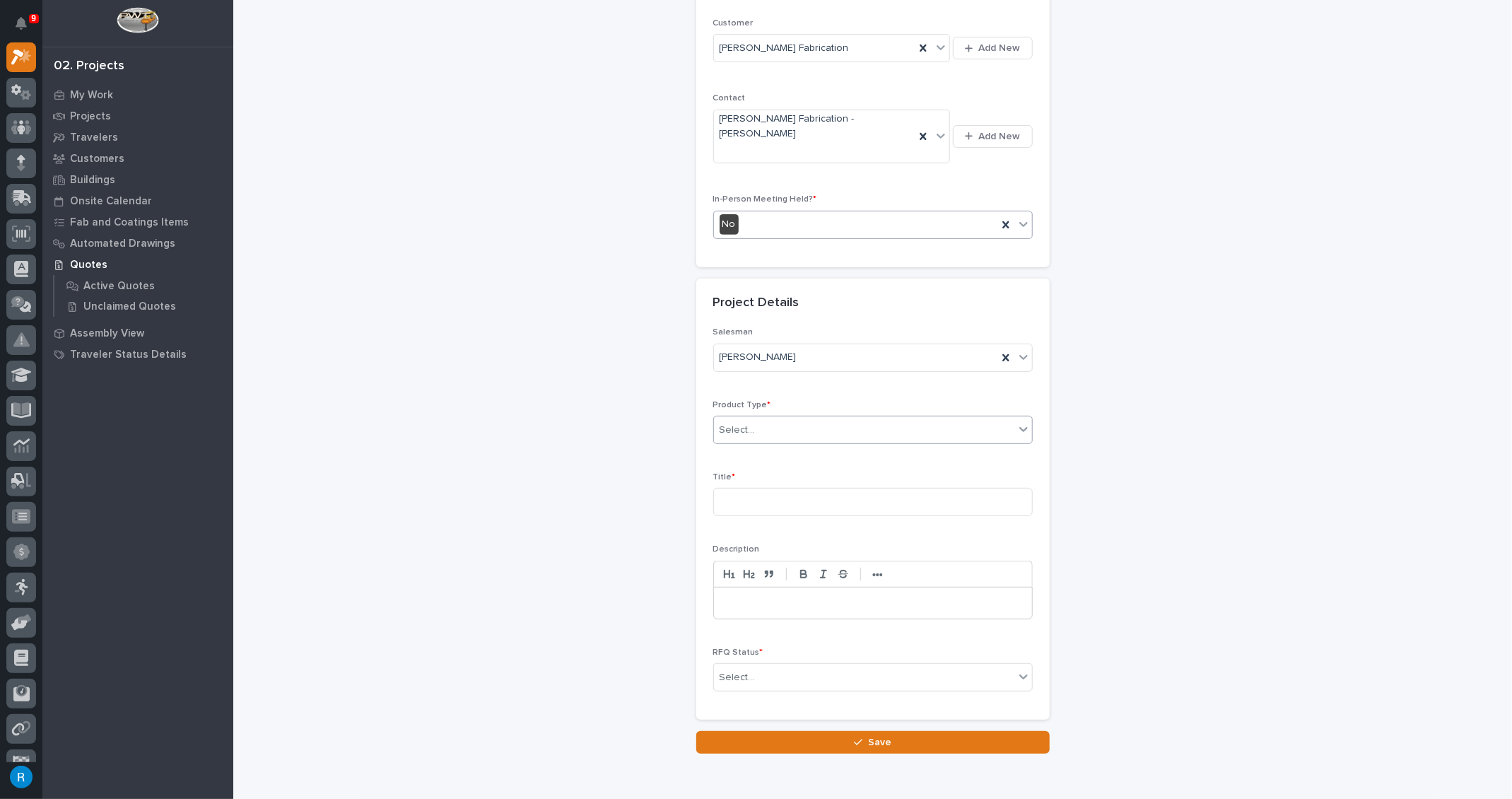
click at [761, 419] on div "Select..." at bounding box center [864, 430] width 301 height 24
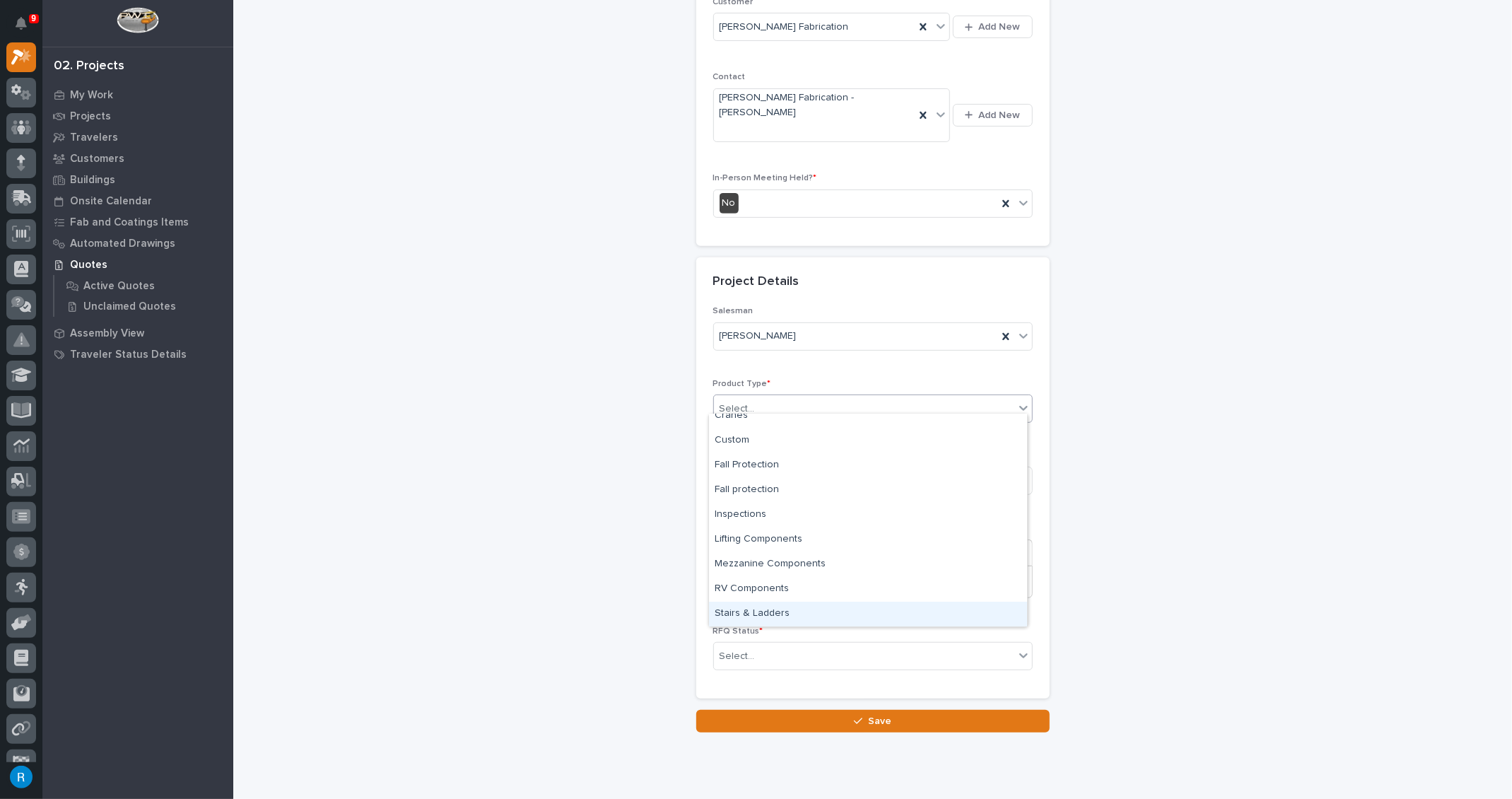
scroll to position [290, 0]
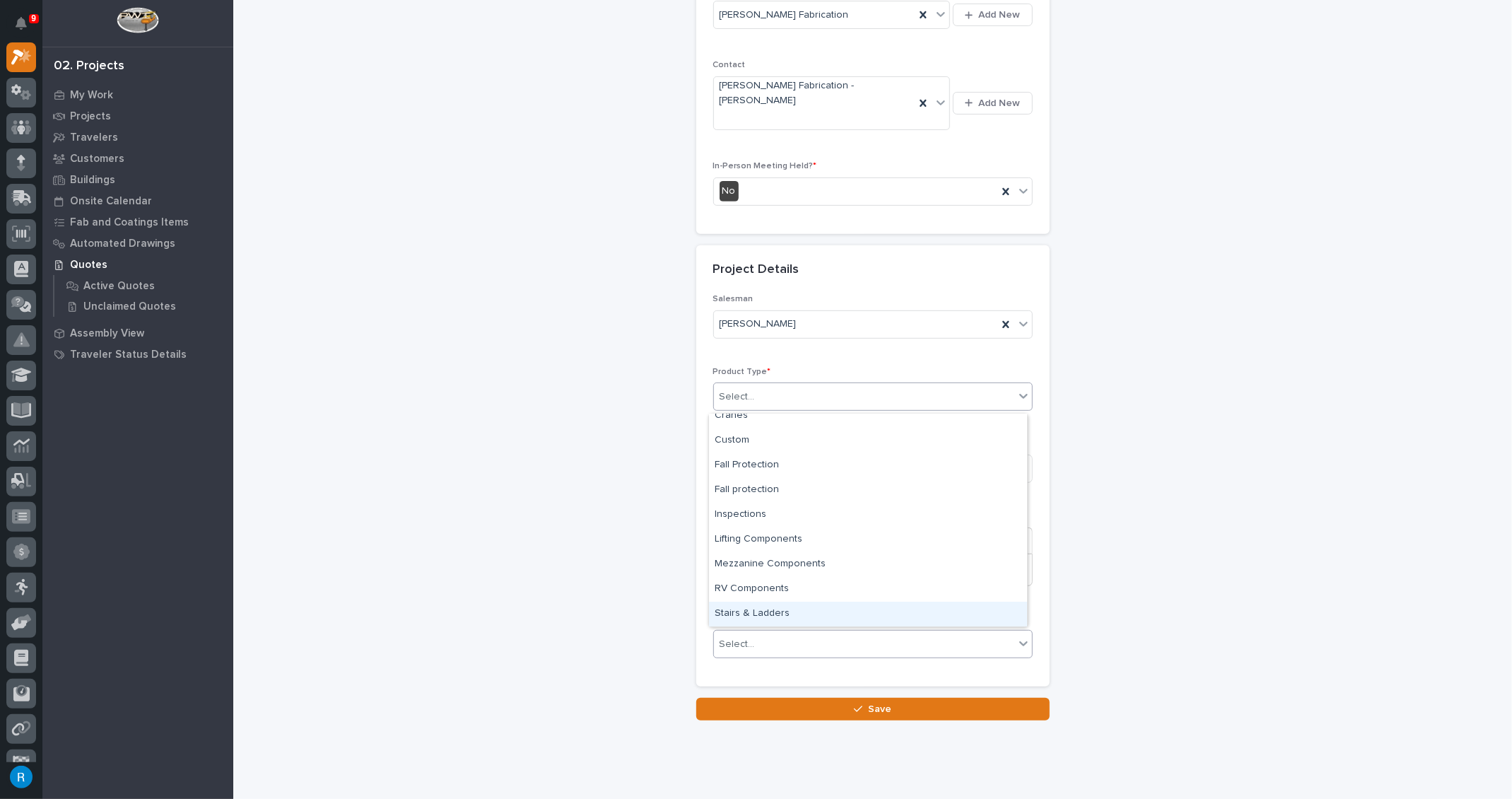
click at [742, 616] on div "Stairs & Ladders" at bounding box center [868, 614] width 318 height 24
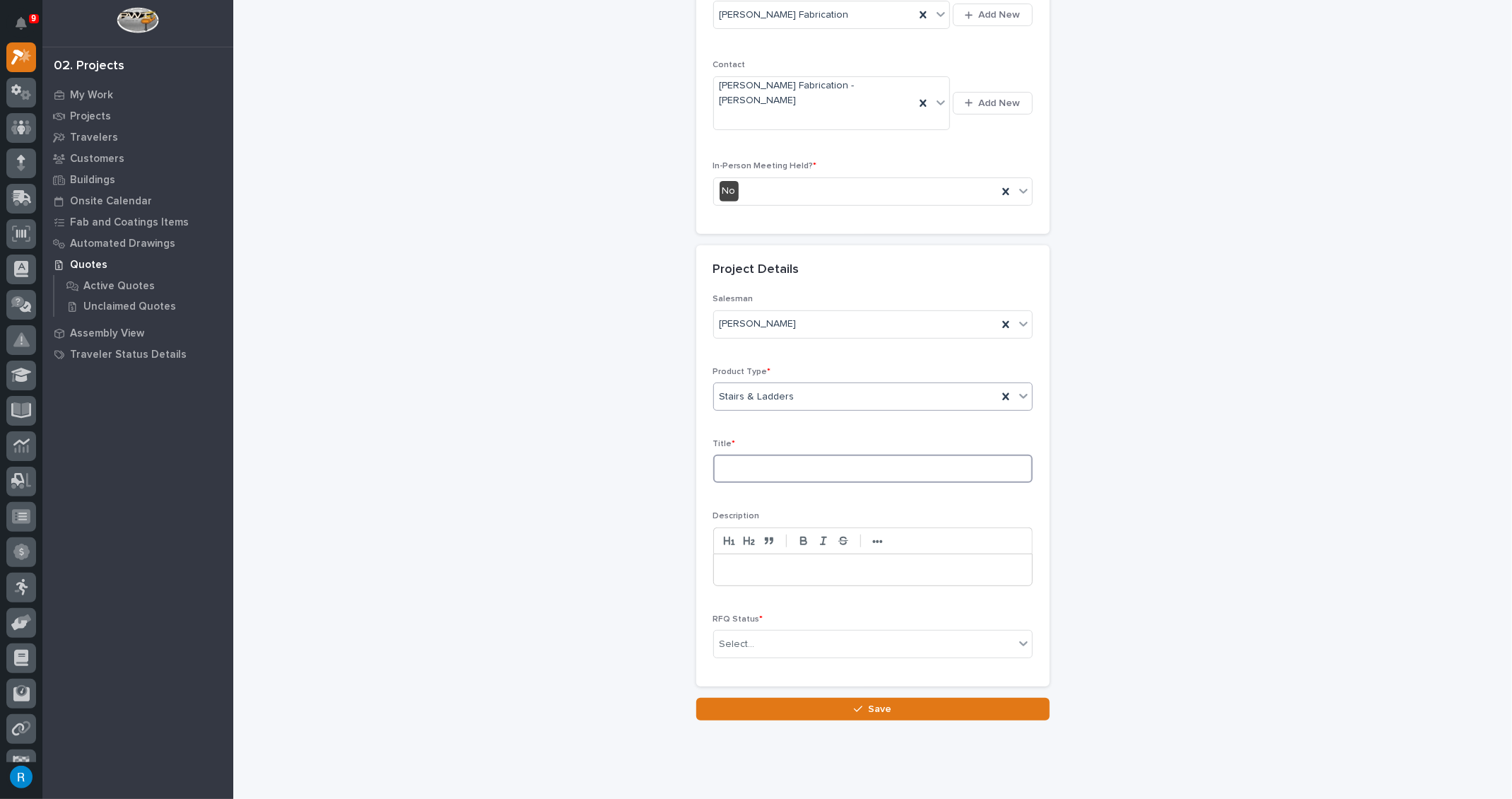
click at [754, 455] on input at bounding box center [873, 468] width 320 height 28
type input "12 Straight Stairs"
click at [774, 563] on p at bounding box center [873, 570] width 297 height 14
click at [728, 563] on p at bounding box center [873, 570] width 297 height 14
click at [861, 632] on div "Select..." at bounding box center [864, 644] width 301 height 24
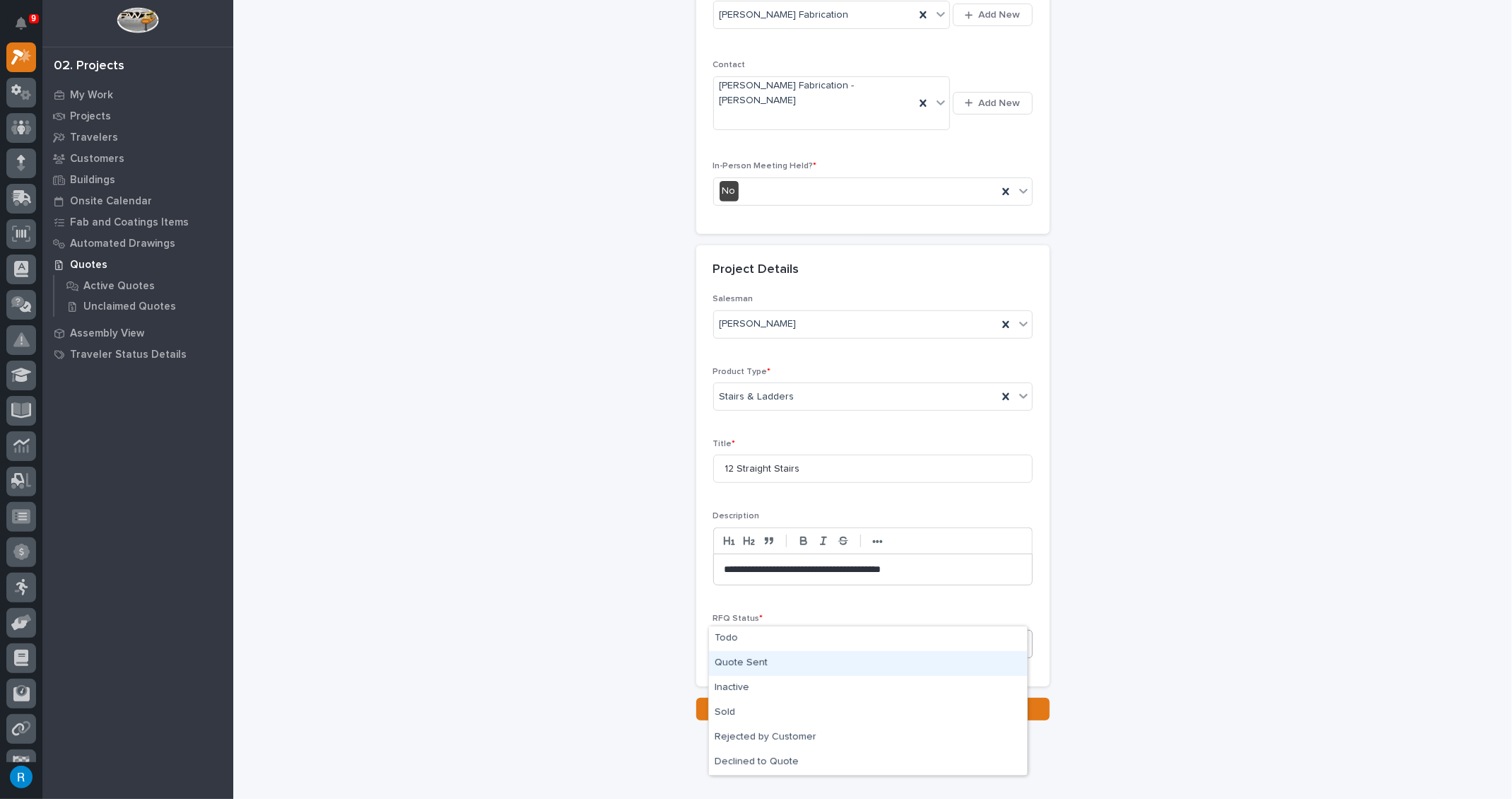
click at [739, 663] on div "Quote Sent" at bounding box center [868, 663] width 318 height 24
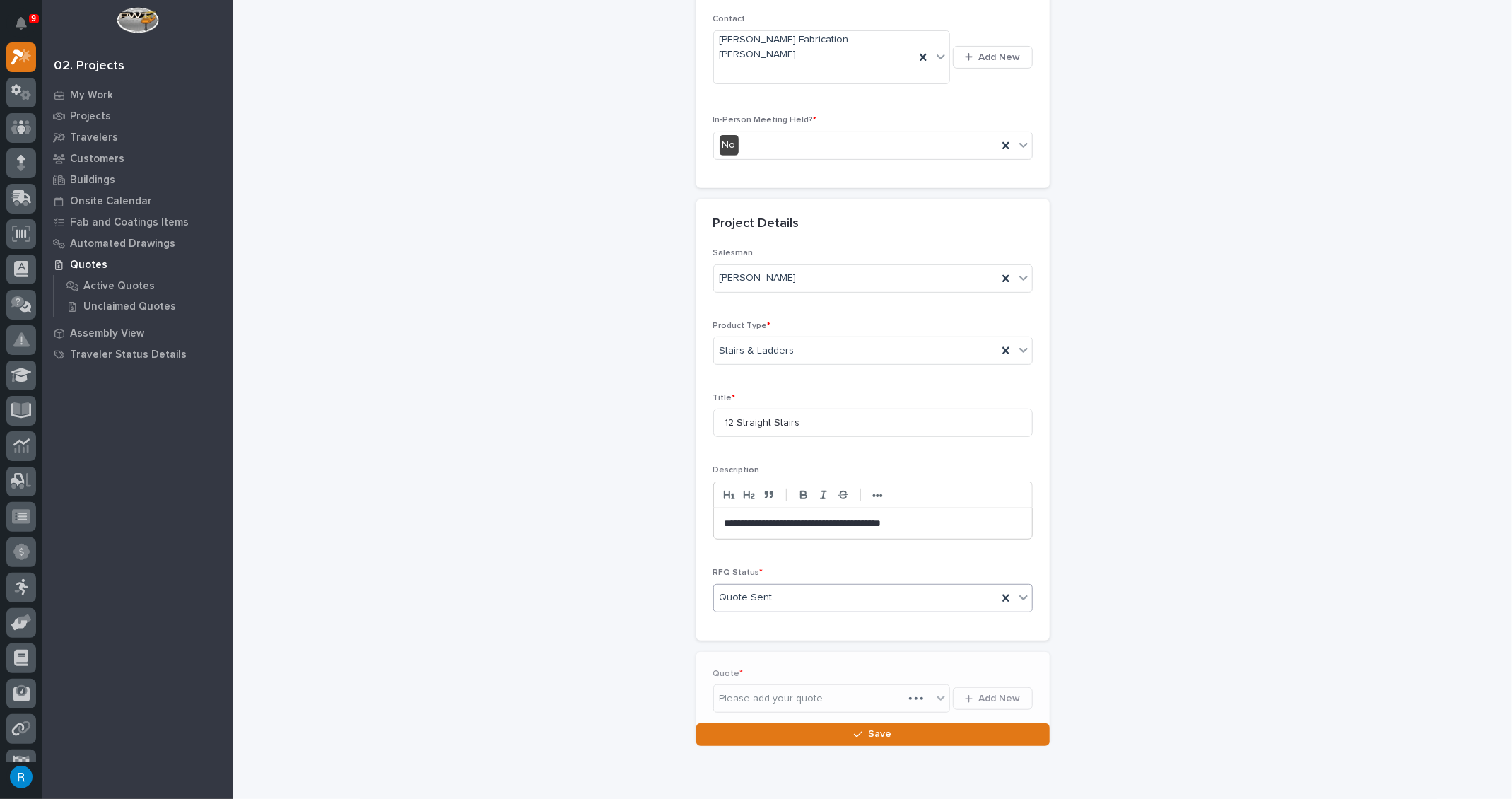
scroll to position [341, 0]
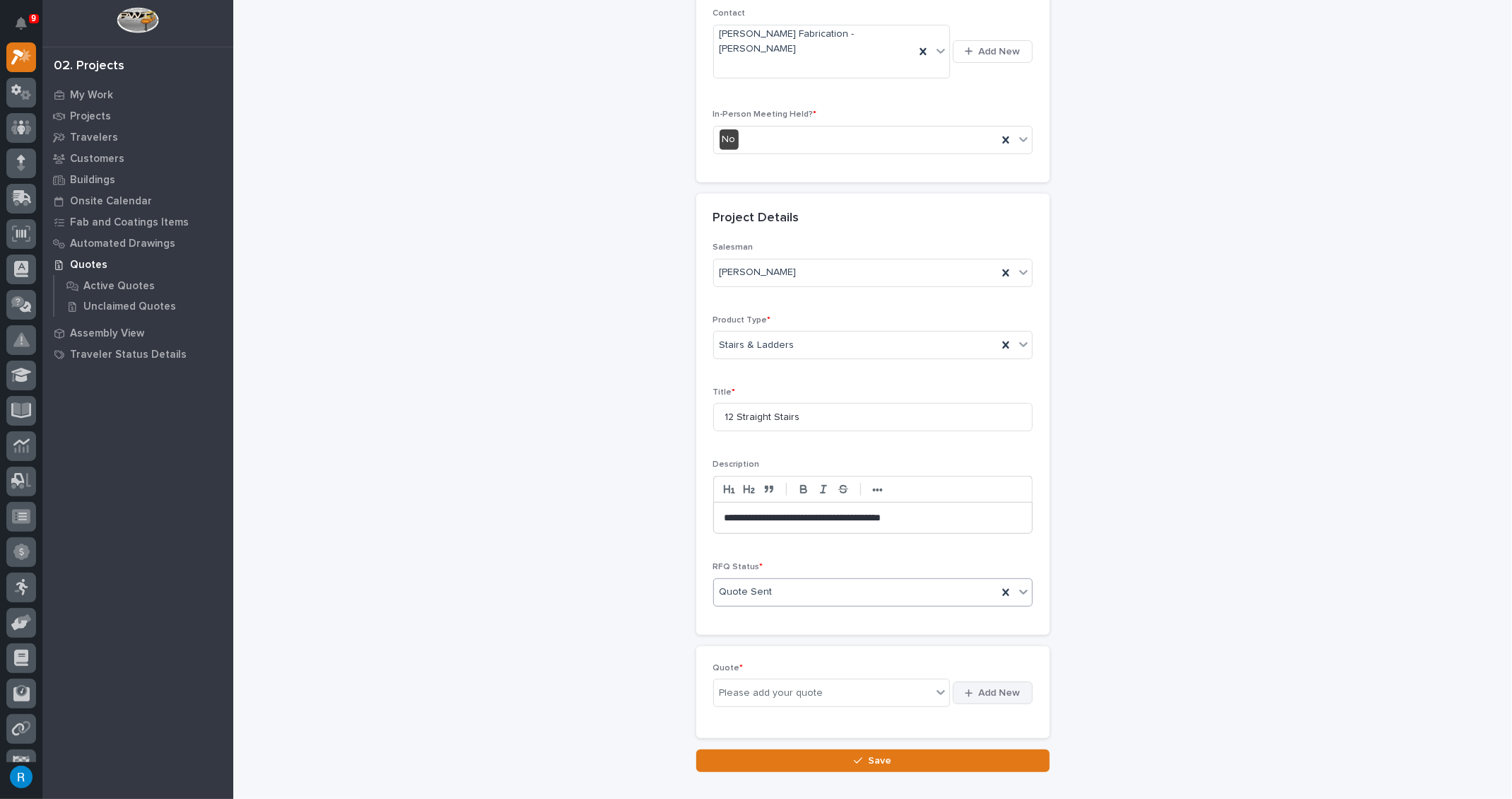
click at [994, 686] on span "Add New" at bounding box center [1000, 692] width 42 height 13
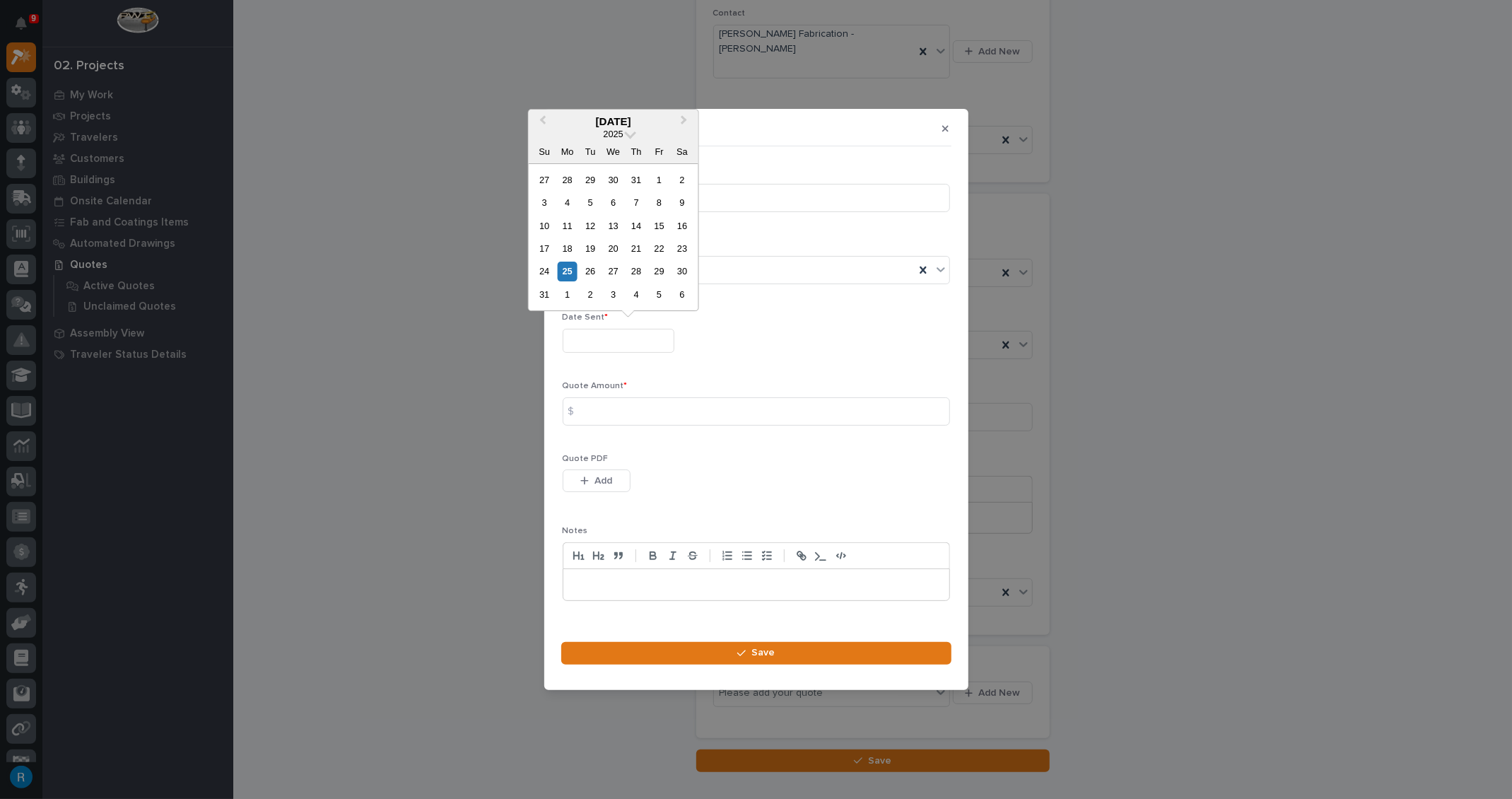
click at [596, 343] on input "text" at bounding box center [618, 341] width 112 height 24
click at [662, 251] on div "22" at bounding box center [659, 248] width 19 height 19
type input "**********"
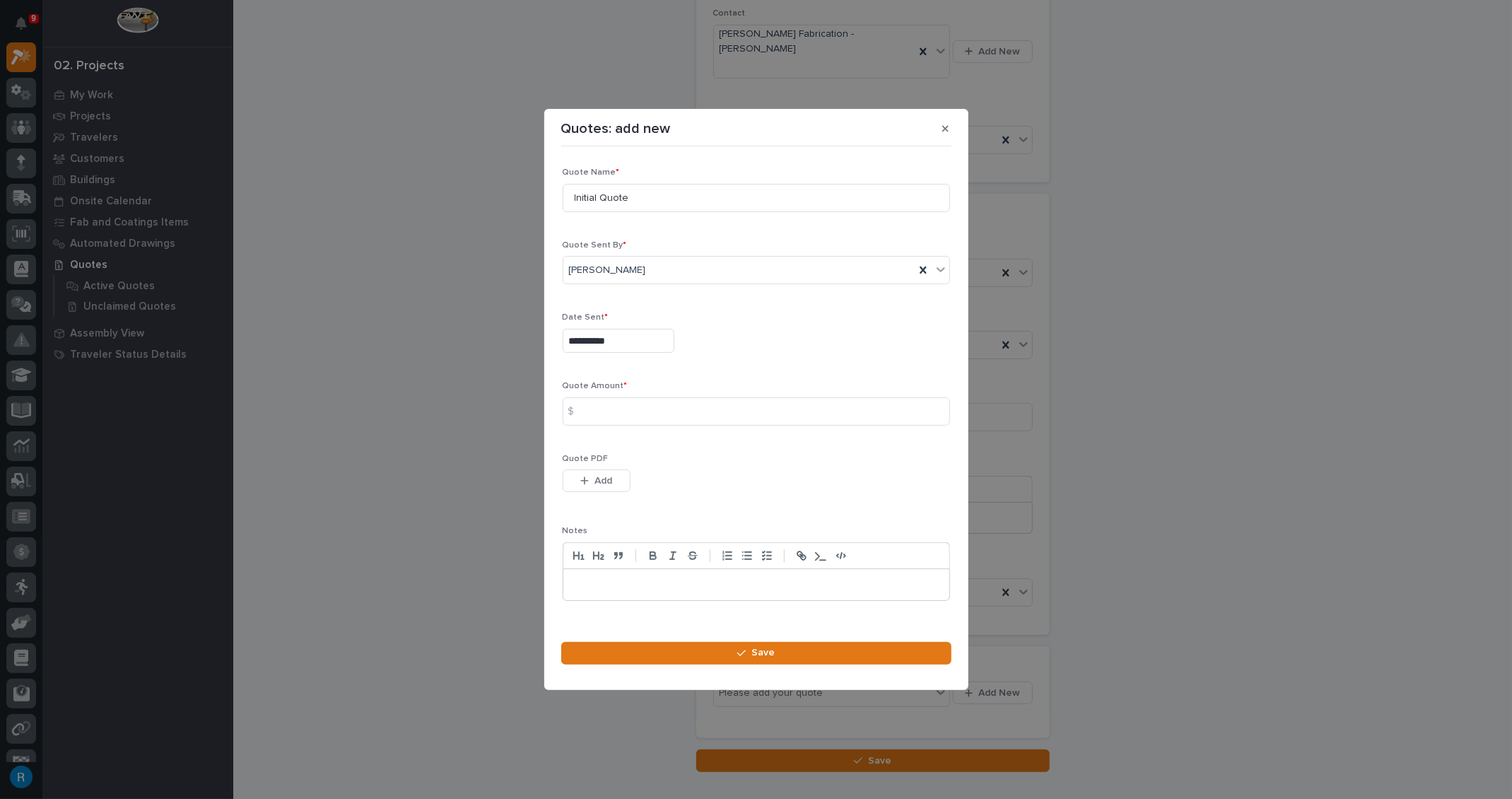
click at [589, 411] on div "$" at bounding box center [576, 411] width 28 height 28
click at [581, 404] on div "$" at bounding box center [576, 411] width 28 height 28
click at [605, 481] on span "Add" at bounding box center [603, 481] width 18 height 13
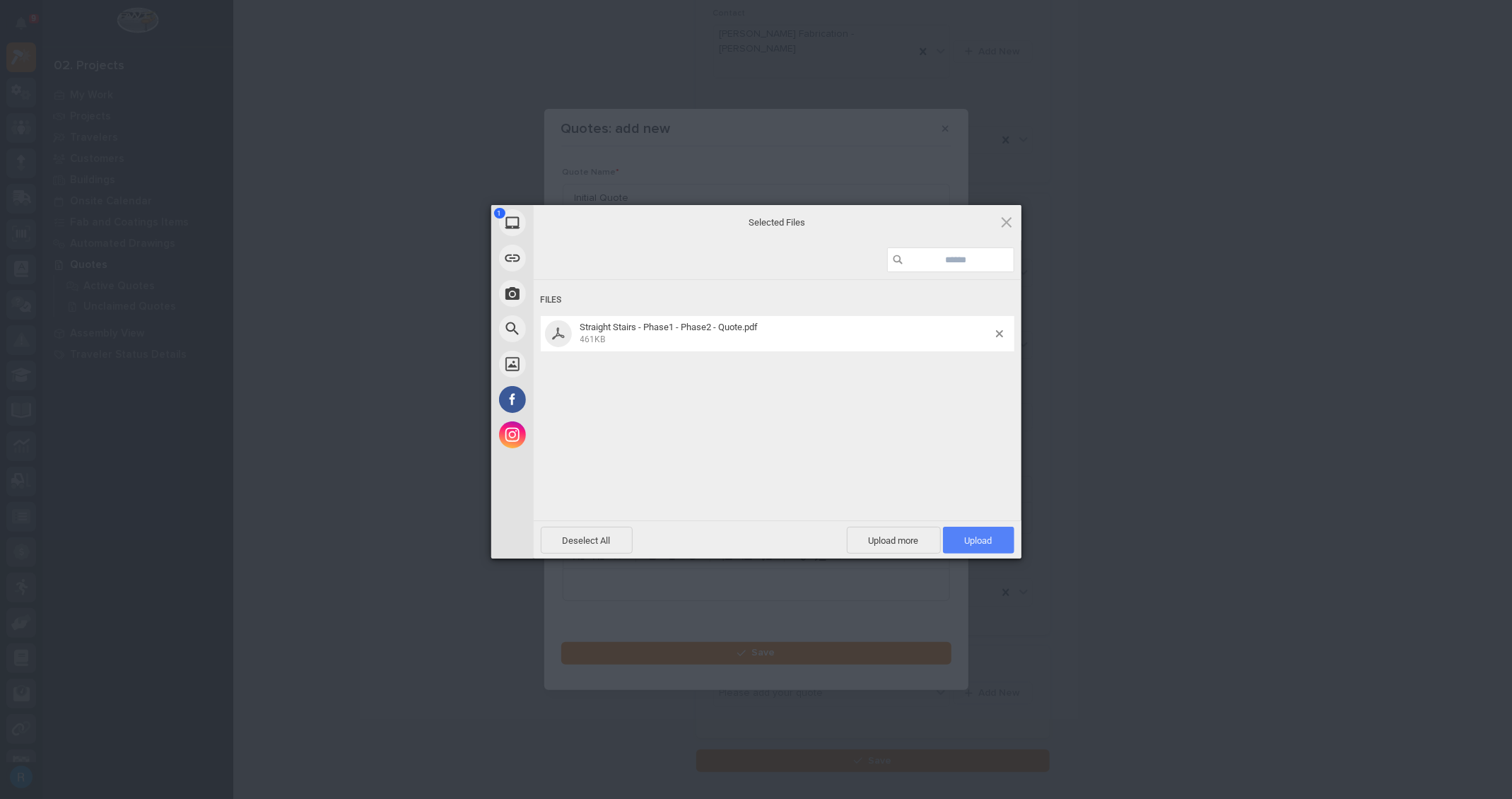
click at [964, 545] on span "Upload 1" at bounding box center [978, 540] width 72 height 27
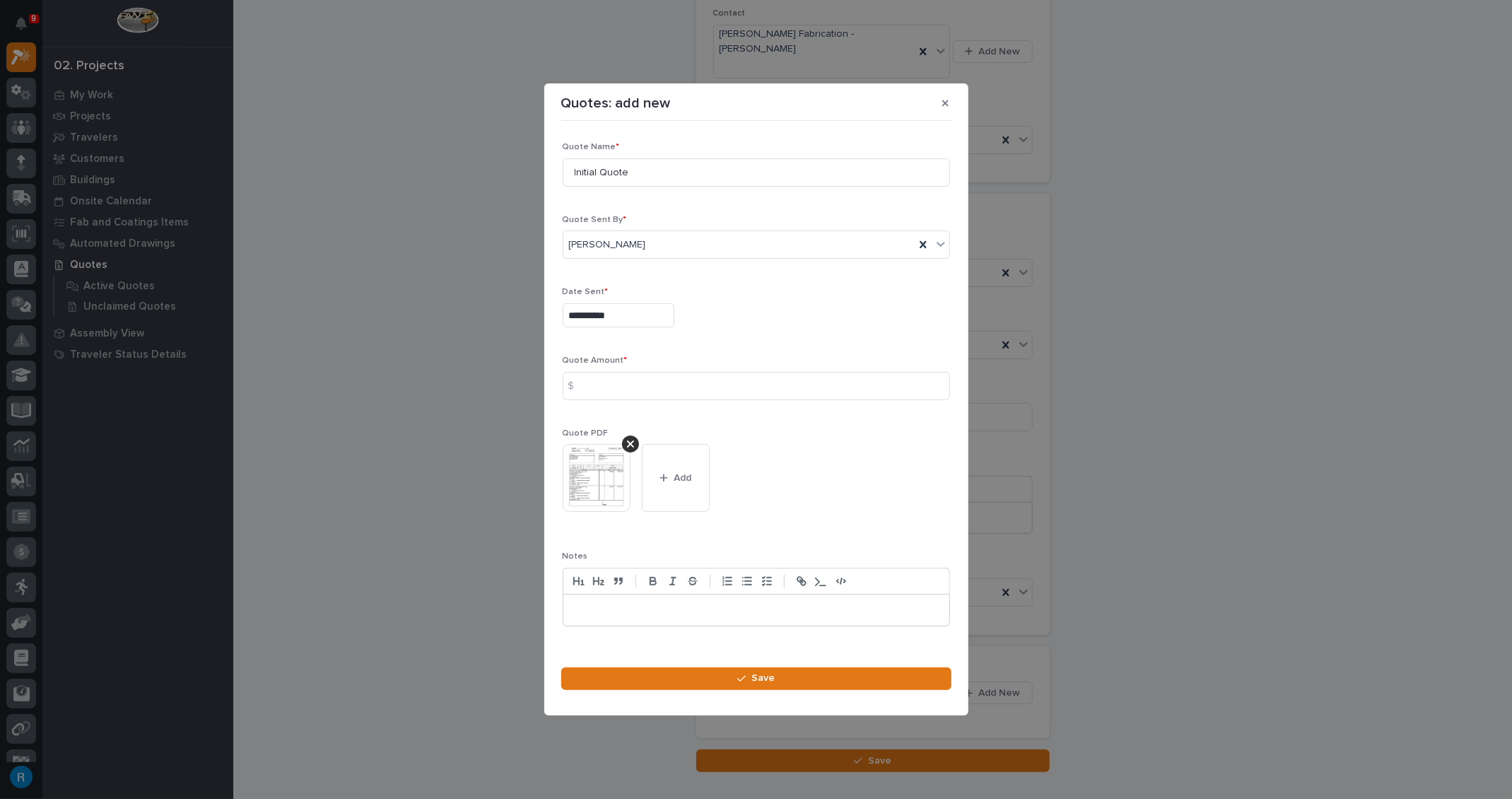
click at [586, 382] on div "$" at bounding box center [576, 385] width 28 height 28
click at [666, 396] on input at bounding box center [756, 385] width 388 height 28
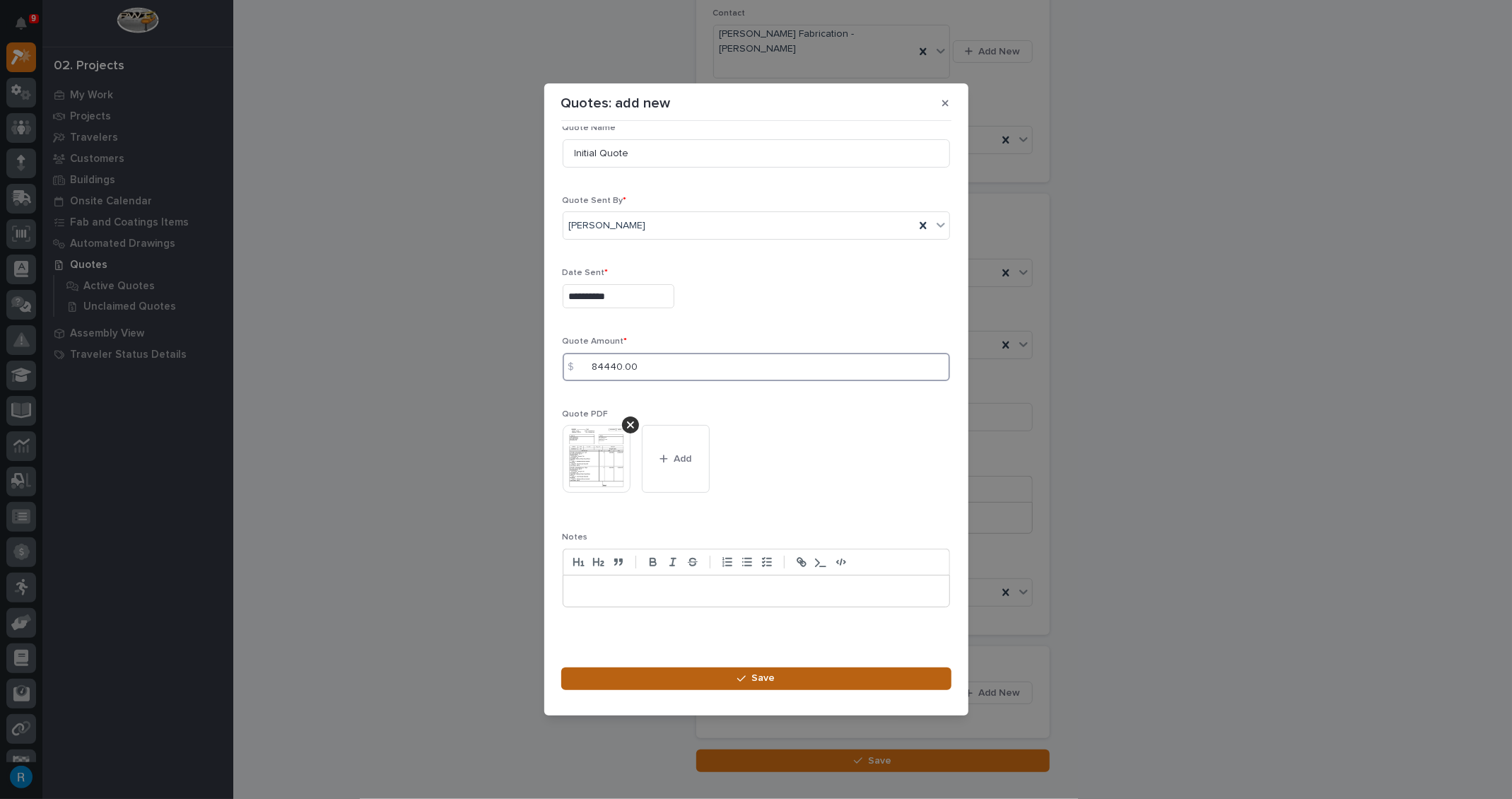
type input "84440.00"
click at [777, 682] on button "Save" at bounding box center [756, 679] width 390 height 23
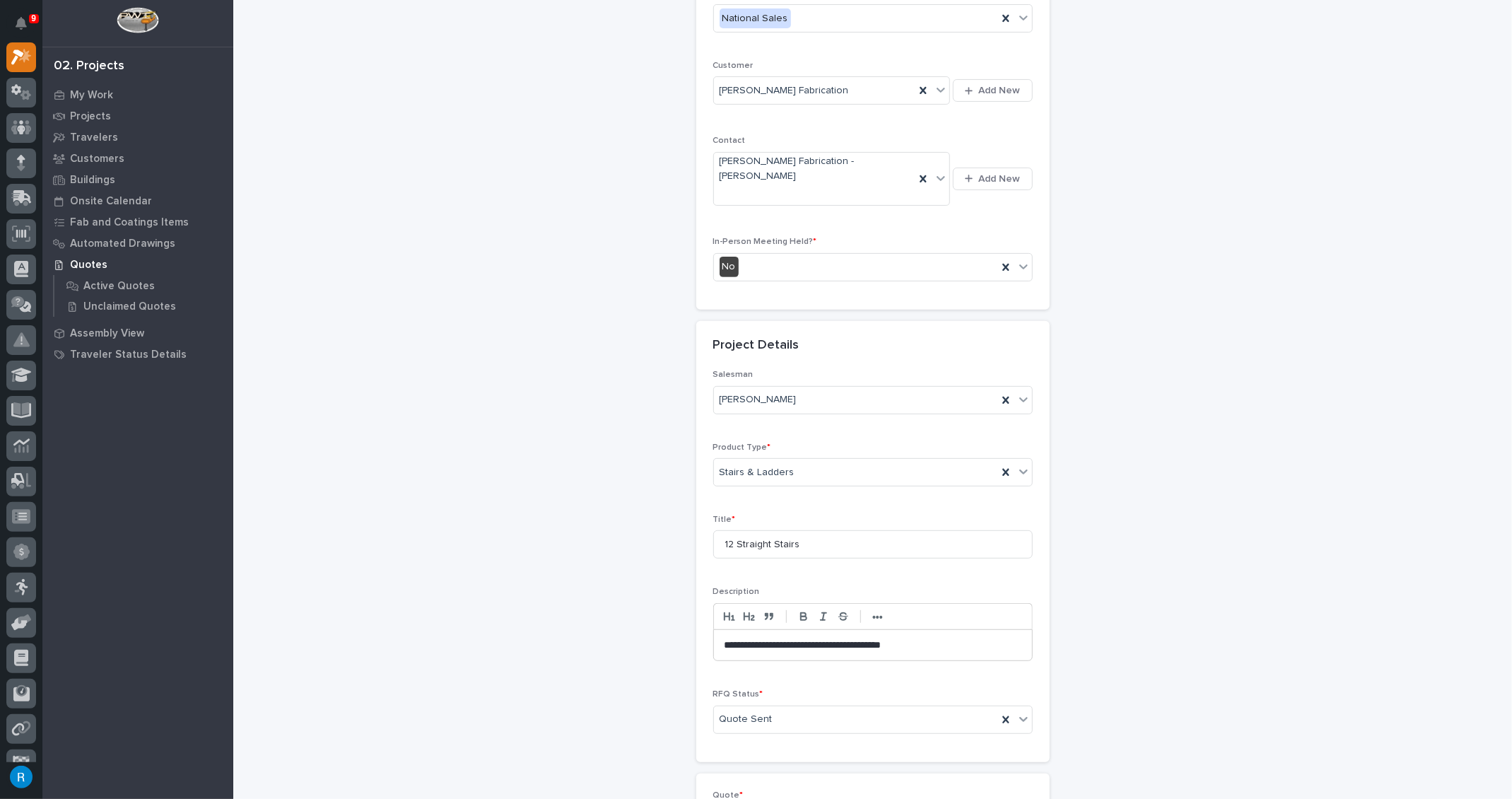
scroll to position [393, 0]
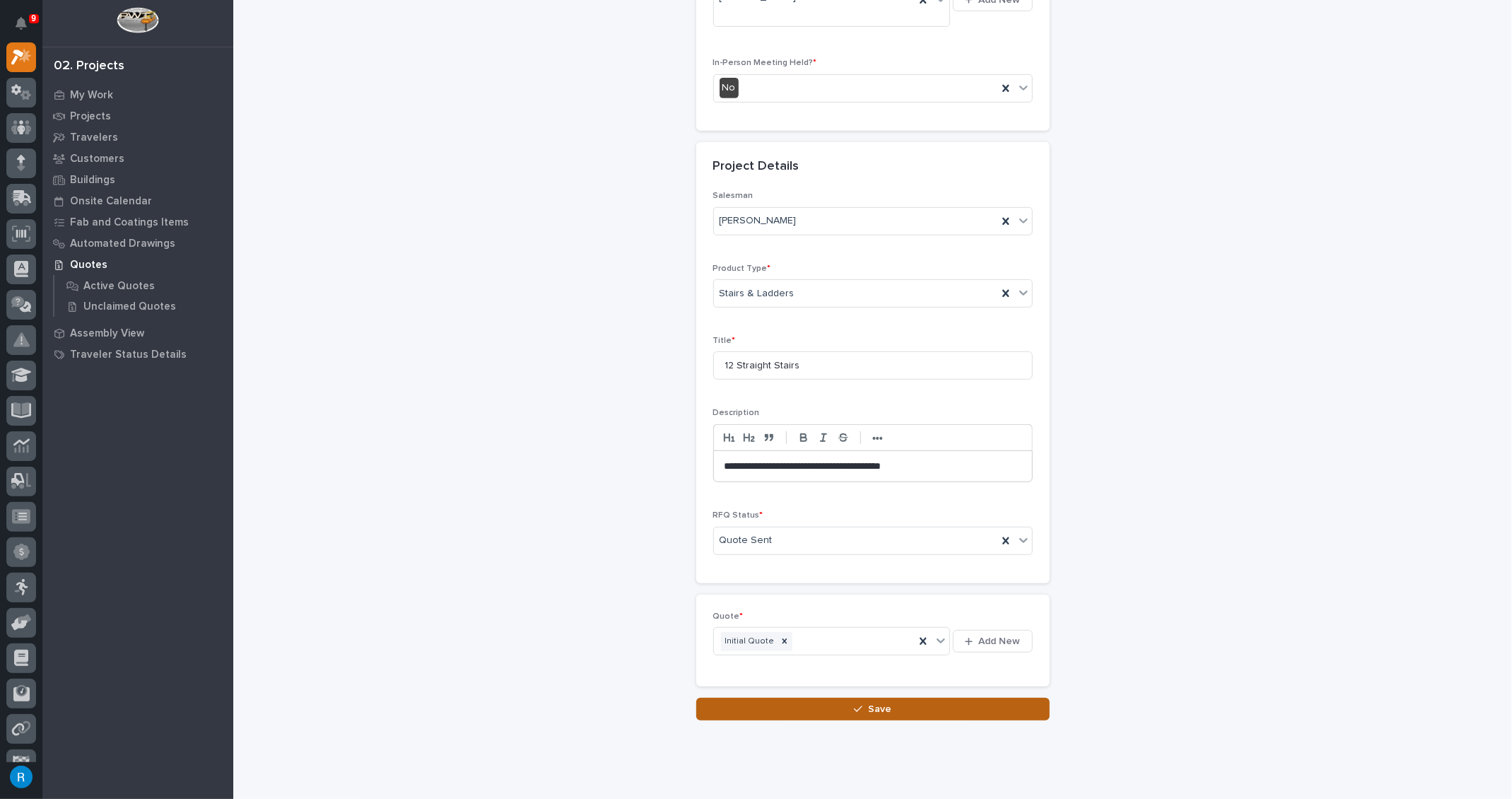
click at [853, 706] on icon "button" at bounding box center [857, 709] width 8 height 6
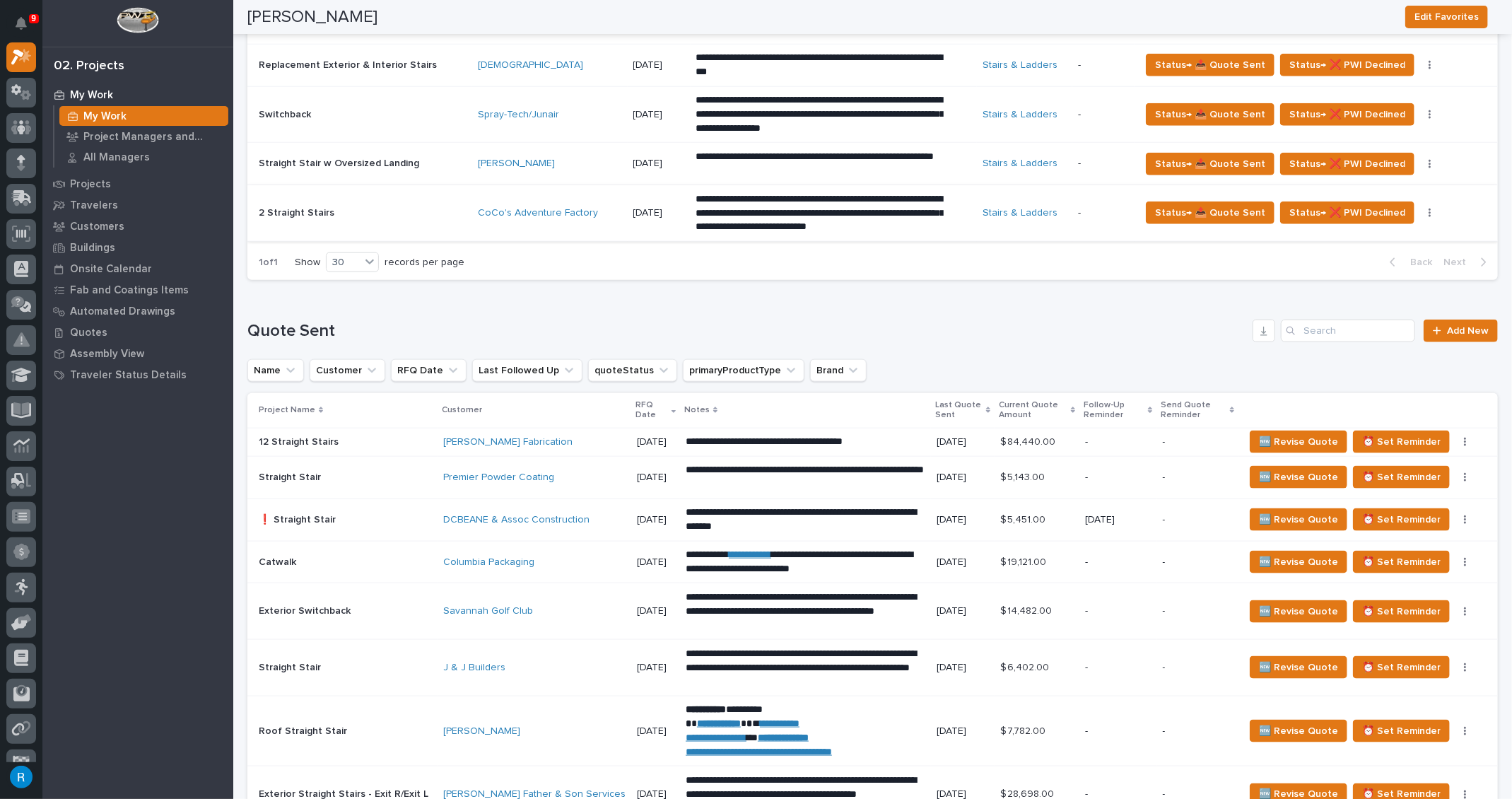
scroll to position [1092, 0]
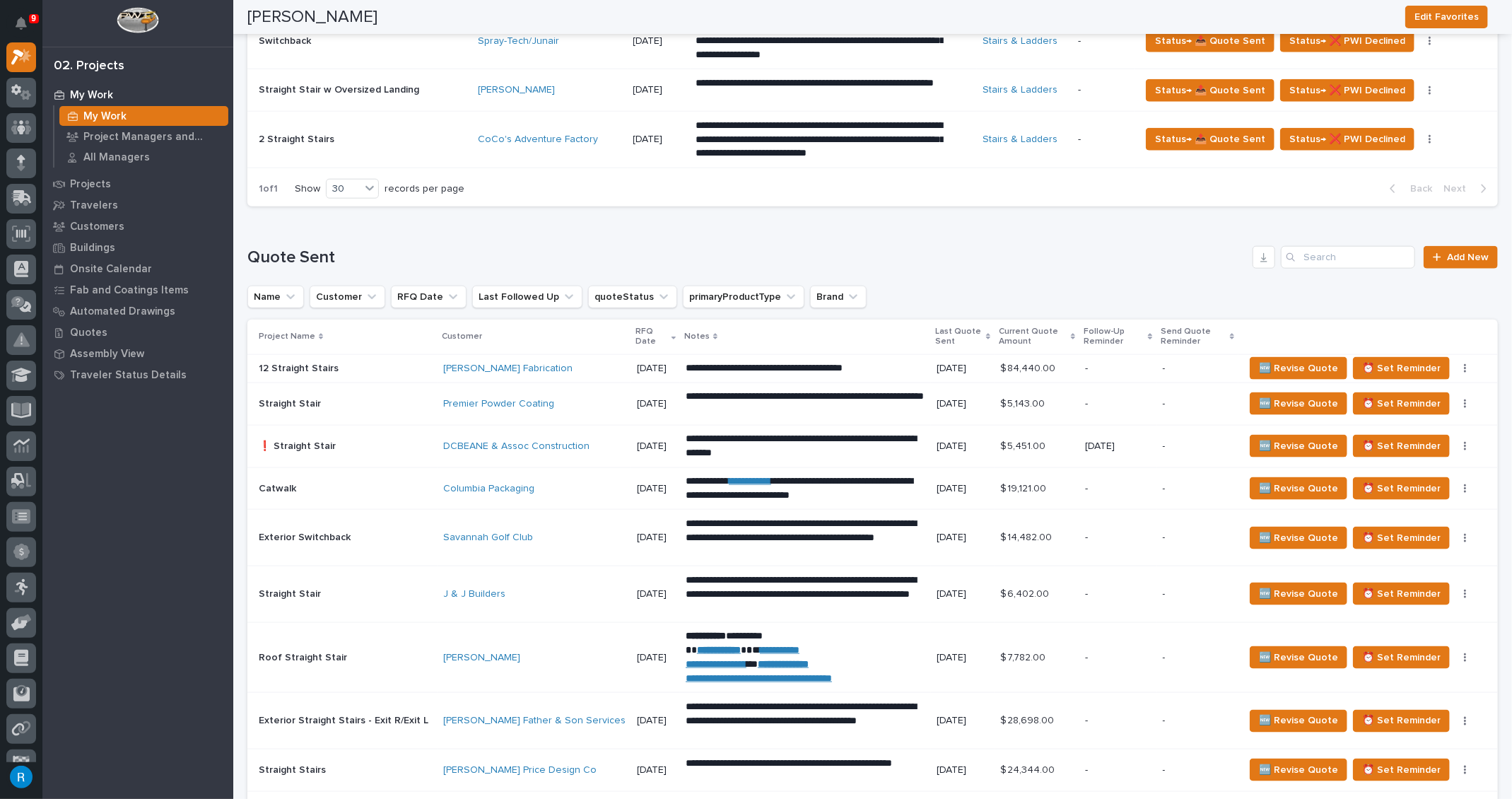
drag, startPoint x: 630, startPoint y: 369, endPoint x: 850, endPoint y: 365, distance: 220.0
click at [850, 365] on p "**********" at bounding box center [805, 368] width 240 height 14
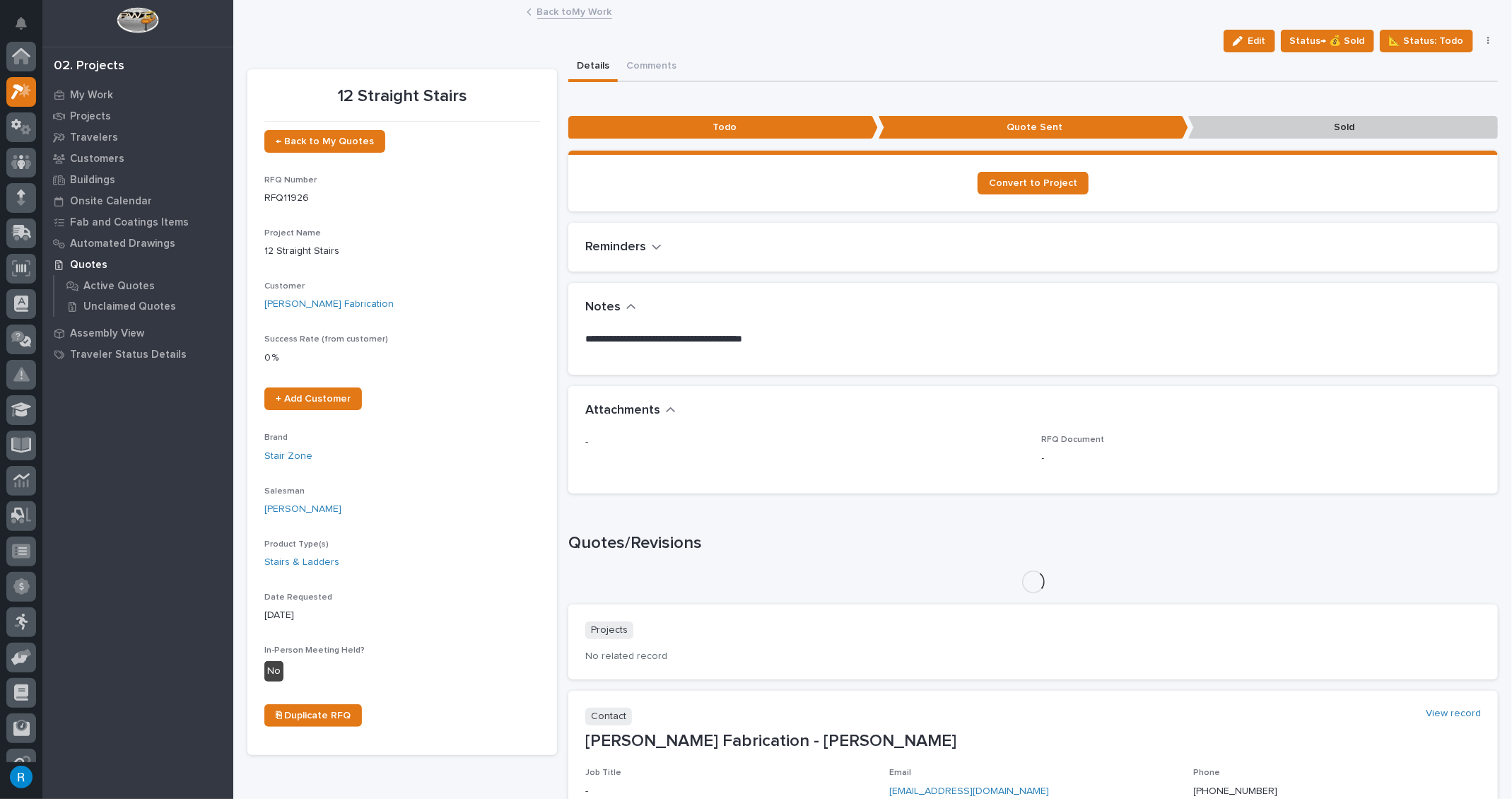
scroll to position [34, 0]
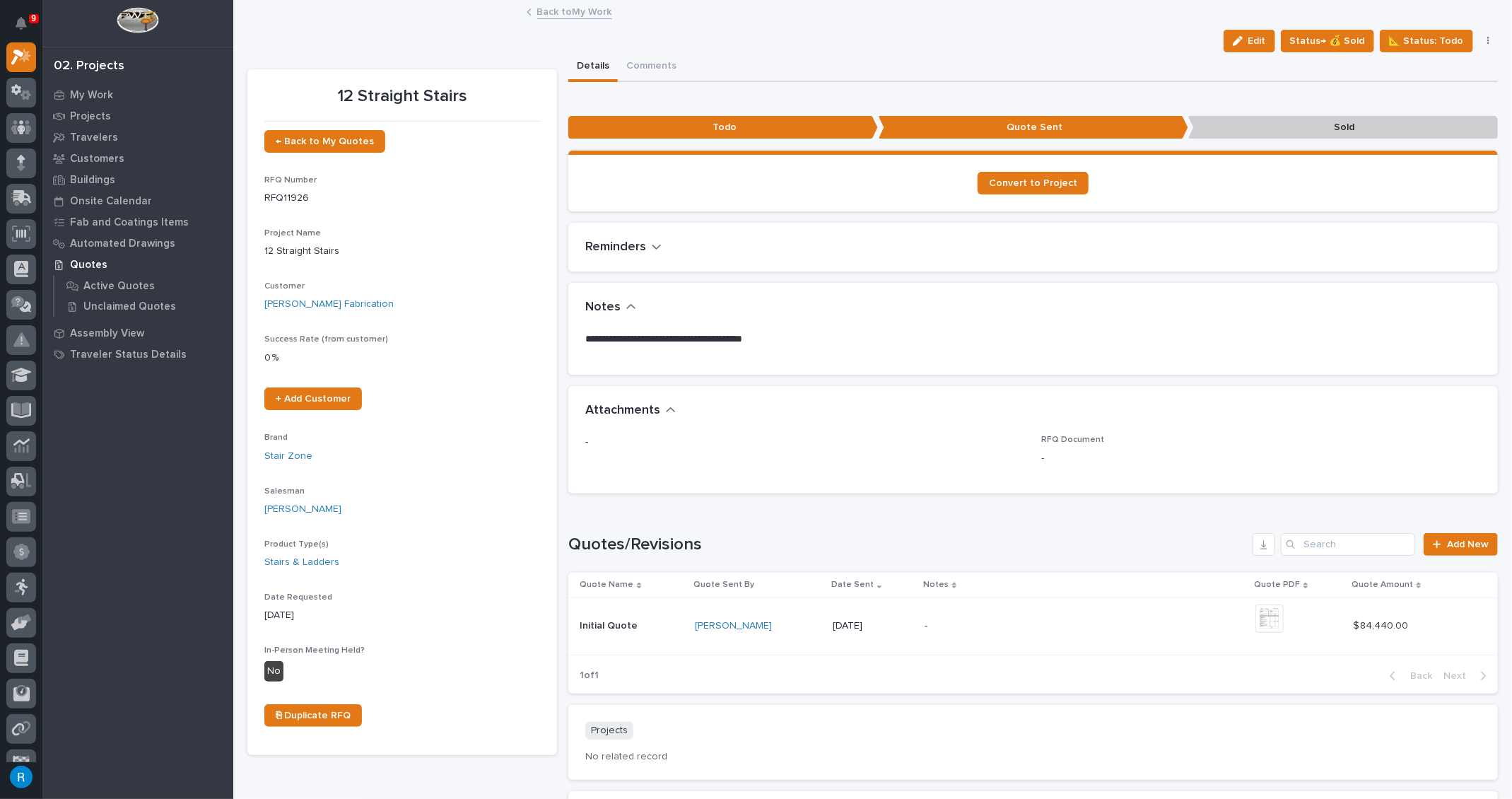
click at [1258, 43] on span "Edit" at bounding box center [1256, 40] width 18 height 13
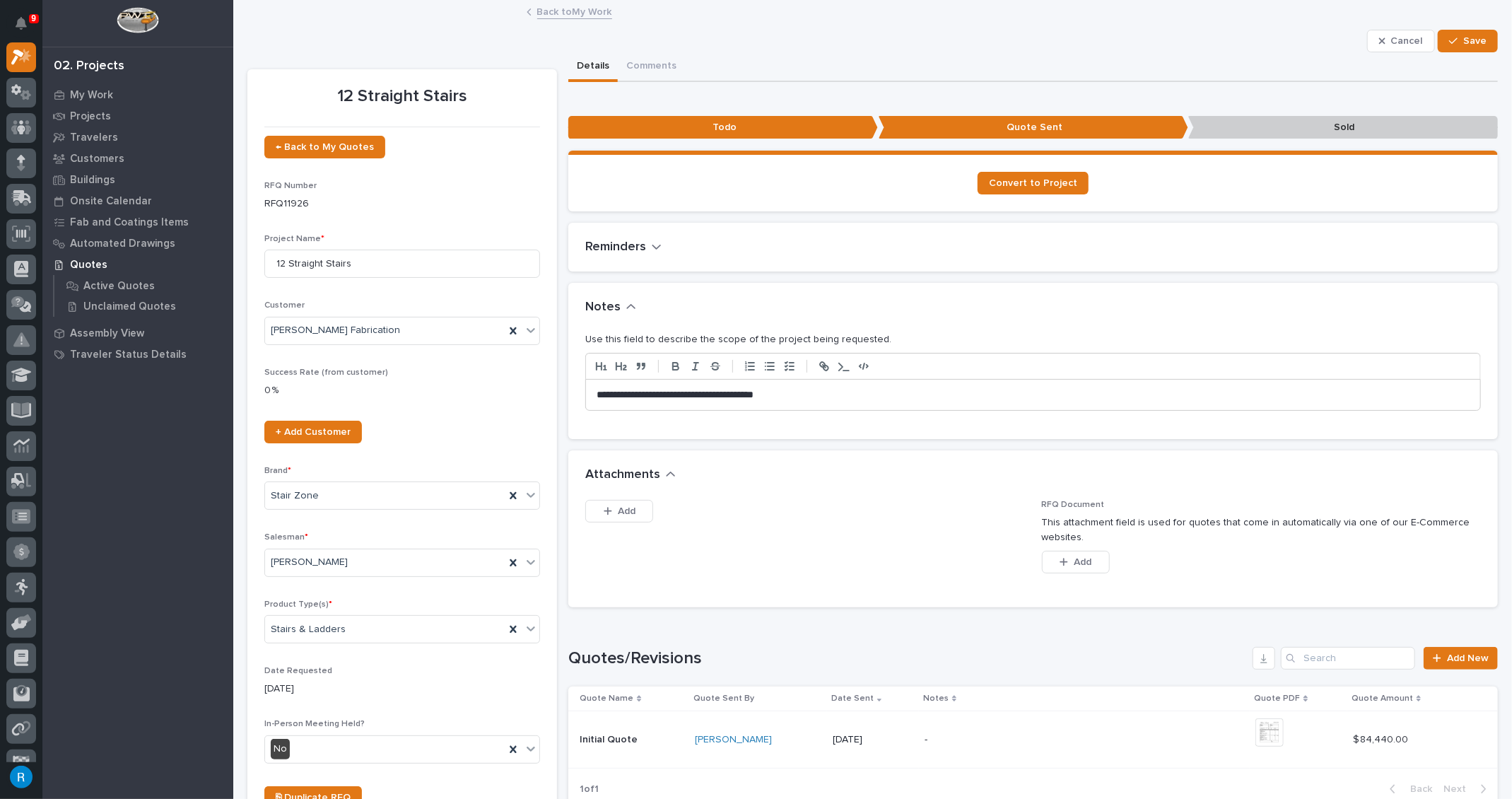
click at [592, 393] on div "**********" at bounding box center [1033, 395] width 894 height 31
click at [908, 394] on p "**********" at bounding box center [1029, 395] width 866 height 14
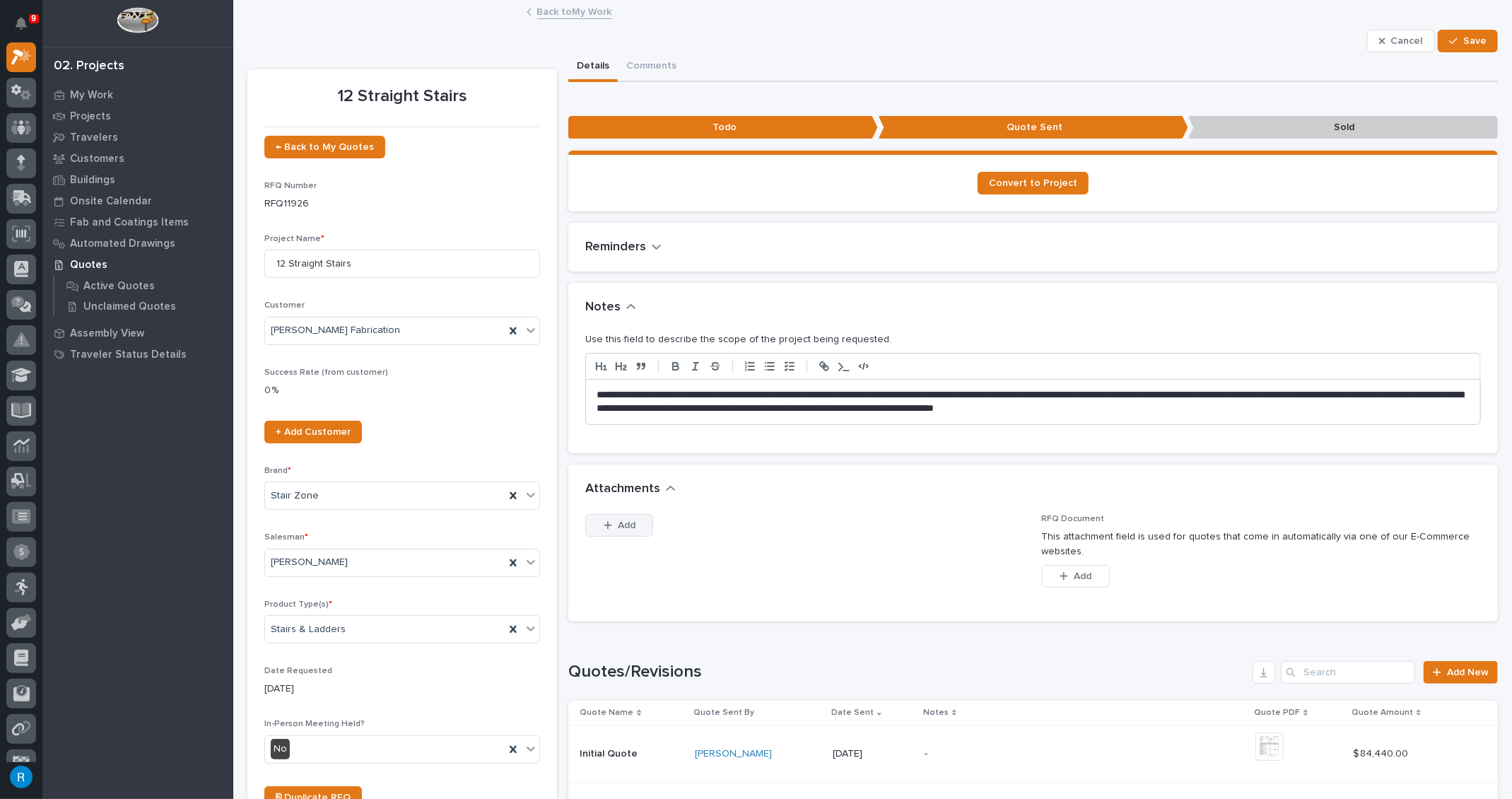
click at [621, 523] on span "Add" at bounding box center [626, 525] width 18 height 13
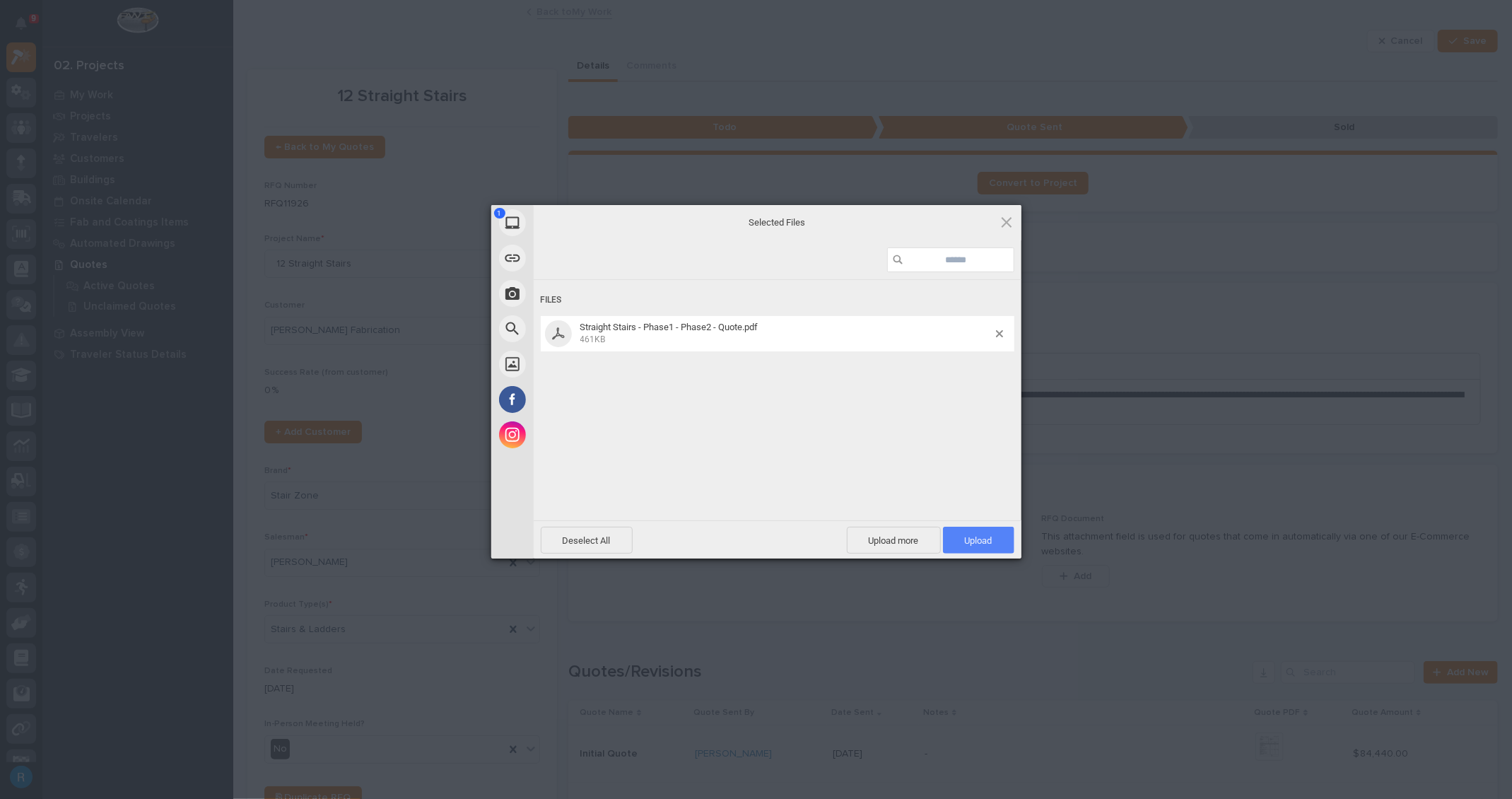
click at [965, 535] on span "Upload 1" at bounding box center [978, 541] width 27 height 11
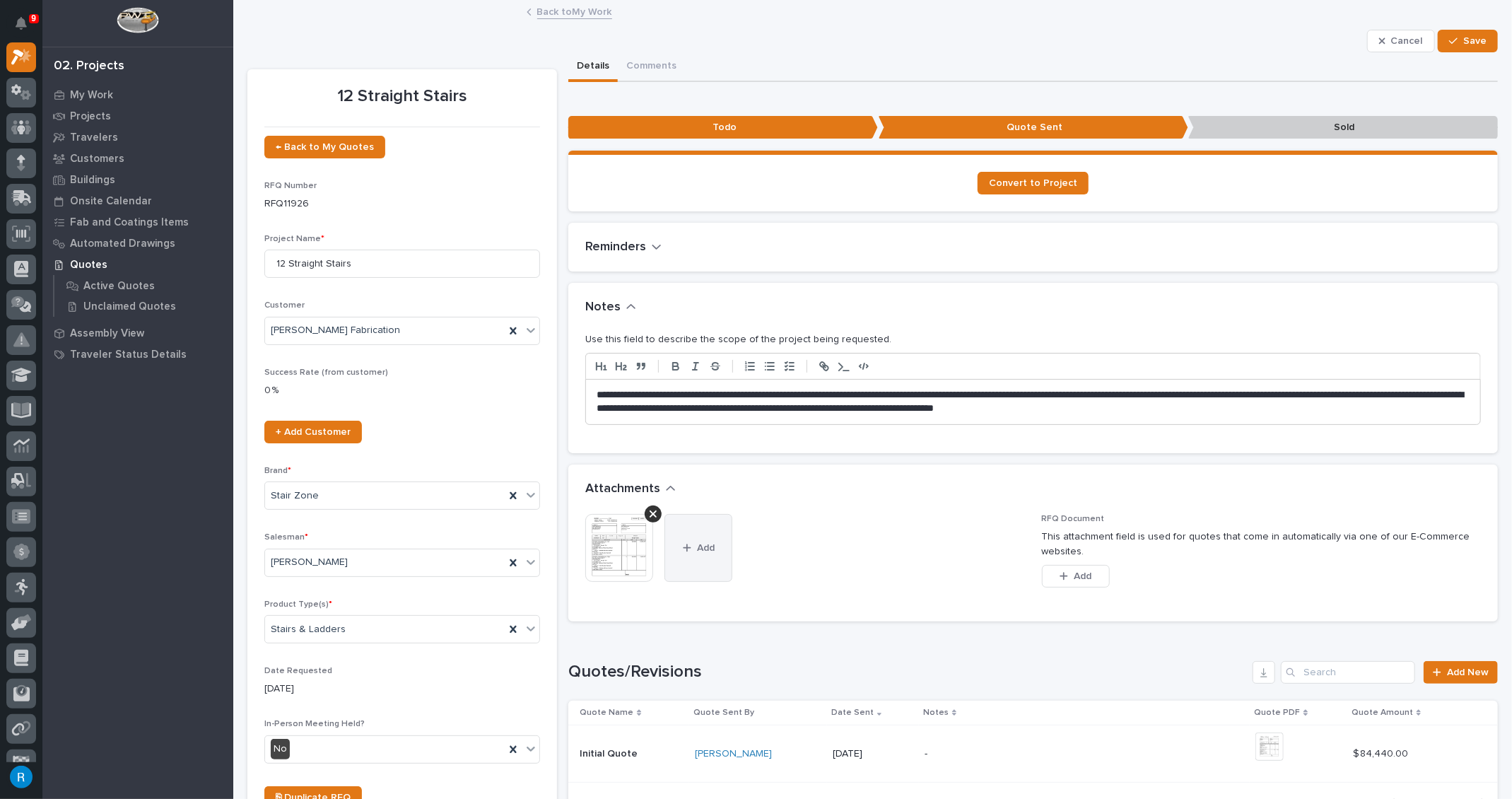
click at [700, 539] on button "Add" at bounding box center [698, 548] width 68 height 68
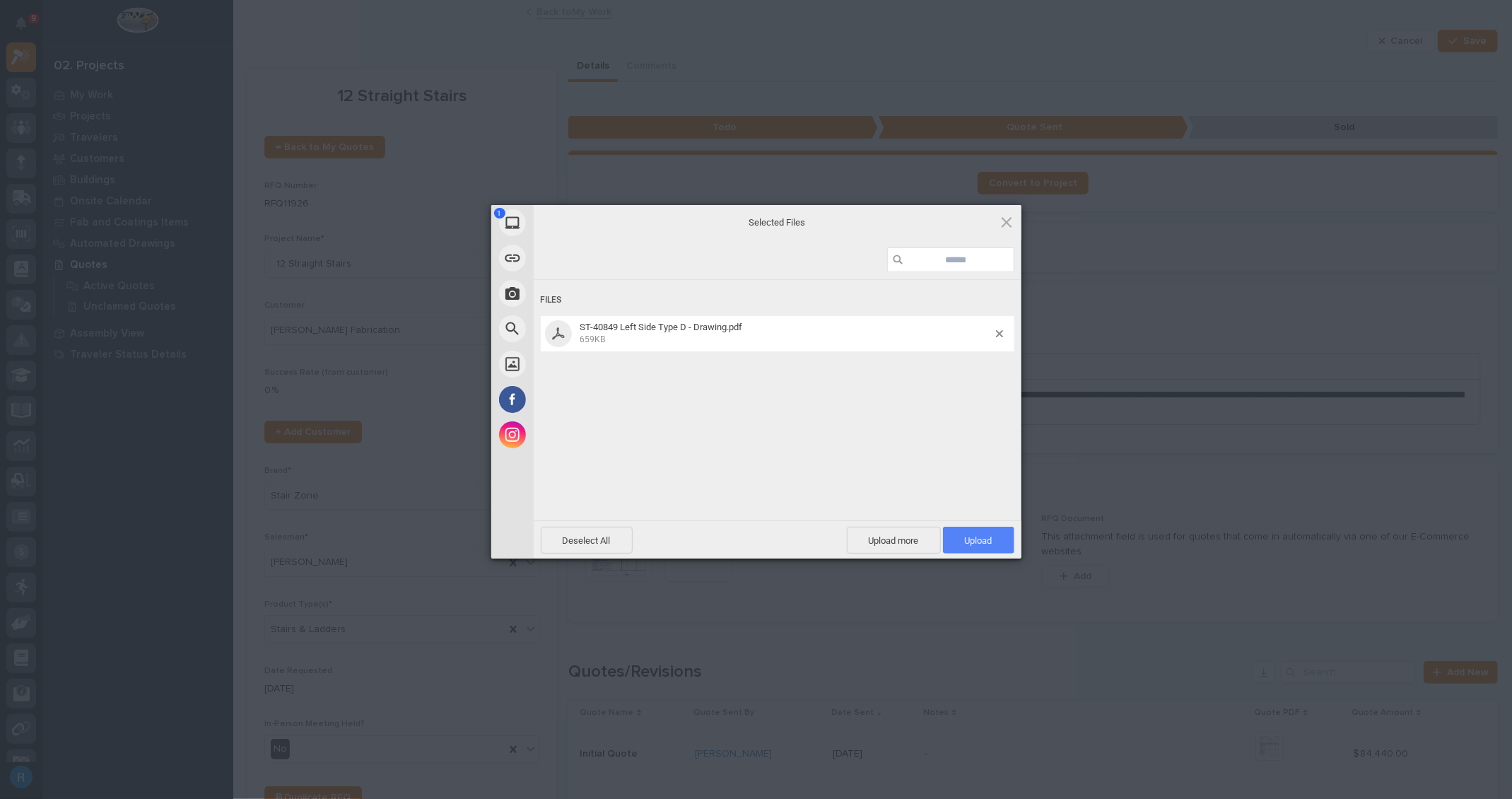
click at [975, 548] on span "Upload 1" at bounding box center [978, 540] width 72 height 27
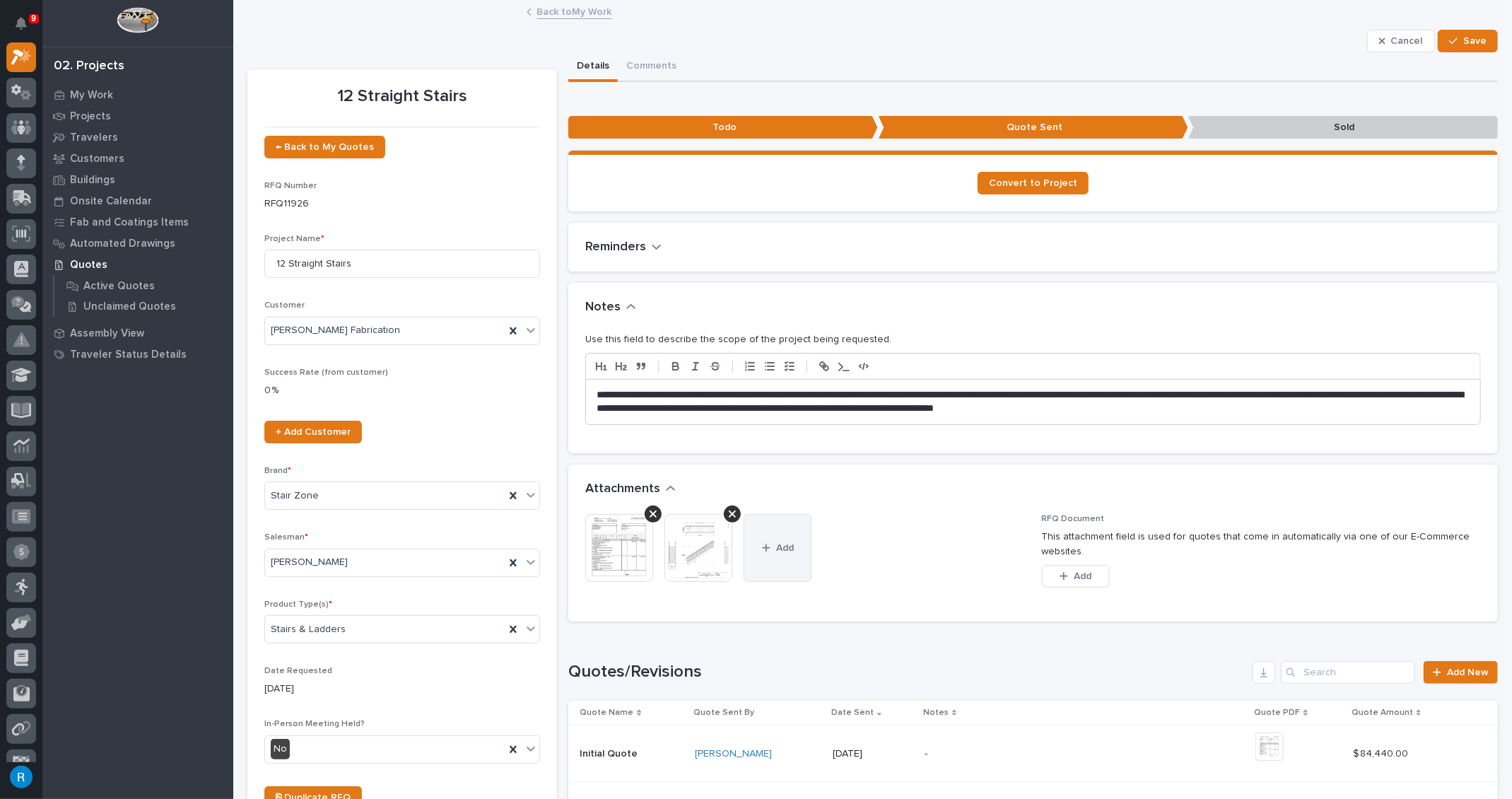
click at [791, 555] on button "Add" at bounding box center [777, 548] width 68 height 68
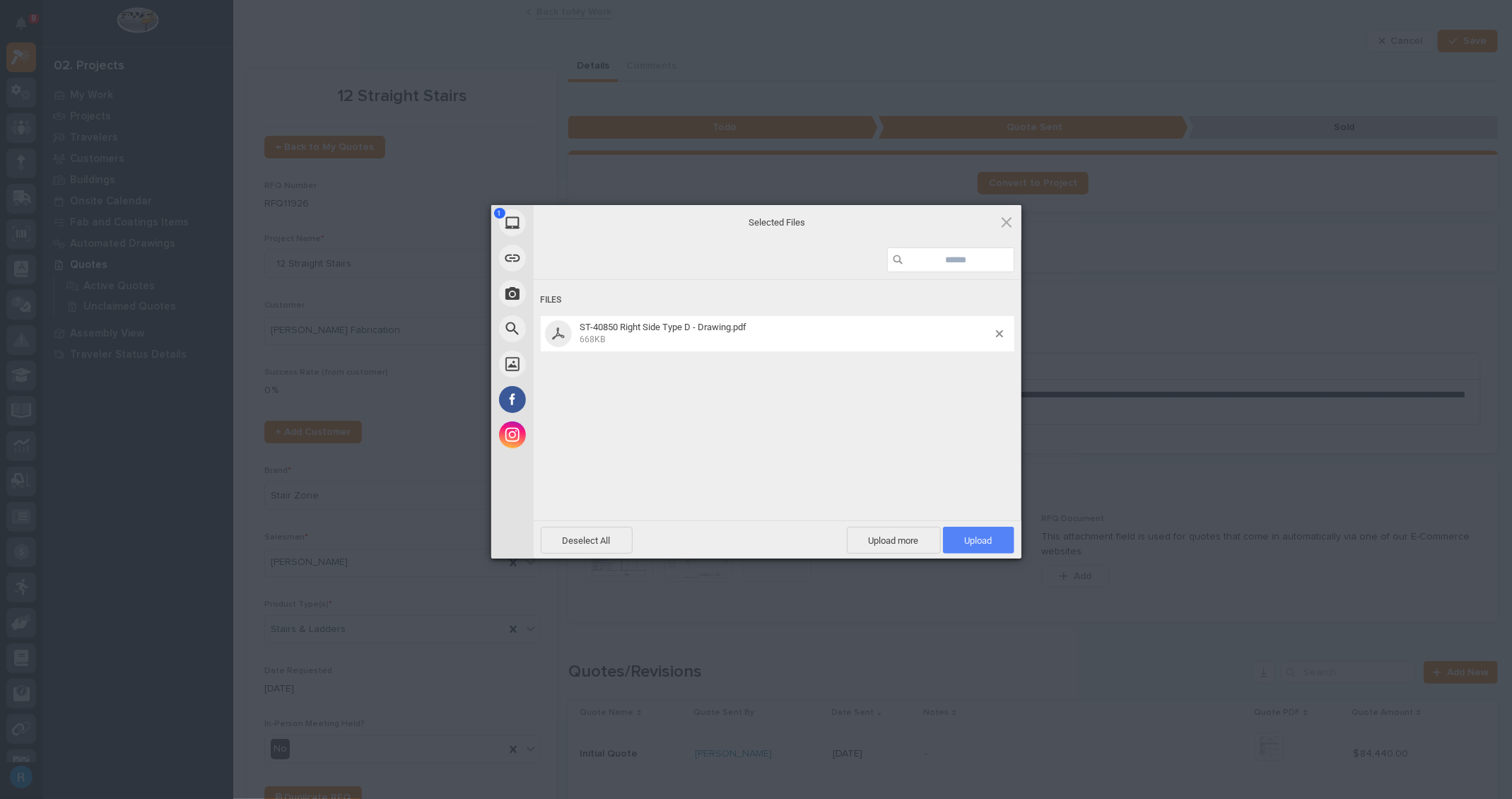
click at [974, 543] on span "Upload 1" at bounding box center [978, 541] width 27 height 11
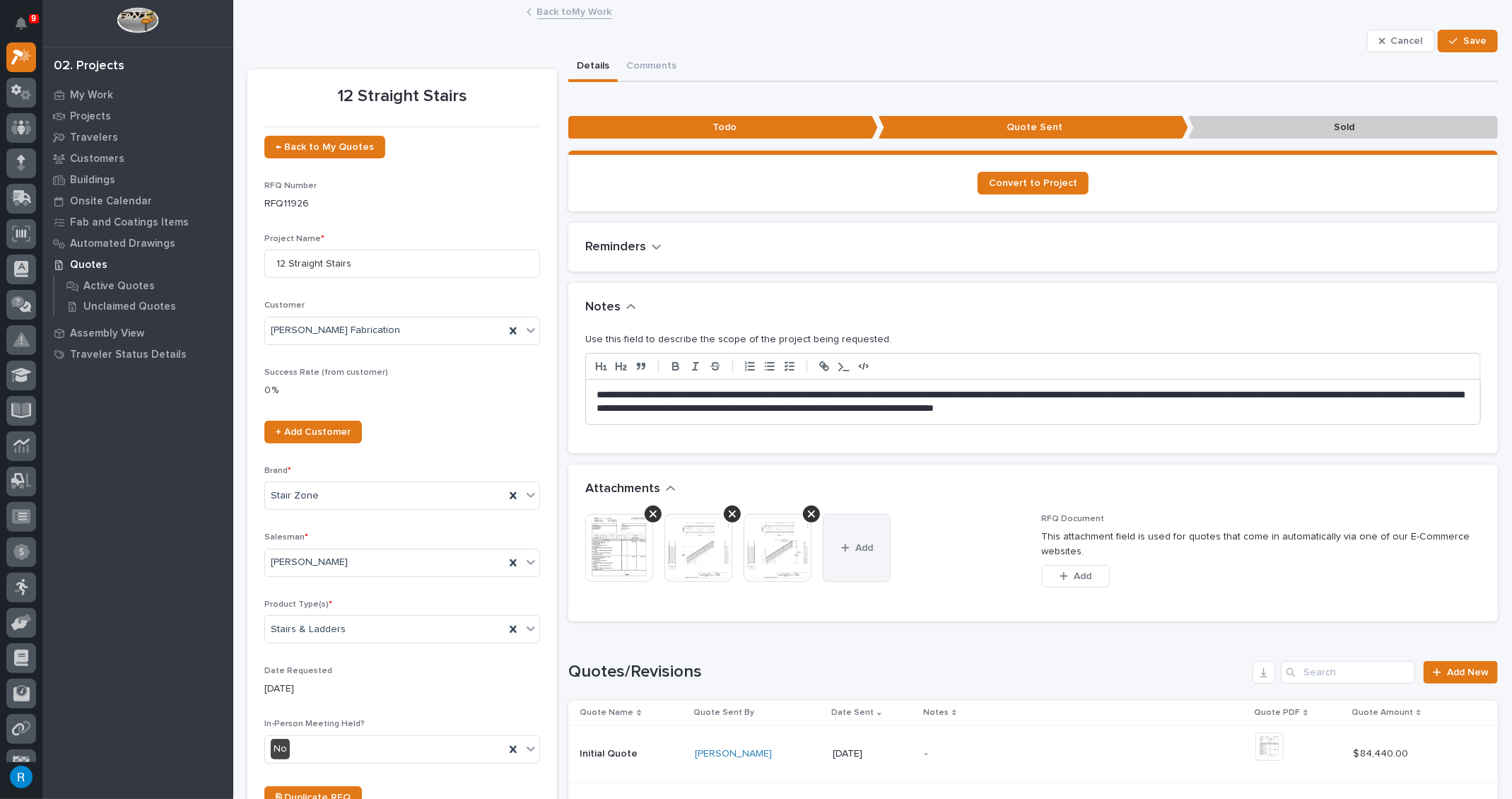
click at [861, 548] on span "Add" at bounding box center [863, 548] width 18 height 13
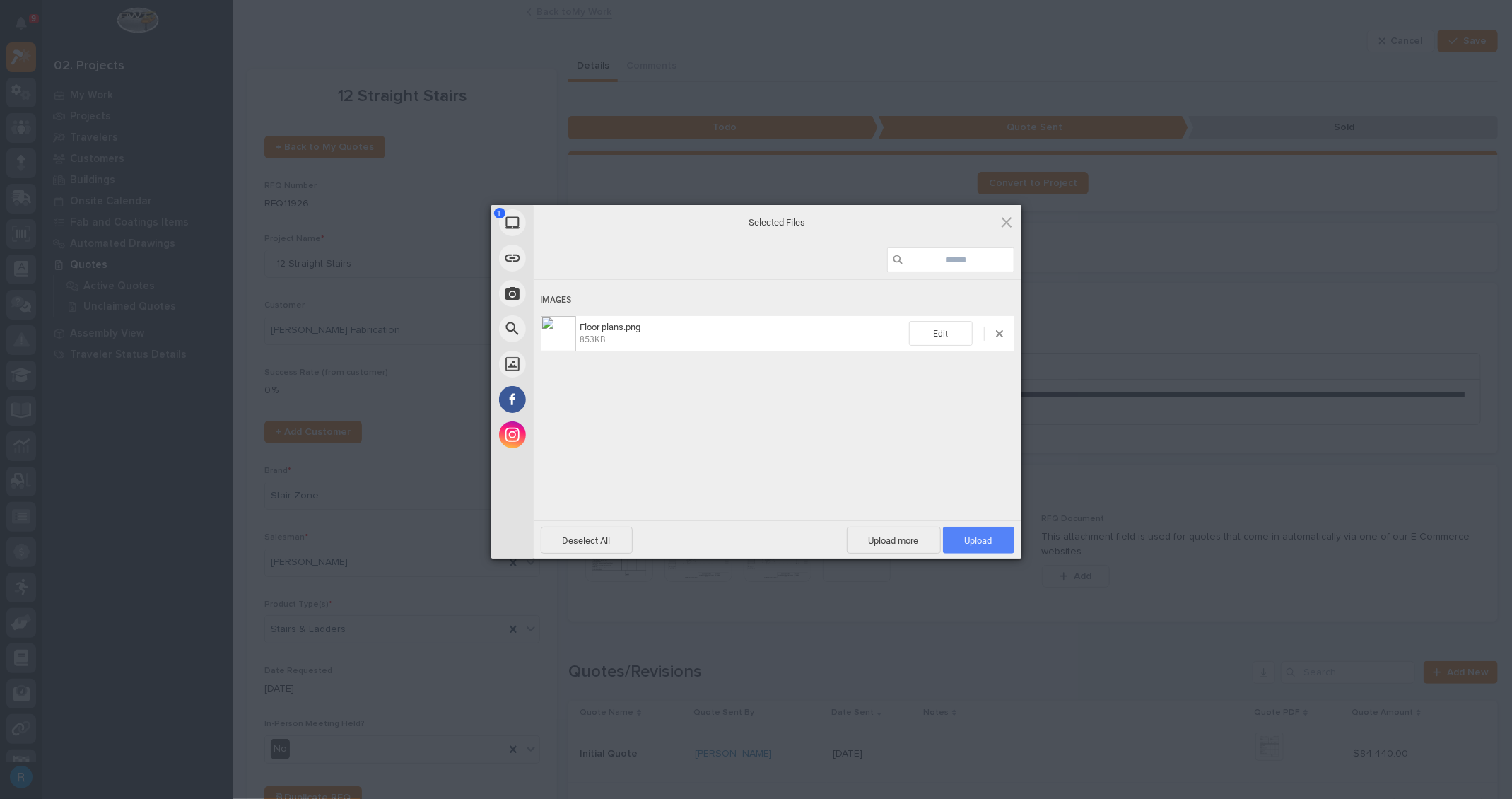
click at [970, 545] on span "Upload 1" at bounding box center [978, 541] width 27 height 11
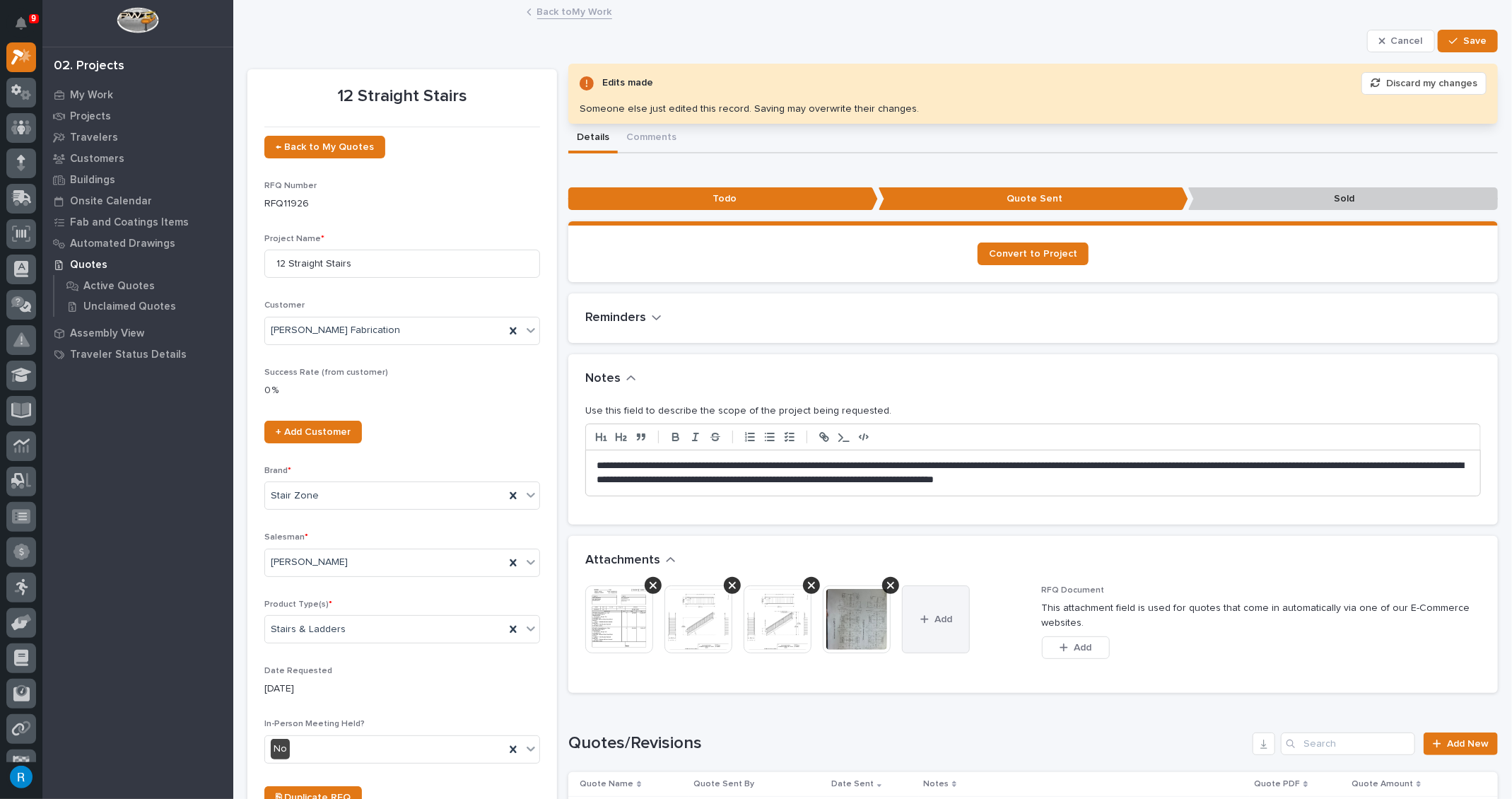
click at [932, 624] on button "Add" at bounding box center [936, 619] width 68 height 68
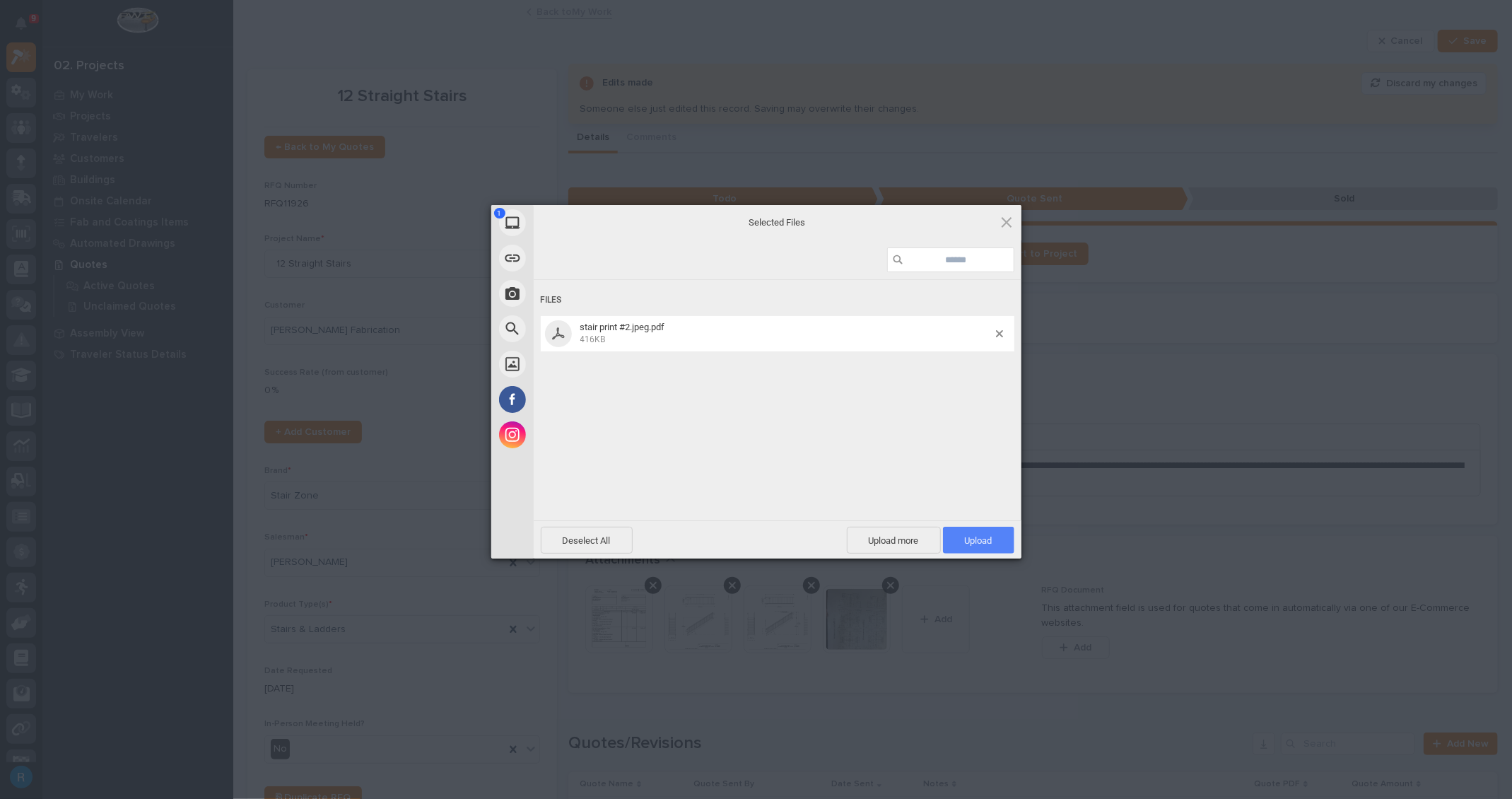
click at [960, 539] on span "Upload 1" at bounding box center [978, 540] width 72 height 27
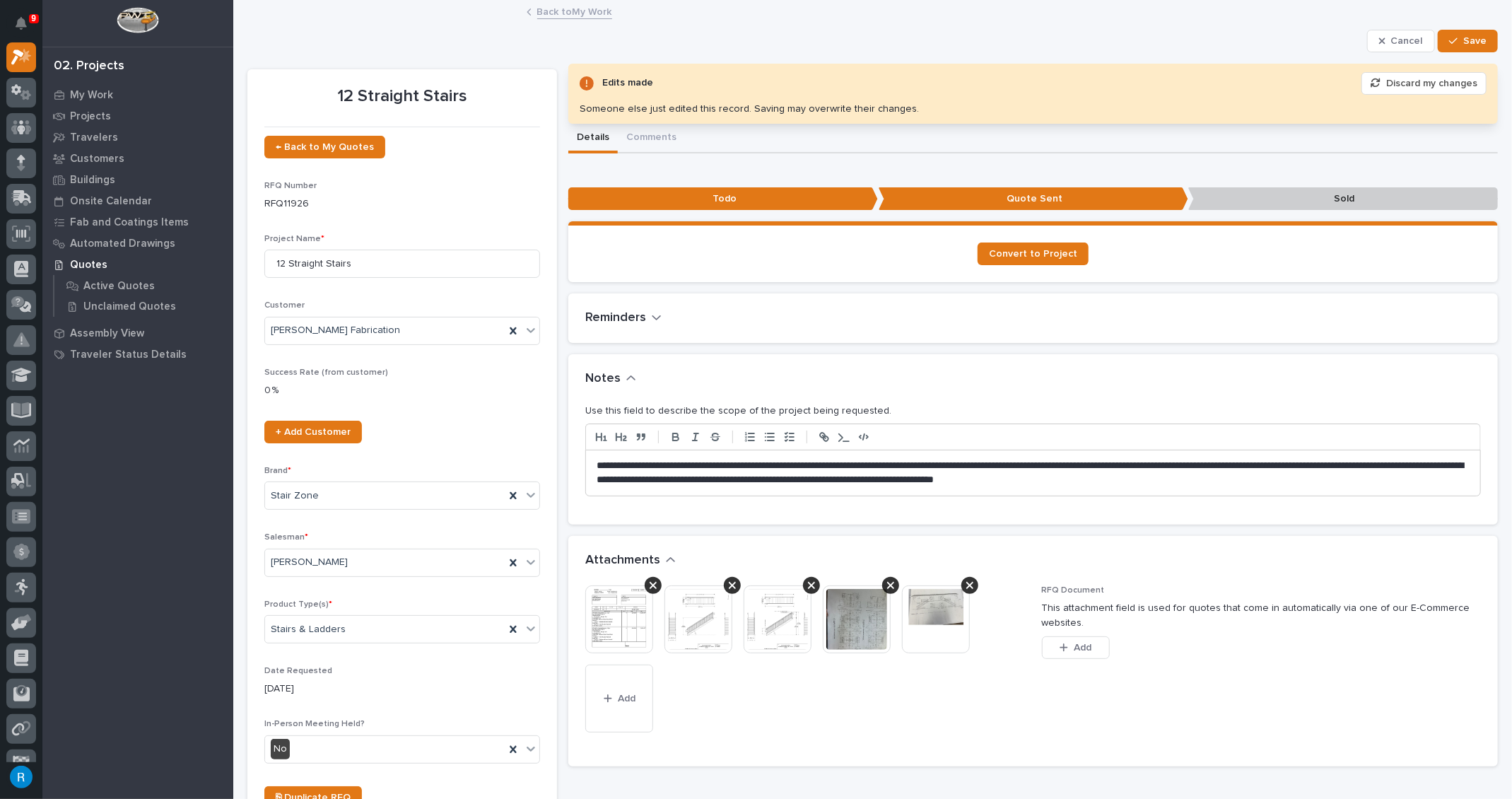
click at [620, 692] on span "Add" at bounding box center [626, 698] width 18 height 13
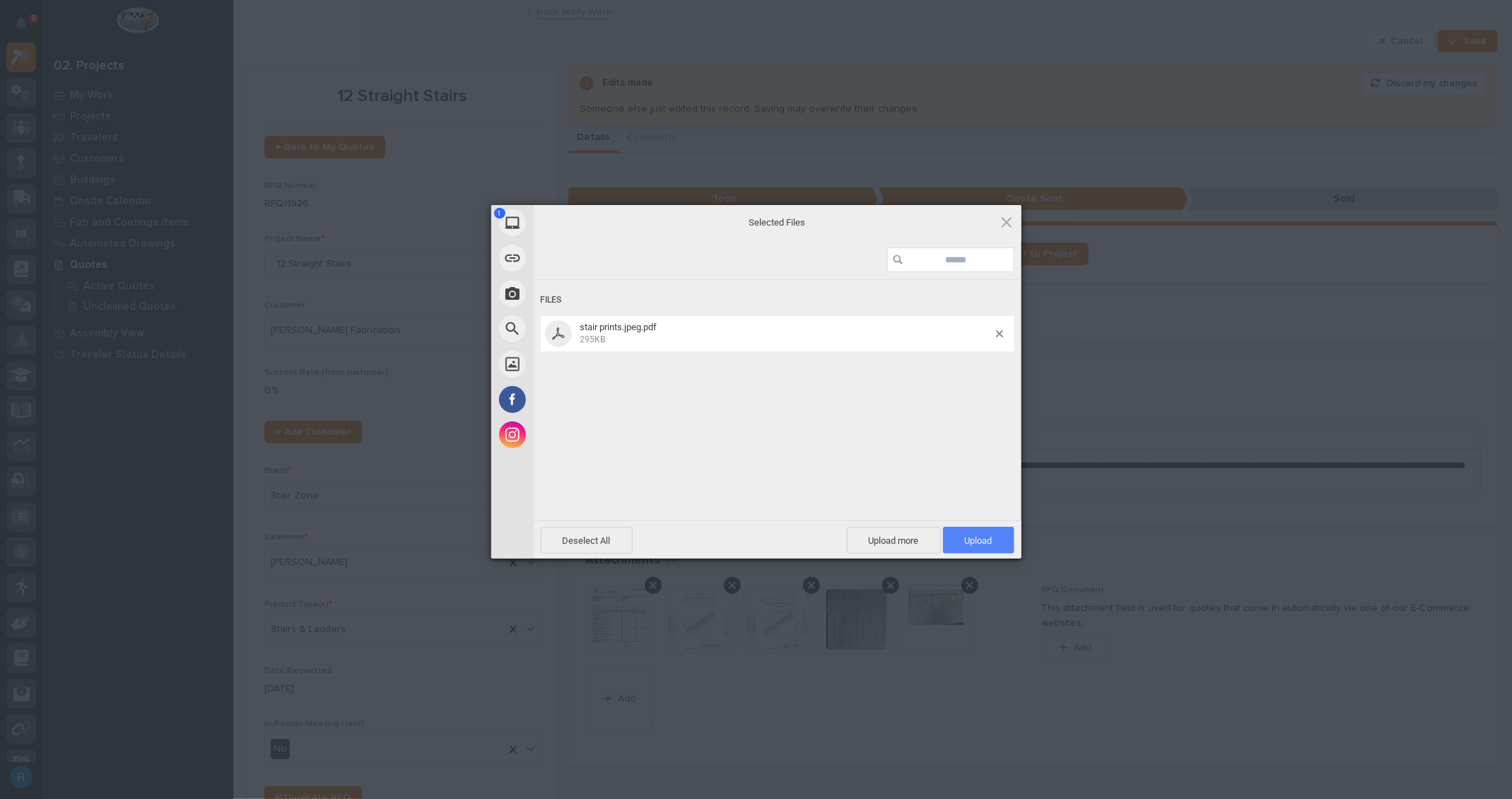
click at [981, 542] on span "Upload 1" at bounding box center [978, 541] width 27 height 11
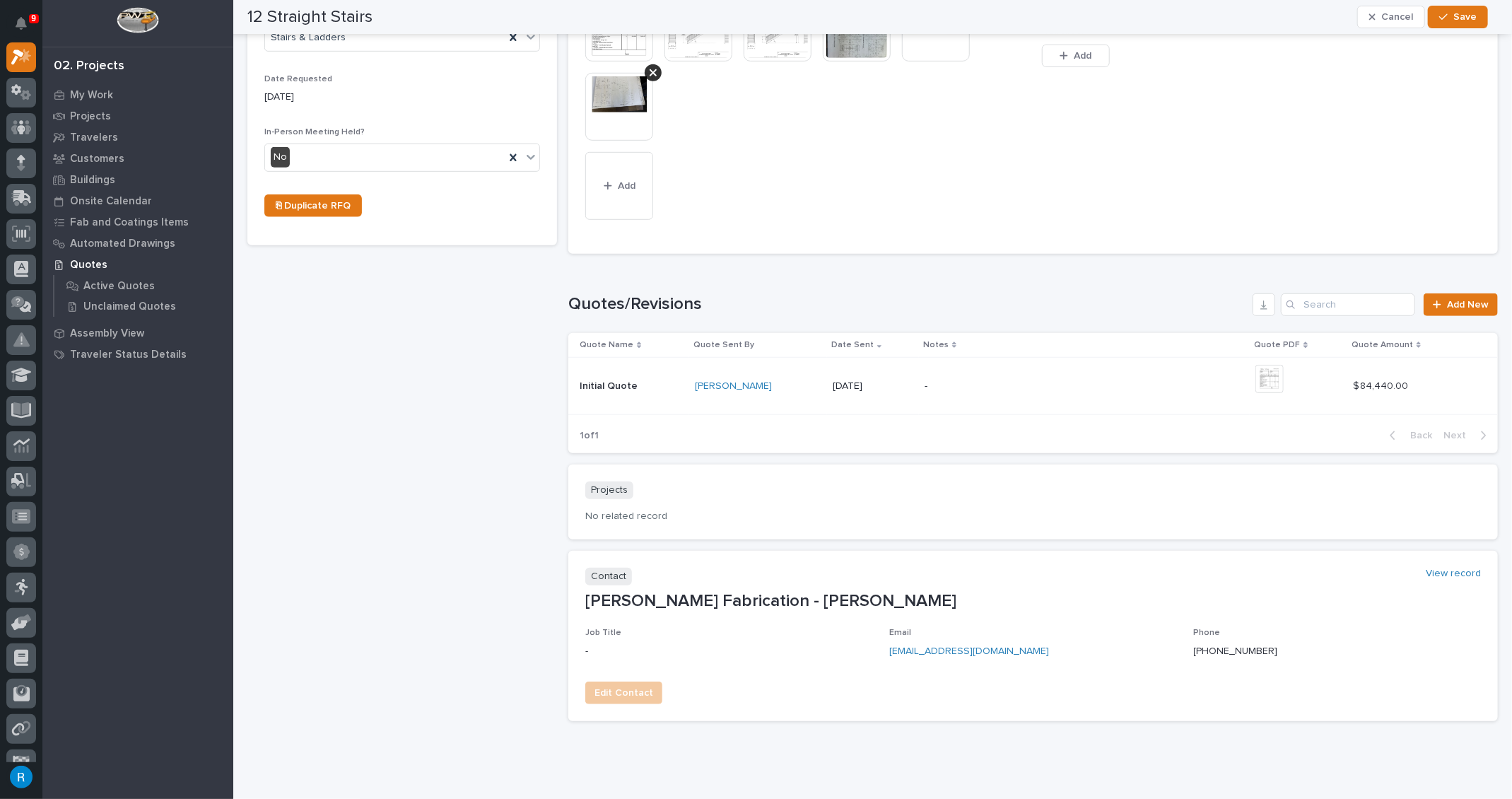
scroll to position [633, 0]
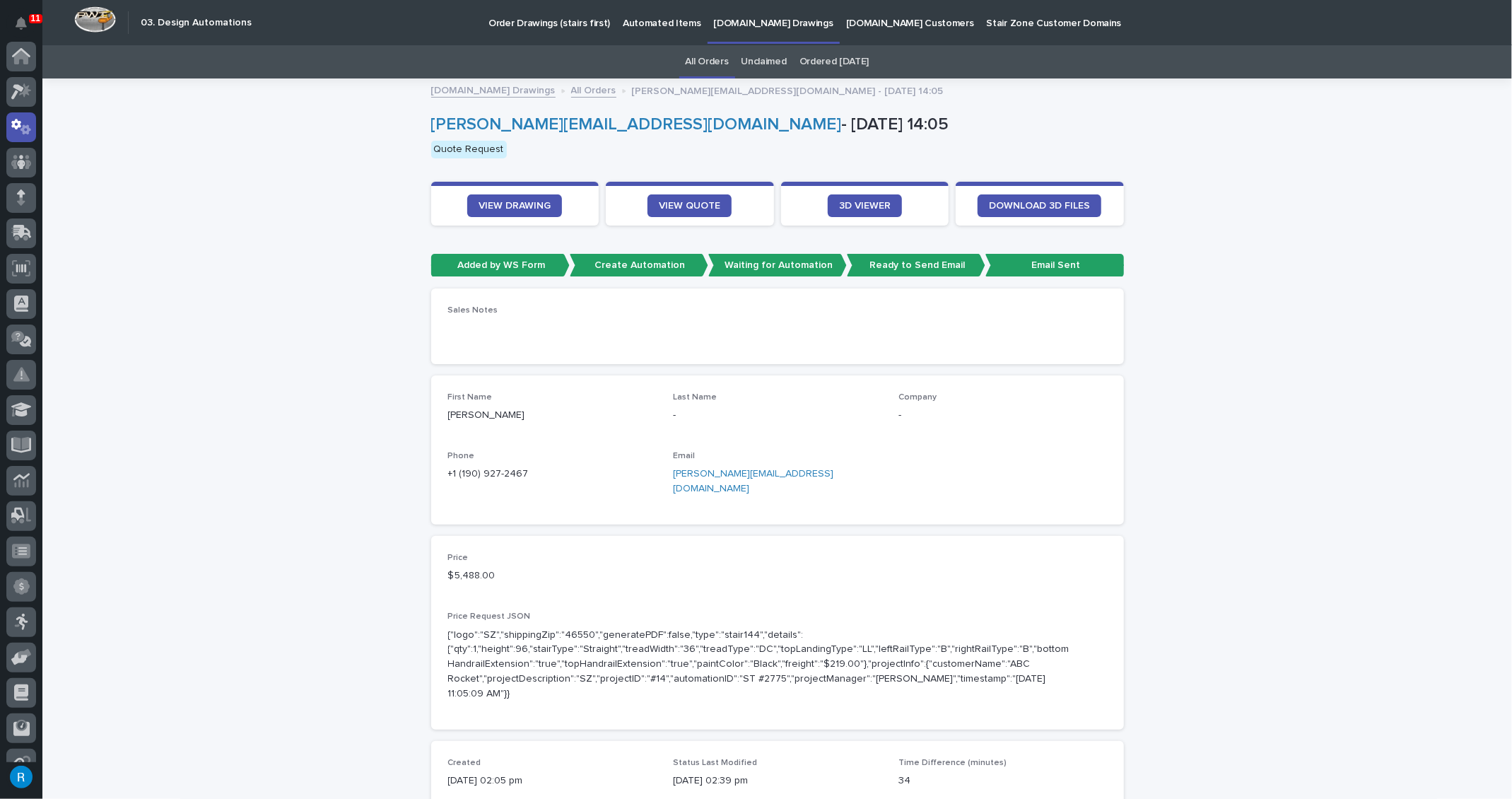
scroll to position [70, 0]
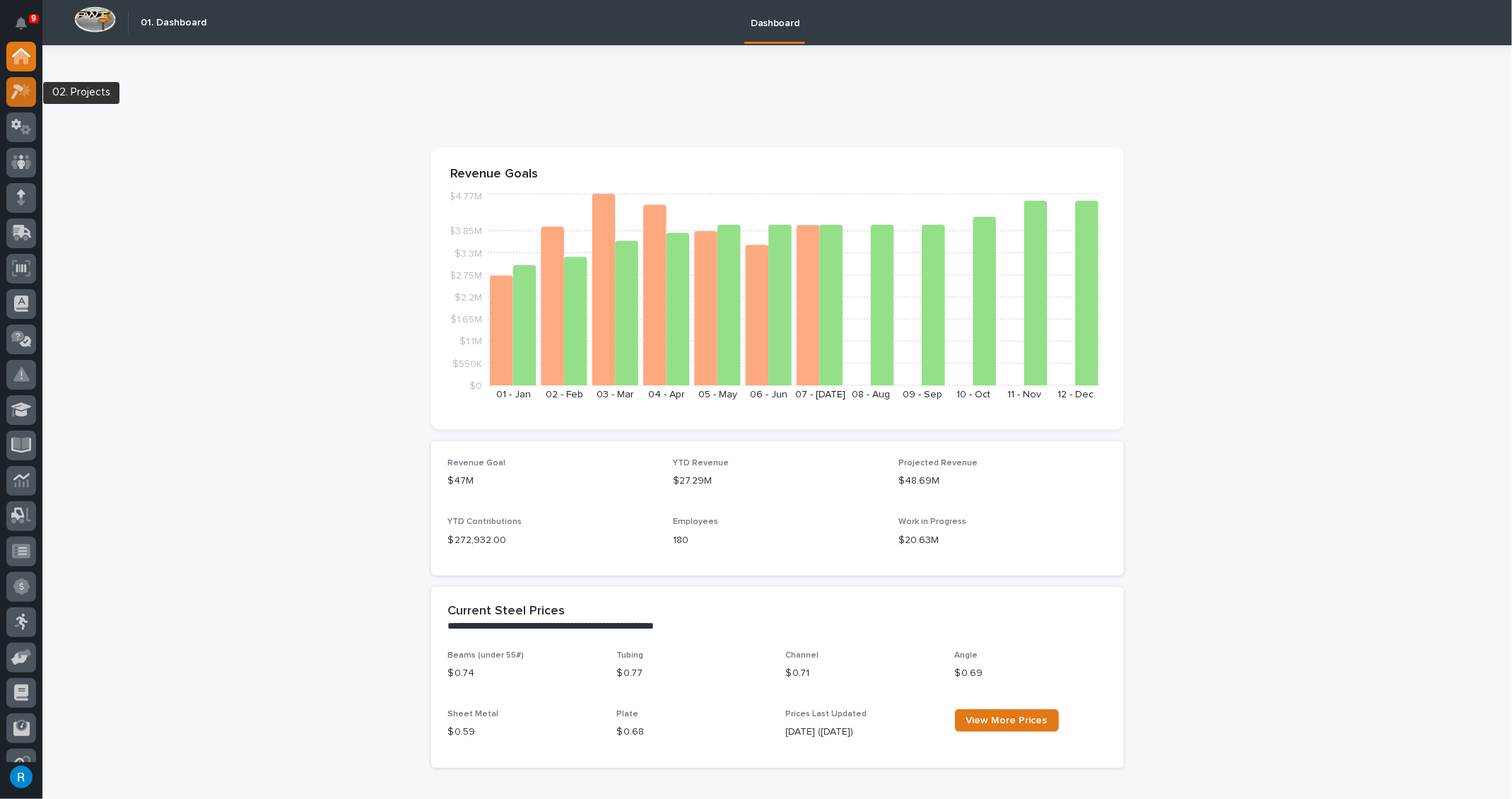
click at [25, 100] on div at bounding box center [21, 91] width 30 height 30
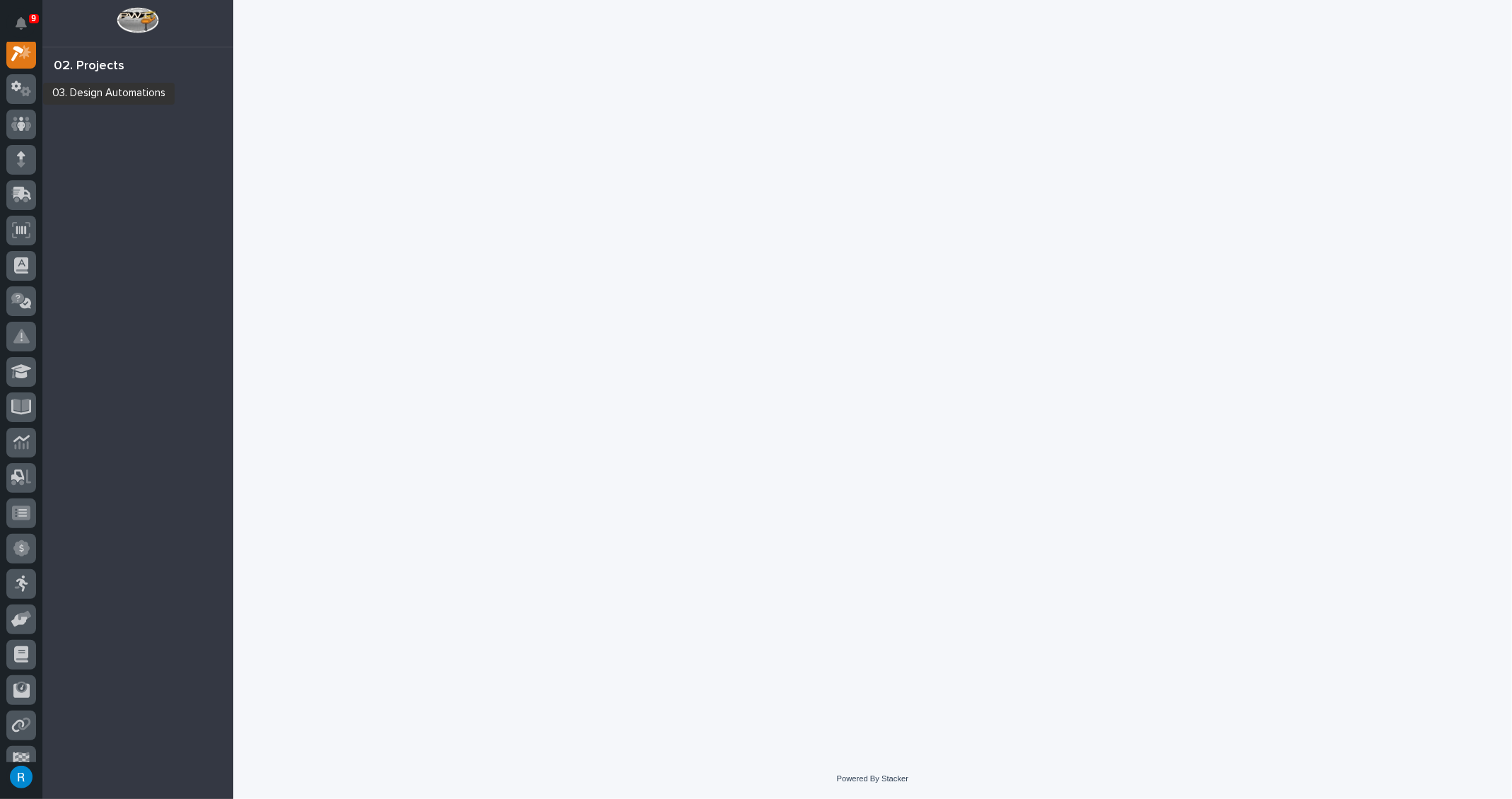
scroll to position [34, 0]
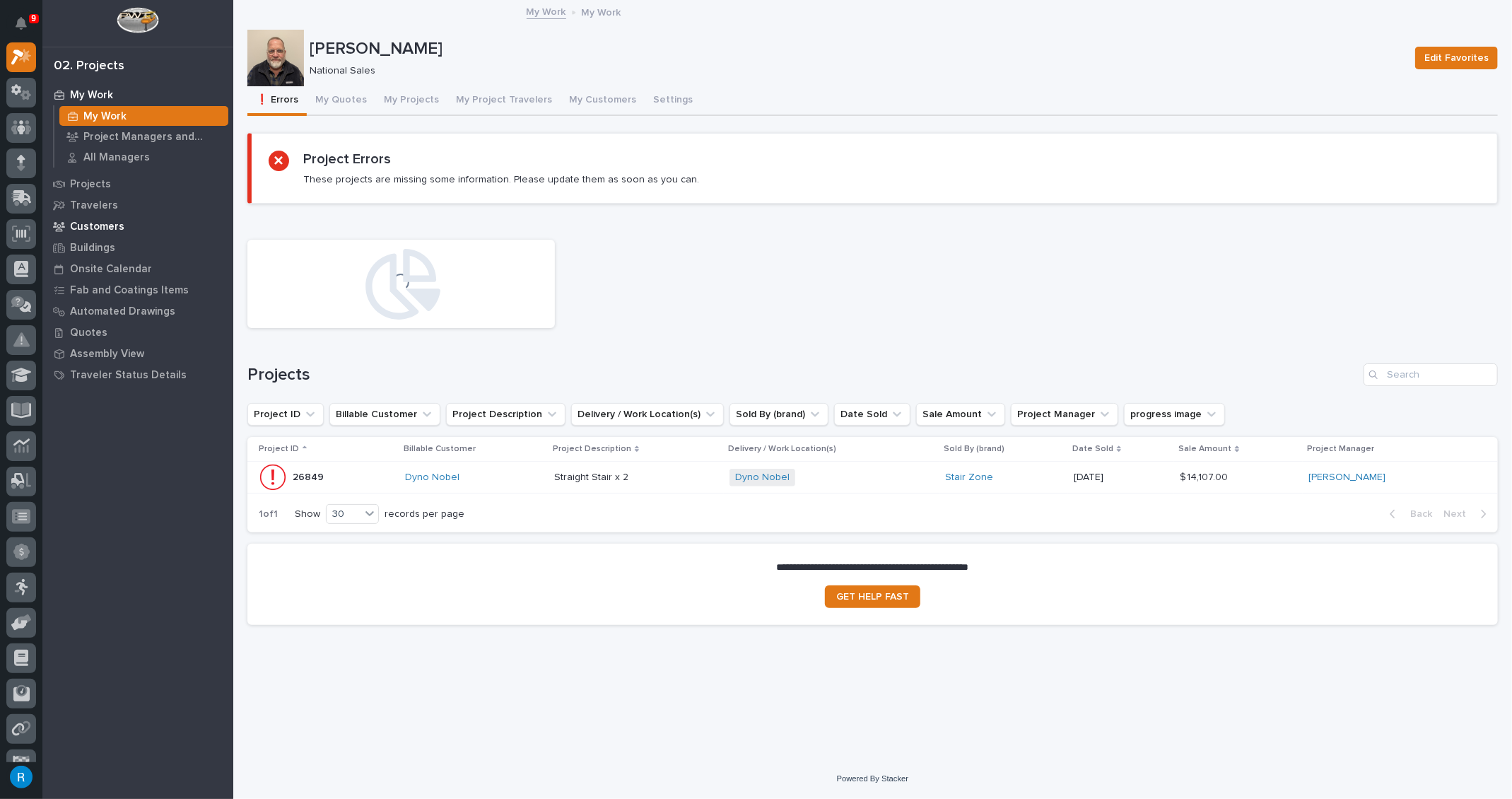
click at [97, 224] on p "Customers" at bounding box center [97, 227] width 54 height 13
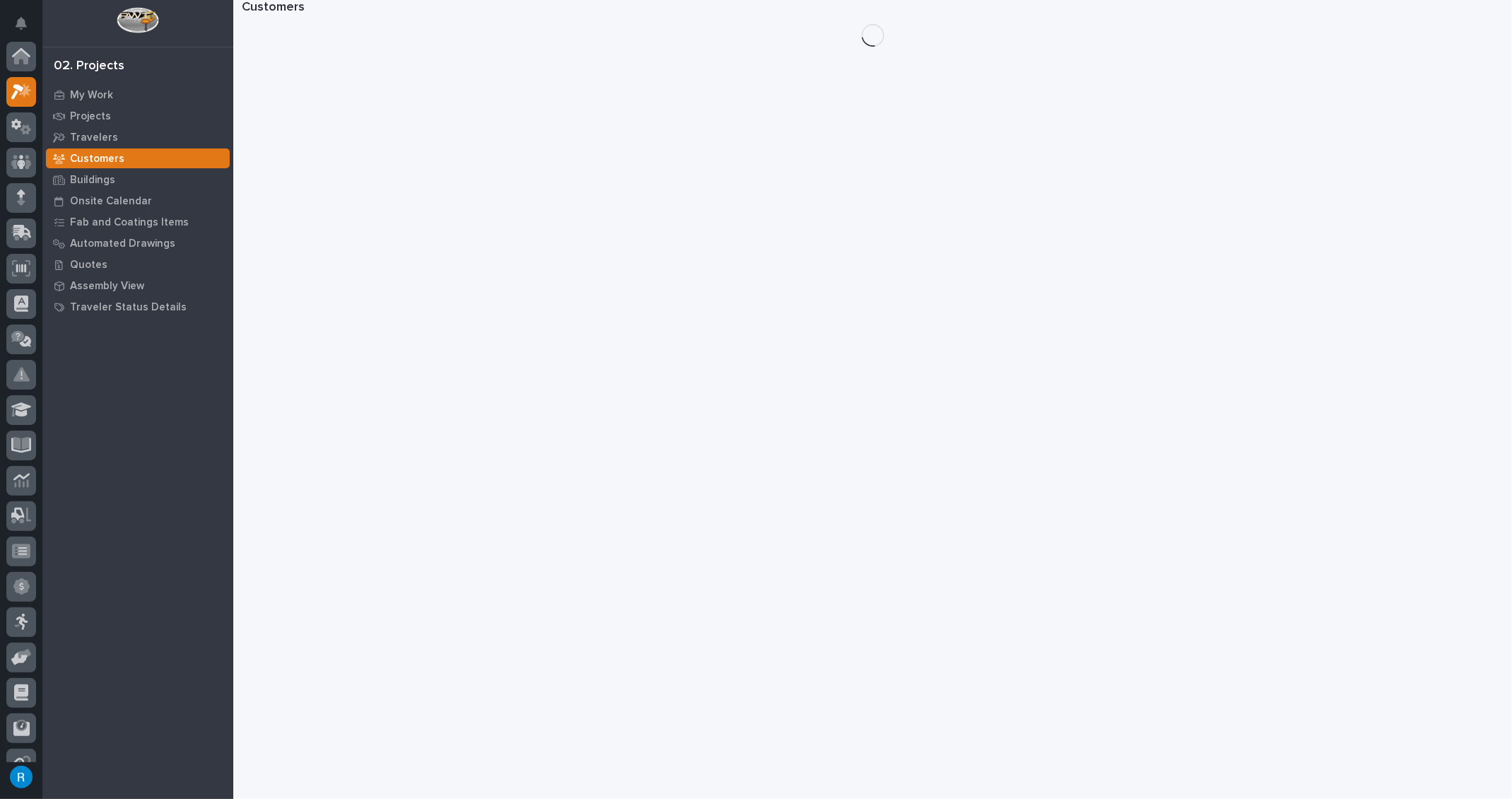
scroll to position [34, 0]
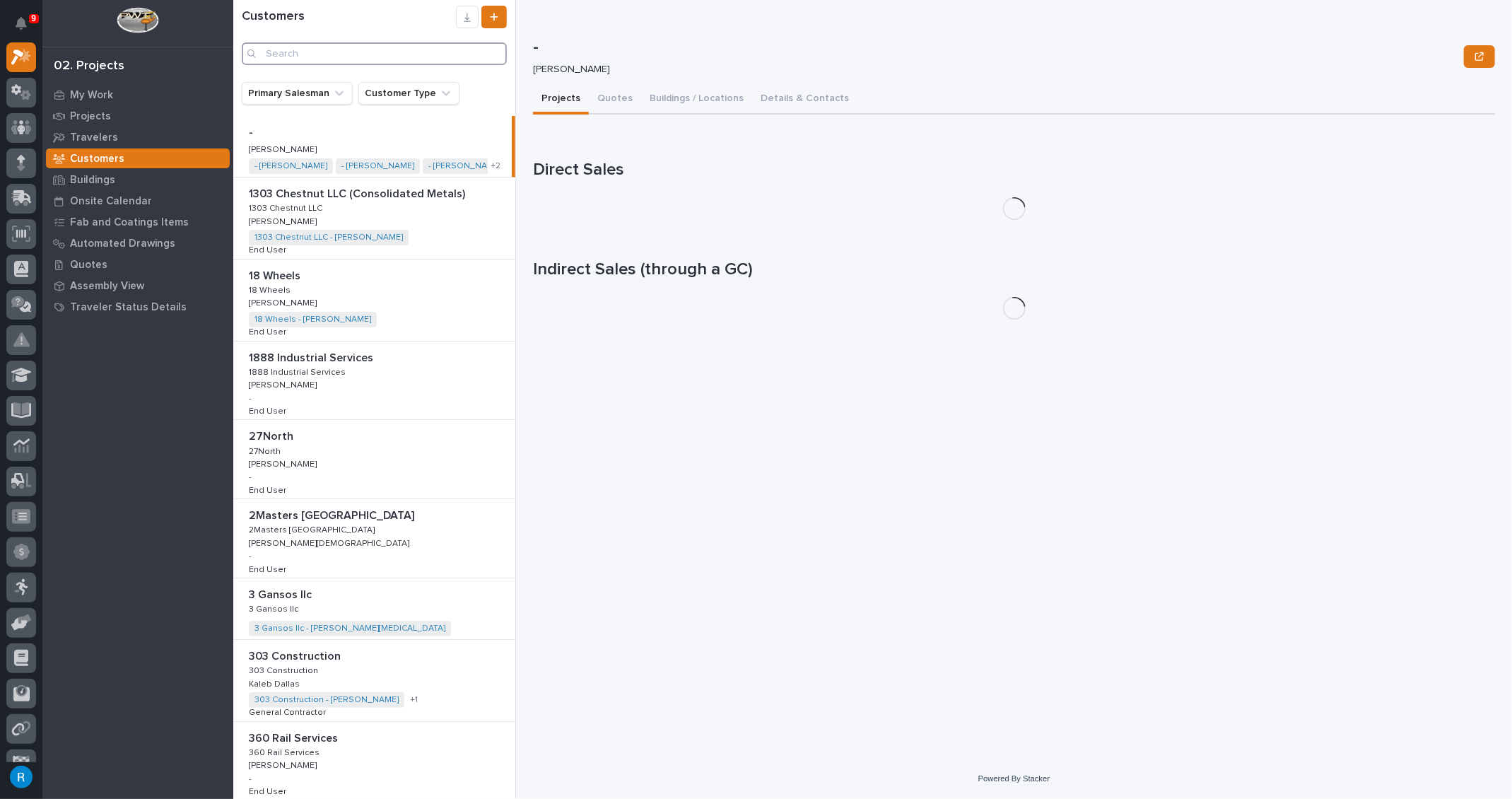
click at [282, 54] on input "Search" at bounding box center [374, 54] width 265 height 23
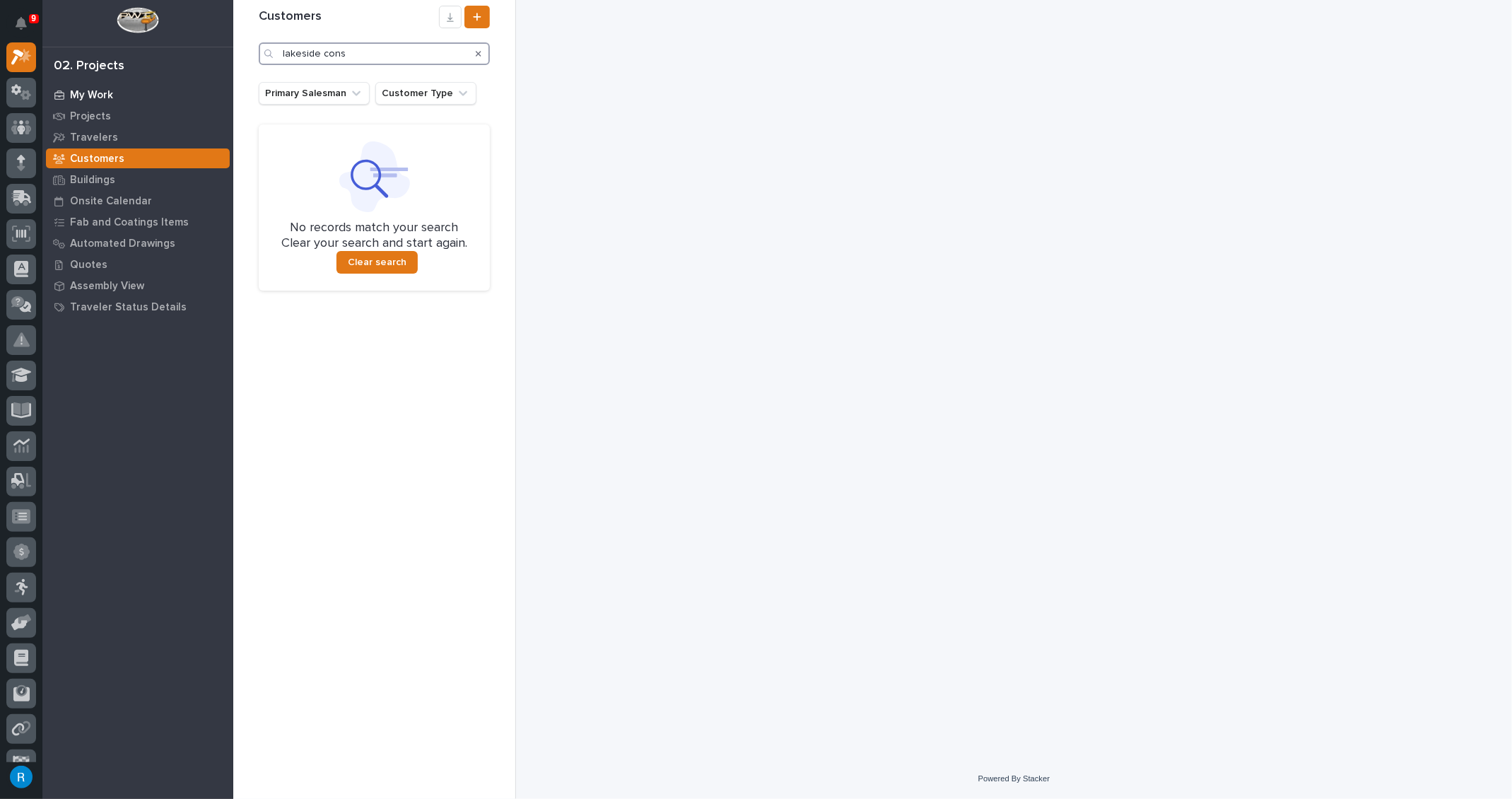
type input "lakeside cons"
click at [95, 94] on p "My Work" at bounding box center [91, 95] width 43 height 13
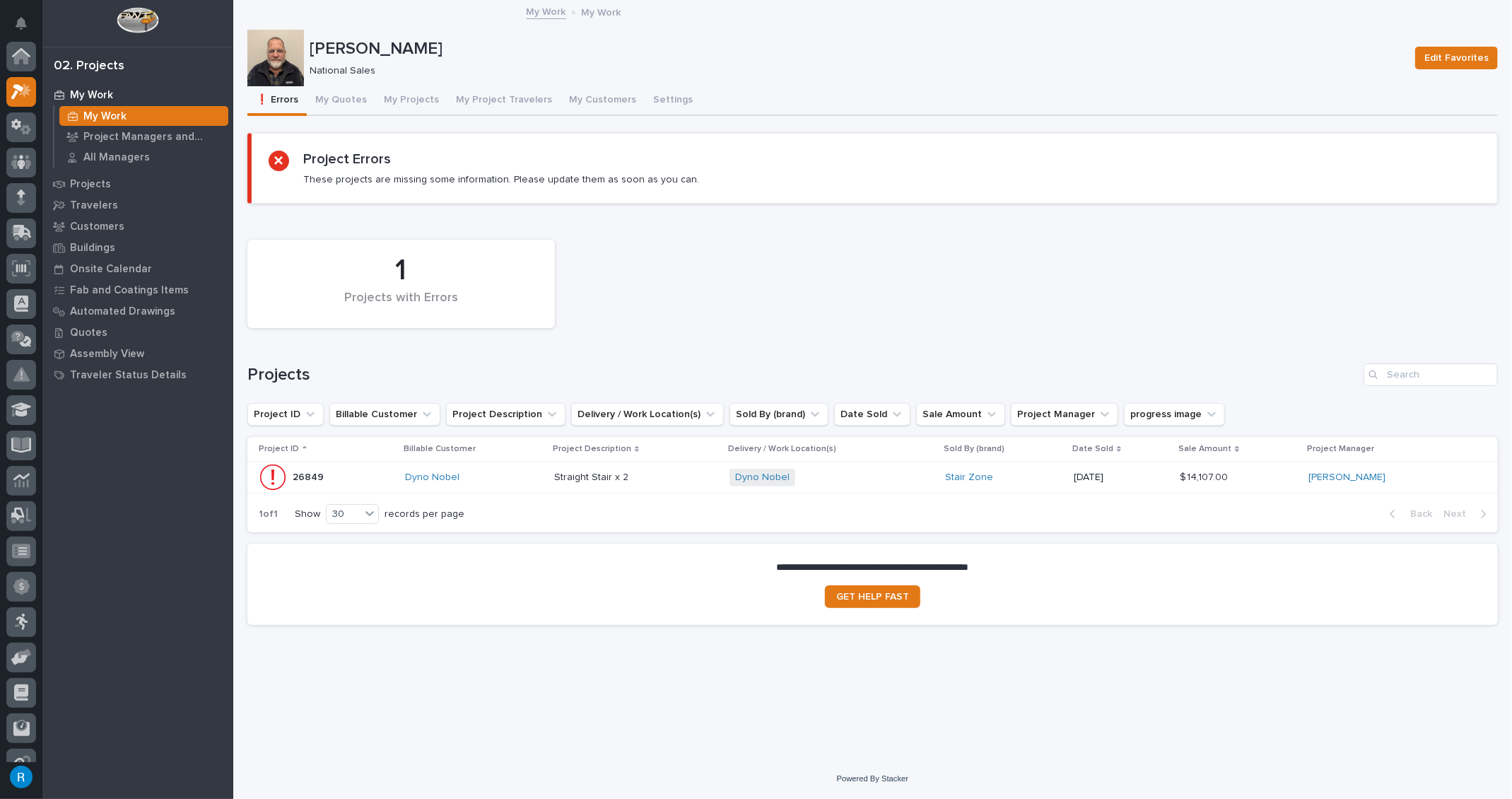
scroll to position [34, 0]
click at [346, 99] on button "My Quotes" at bounding box center [341, 101] width 69 height 30
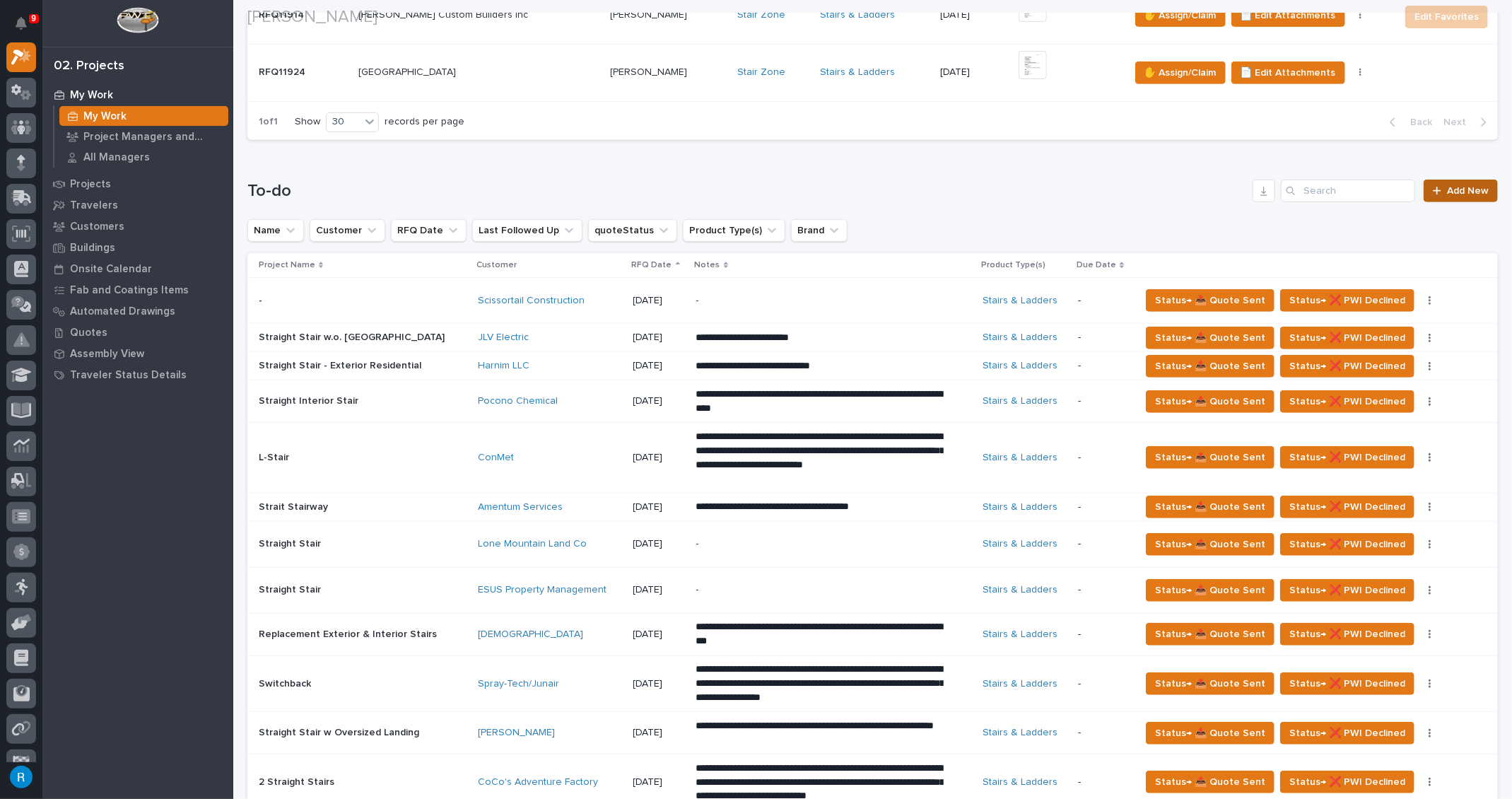
scroll to position [514, 0]
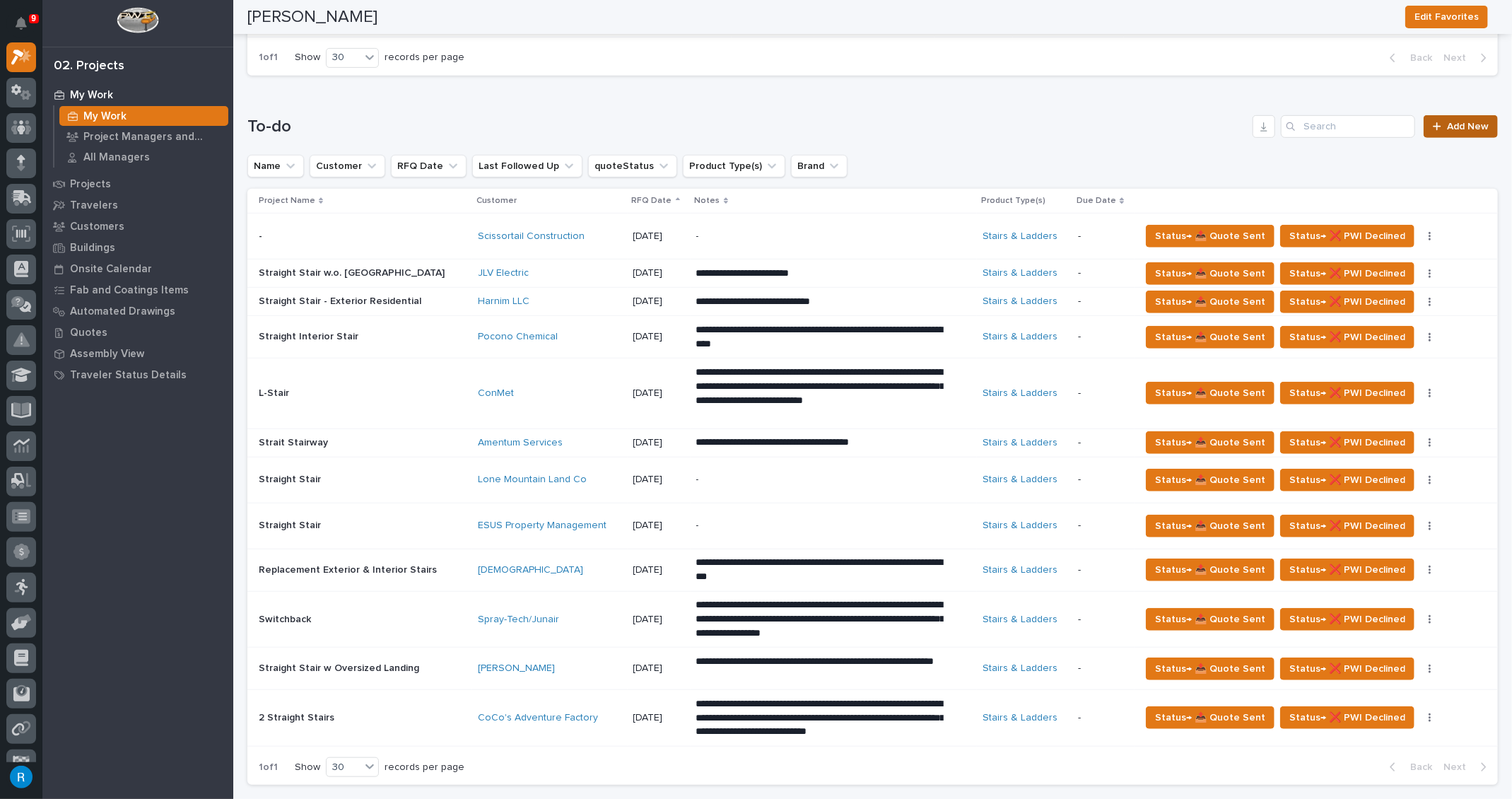
click at [1457, 125] on span "Add New" at bounding box center [1467, 126] width 42 height 10
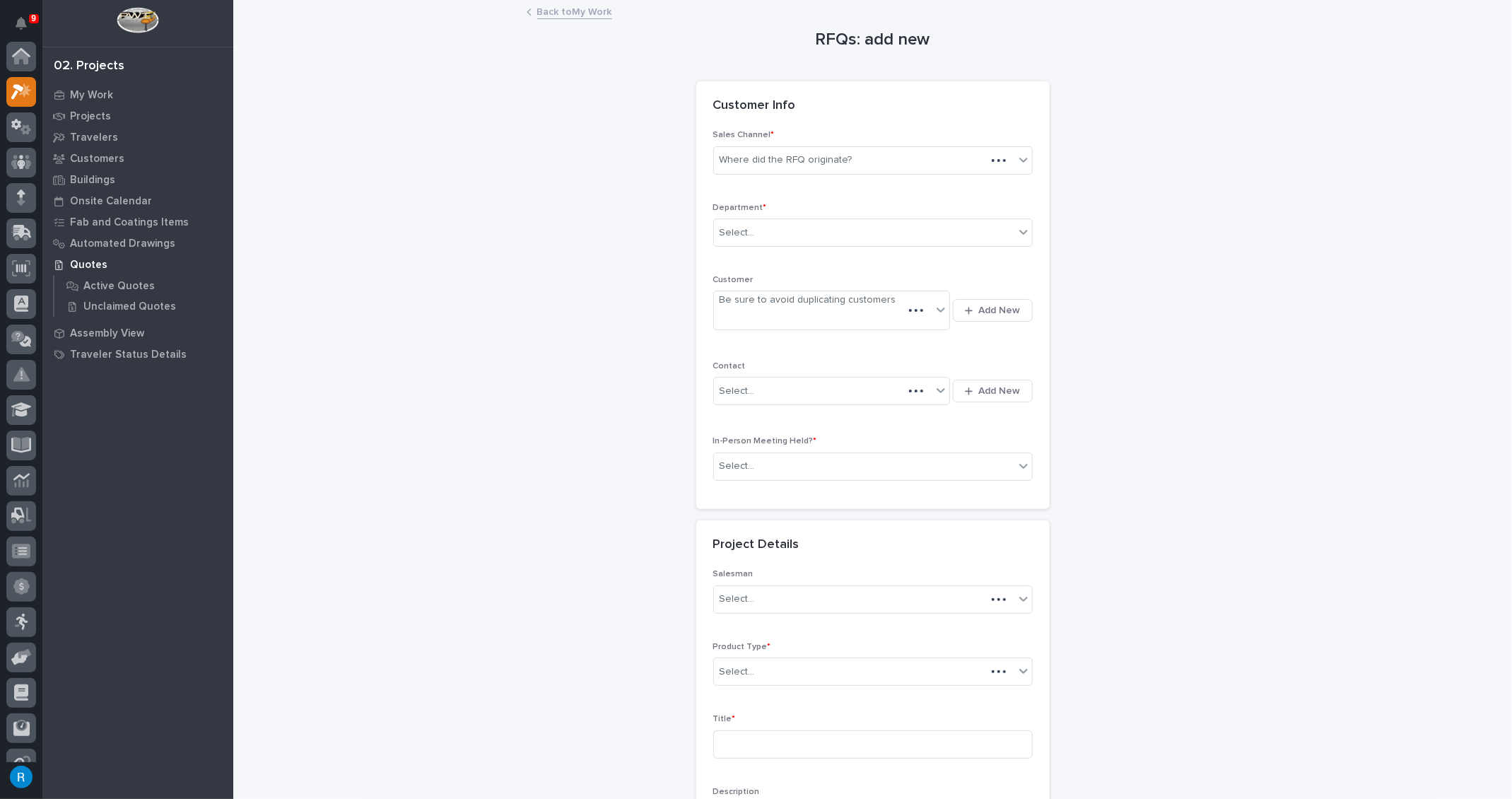
scroll to position [34, 0]
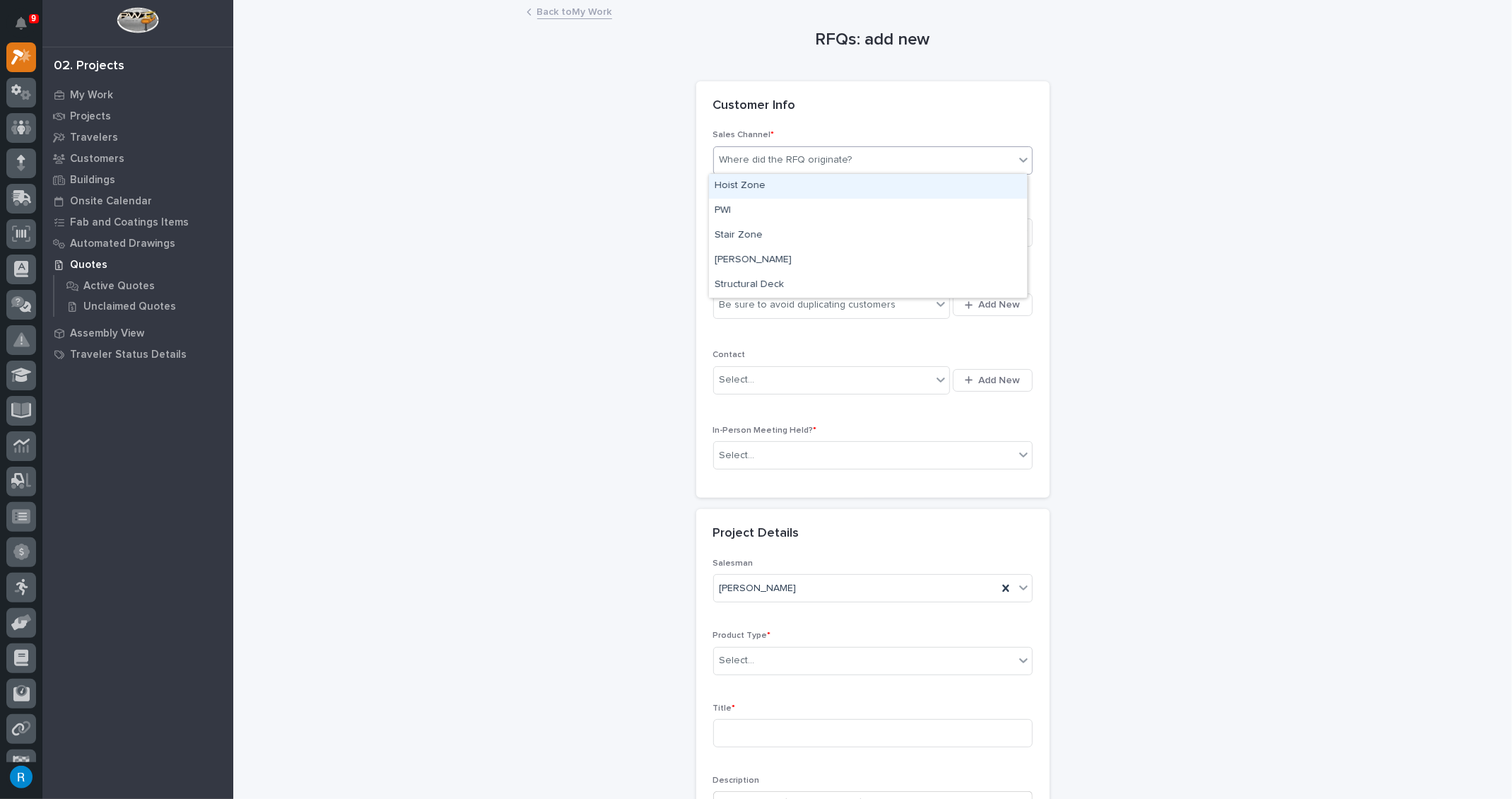
click at [762, 165] on div "Where did the RFQ originate?" at bounding box center [786, 160] width 133 height 14
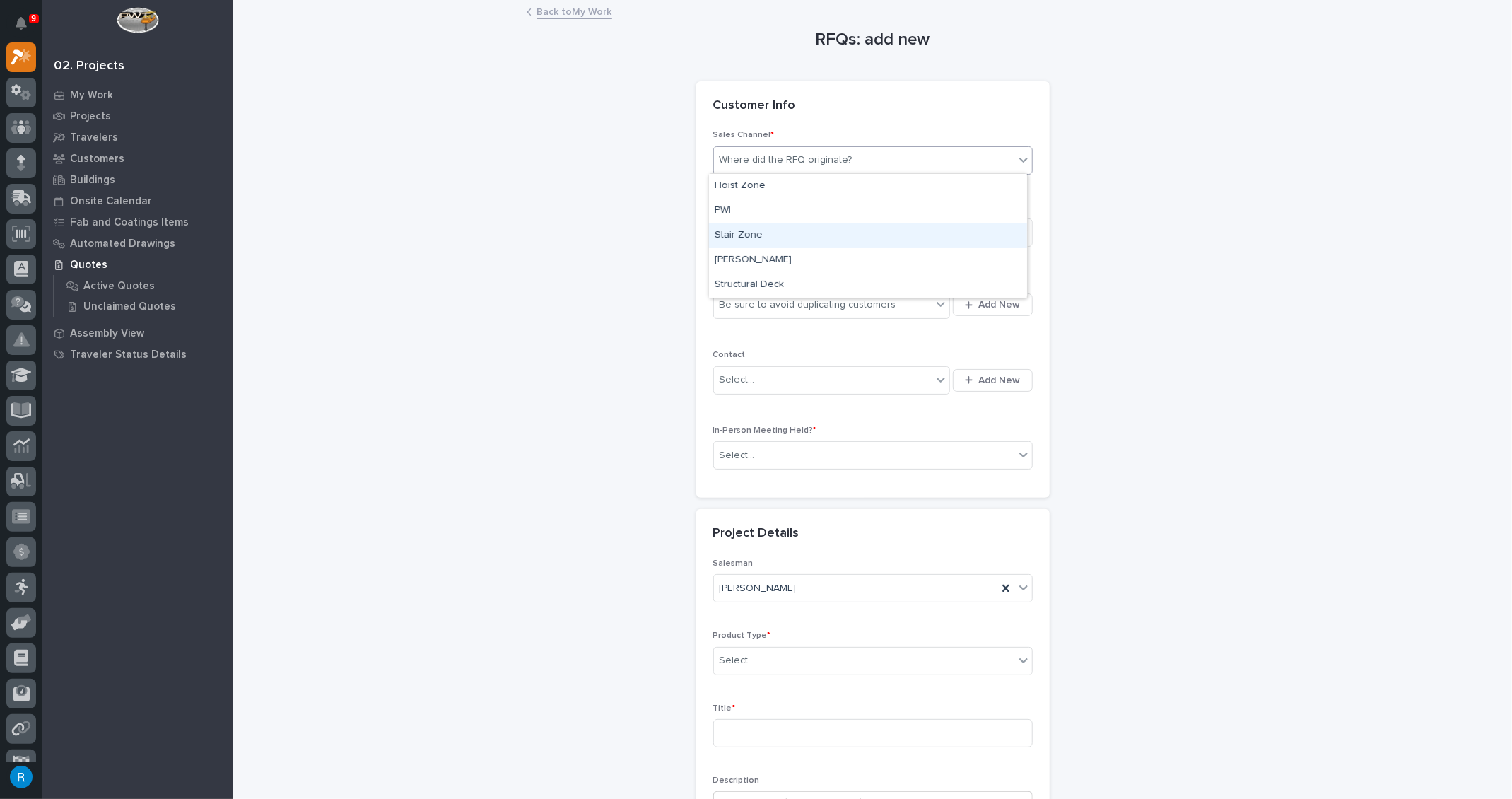
click at [732, 235] on div "Stair Zone" at bounding box center [868, 235] width 318 height 24
click at [740, 235] on div "Select..." at bounding box center [737, 232] width 35 height 14
click at [745, 253] on span "National Sales" at bounding box center [751, 257] width 72 height 15
click at [746, 303] on div "Be sure to avoid duplicating customers" at bounding box center [808, 305] width 177 height 14
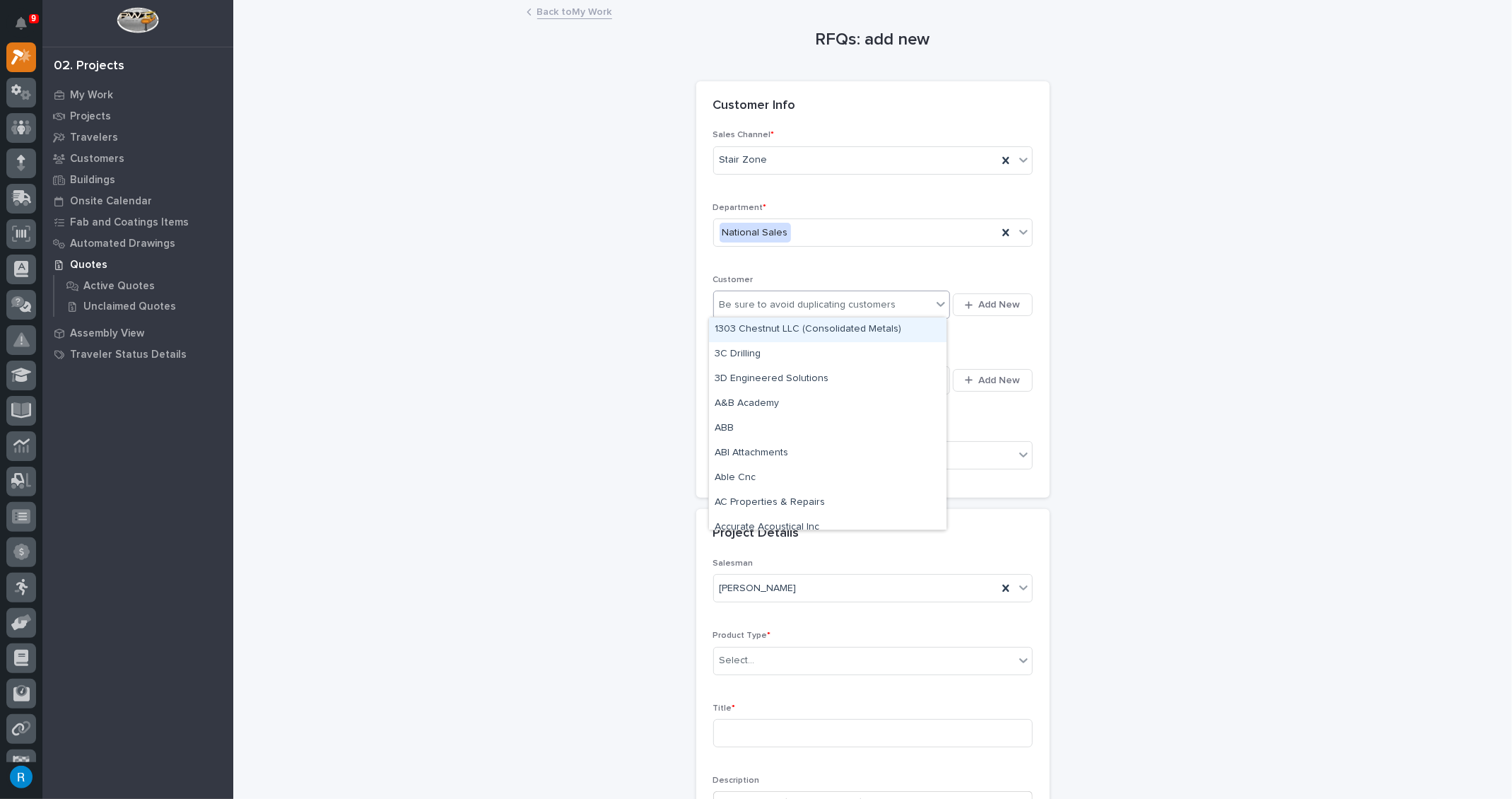
click at [899, 303] on div "Be sure to avoid duplicating customers" at bounding box center [823, 305] width 219 height 24
click at [987, 306] on span "Add New" at bounding box center [1000, 305] width 42 height 13
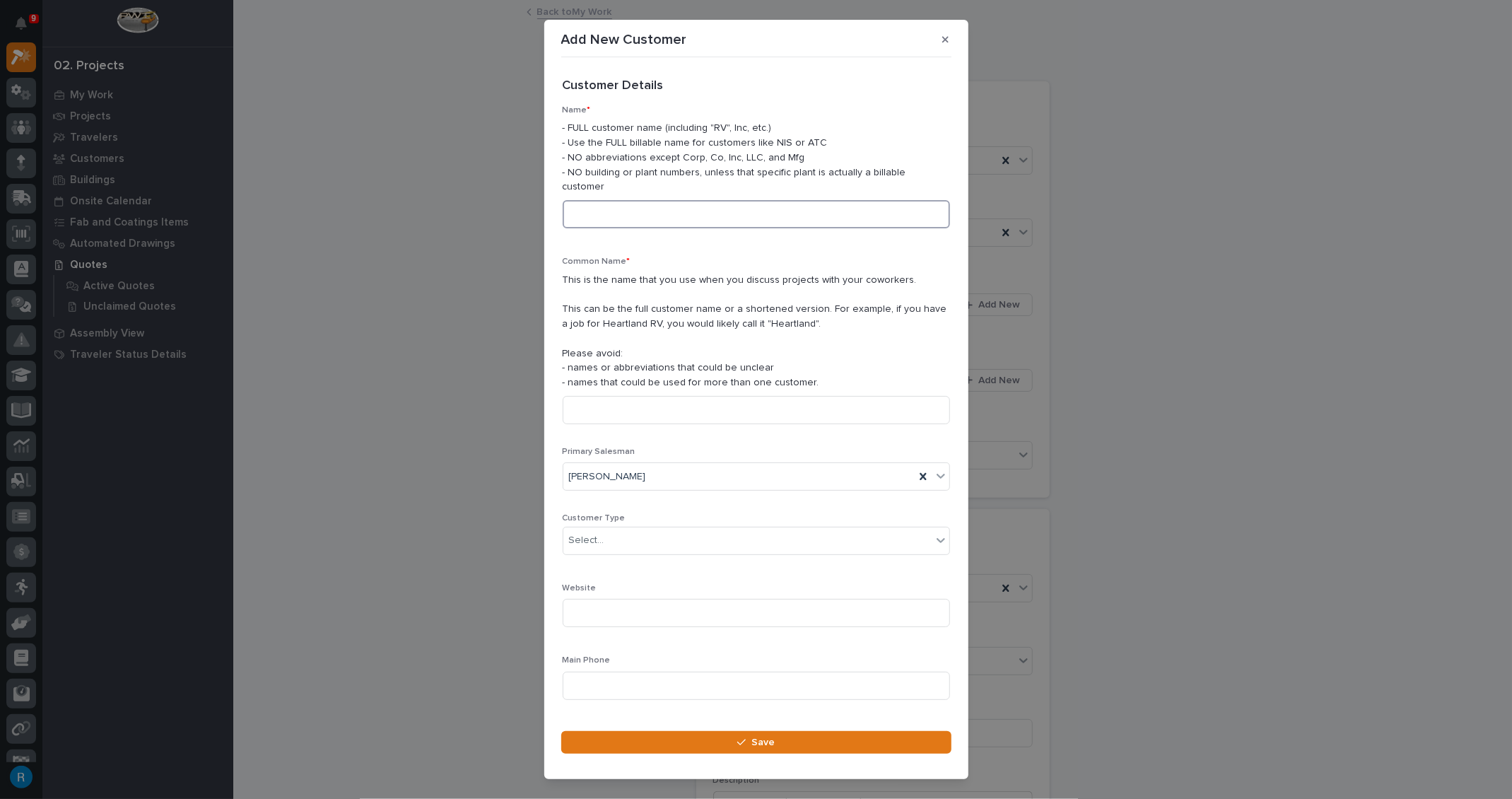
click at [598, 200] on input at bounding box center [756, 214] width 388 height 28
type input "Lakeside Construction"
click at [617, 529] on div "Select..." at bounding box center [748, 540] width 368 height 24
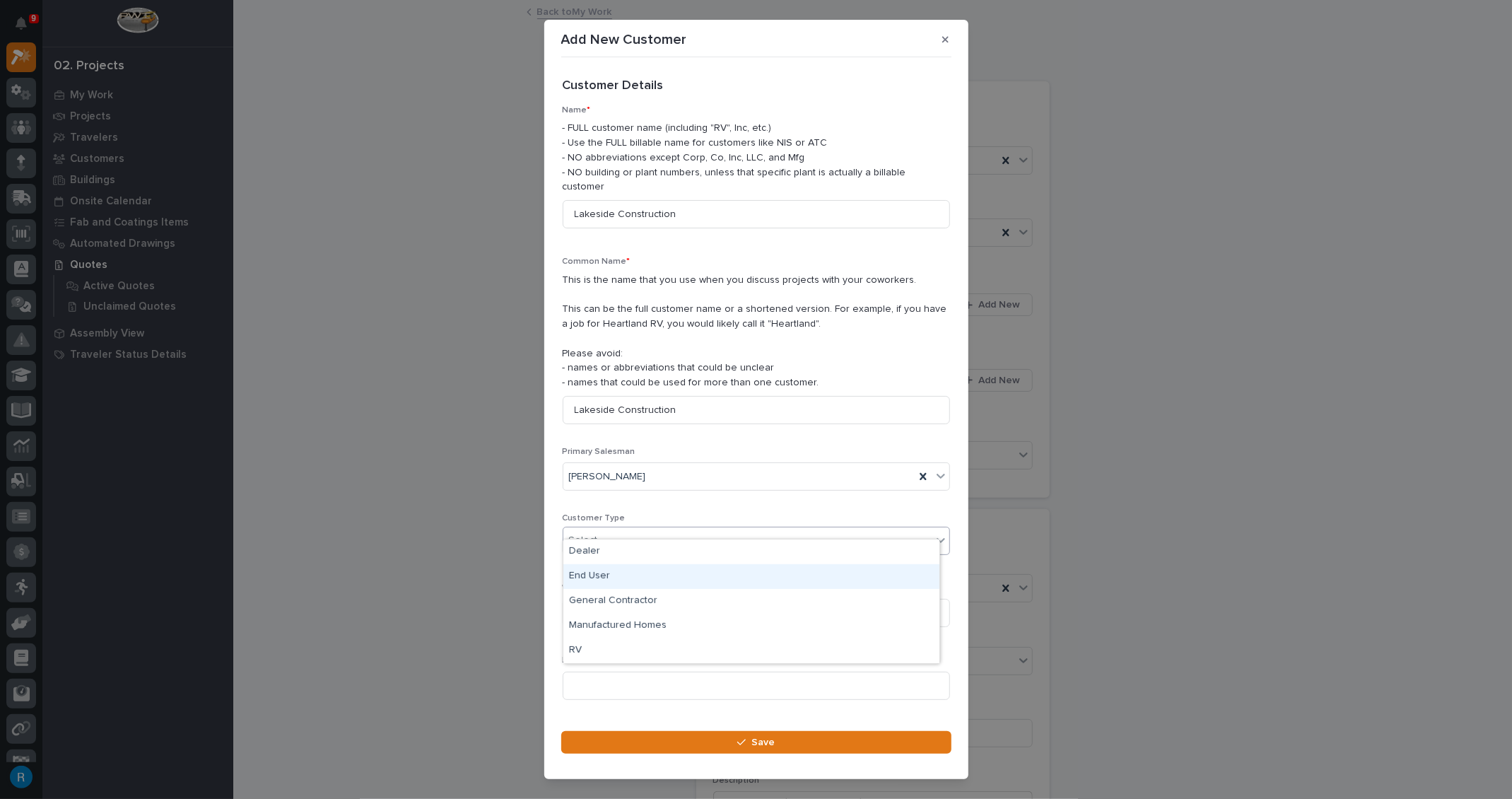
click at [586, 571] on div "End User" at bounding box center [751, 577] width 376 height 24
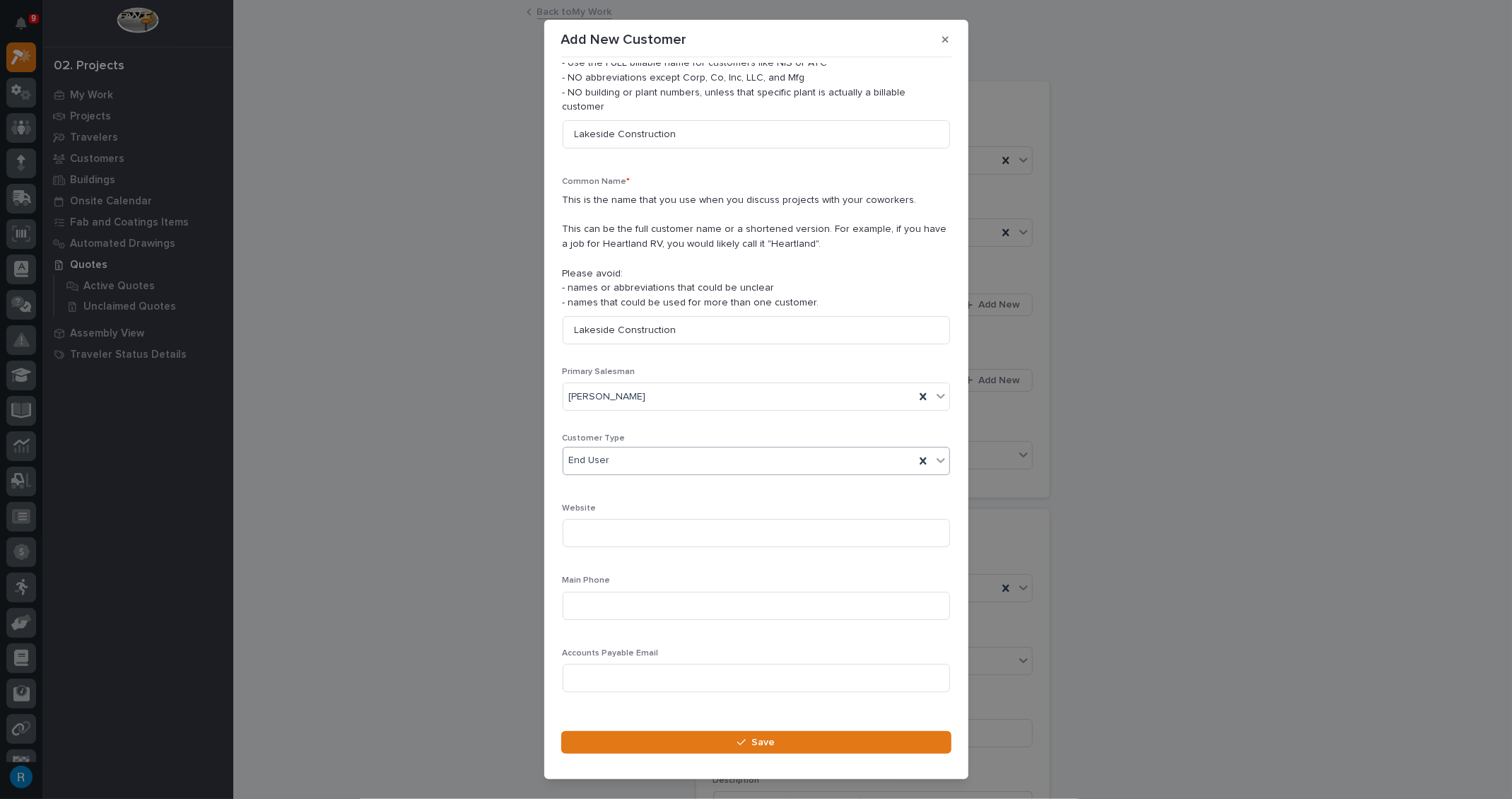
scroll to position [85, 0]
click at [592, 586] on input at bounding box center [756, 600] width 388 height 28
type input "[PHONE_NUMBER]"
click at [764, 736] on span "Save" at bounding box center [763, 742] width 24 height 13
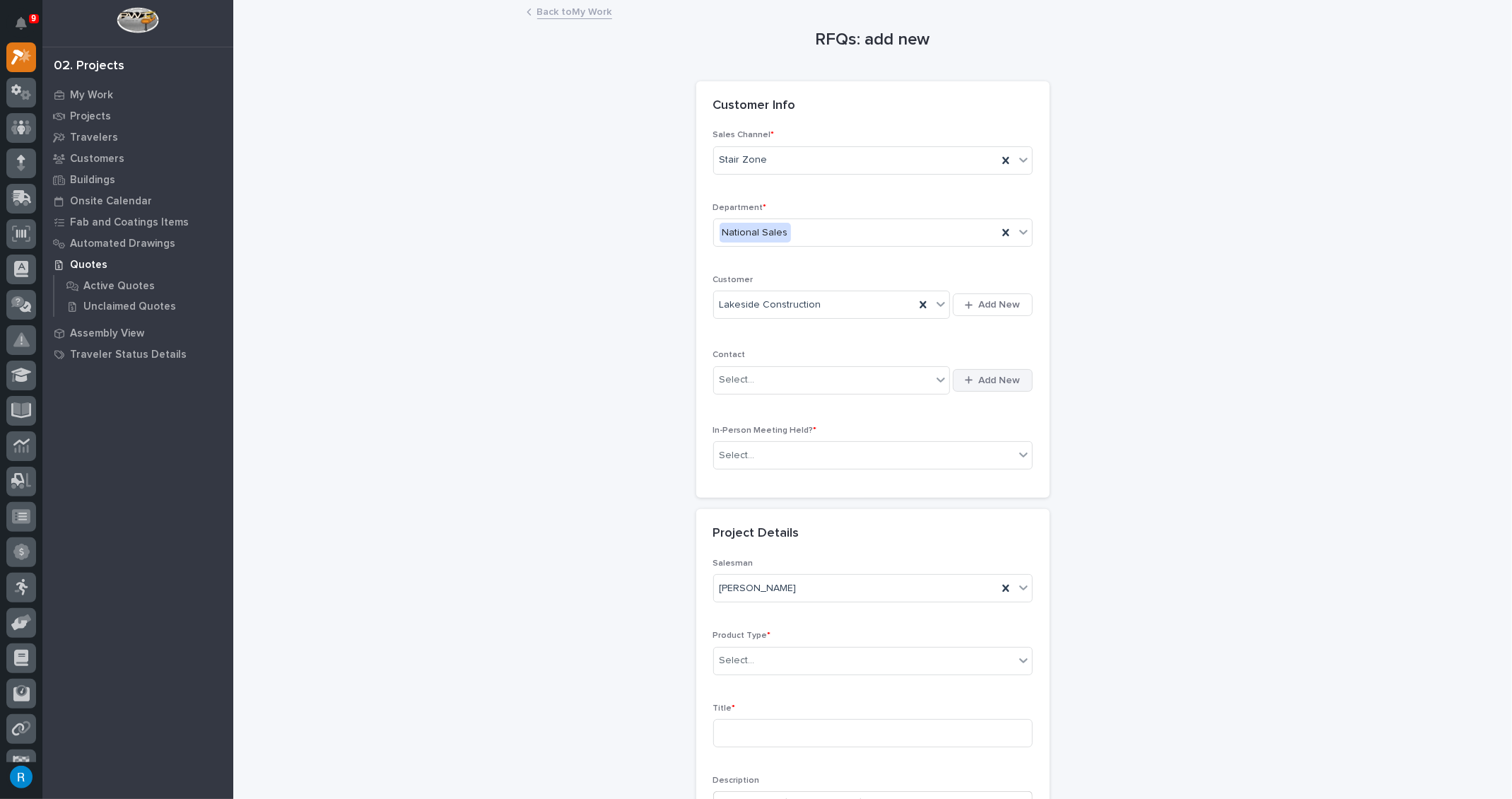
click at [1003, 379] on span "Add New" at bounding box center [1000, 380] width 42 height 13
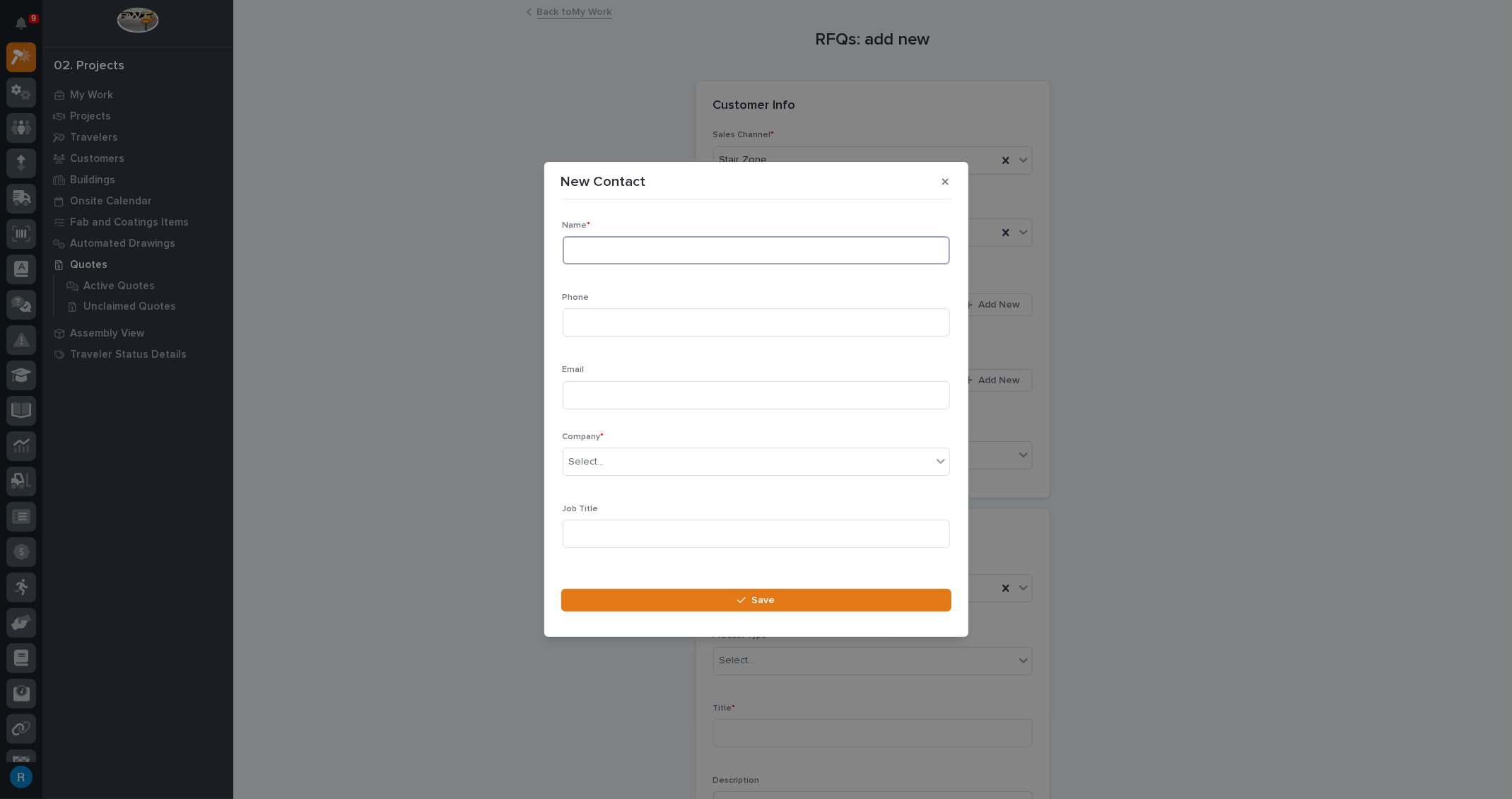
click at [581, 251] on input at bounding box center [756, 250] width 388 height 28
type input "[PERSON_NAME]"
type input "[PHONE_NUMBER]"
type input "[EMAIL_ADDRESS][DOMAIN_NAME]"
click at [722, 465] on div "Select..." at bounding box center [748, 462] width 368 height 24
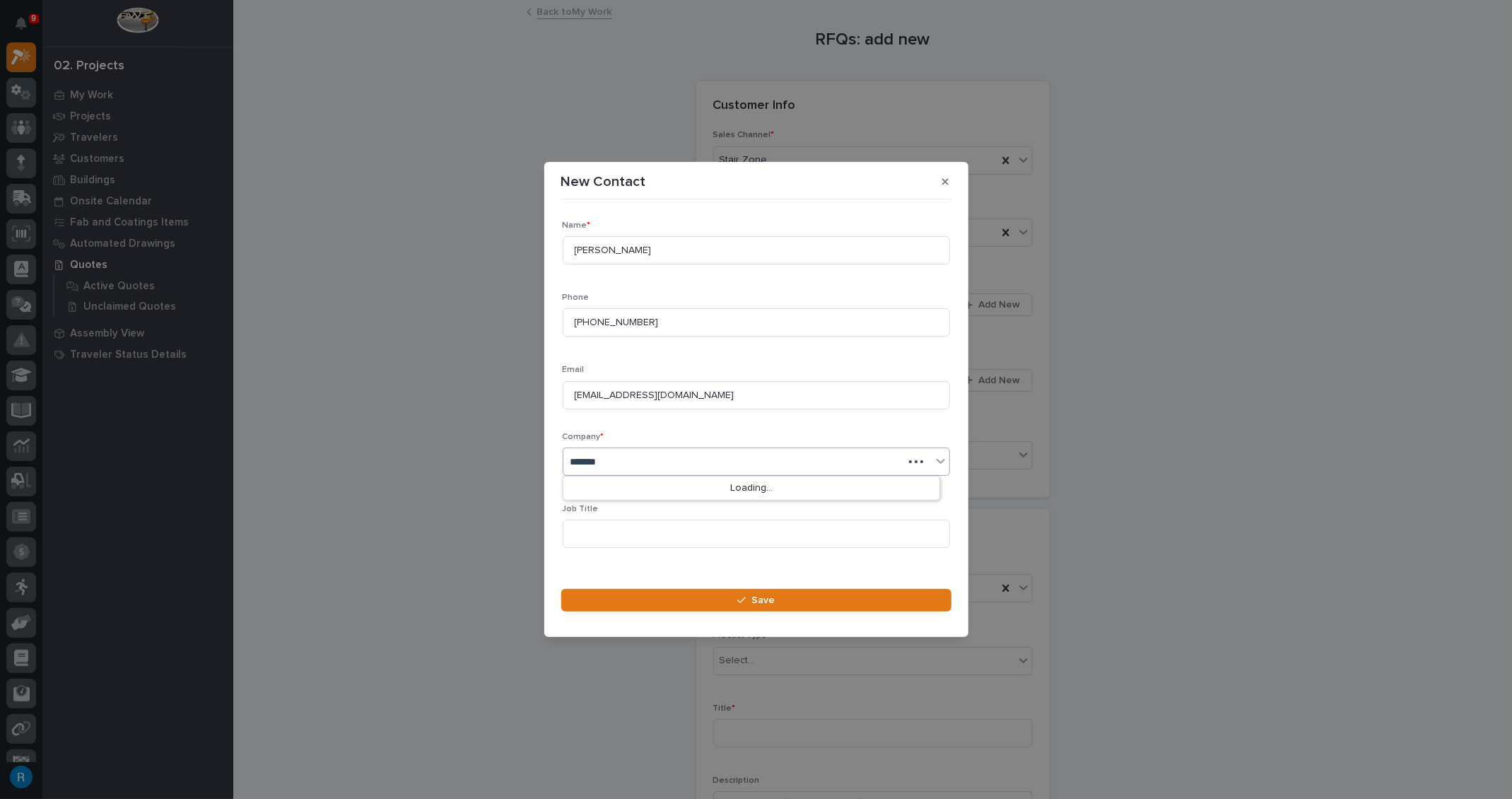
type input "********"
click at [596, 487] on div "Lakeside Construction" at bounding box center [751, 489] width 376 height 24
click at [593, 532] on input at bounding box center [756, 533] width 388 height 28
click at [764, 603] on span "Save" at bounding box center [763, 600] width 24 height 13
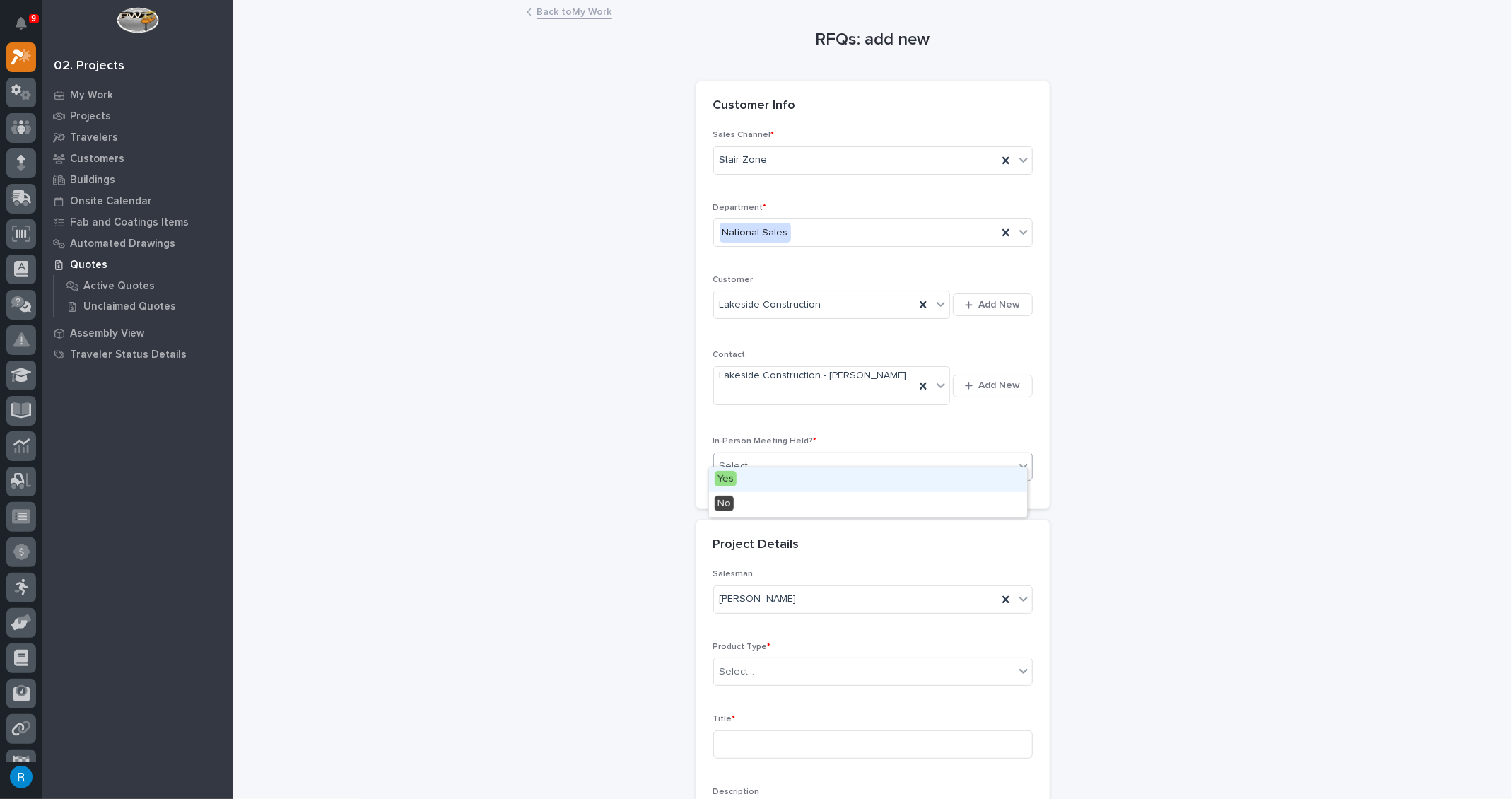
click at [744, 459] on div "Select..." at bounding box center [737, 465] width 35 height 14
click at [716, 502] on span "No" at bounding box center [724, 503] width 19 height 15
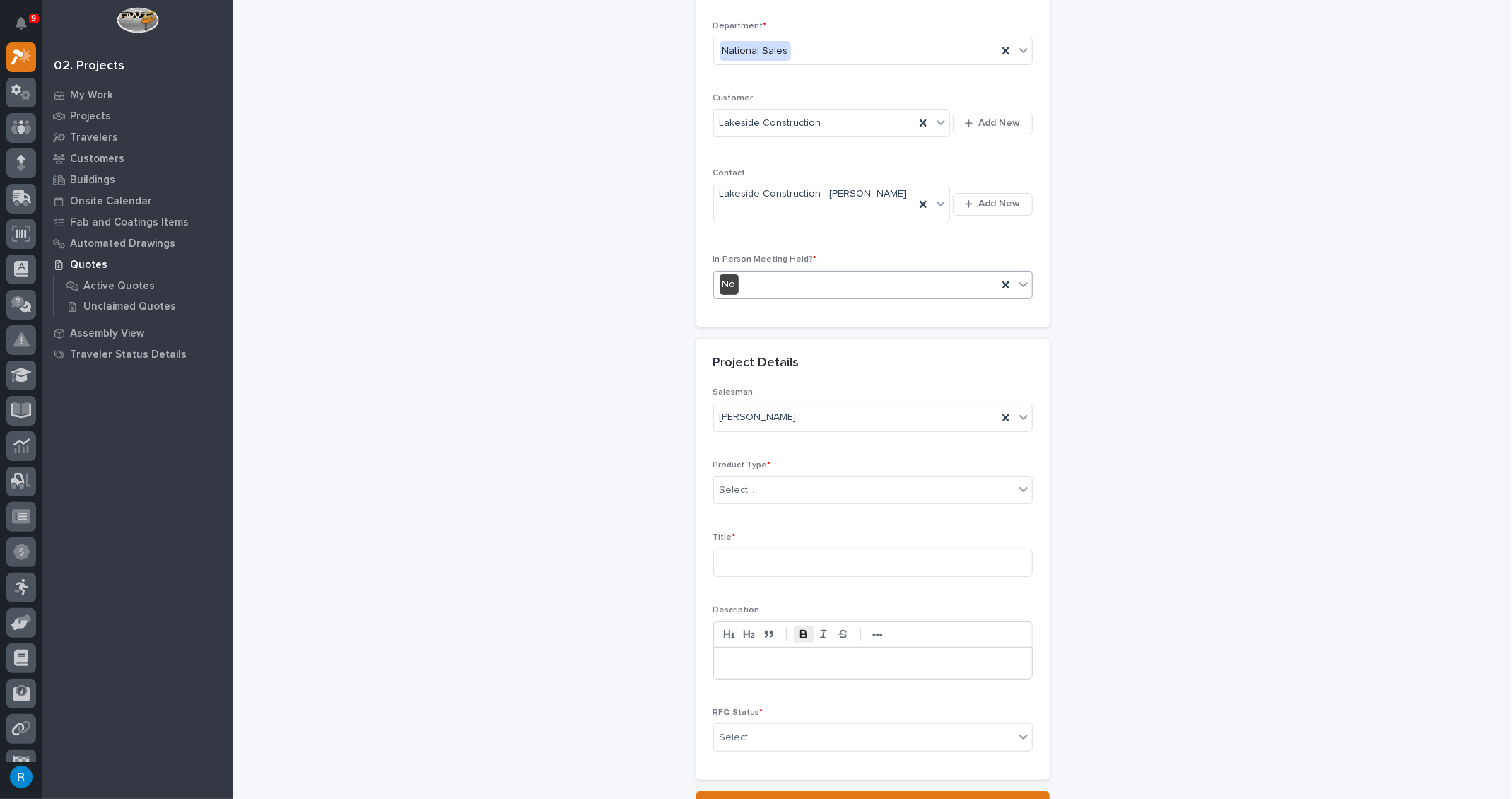
scroll to position [192, 0]
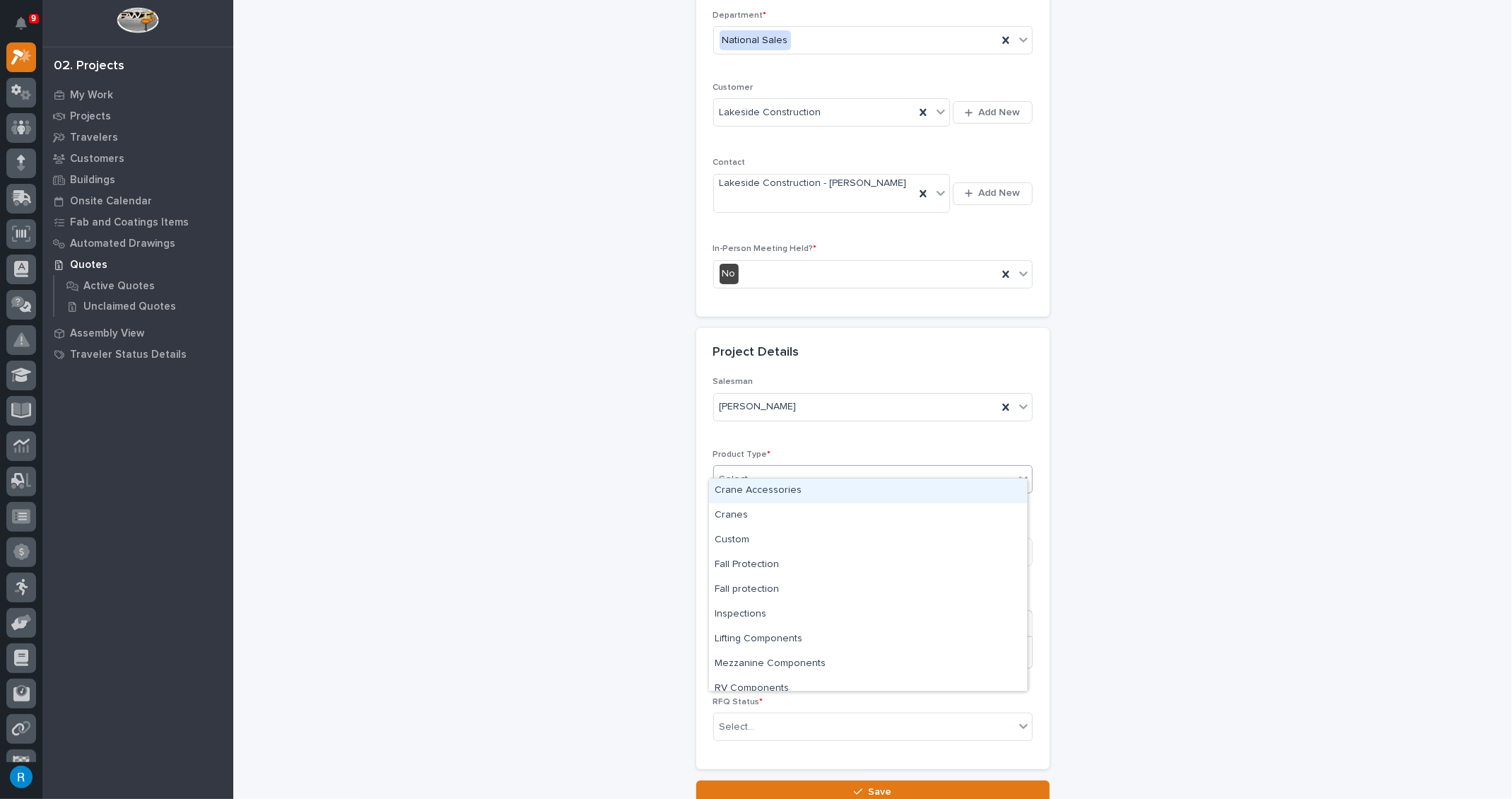
click at [732, 472] on div "Select..." at bounding box center [737, 479] width 35 height 14
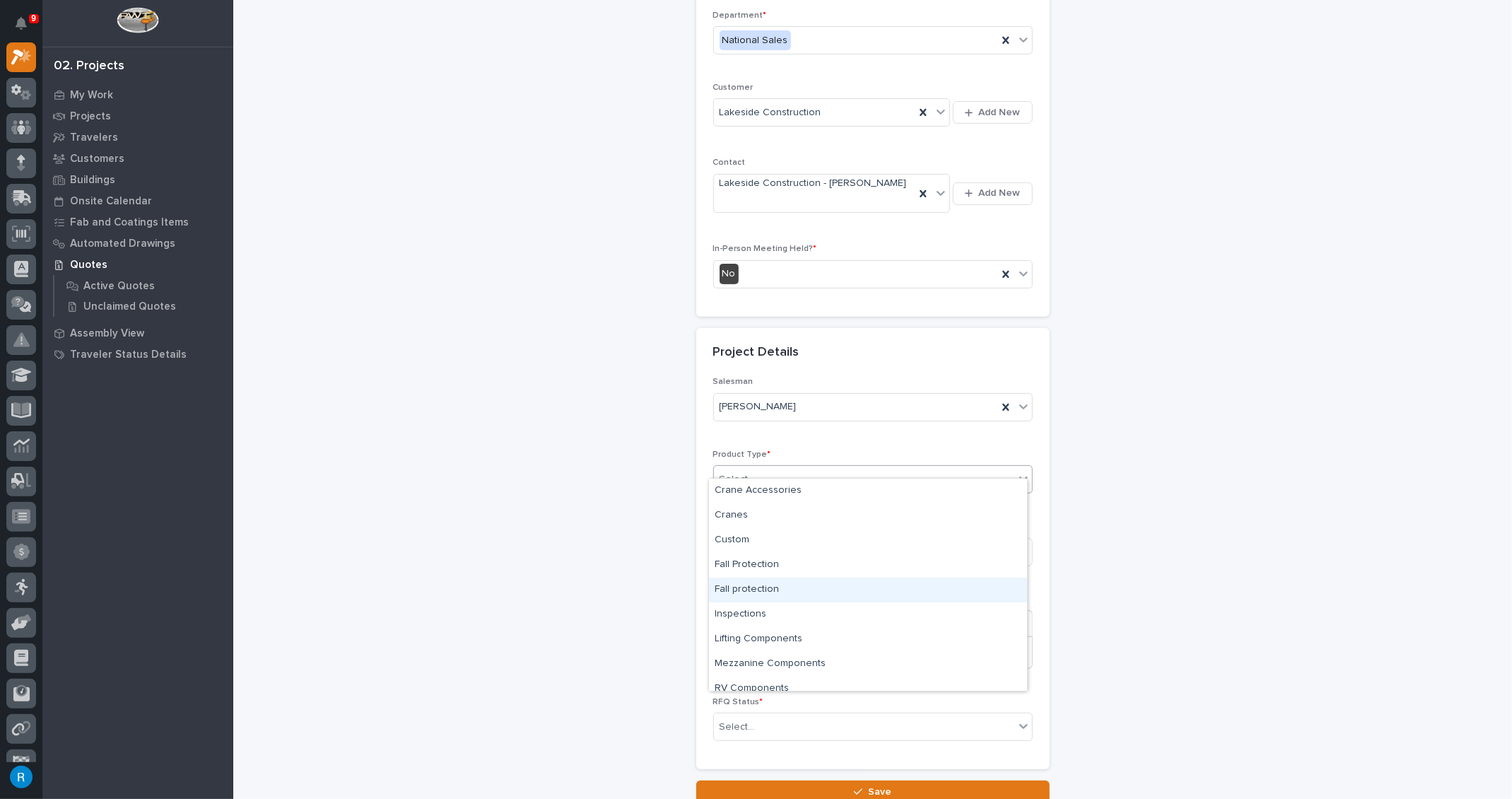
scroll to position [35, 0]
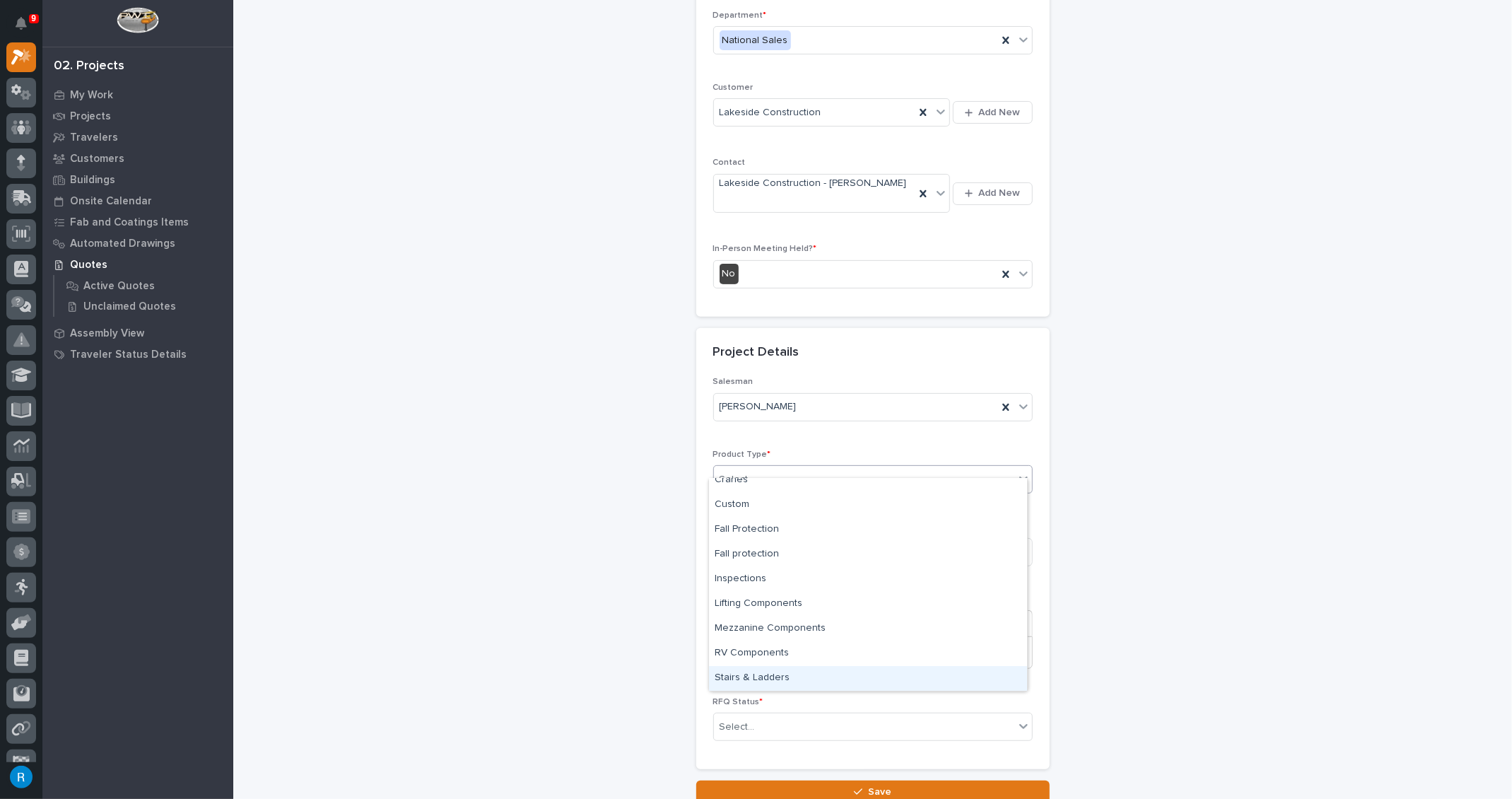
click at [747, 676] on div "Stairs & Ladders" at bounding box center [868, 678] width 318 height 24
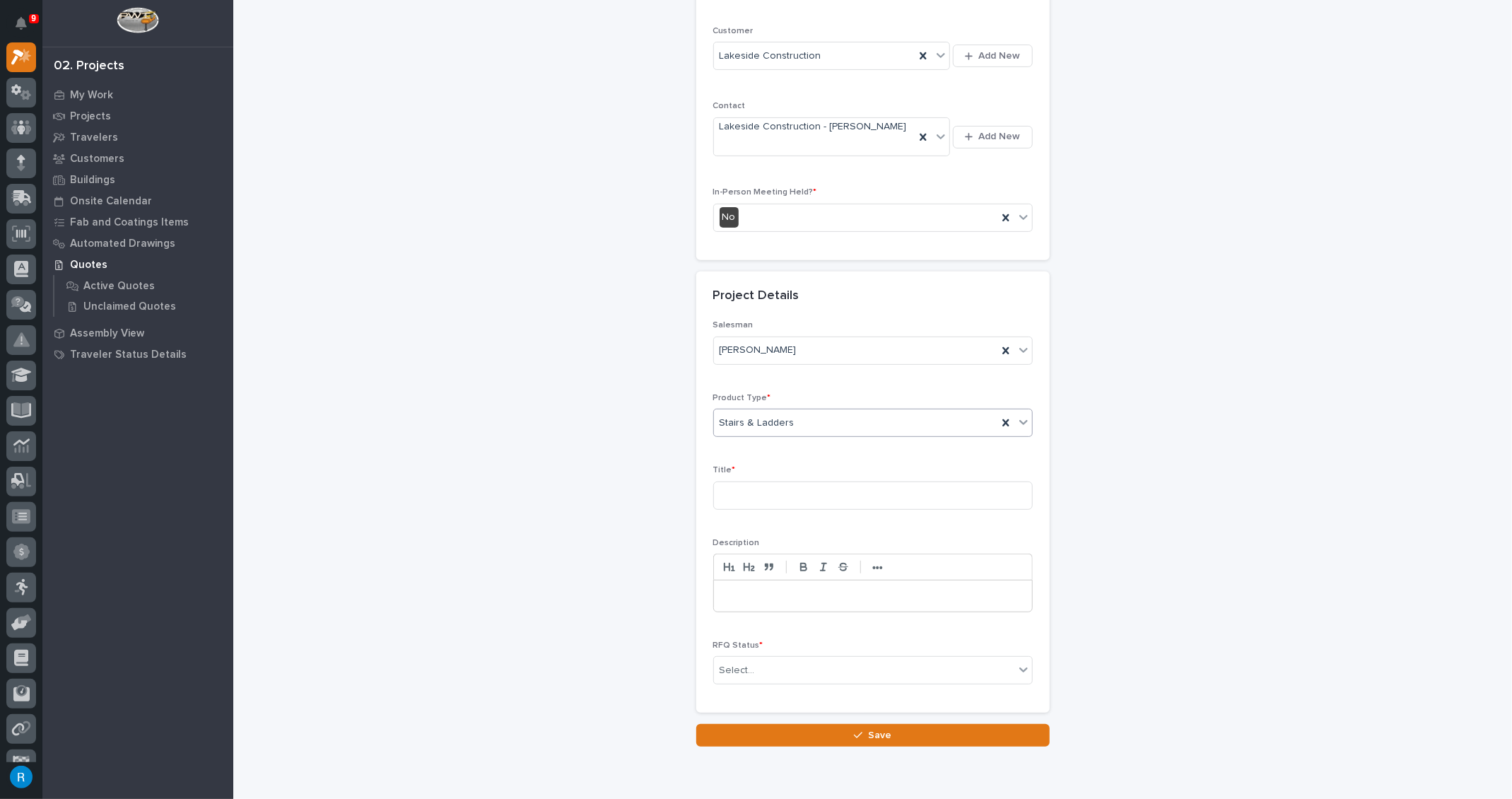
scroll to position [290, 0]
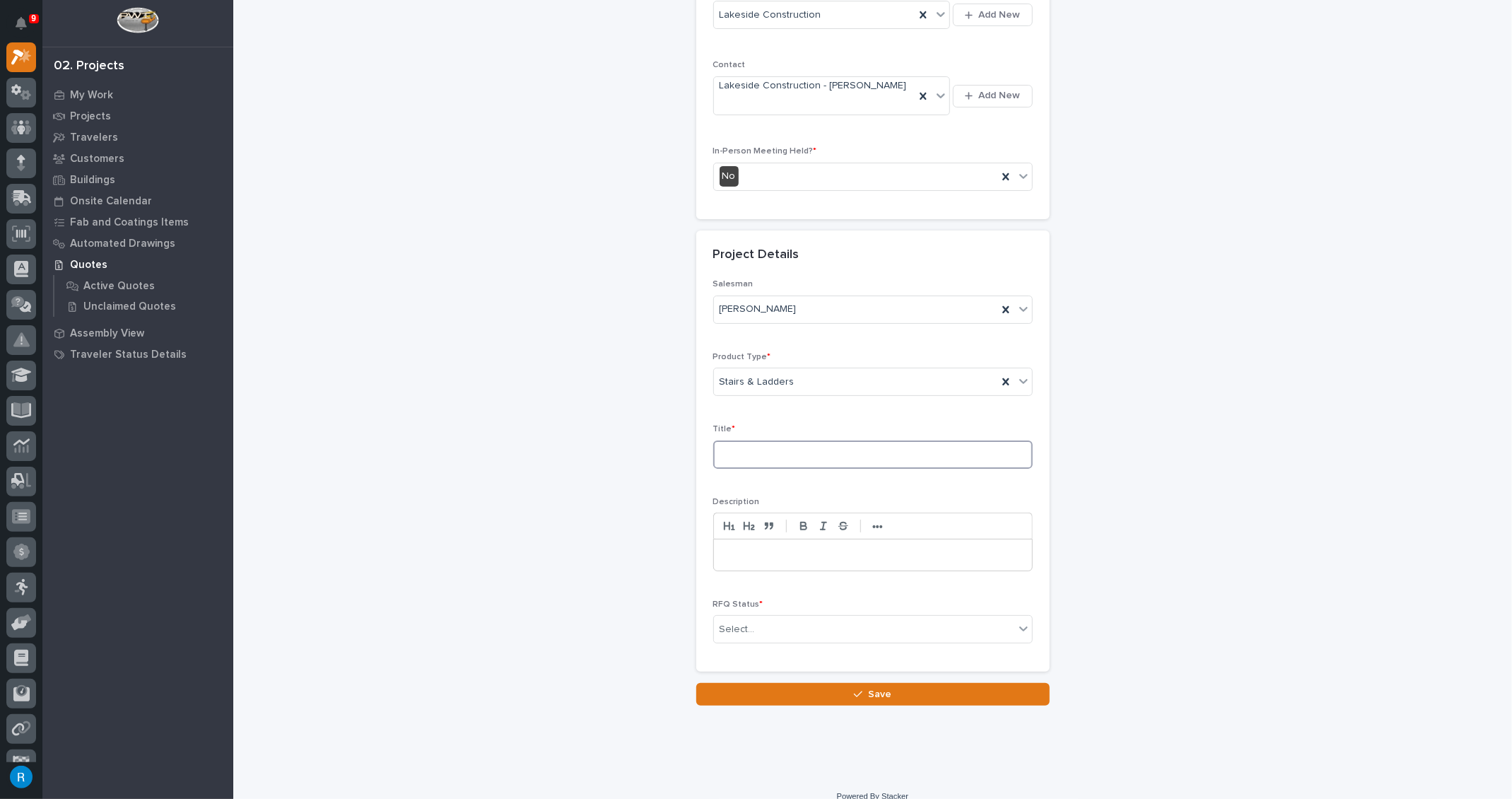
click at [738, 441] on input at bounding box center [873, 454] width 320 height 28
type input "Straight Stairs"
click at [1019, 622] on icon at bounding box center [1023, 628] width 14 height 14
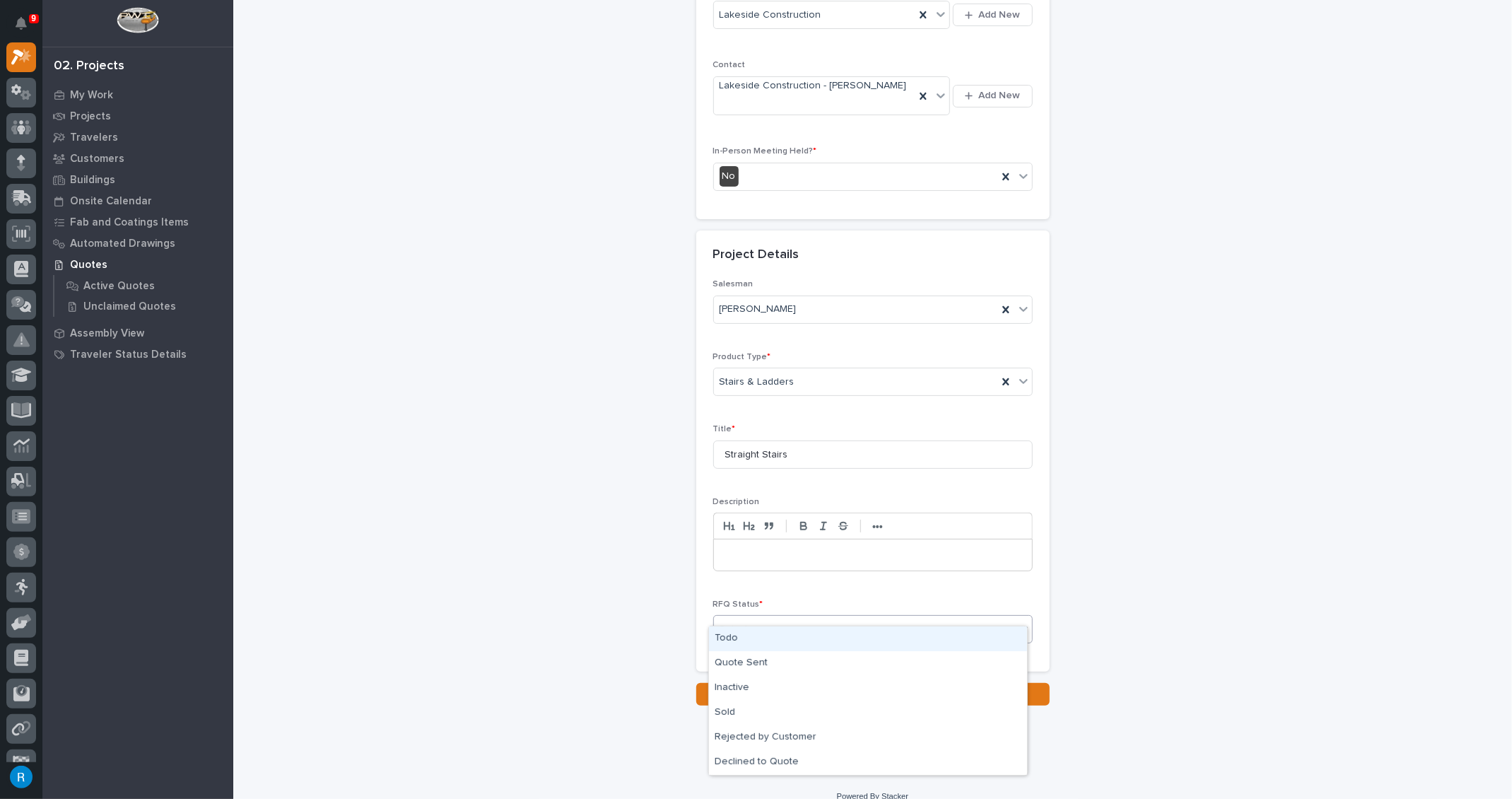
click at [732, 638] on div "Todo" at bounding box center [868, 638] width 318 height 24
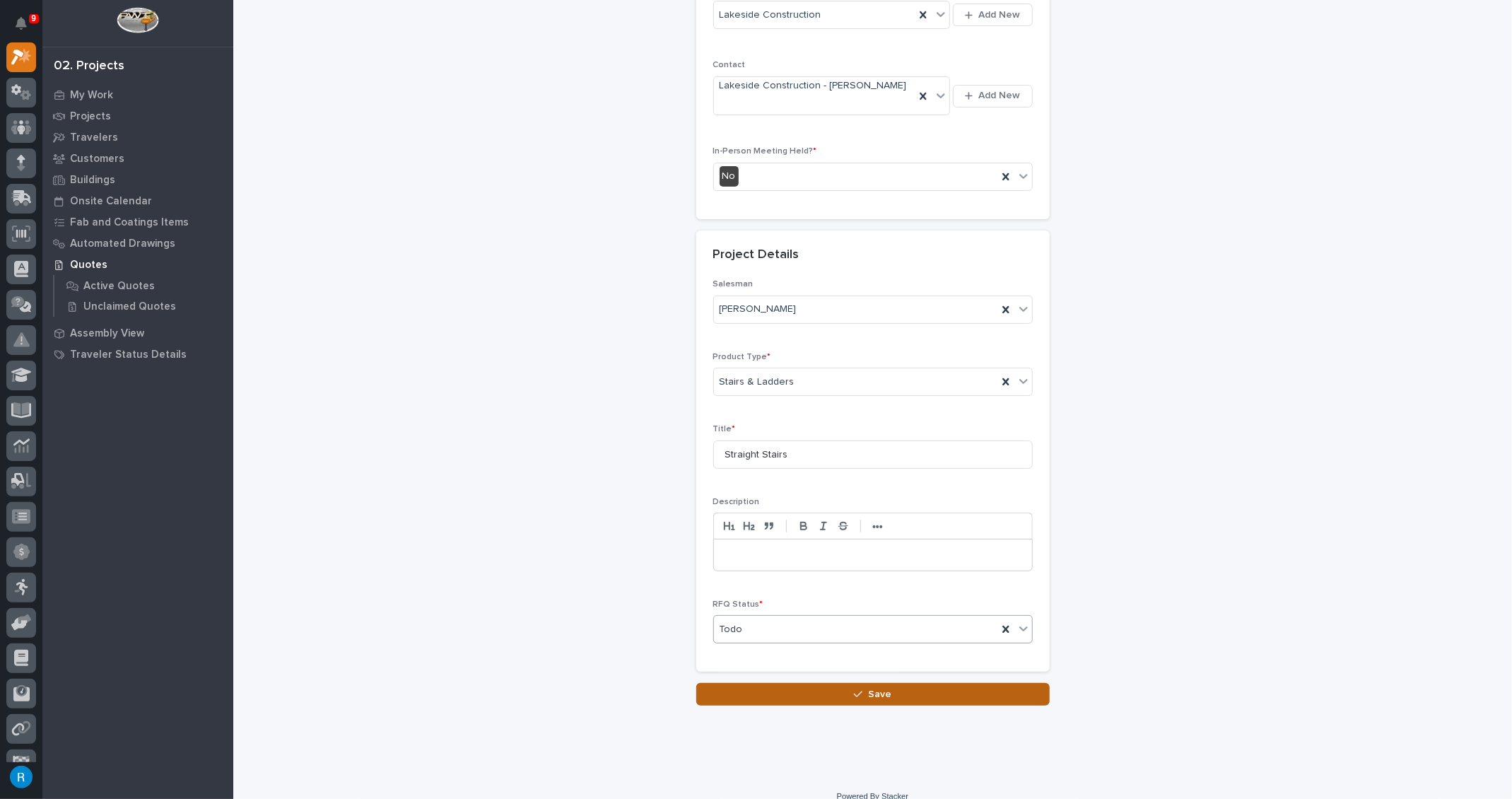
click at [871, 688] on span "Save" at bounding box center [879, 694] width 24 height 13
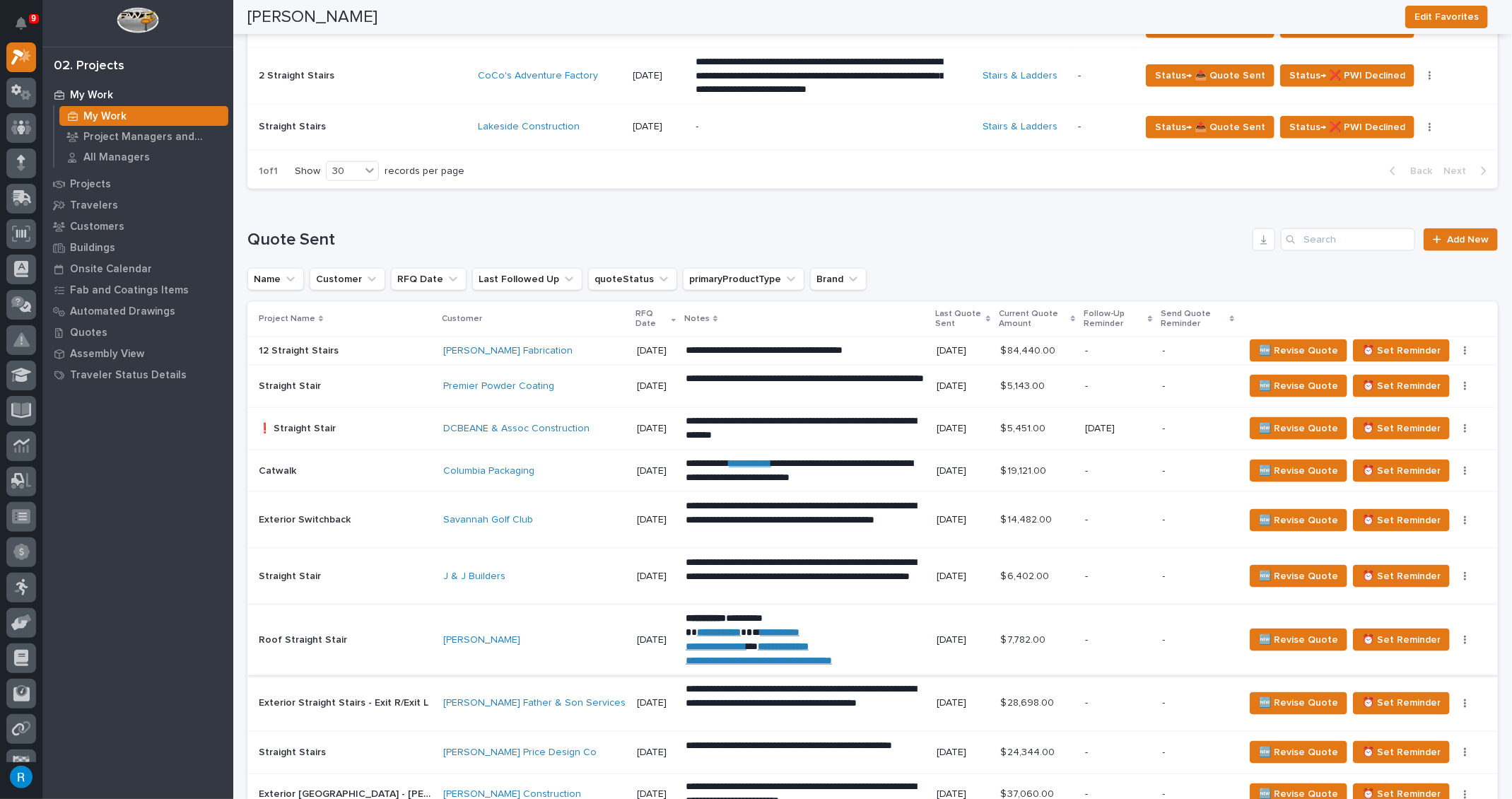
scroll to position [1157, 0]
click at [348, 428] on p at bounding box center [345, 428] width 173 height 12
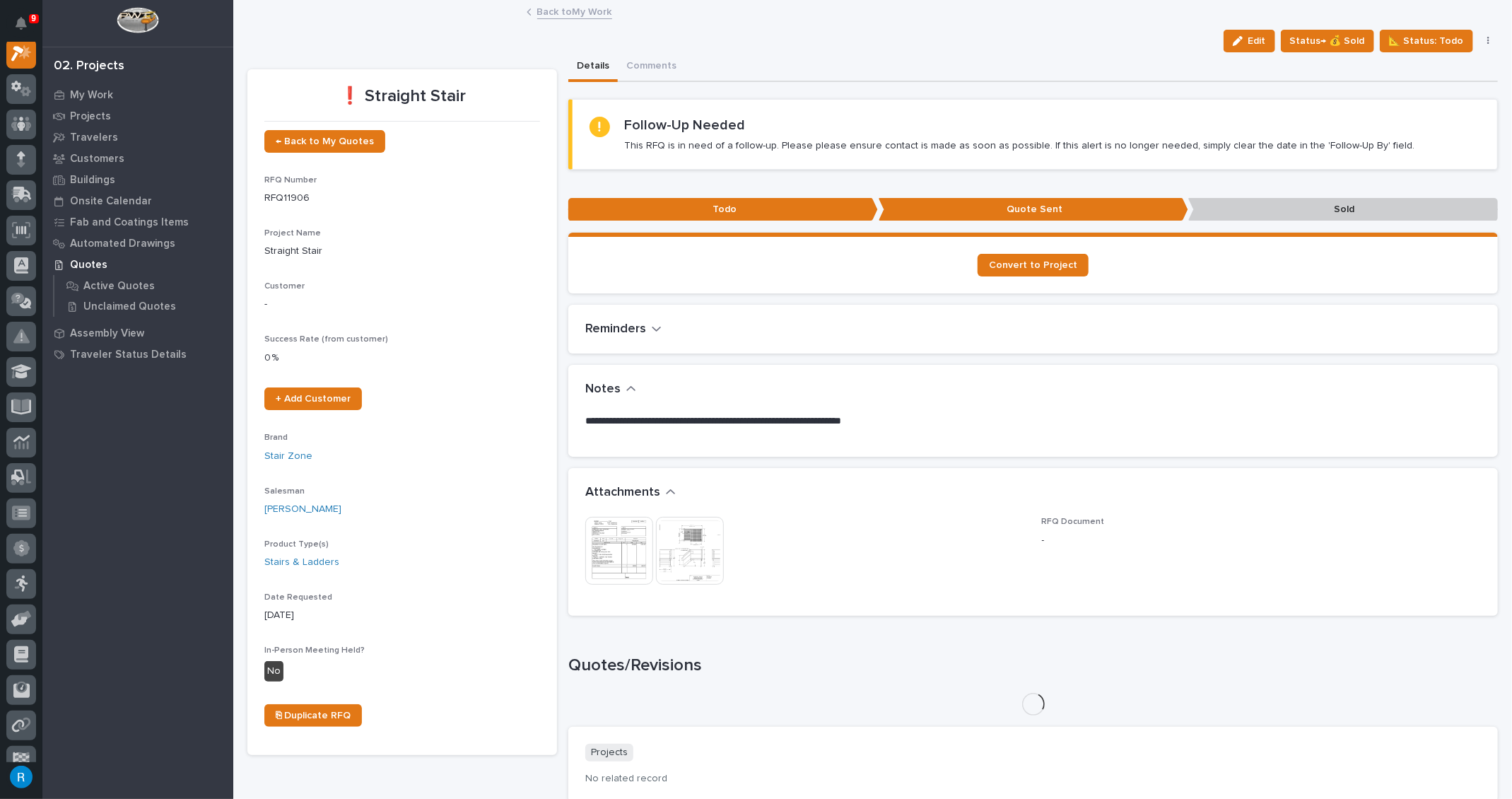
scroll to position [34, 0]
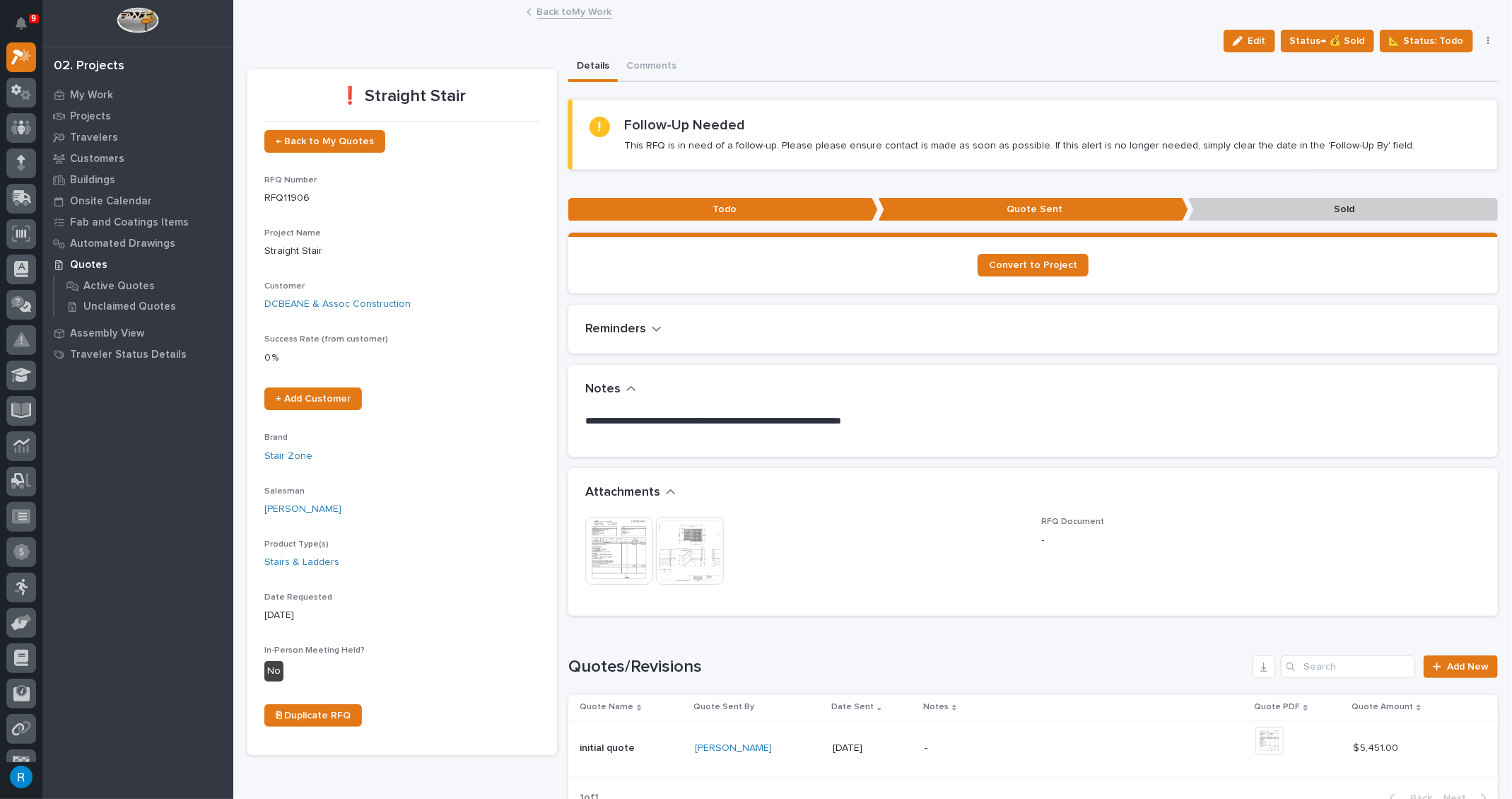
click at [906, 418] on p "**********" at bounding box center [1029, 421] width 888 height 14
click at [1255, 44] on span "Edit" at bounding box center [1256, 40] width 18 height 13
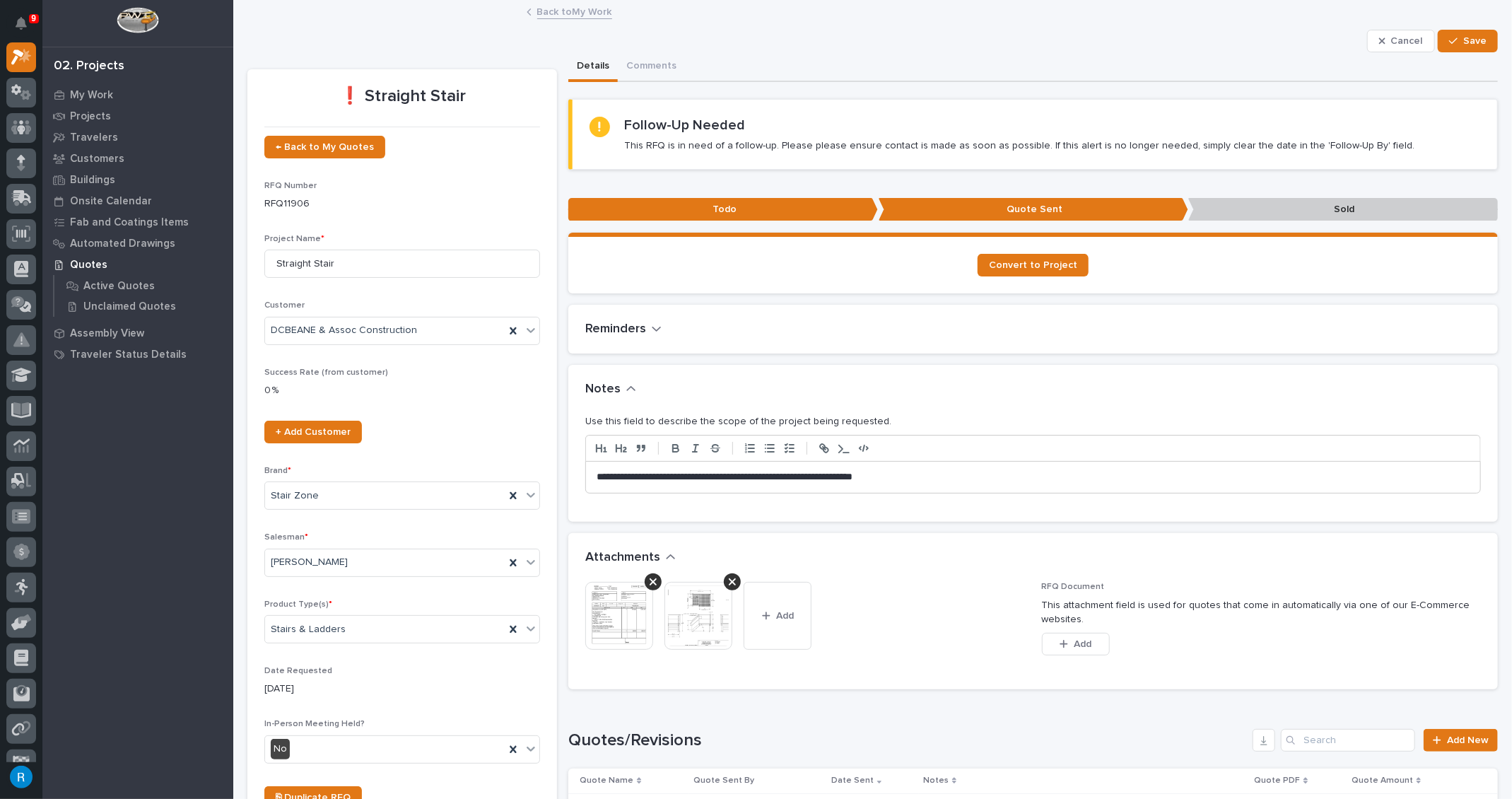
click at [917, 478] on p "**********" at bounding box center [1029, 477] width 866 height 14
click at [653, 328] on icon "button" at bounding box center [656, 329] width 8 height 5
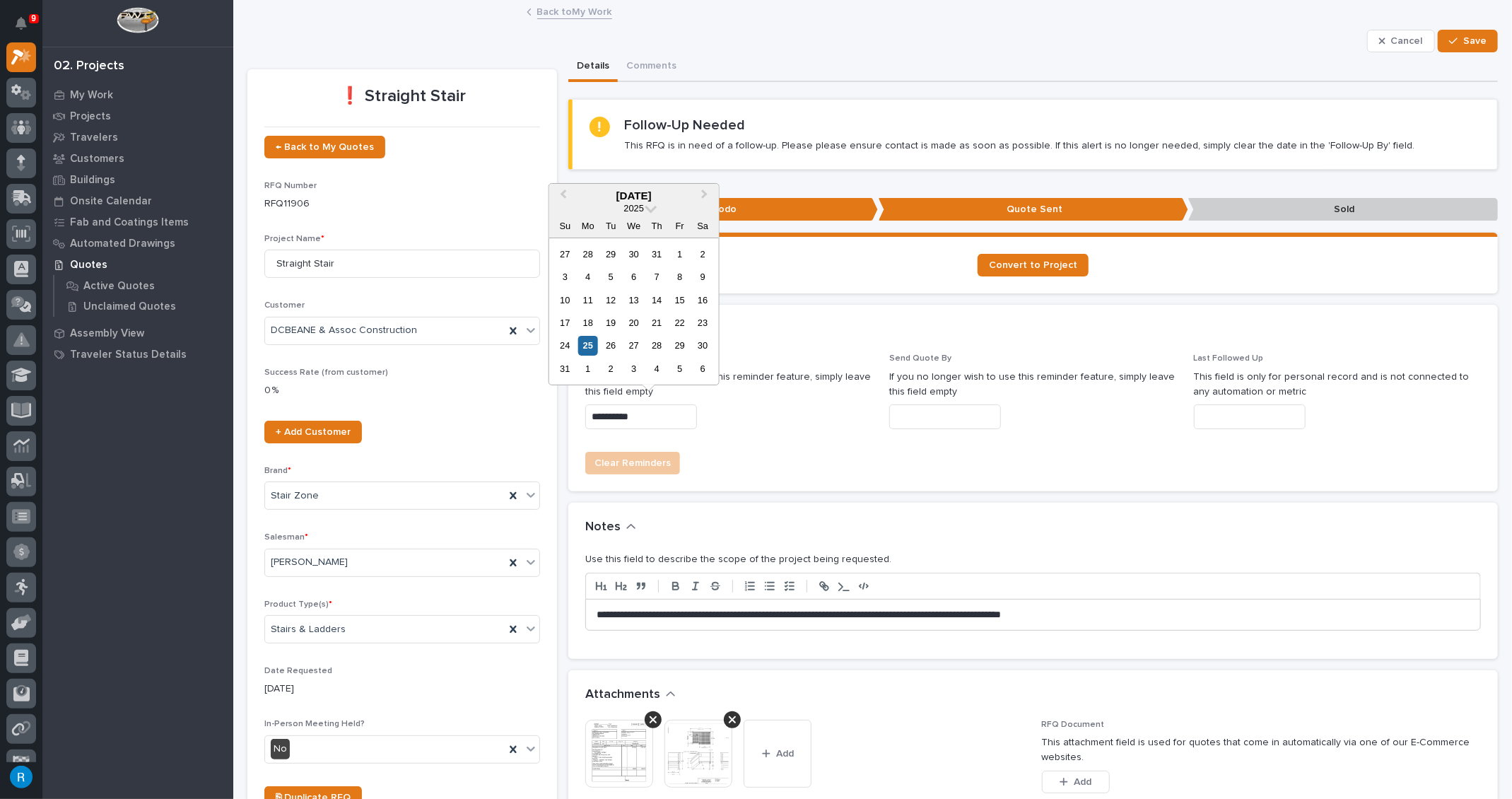
click at [650, 419] on input "**********" at bounding box center [641, 417] width 112 height 24
click at [612, 370] on div "2" at bounding box center [611, 369] width 19 height 19
type input "**********"
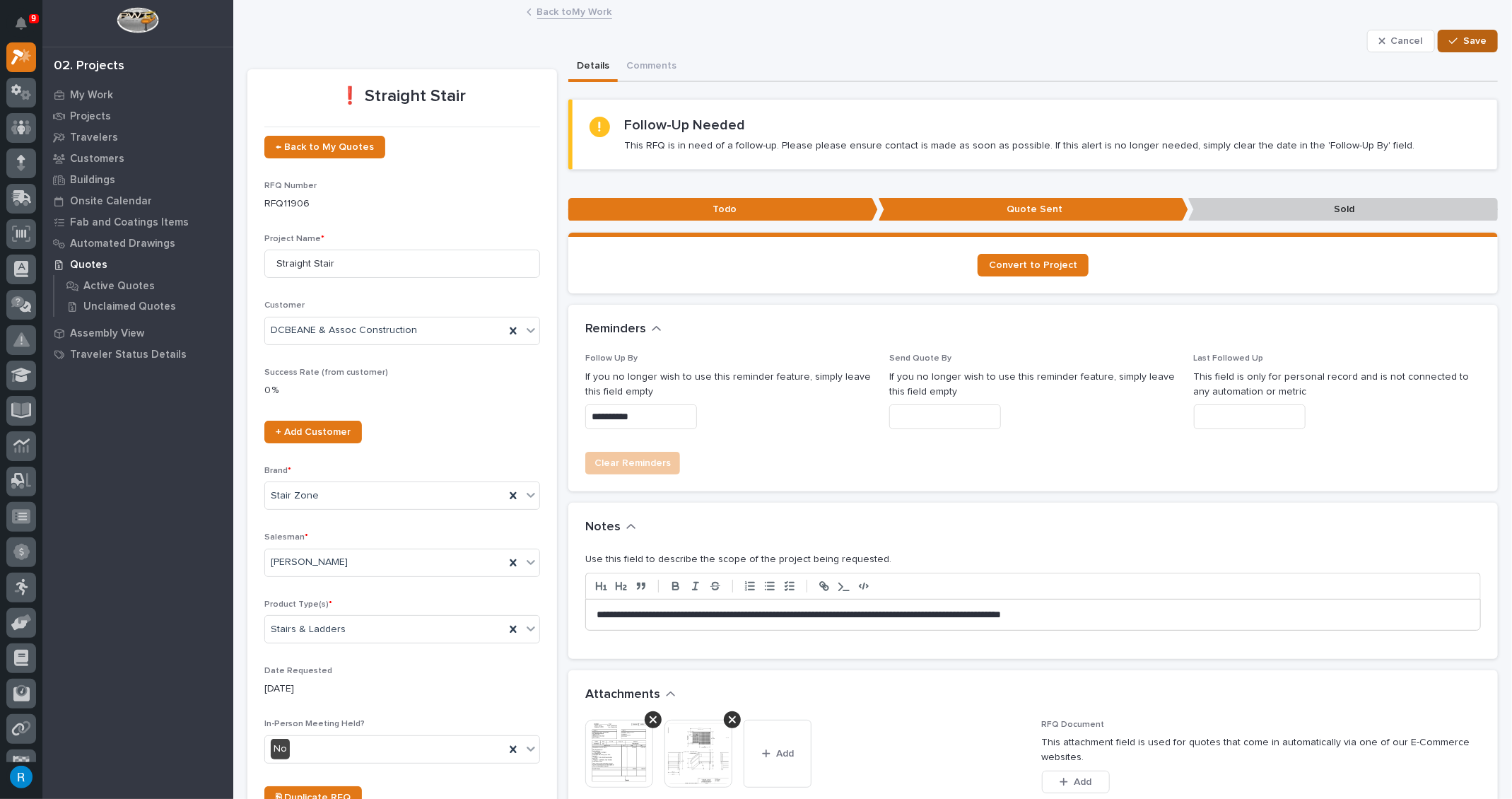
click at [1463, 44] on span "Save" at bounding box center [1475, 40] width 24 height 13
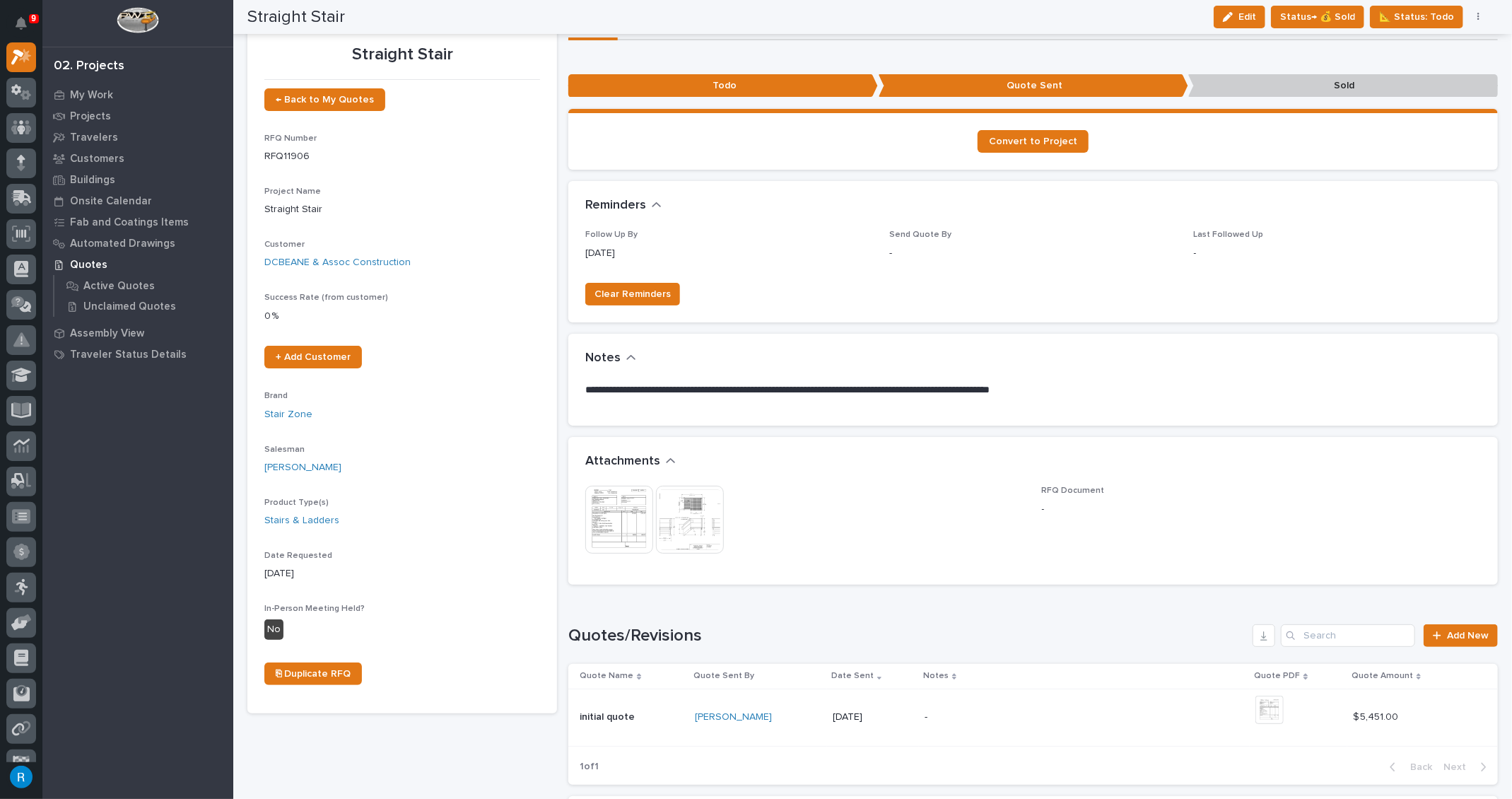
scroll to position [0, 0]
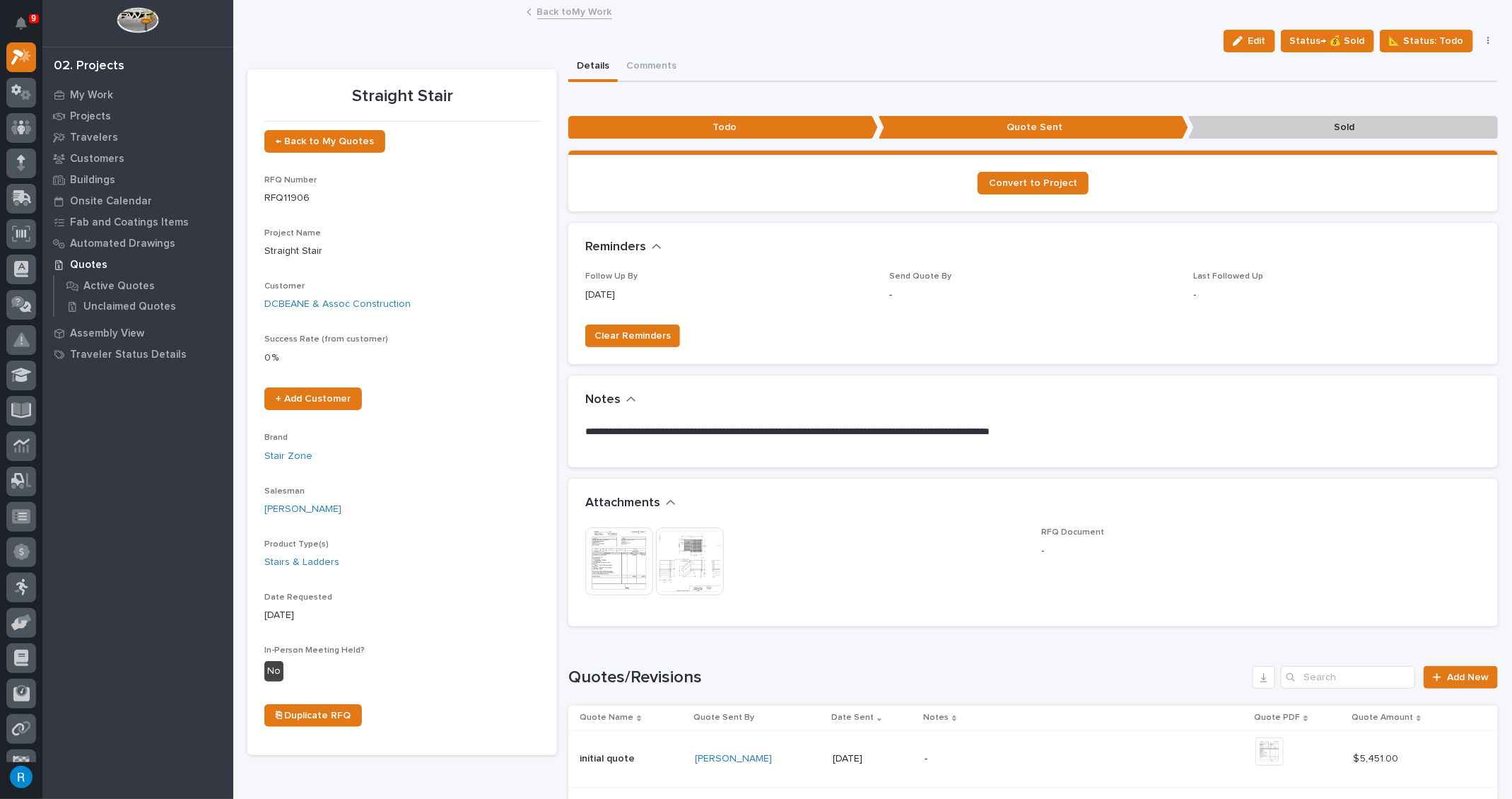
click at [560, 11] on link "Back to My Work" at bounding box center [575, 11] width 75 height 16
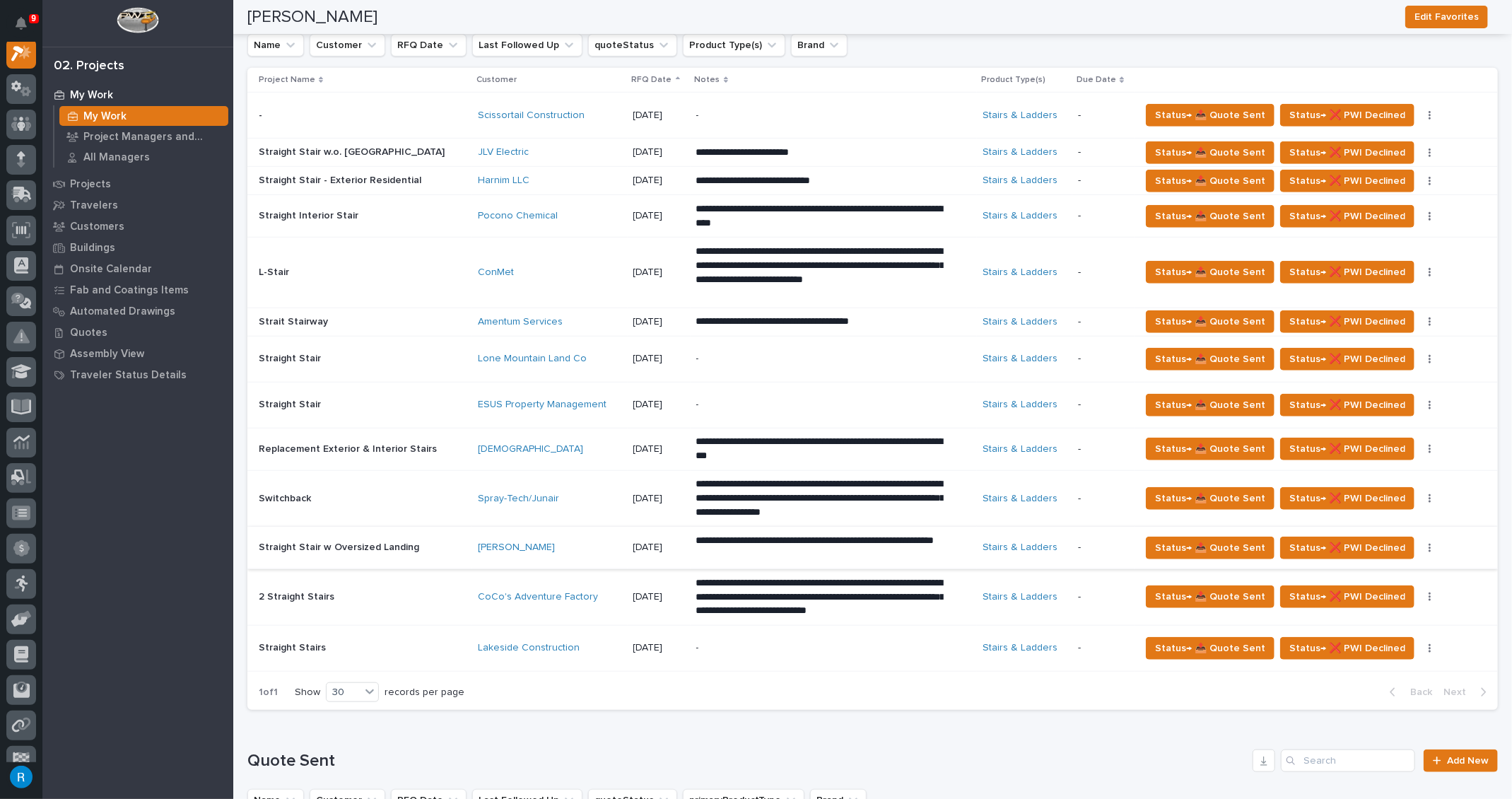
scroll to position [706, 0]
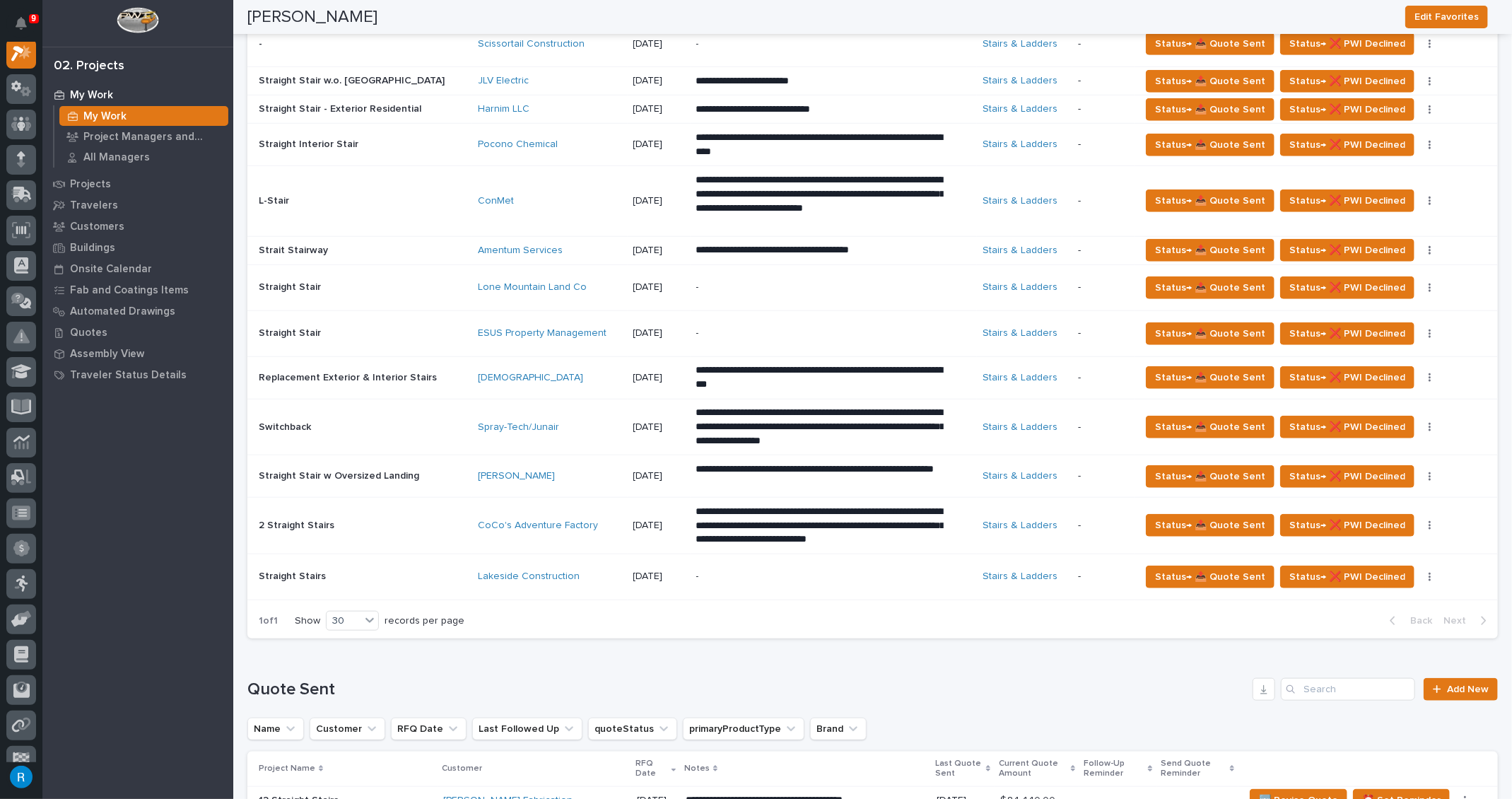
click at [735, 570] on p "-" at bounding box center [819, 577] width 247 height 12
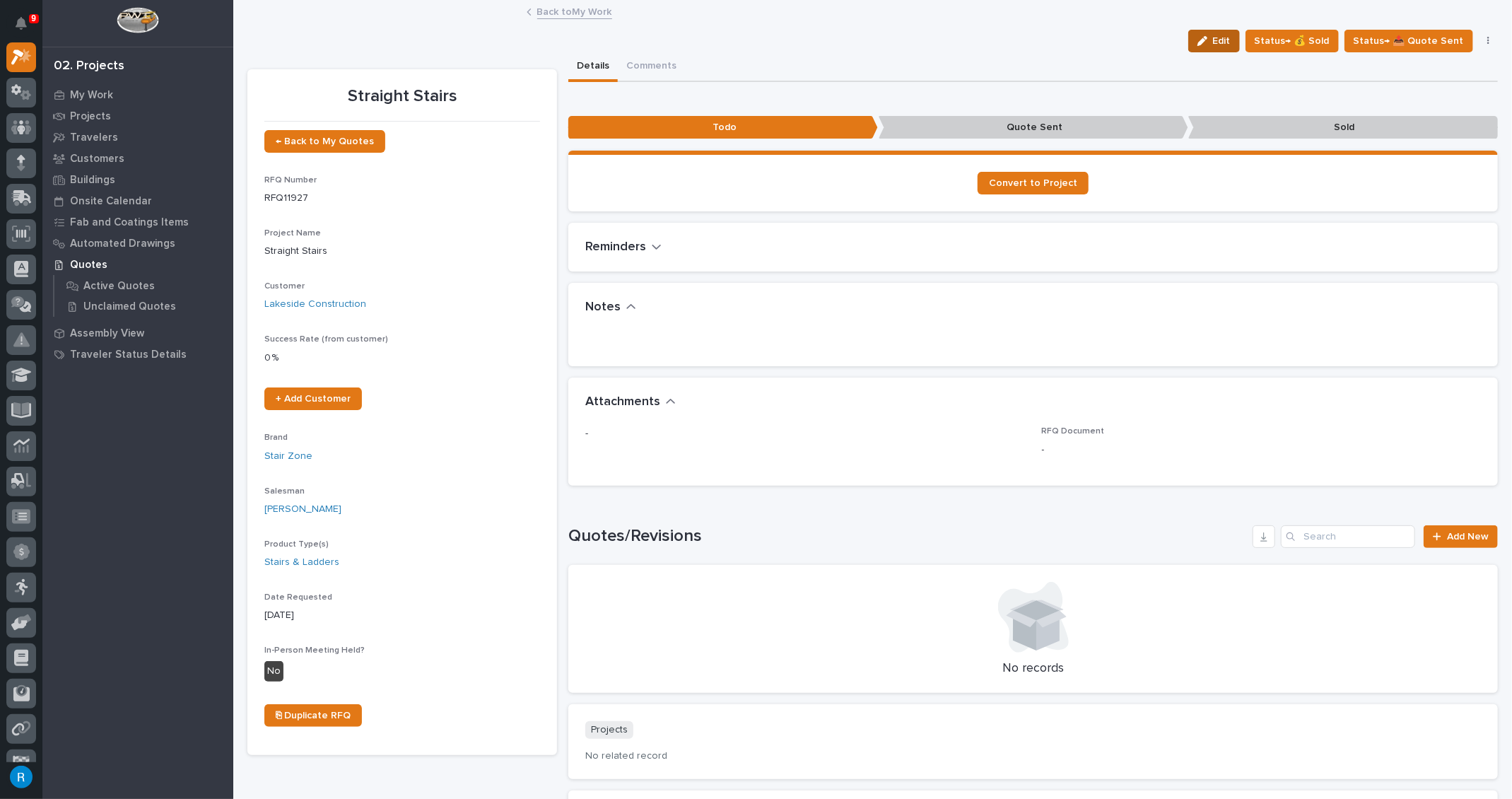
click at [1219, 42] on span "Edit" at bounding box center [1221, 40] width 18 height 13
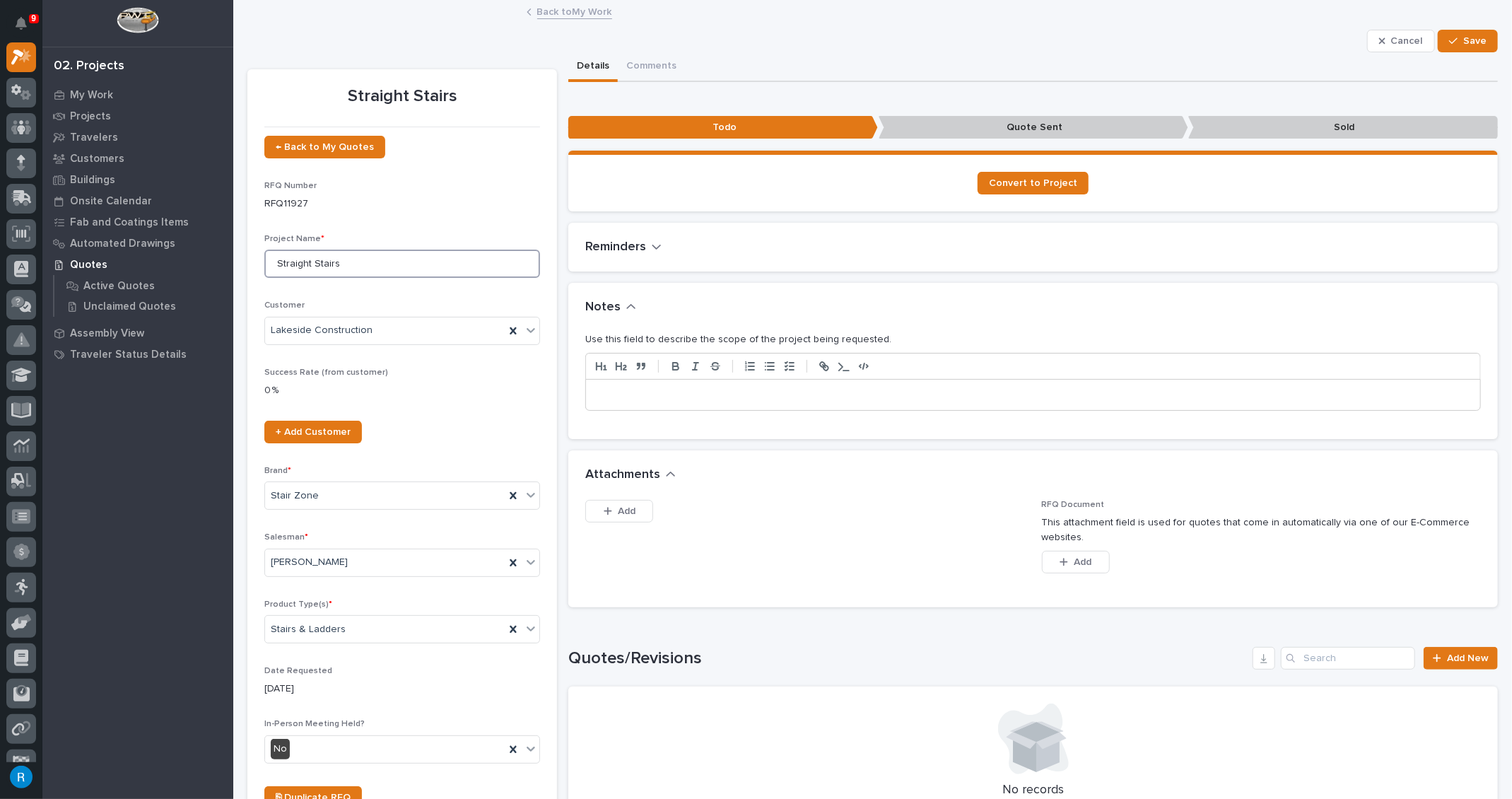
click at [356, 261] on input "Straight Stairs" at bounding box center [402, 264] width 276 height 28
click at [276, 261] on input "Straight Stairs -" at bounding box center [402, 264] width 276 height 28
click at [458, 269] on input "Orange Lake Fire Dept - Straight Stairs -" at bounding box center [402, 264] width 276 height 28
type input "Orange Lake Fire Dept - Straight Stairs"
click at [607, 395] on p at bounding box center [1032, 395] width 872 height 14
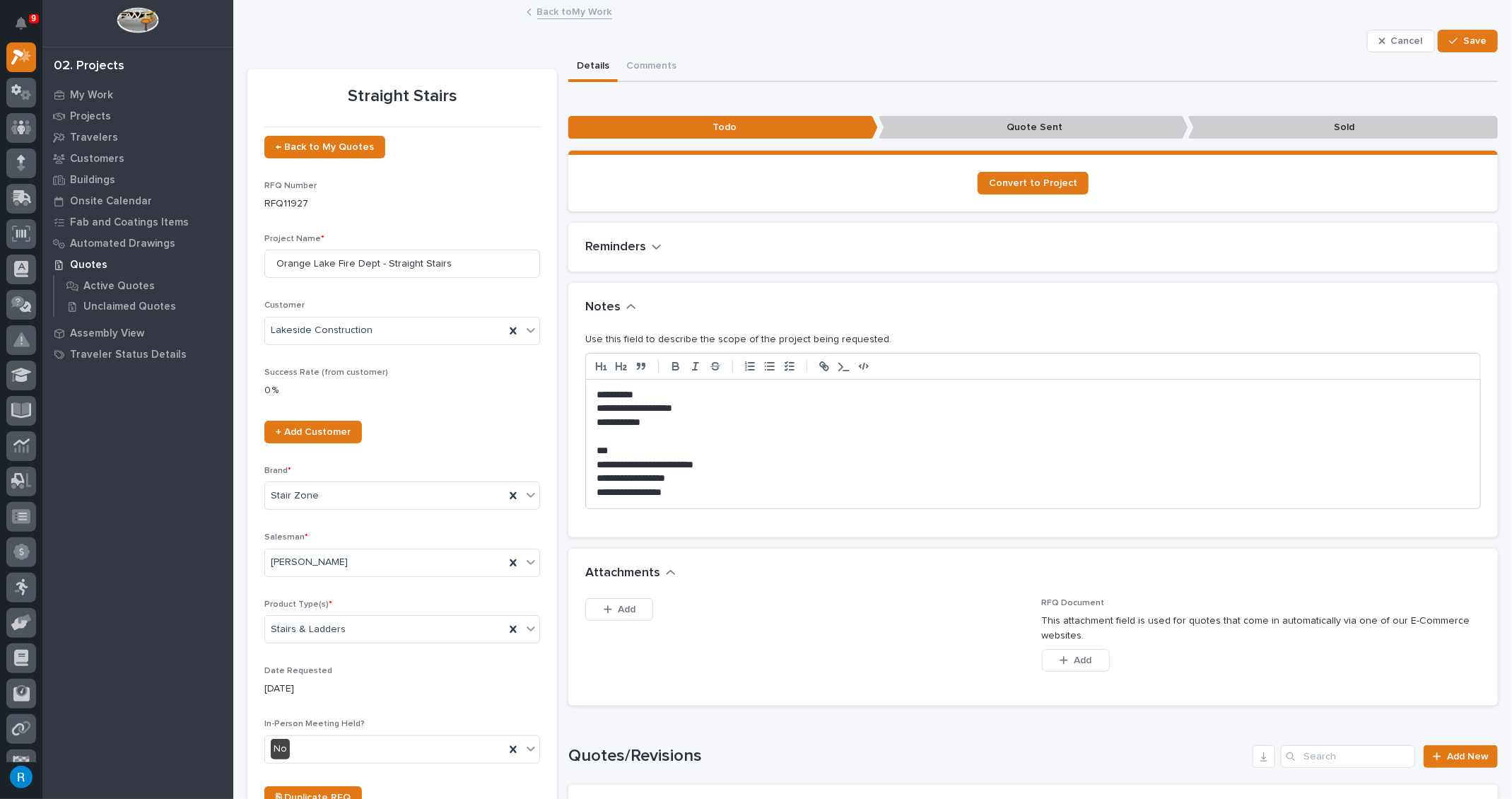
click at [614, 392] on p "*********" at bounding box center [1029, 395] width 866 height 14
drag, startPoint x: 593, startPoint y: 405, endPoint x: 738, endPoint y: 407, distance: 145.0
click at [738, 407] on div "**********" at bounding box center [1033, 443] width 894 height 129
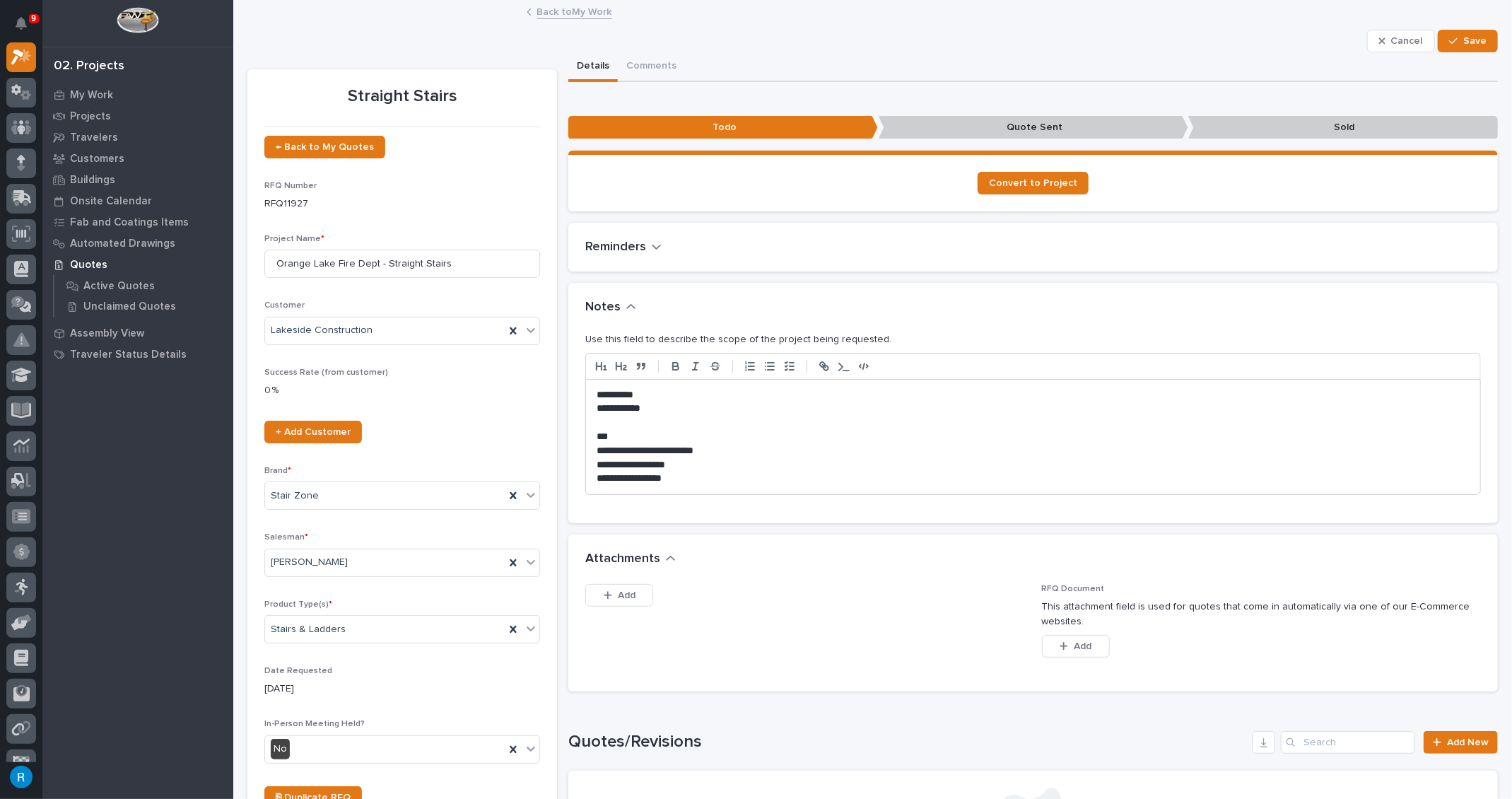
click at [596, 407] on p "**********" at bounding box center [1029, 408] width 866 height 14
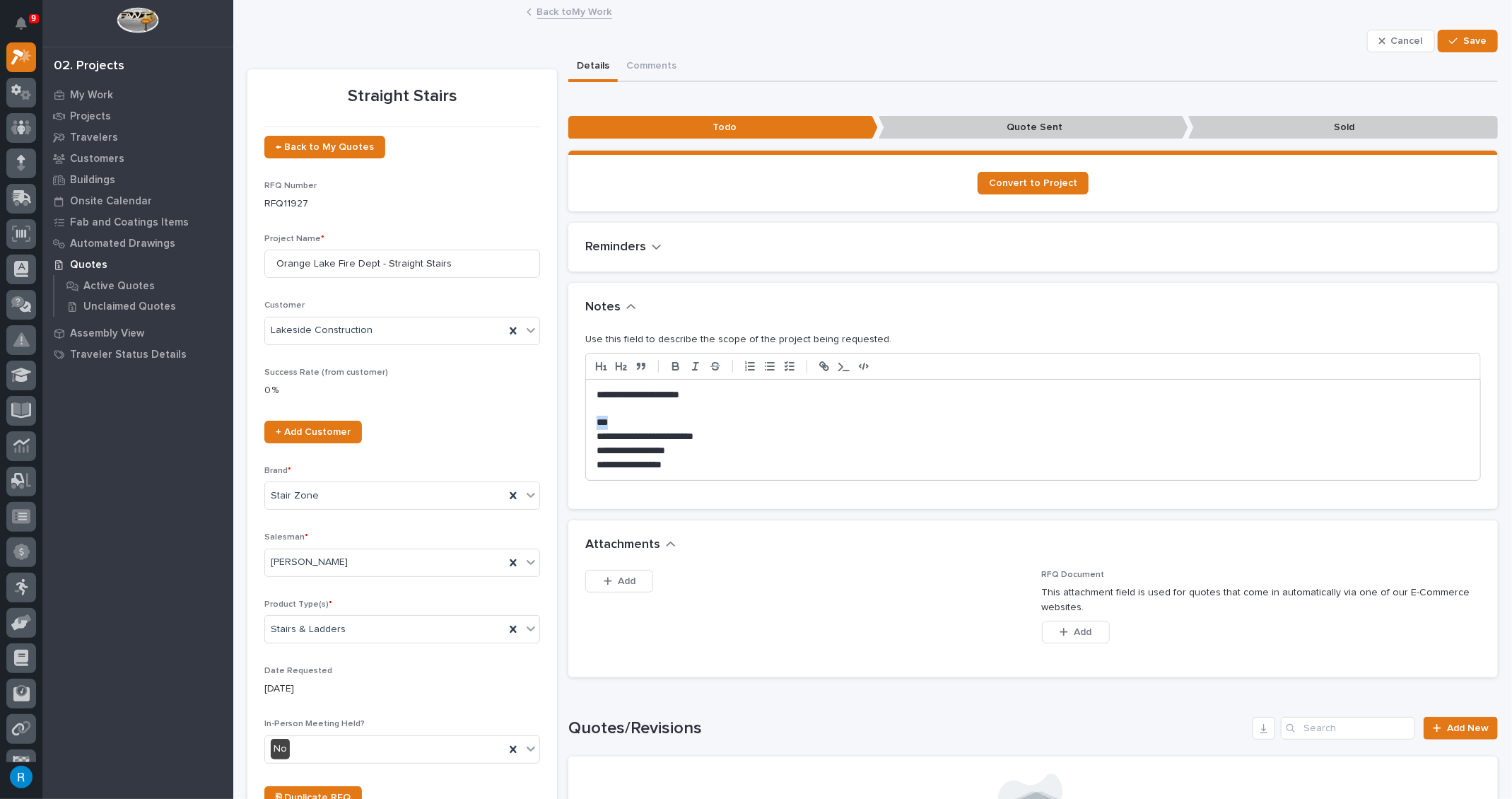
drag, startPoint x: 593, startPoint y: 420, endPoint x: 616, endPoint y: 426, distance: 23.8
click at [616, 426] on p "***" at bounding box center [1029, 423] width 866 height 14
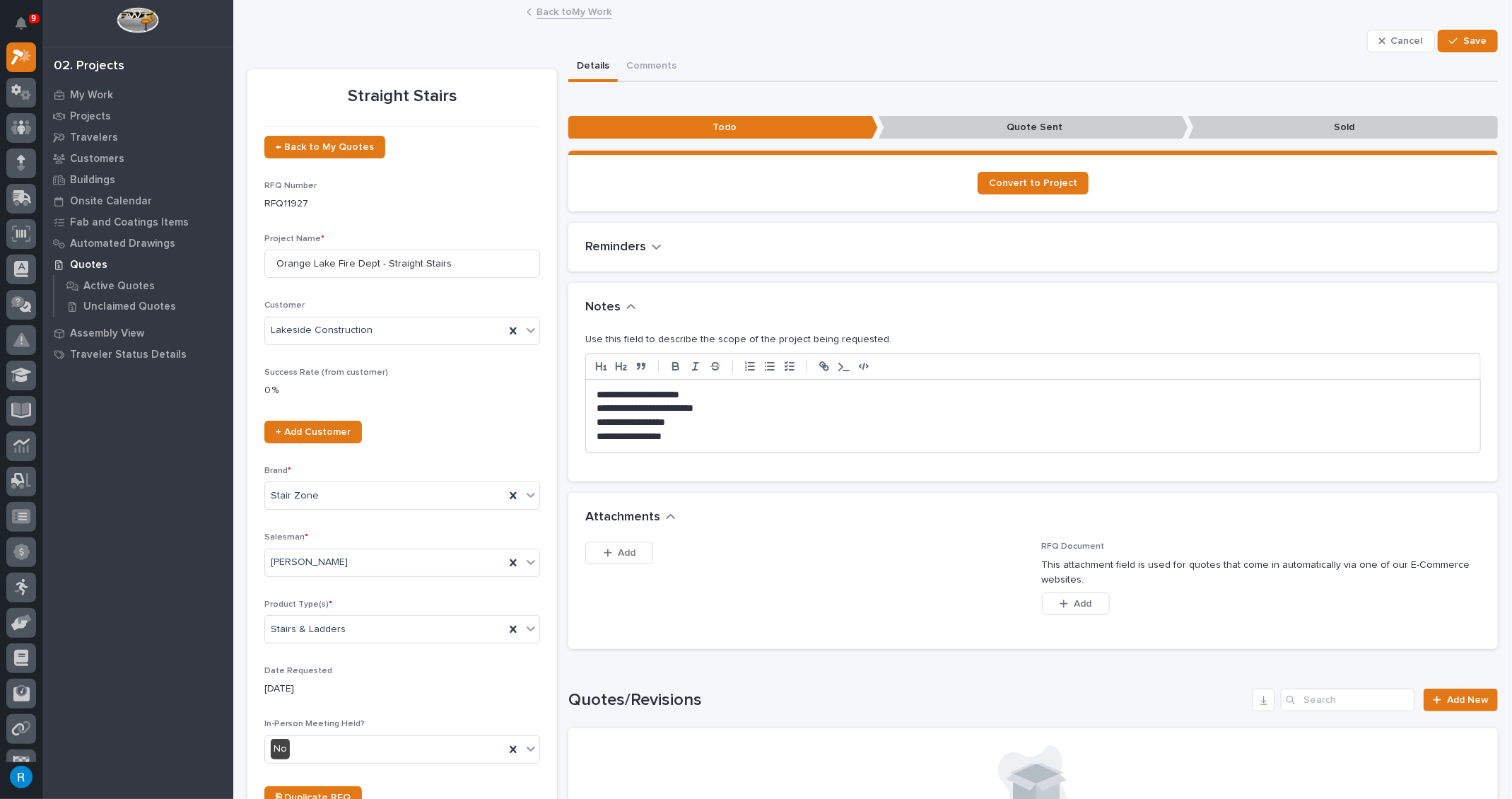
click at [596, 411] on p "**********" at bounding box center [1029, 408] width 866 height 14
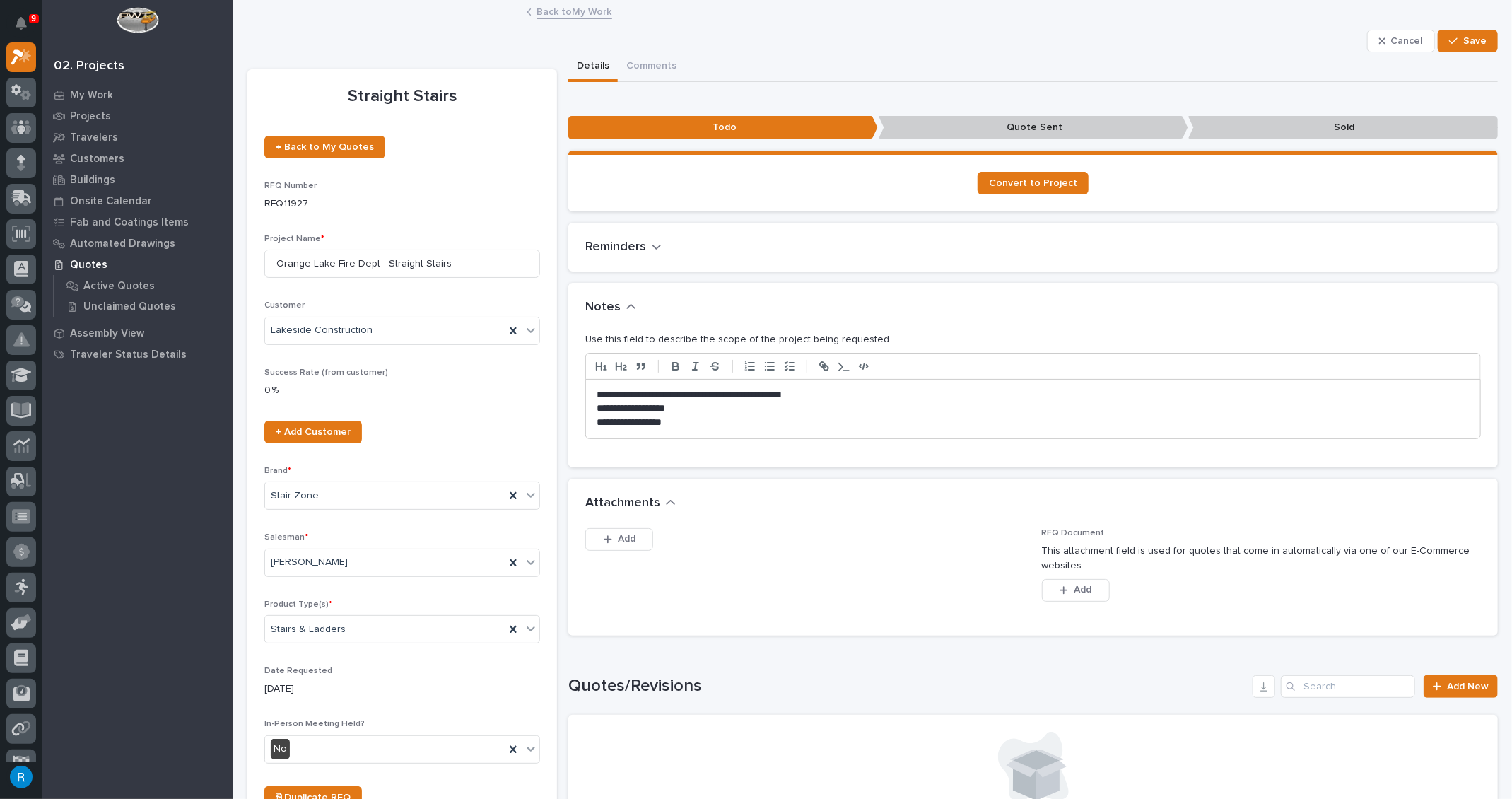
click at [596, 407] on p "**********" at bounding box center [1029, 408] width 866 height 14
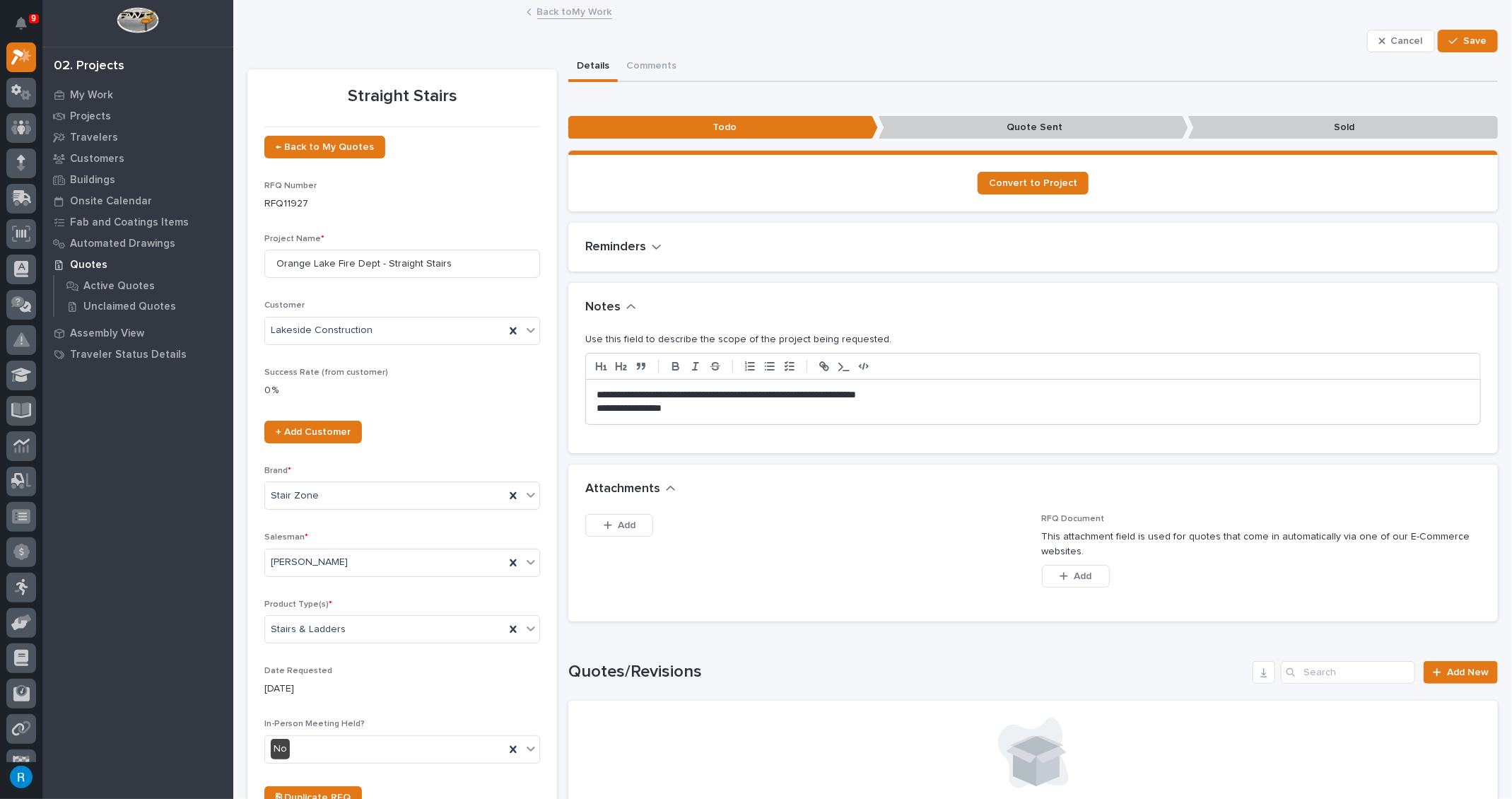
click at [596, 409] on p "**********" at bounding box center [1029, 408] width 866 height 14
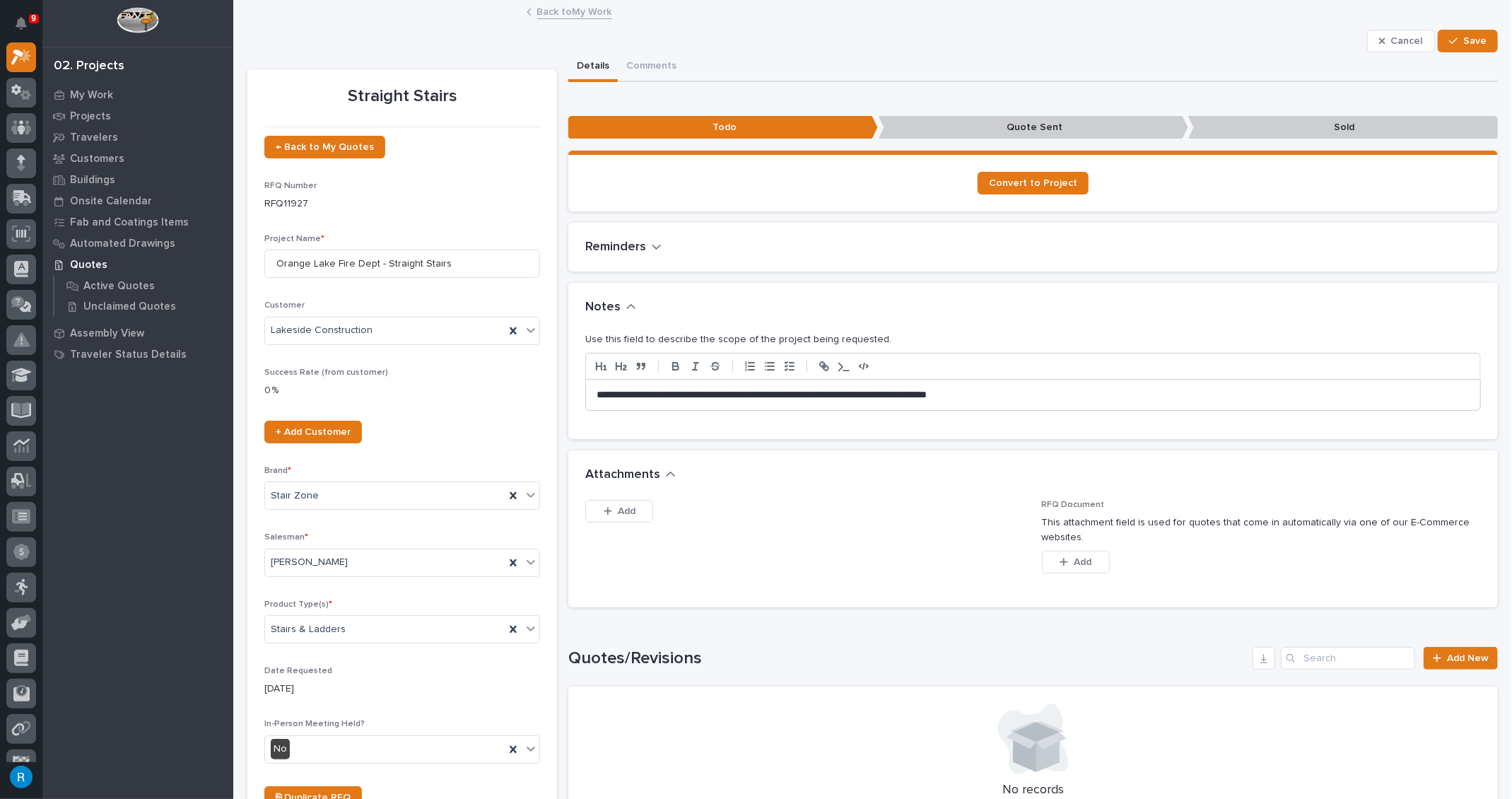
click at [1015, 392] on p "**********" at bounding box center [1029, 395] width 866 height 14
